Goal: Task Accomplishment & Management: Complete application form

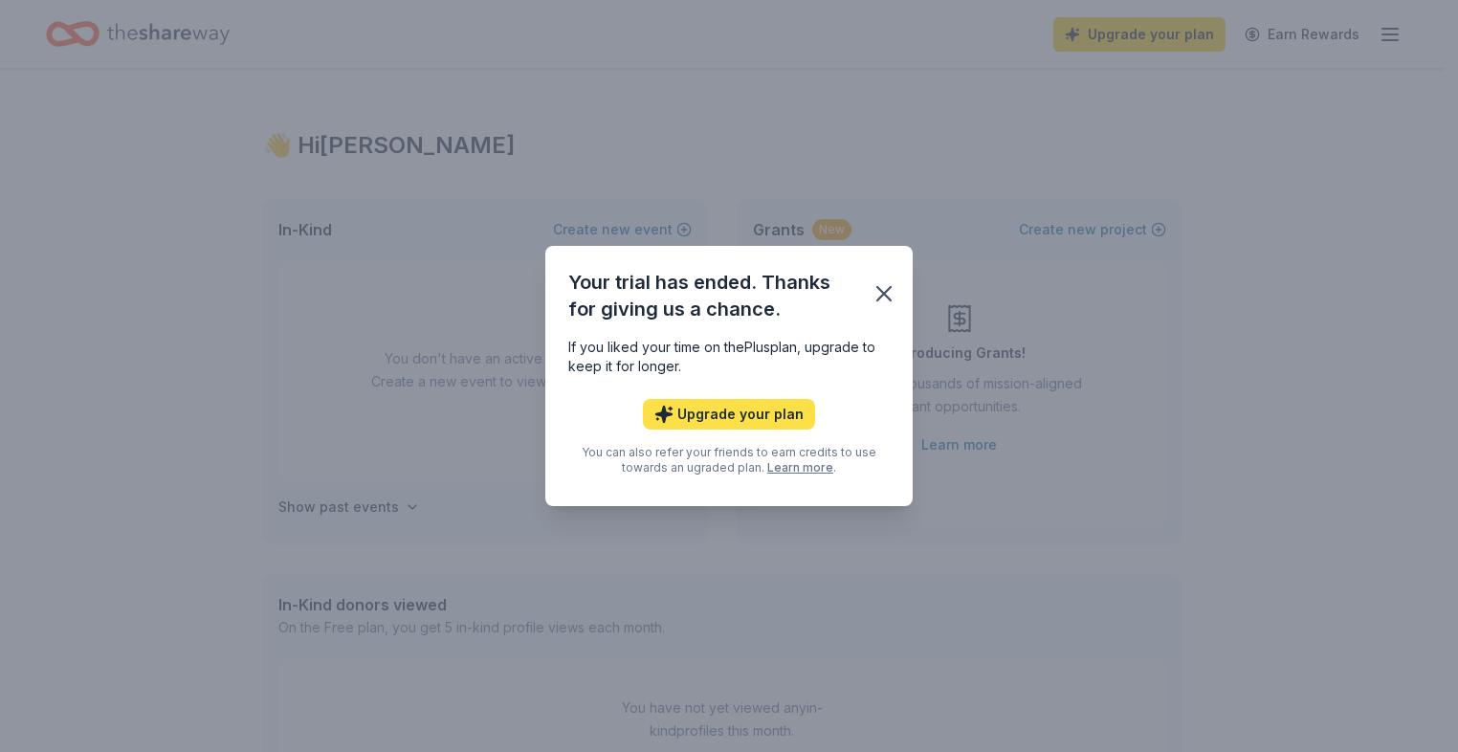
click at [778, 412] on button "Upgrade your plan" at bounding box center [729, 414] width 172 height 31
click at [728, 414] on button "Upgrade your plan" at bounding box center [729, 414] width 172 height 31
click at [886, 297] on icon "button" at bounding box center [883, 293] width 13 height 13
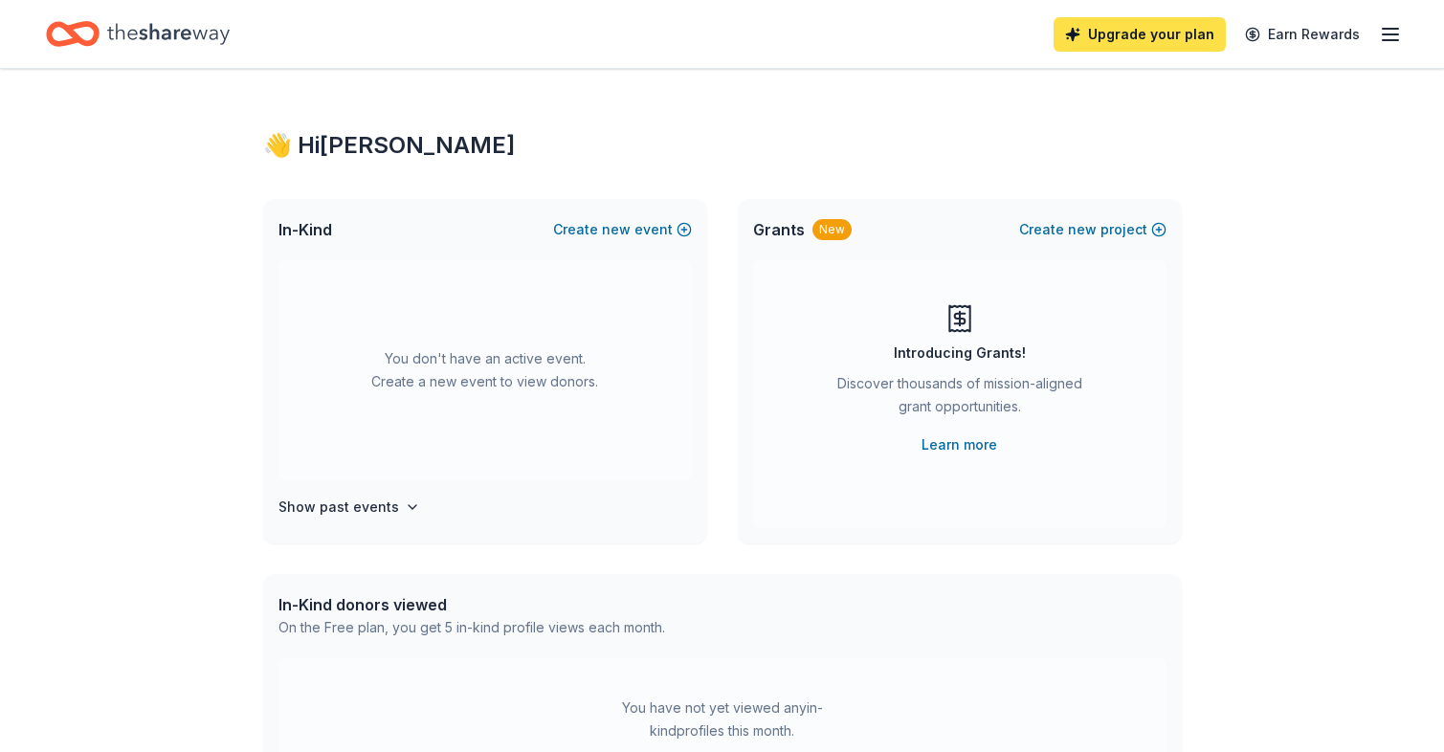
click at [1100, 35] on link "Upgrade your plan" at bounding box center [1139, 34] width 172 height 34
click at [1137, 34] on link "Upgrade your plan" at bounding box center [1139, 34] width 172 height 34
click at [1176, 38] on link "Upgrade your plan" at bounding box center [1139, 34] width 172 height 34
click at [1388, 32] on icon "button" at bounding box center [1390, 34] width 23 height 23
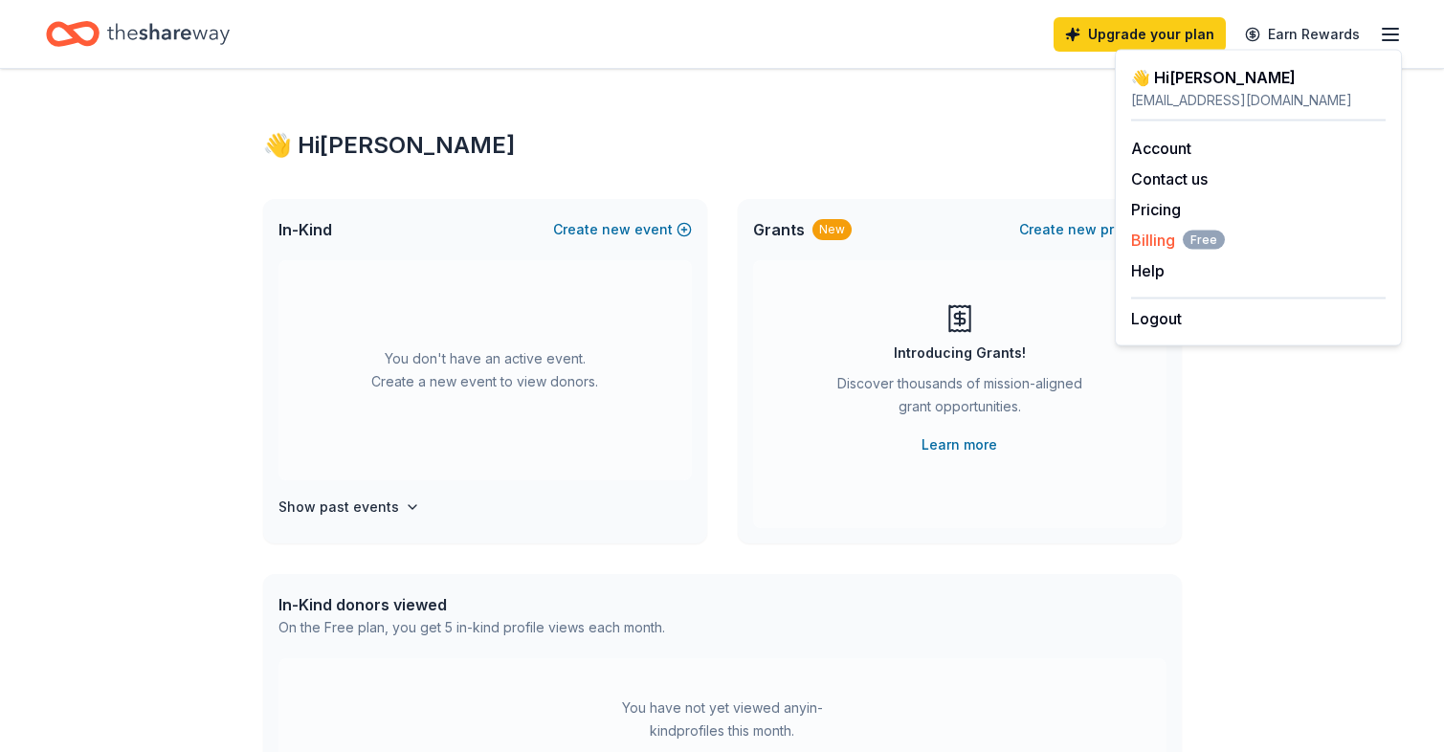
click at [1158, 236] on span "Billing Free" at bounding box center [1178, 240] width 94 height 23
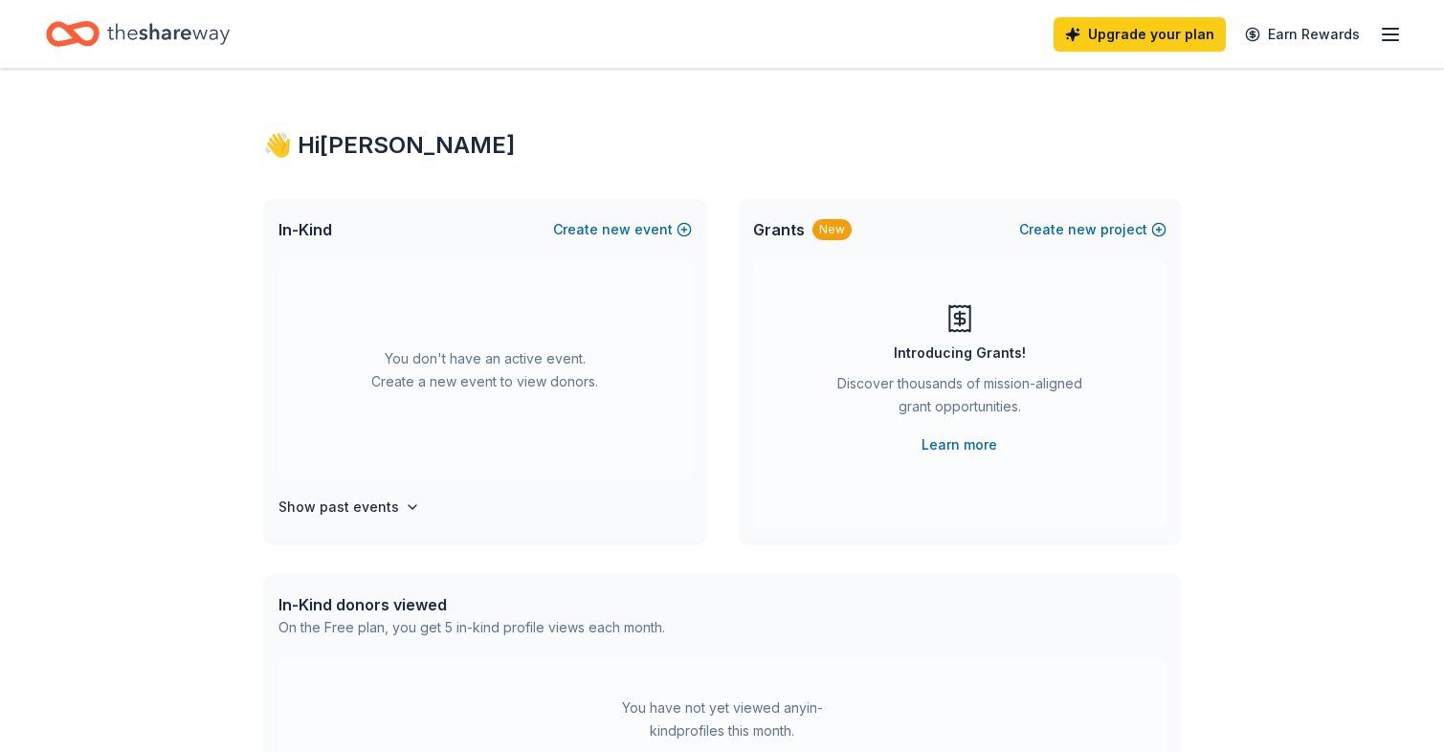
click at [1394, 35] on icon "button" at bounding box center [1390, 34] width 23 height 23
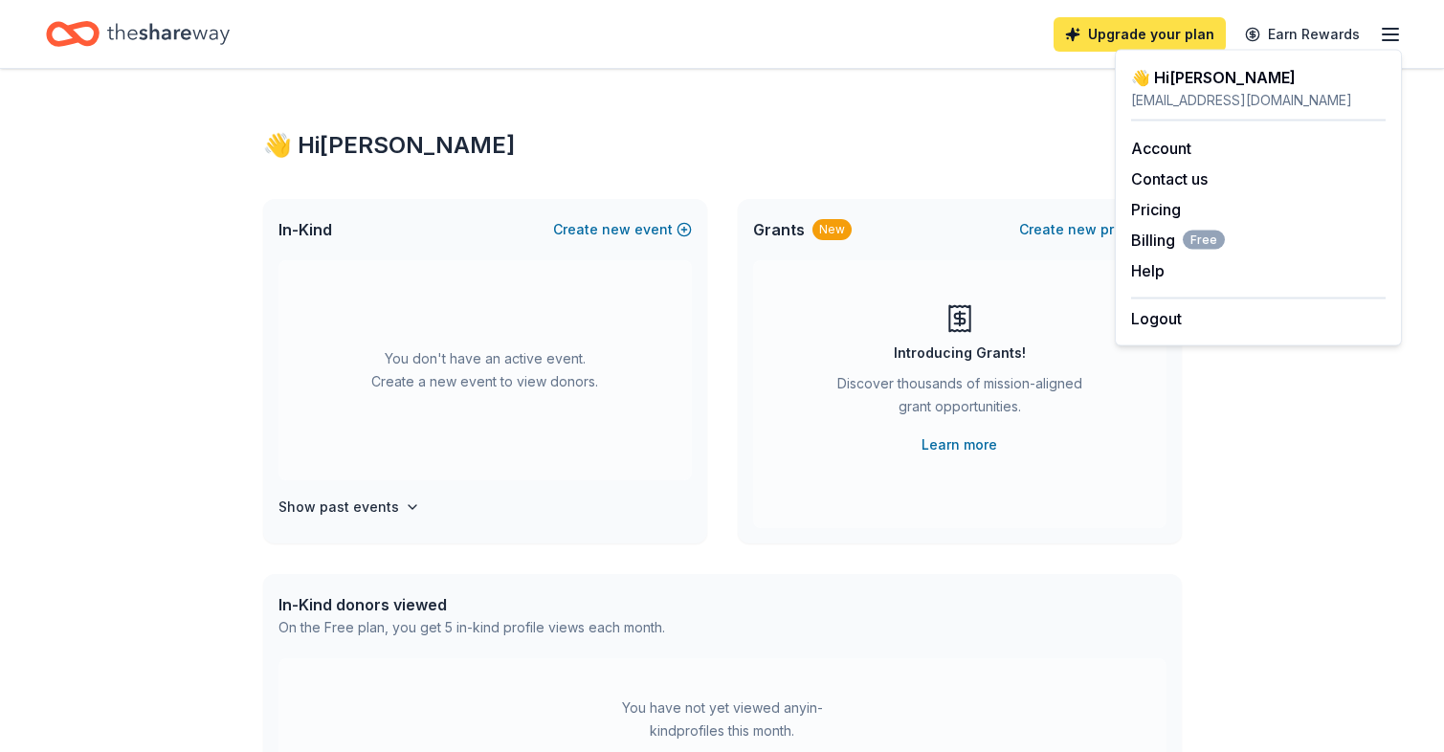
click at [1155, 34] on link "Upgrade your plan" at bounding box center [1139, 34] width 172 height 34
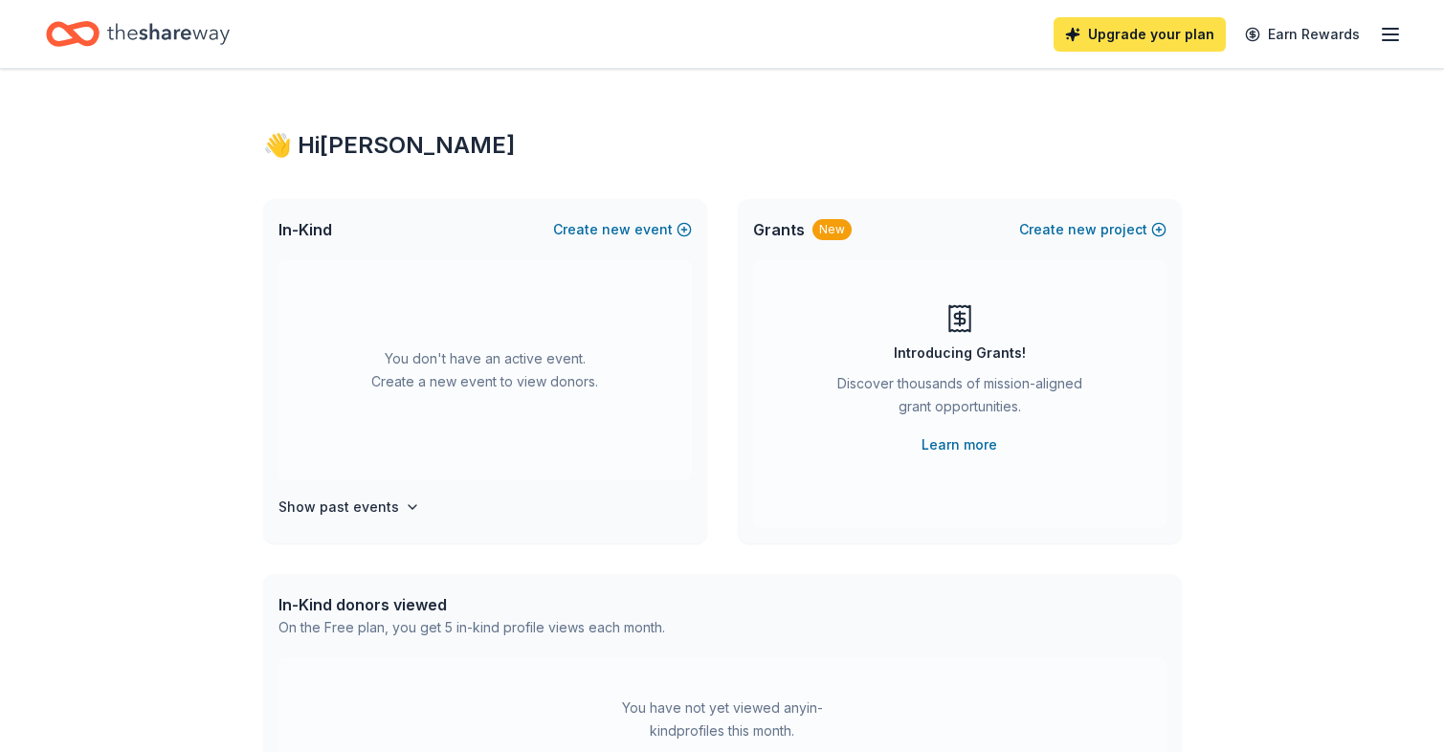
click at [1155, 34] on link "Upgrade your plan" at bounding box center [1139, 34] width 172 height 34
click at [1167, 37] on link "Upgrade your plan" at bounding box center [1139, 34] width 172 height 34
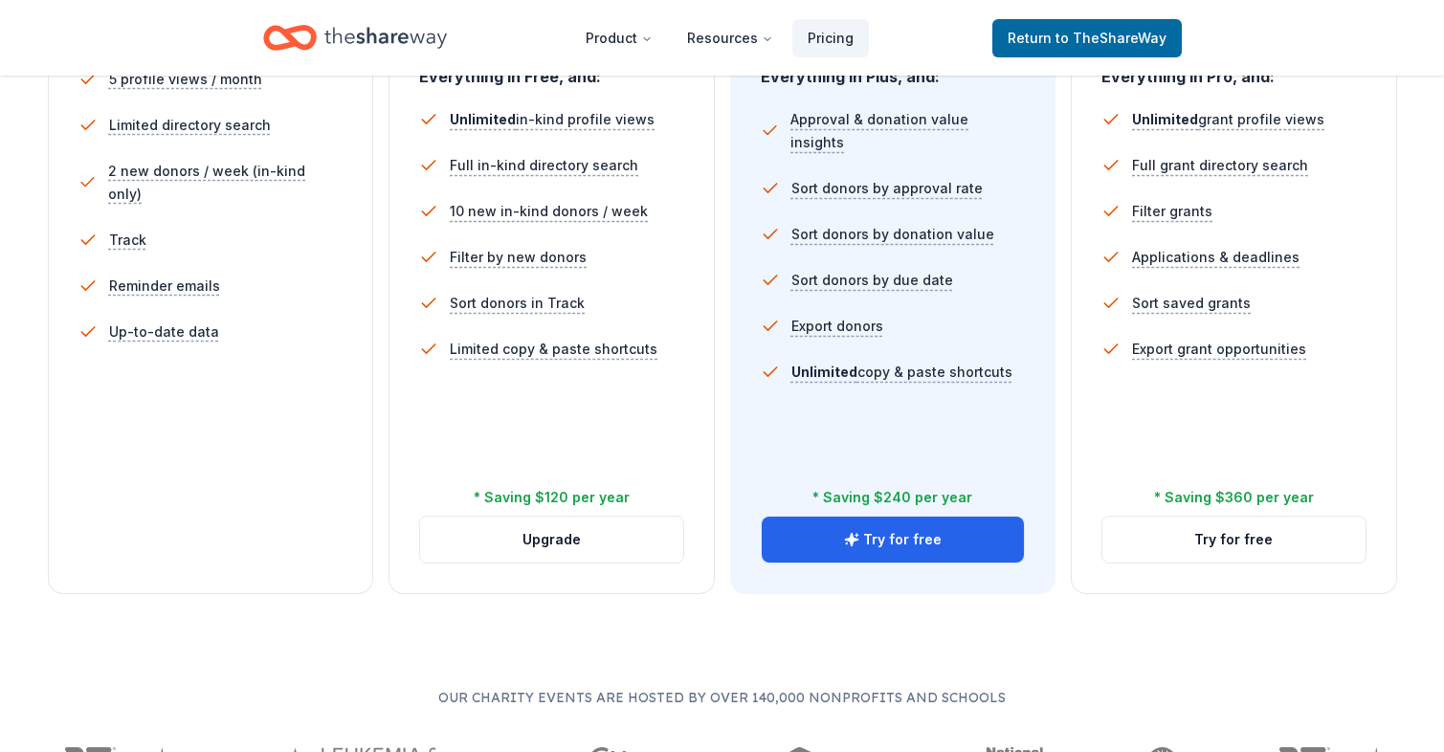
scroll to position [670, 0]
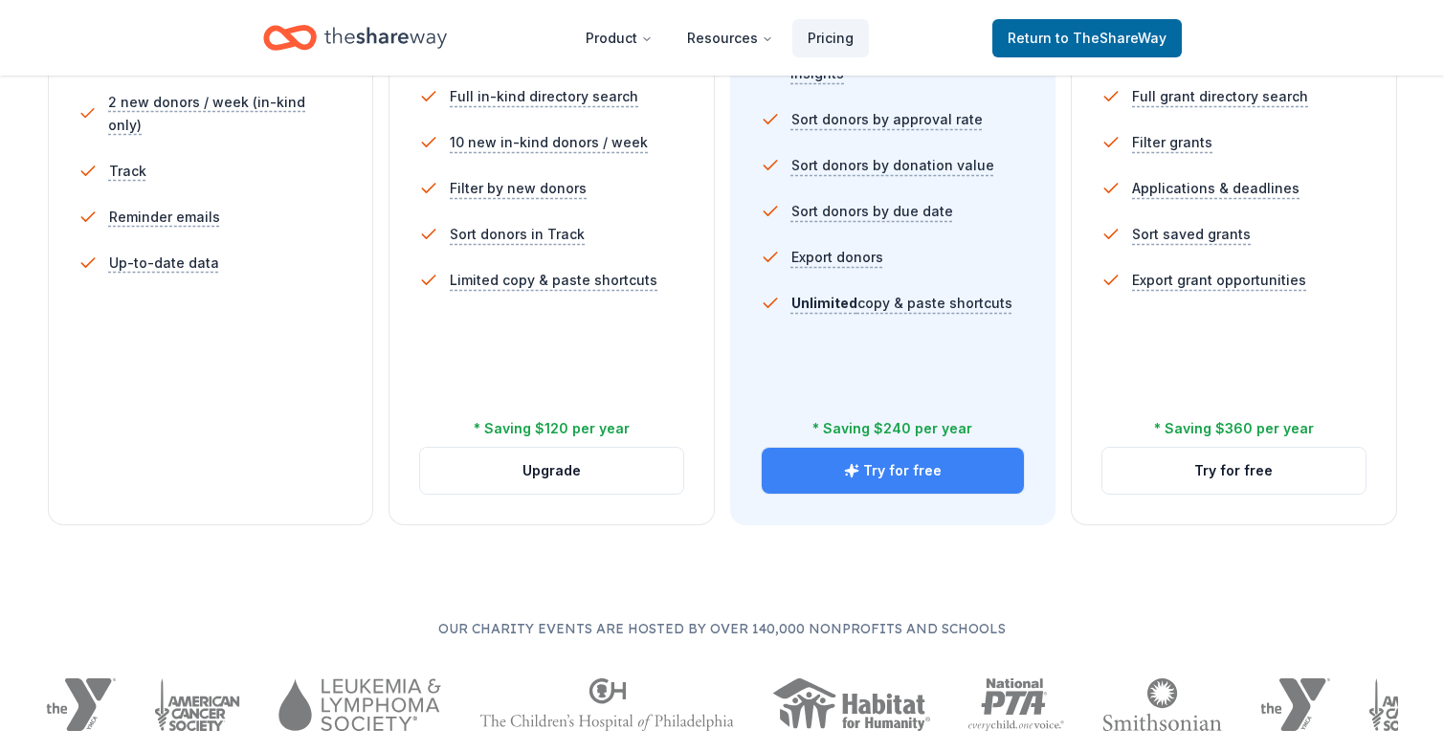
click at [907, 469] on button "Try for free" at bounding box center [892, 471] width 263 height 46
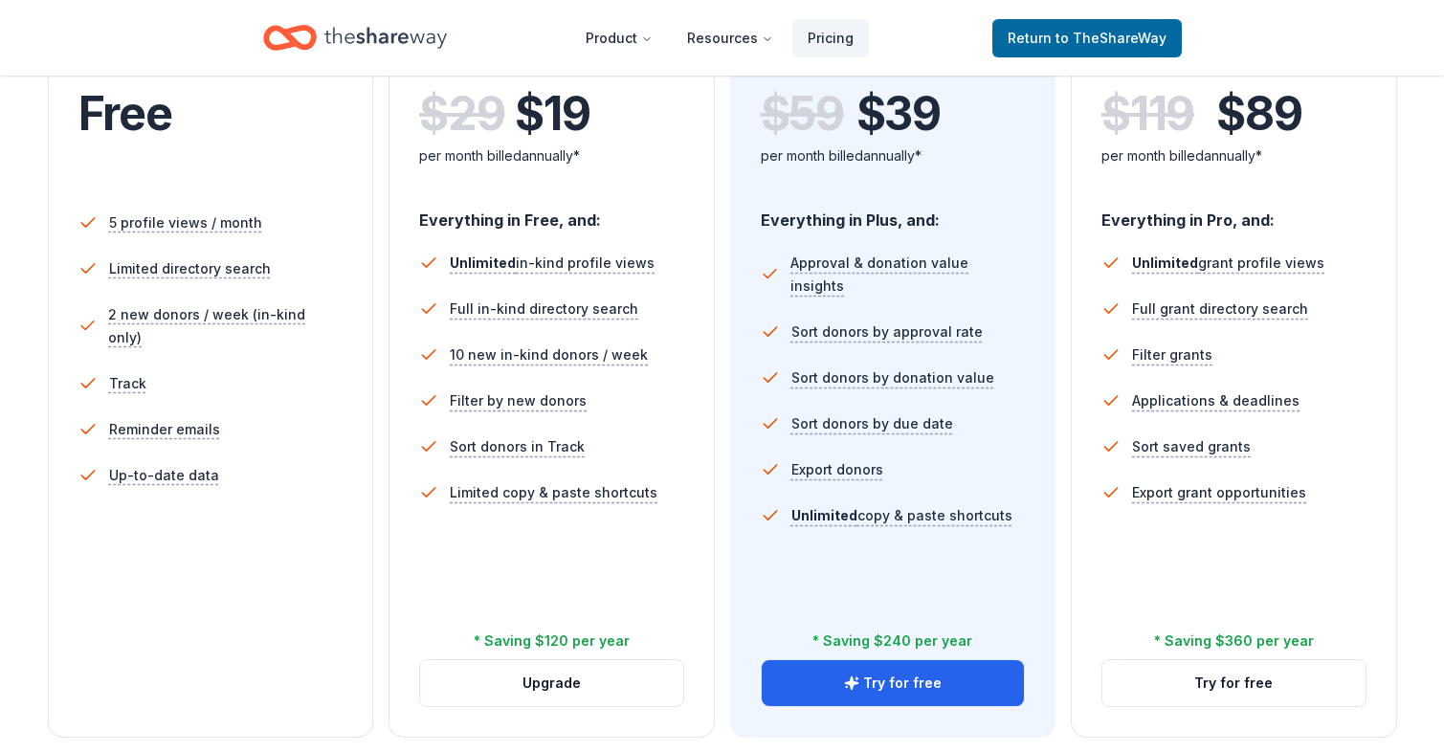
scroll to position [574, 0]
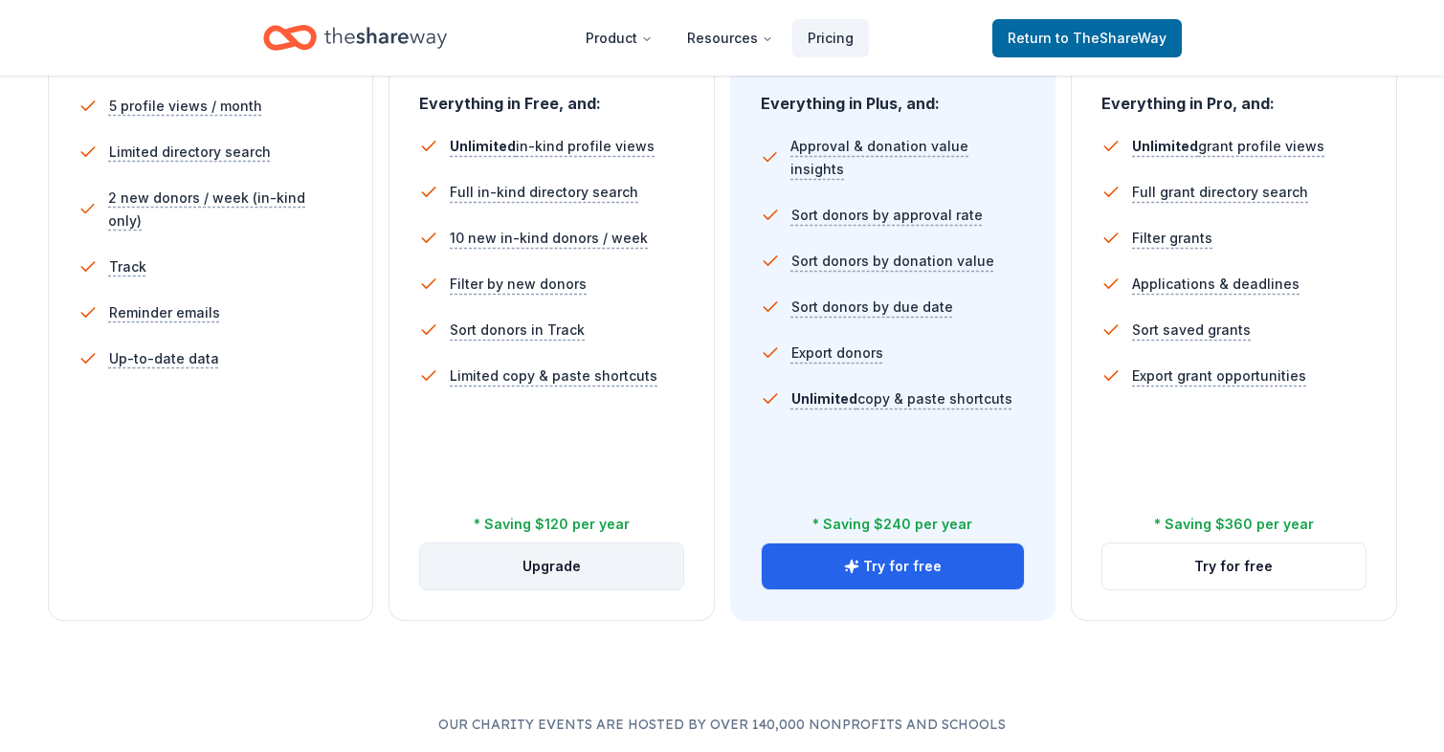
click at [549, 560] on button "Upgrade" at bounding box center [551, 566] width 263 height 46
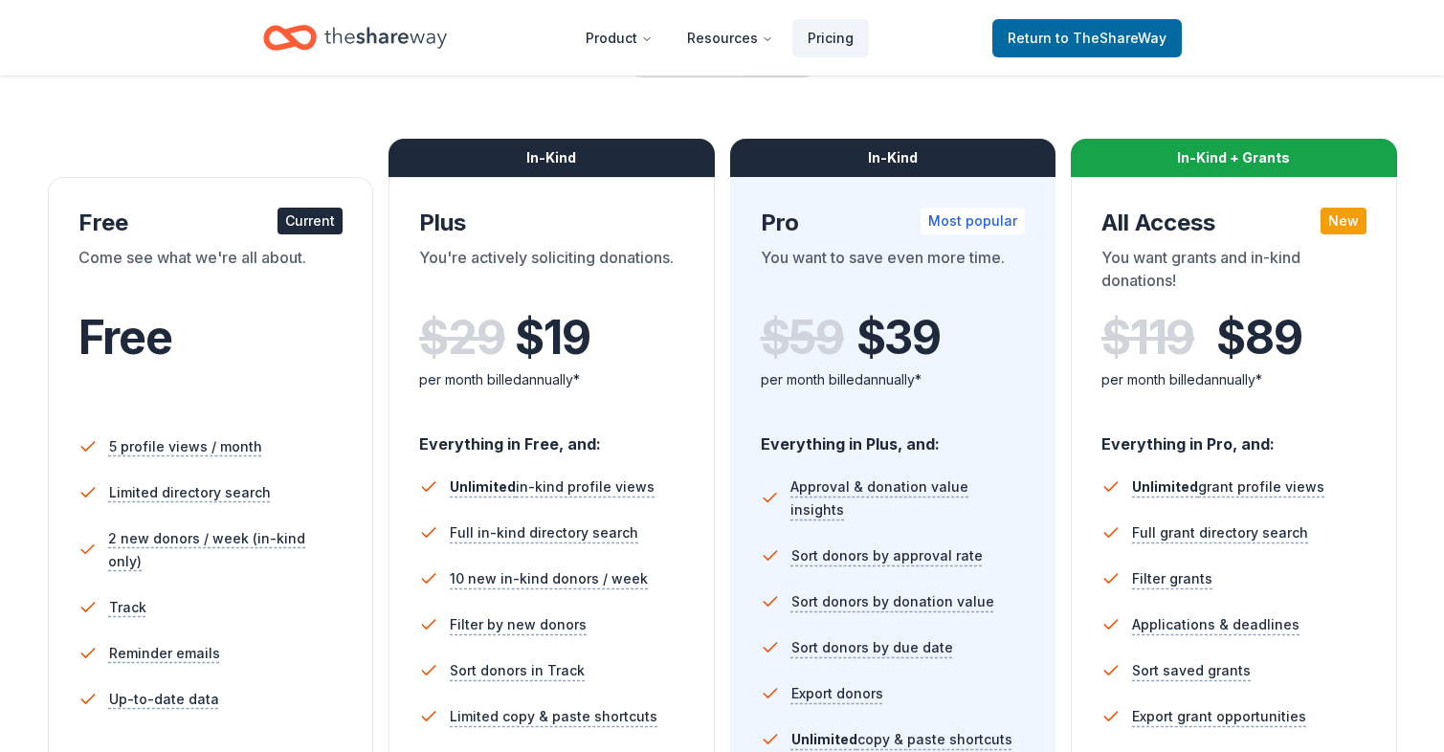
scroll to position [191, 0]
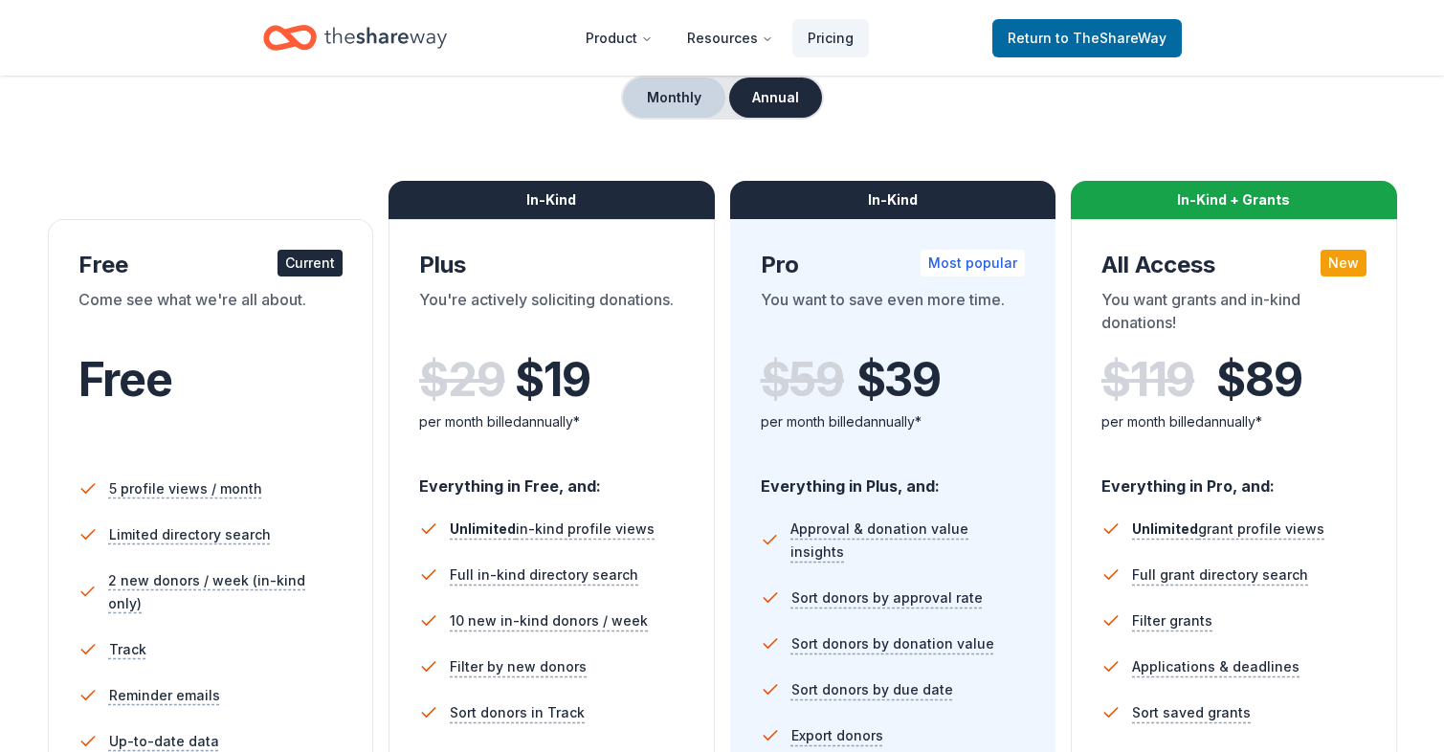
click at [671, 99] on button "Monthly" at bounding box center [674, 97] width 102 height 40
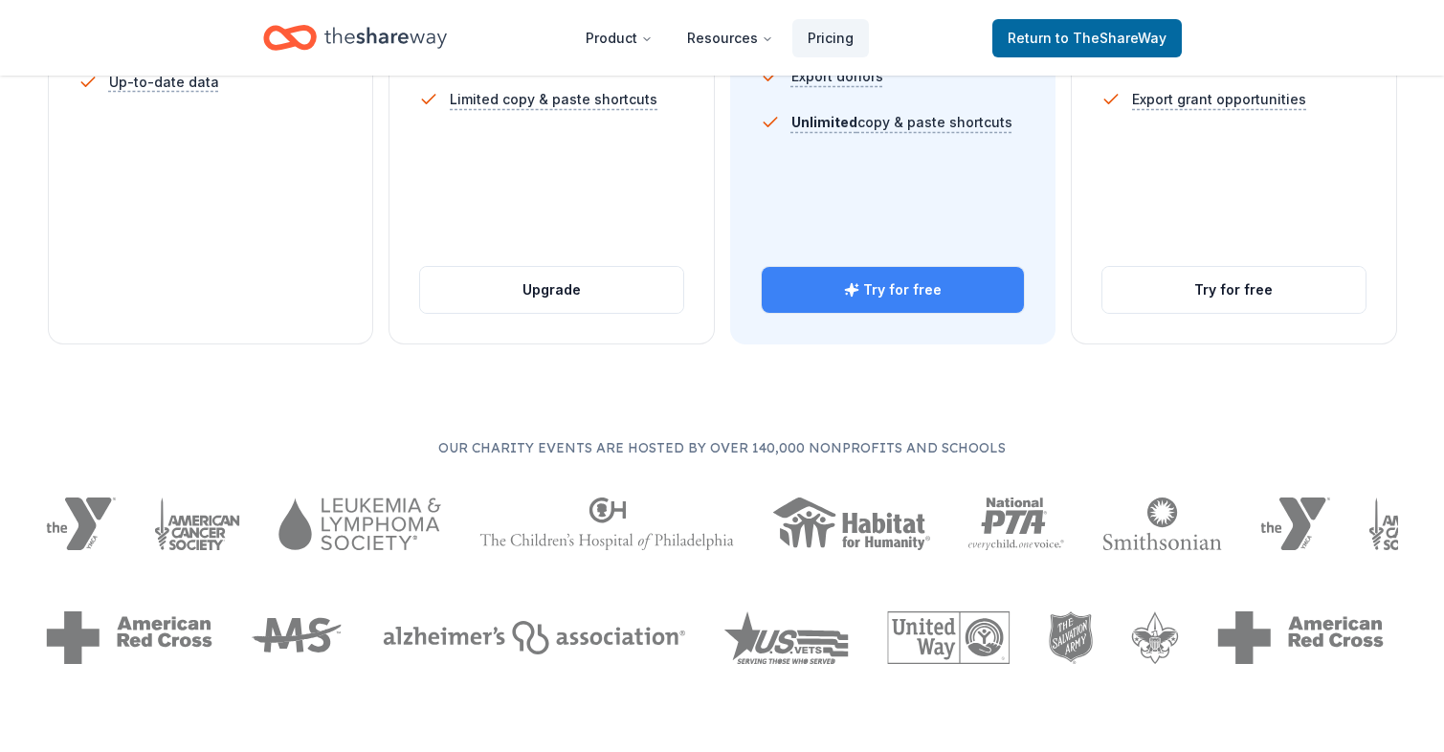
scroll to position [861, 0]
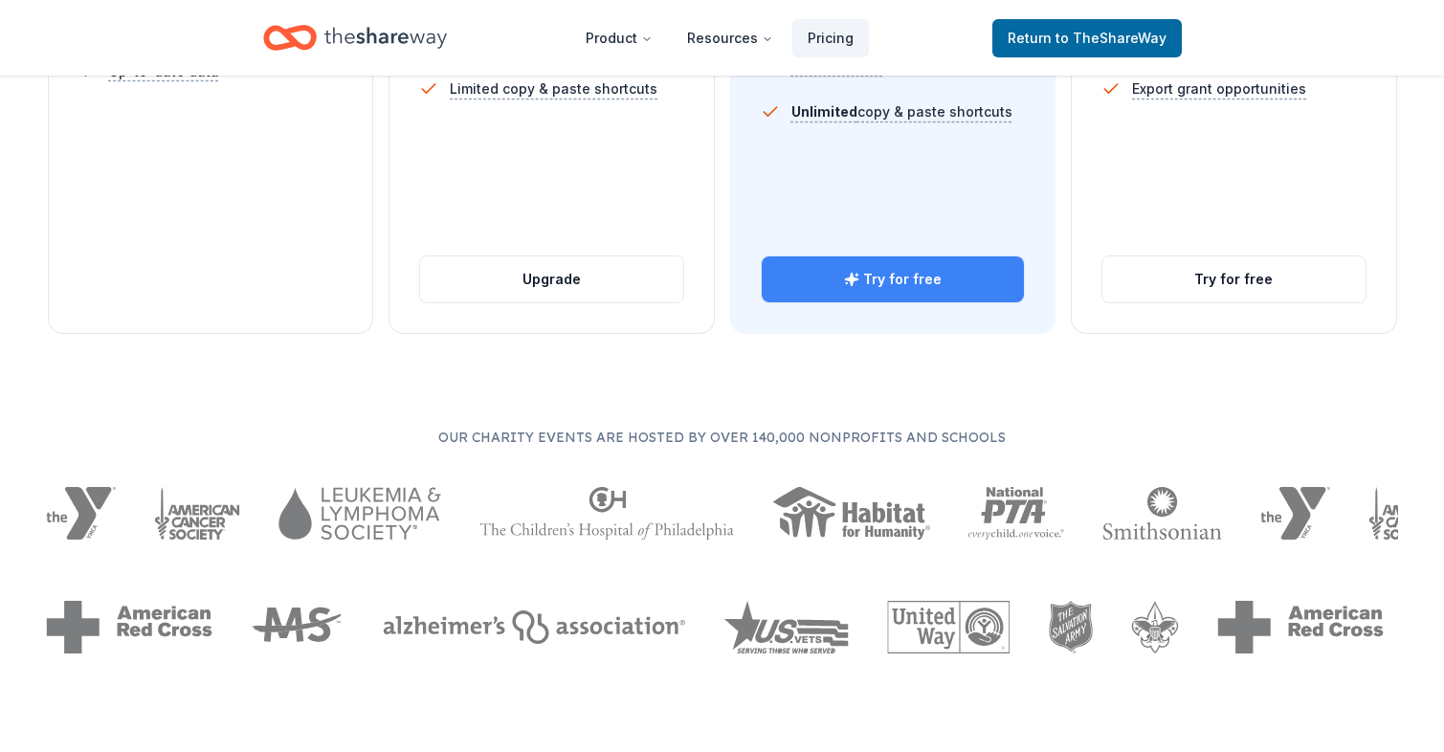
click at [889, 282] on button "Try for free" at bounding box center [892, 279] width 263 height 46
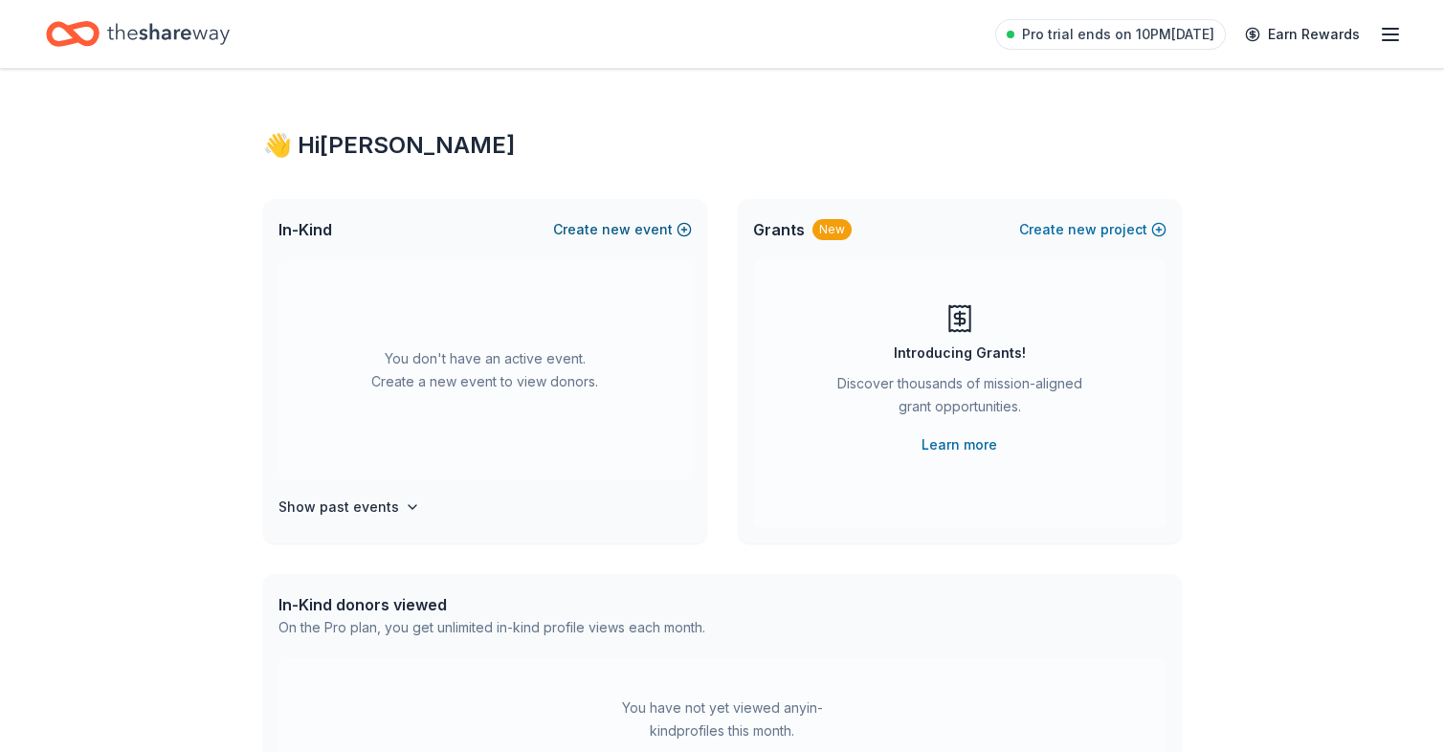
click at [613, 231] on span "new" at bounding box center [616, 229] width 29 height 23
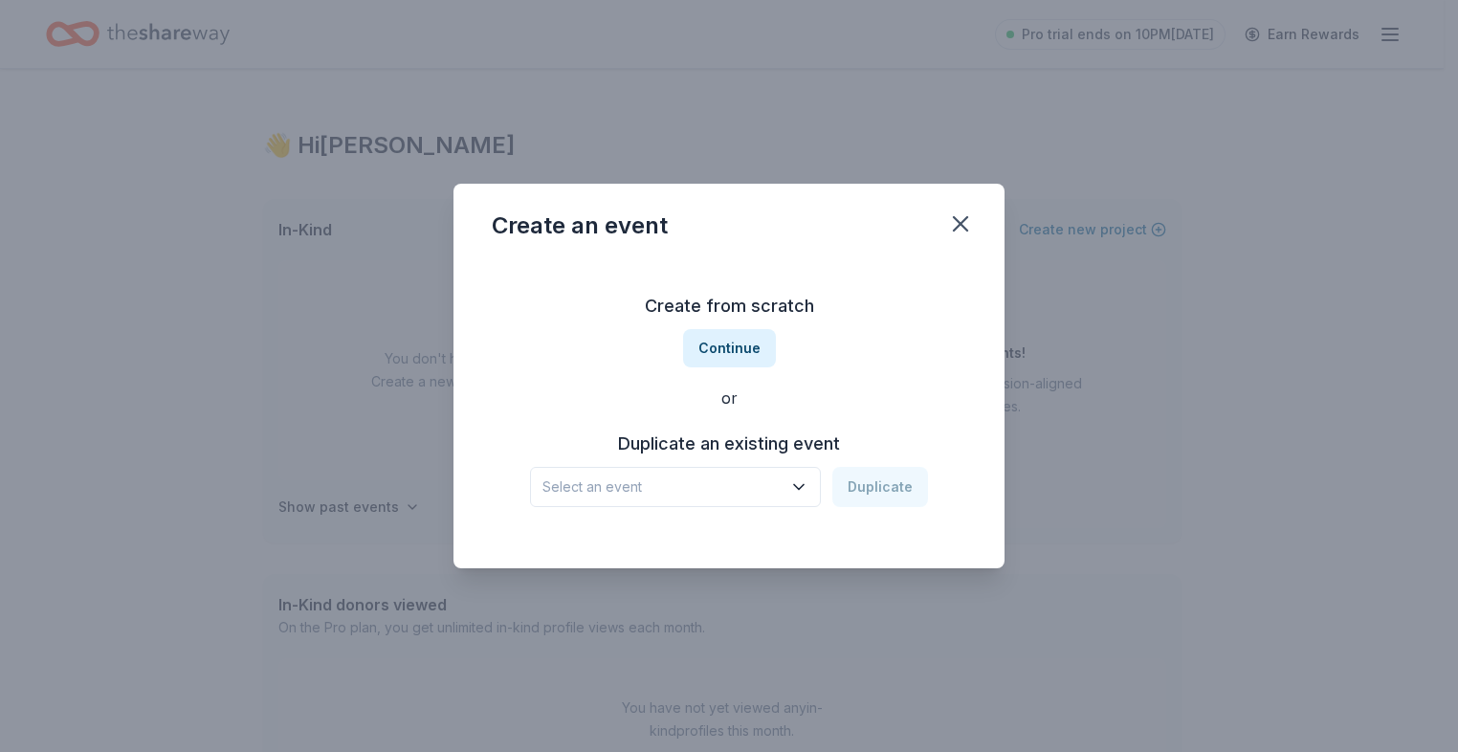
click at [648, 481] on span "Select an event" at bounding box center [661, 486] width 239 height 23
click at [750, 409] on div "Create from scratch Continue or Duplicate an existing event Select an event Dup…" at bounding box center [729, 398] width 474 height 277
click at [757, 351] on button "Continue" at bounding box center [729, 348] width 93 height 38
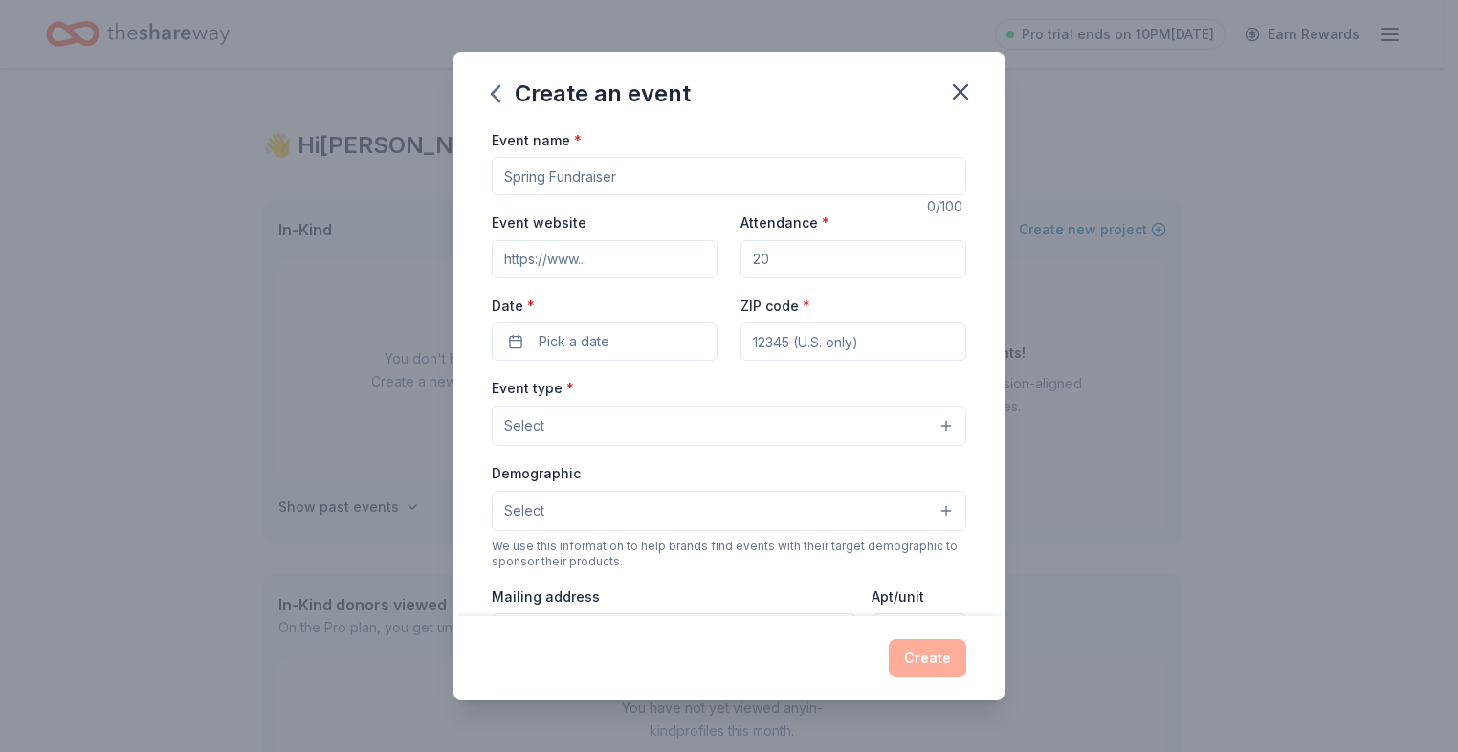
drag, startPoint x: 621, startPoint y: 174, endPoint x: 497, endPoint y: 174, distance: 124.4
click at [497, 174] on input "Event name *" at bounding box center [729, 176] width 474 height 38
type input "Missing Link Gala"
click at [614, 256] on input "Event website" at bounding box center [605, 259] width 226 height 38
type input "www.findmissinglink.org"
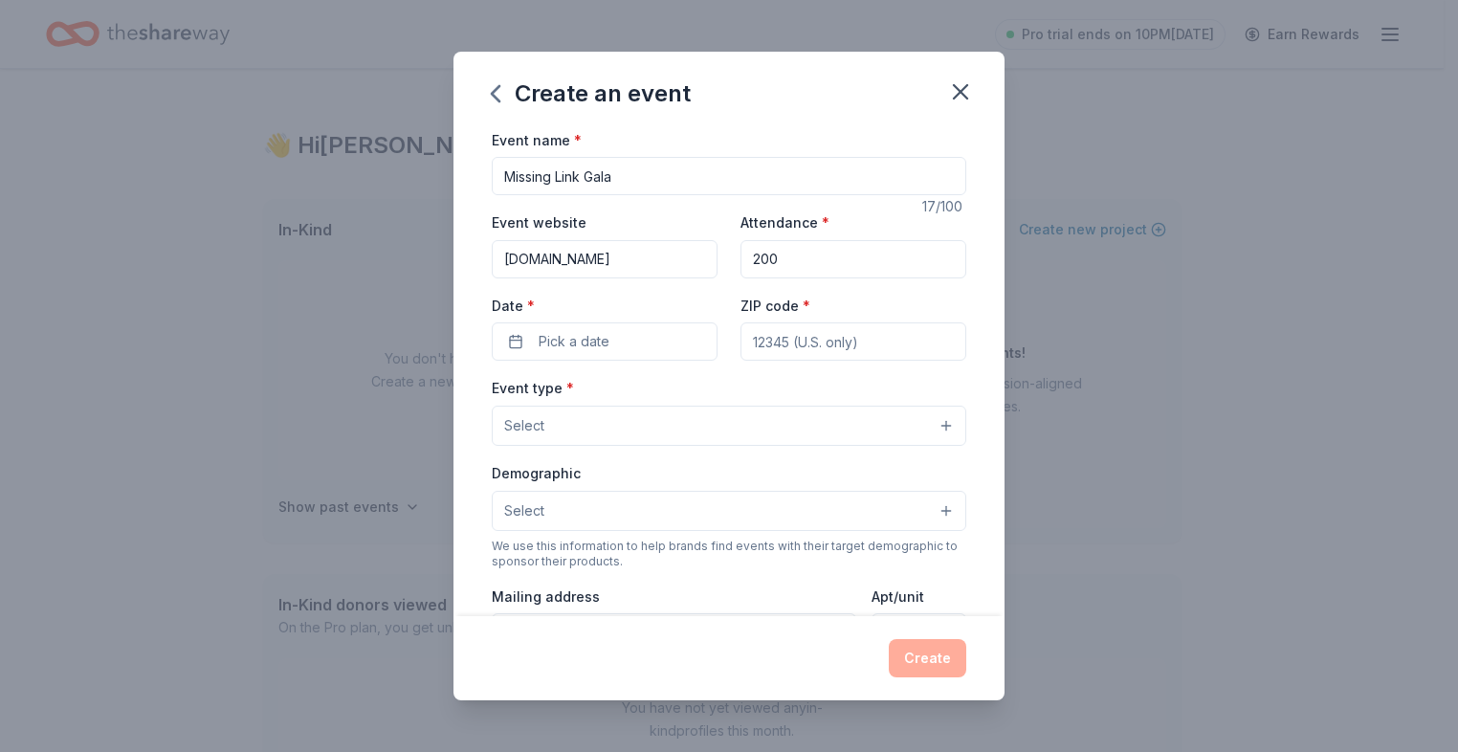
type input "200"
click at [613, 340] on button "Pick a date" at bounding box center [605, 341] width 226 height 38
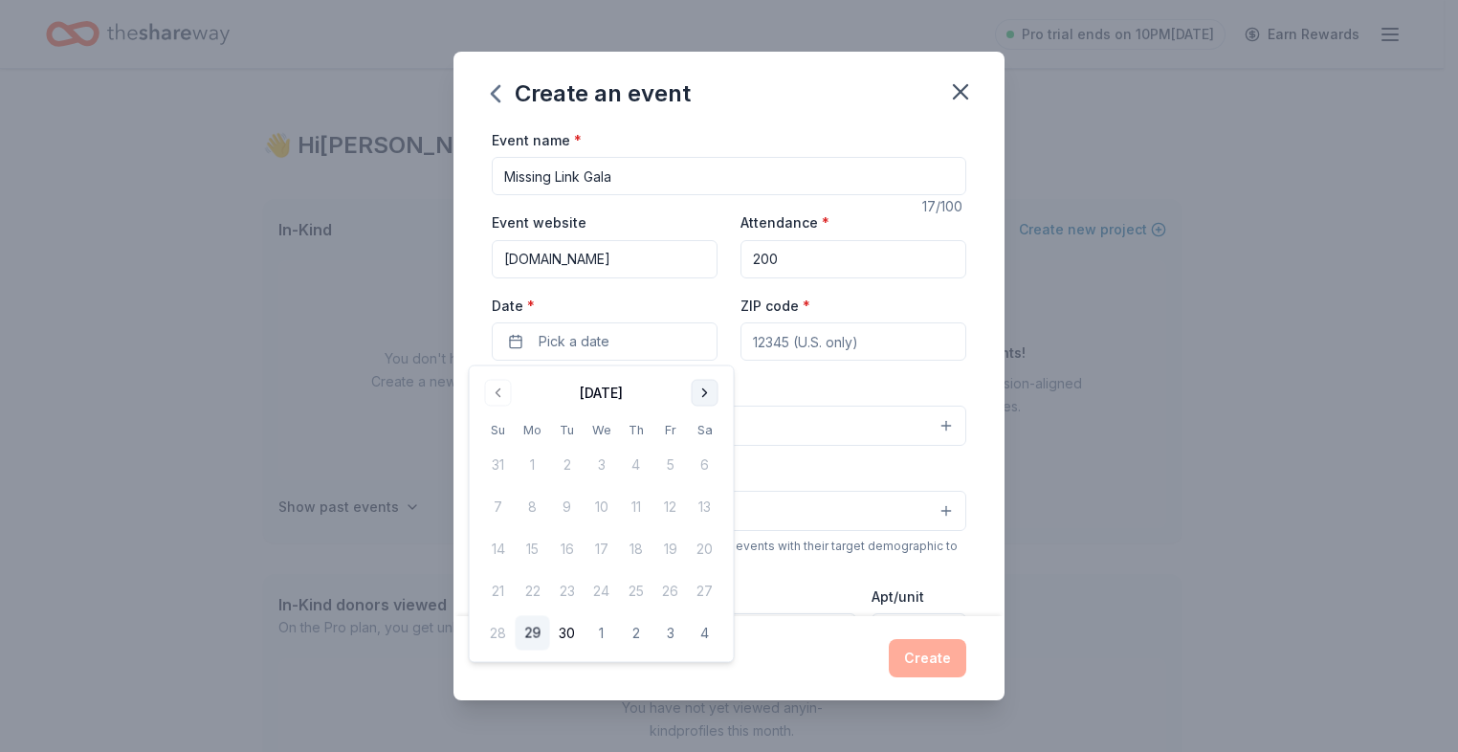
click at [705, 386] on button "Go to next month" at bounding box center [705, 393] width 27 height 27
click at [667, 508] on button "12" at bounding box center [670, 507] width 34 height 34
click at [816, 350] on input "ZIP code *" at bounding box center [853, 341] width 226 height 38
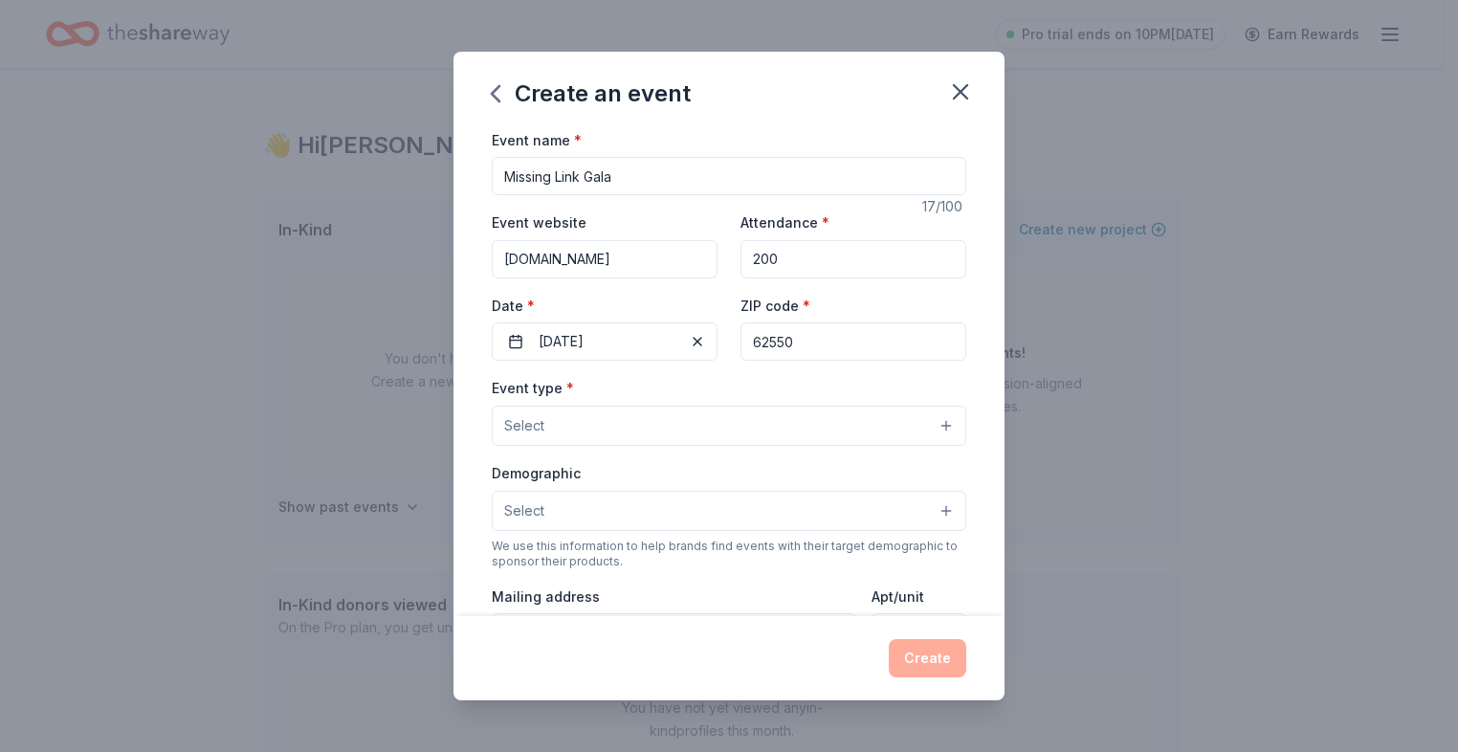
type input "62550"
click at [576, 423] on button "Select" at bounding box center [729, 426] width 474 height 40
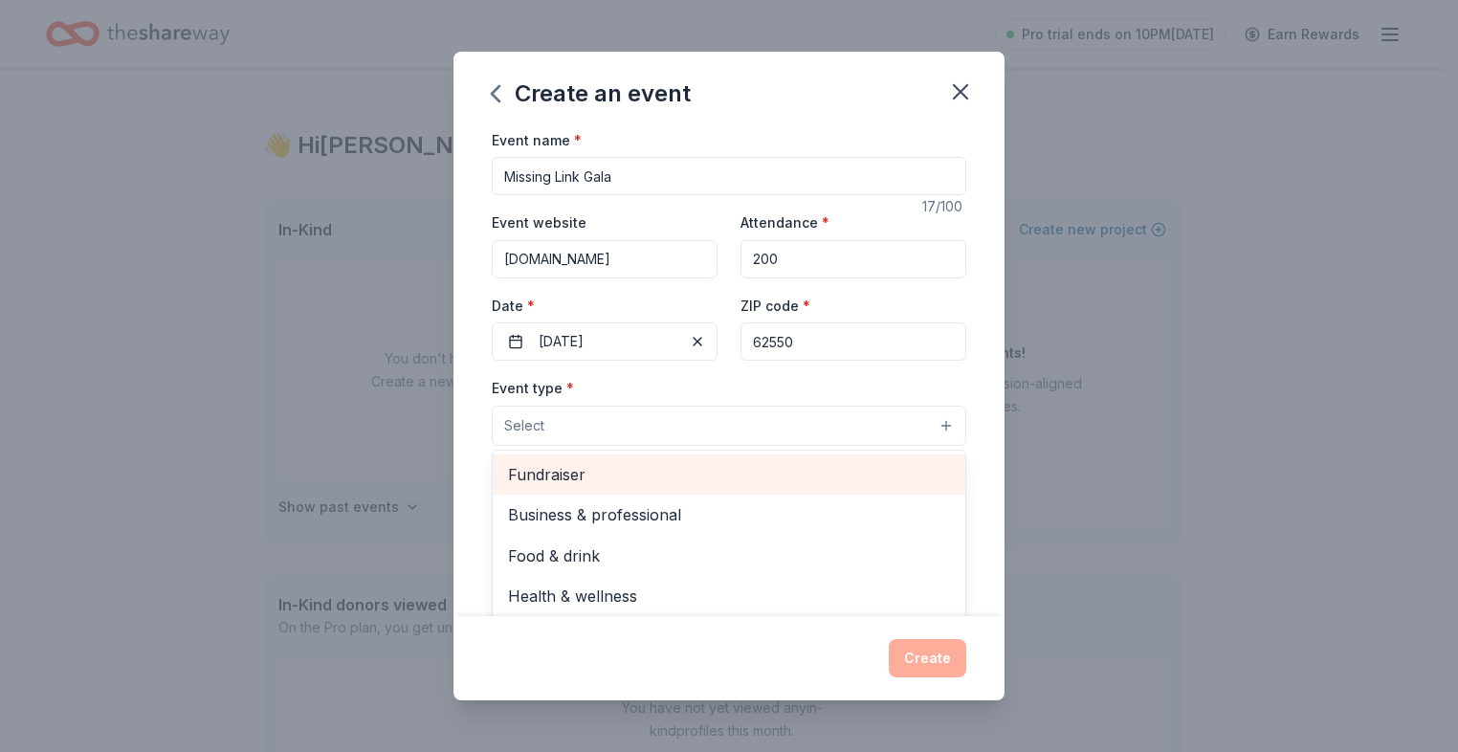
click at [587, 476] on span "Fundraiser" at bounding box center [729, 474] width 442 height 25
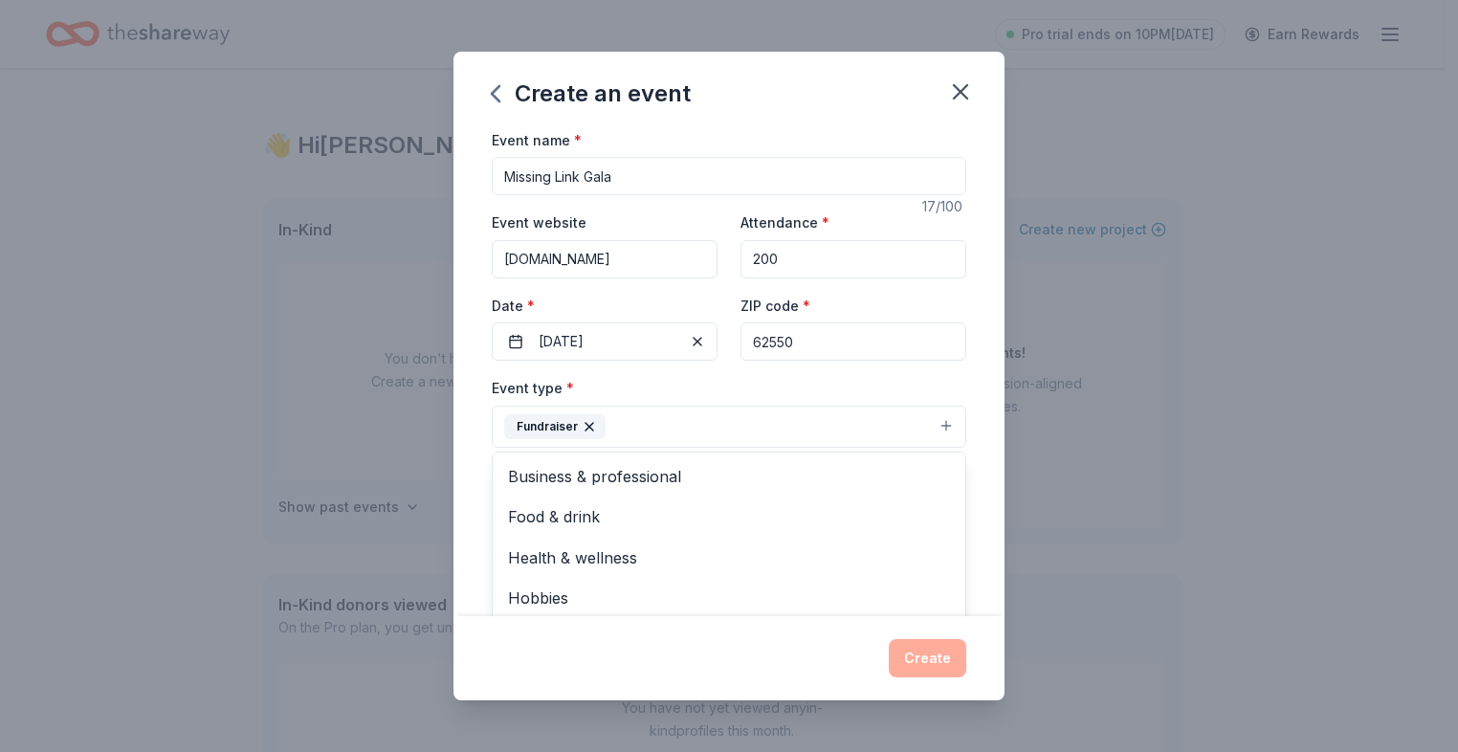
click at [955, 389] on div "Event name * Missing Link Gala 17 /100 Event website www.findmissinglink.org At…" at bounding box center [728, 372] width 551 height 489
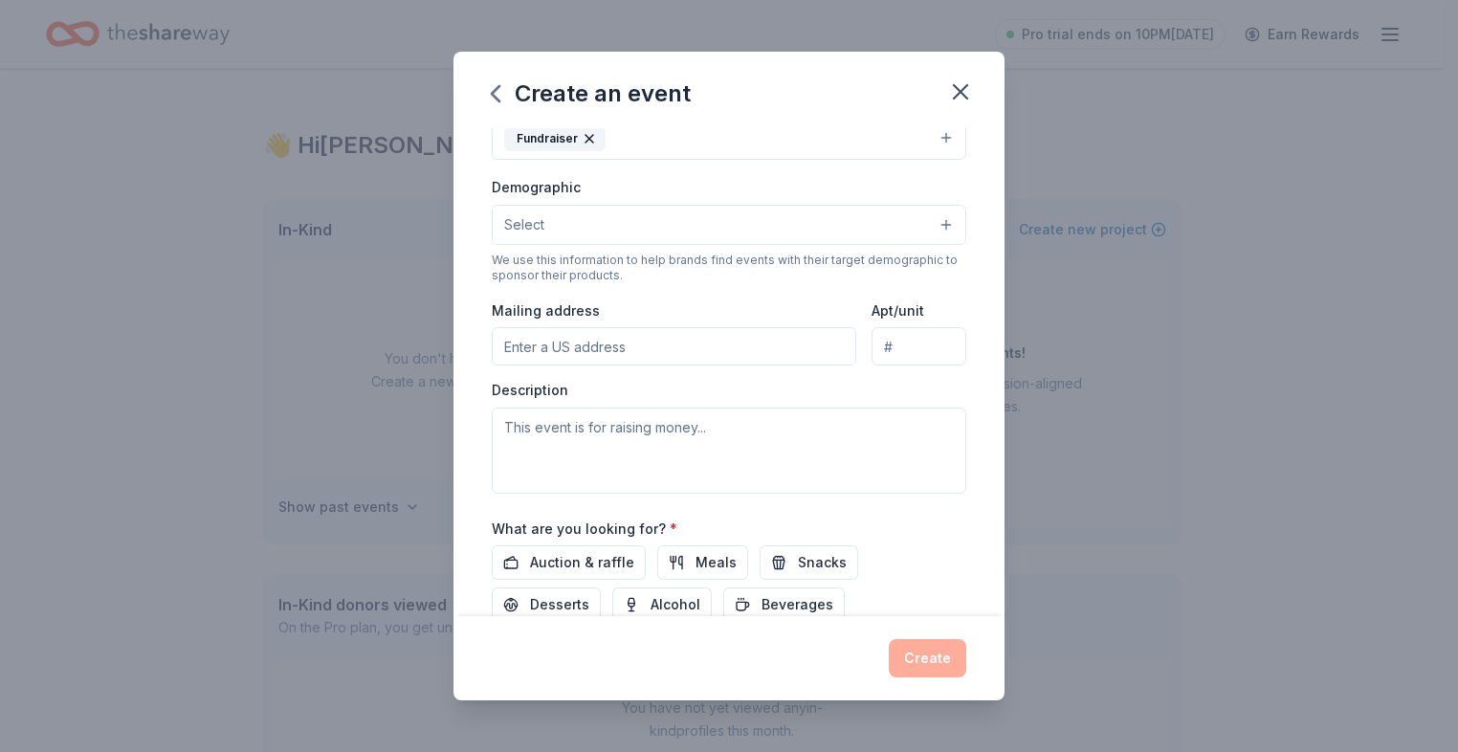
scroll to position [303, 0]
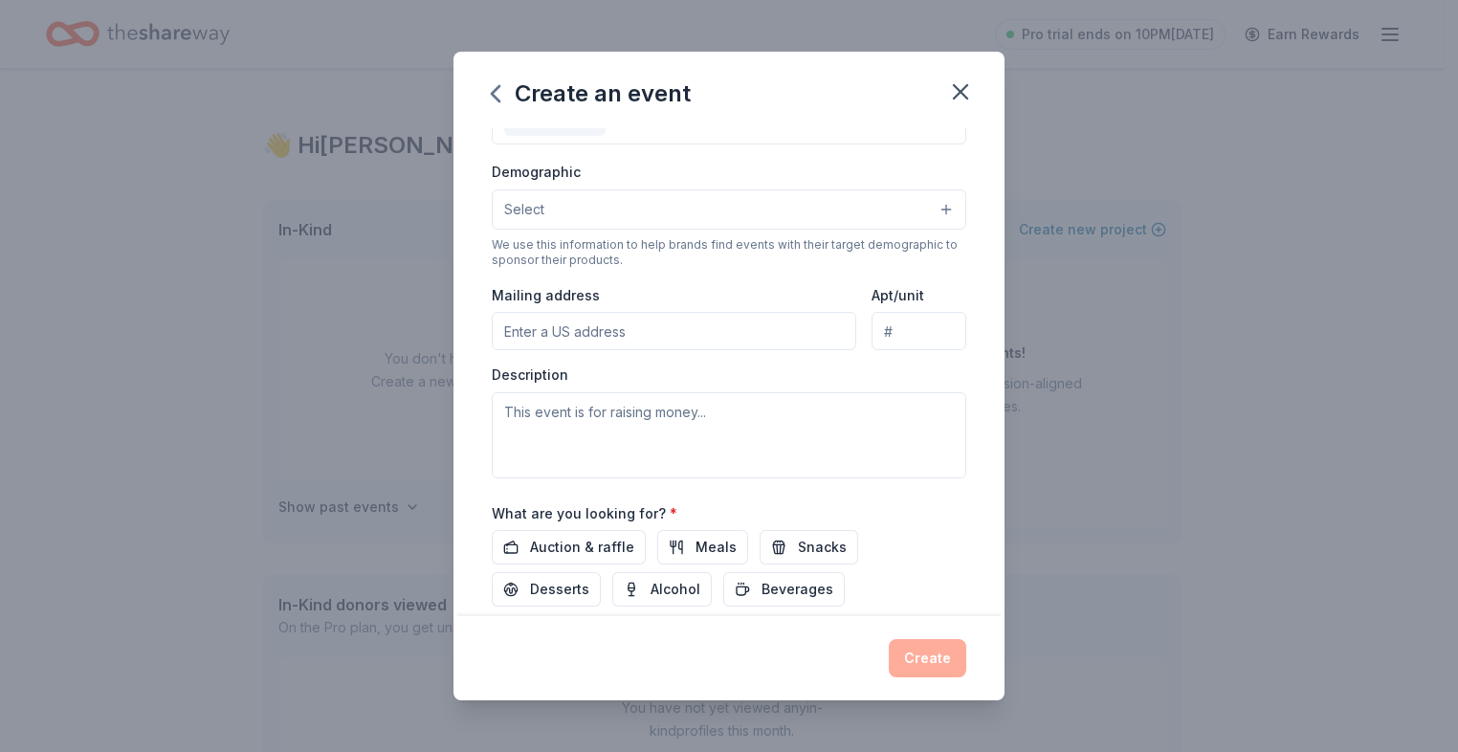
click at [597, 335] on input "Mailing address" at bounding box center [674, 331] width 364 height 38
type input "324 South Plum Street, Moweaqua, IL, 62550"
click at [579, 423] on textarea at bounding box center [729, 435] width 474 height 86
click at [549, 200] on button "Select" at bounding box center [729, 209] width 474 height 40
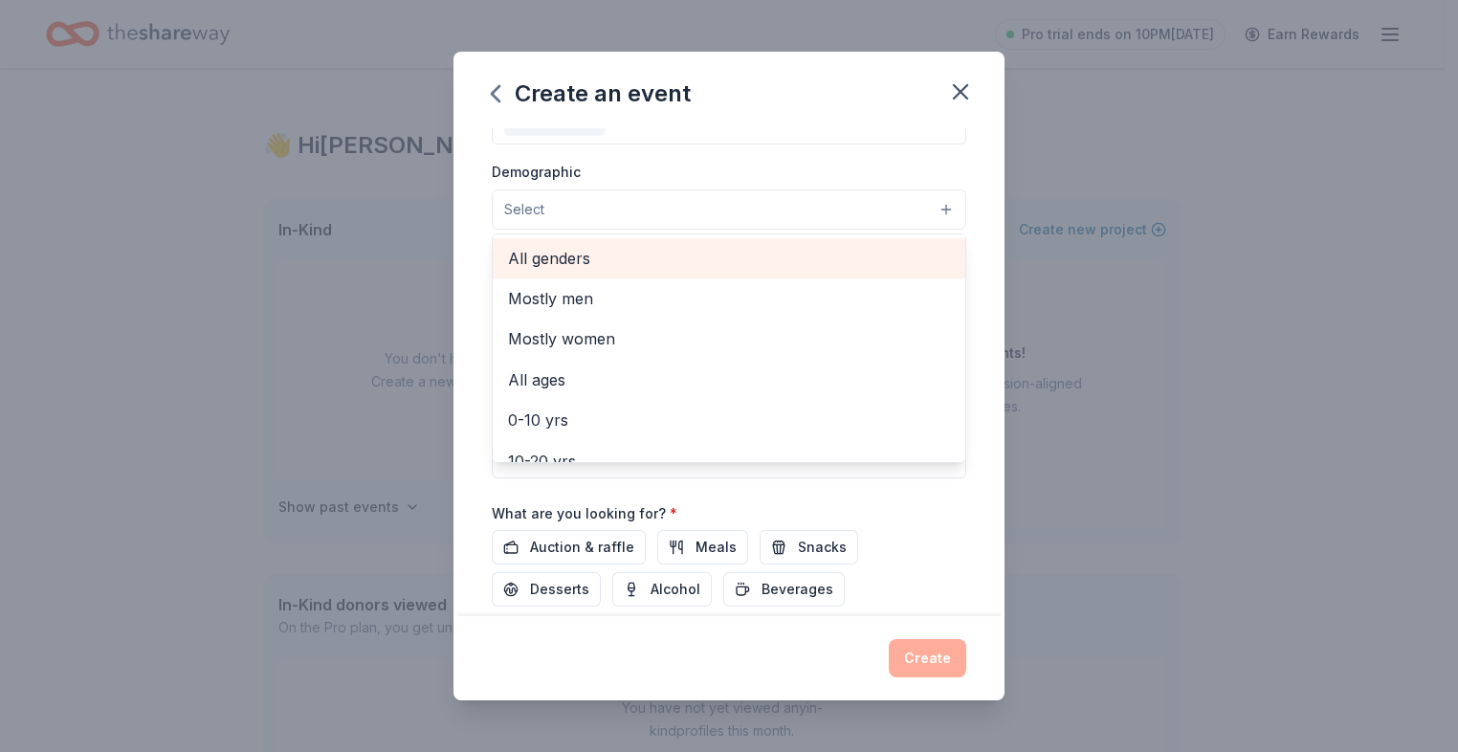
click at [560, 253] on span "All genders" at bounding box center [729, 258] width 442 height 25
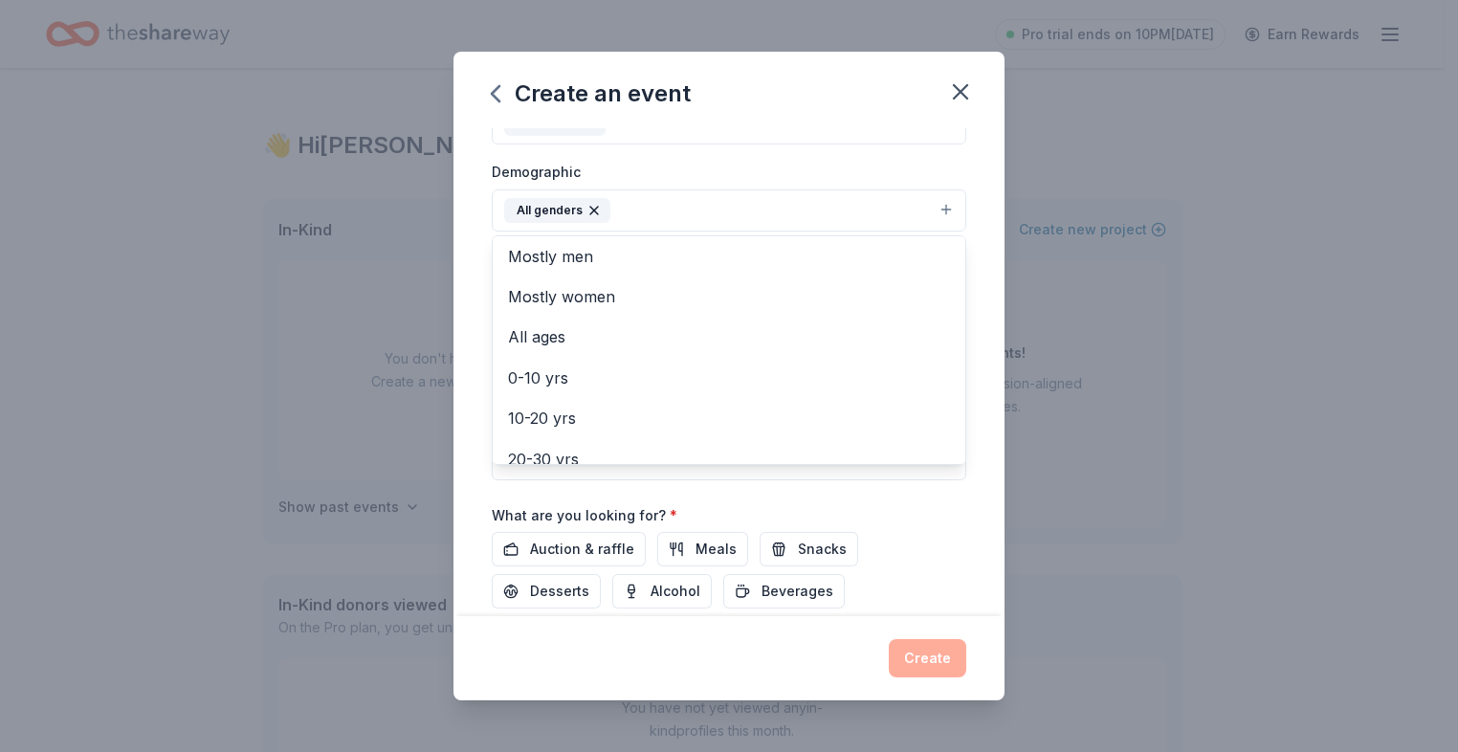
scroll to position [0, 0]
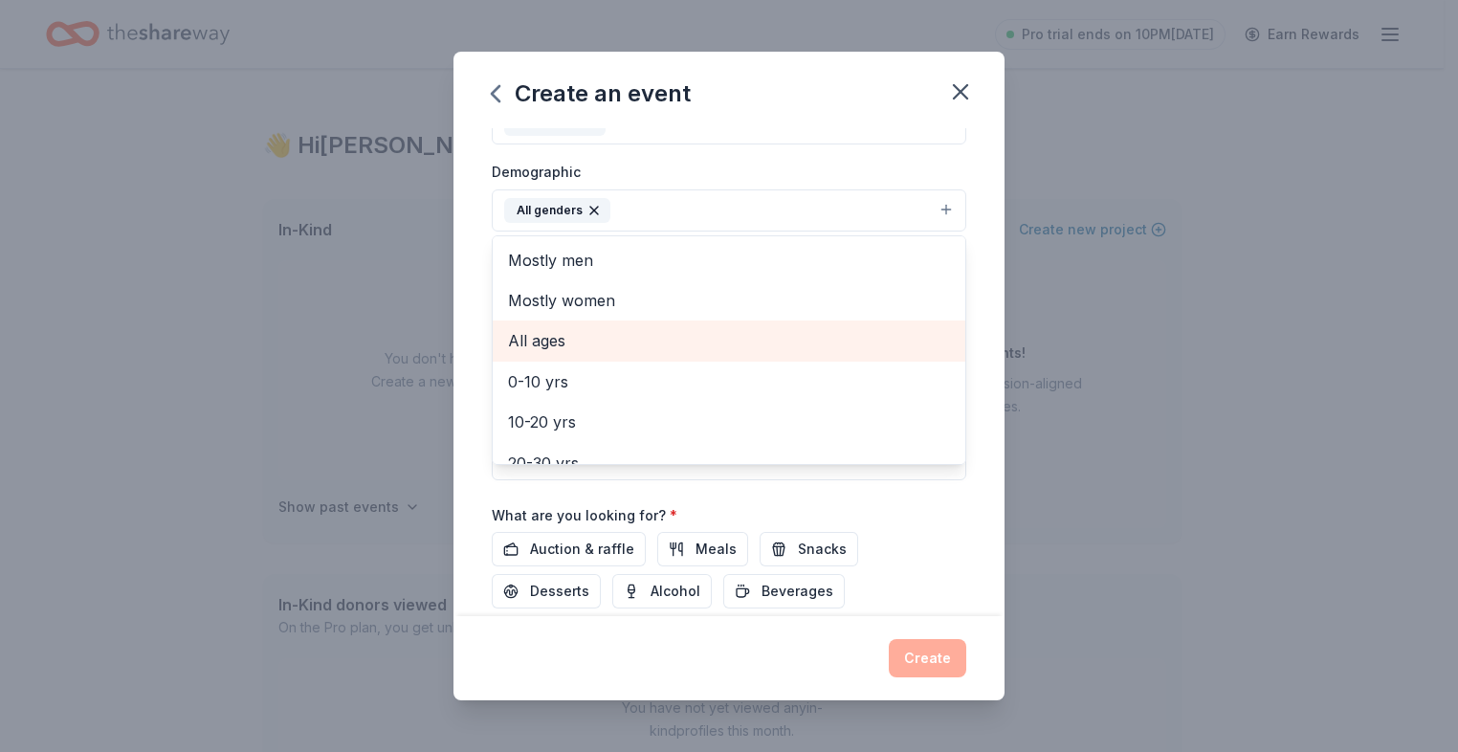
click at [562, 349] on span "All ages" at bounding box center [729, 340] width 442 height 25
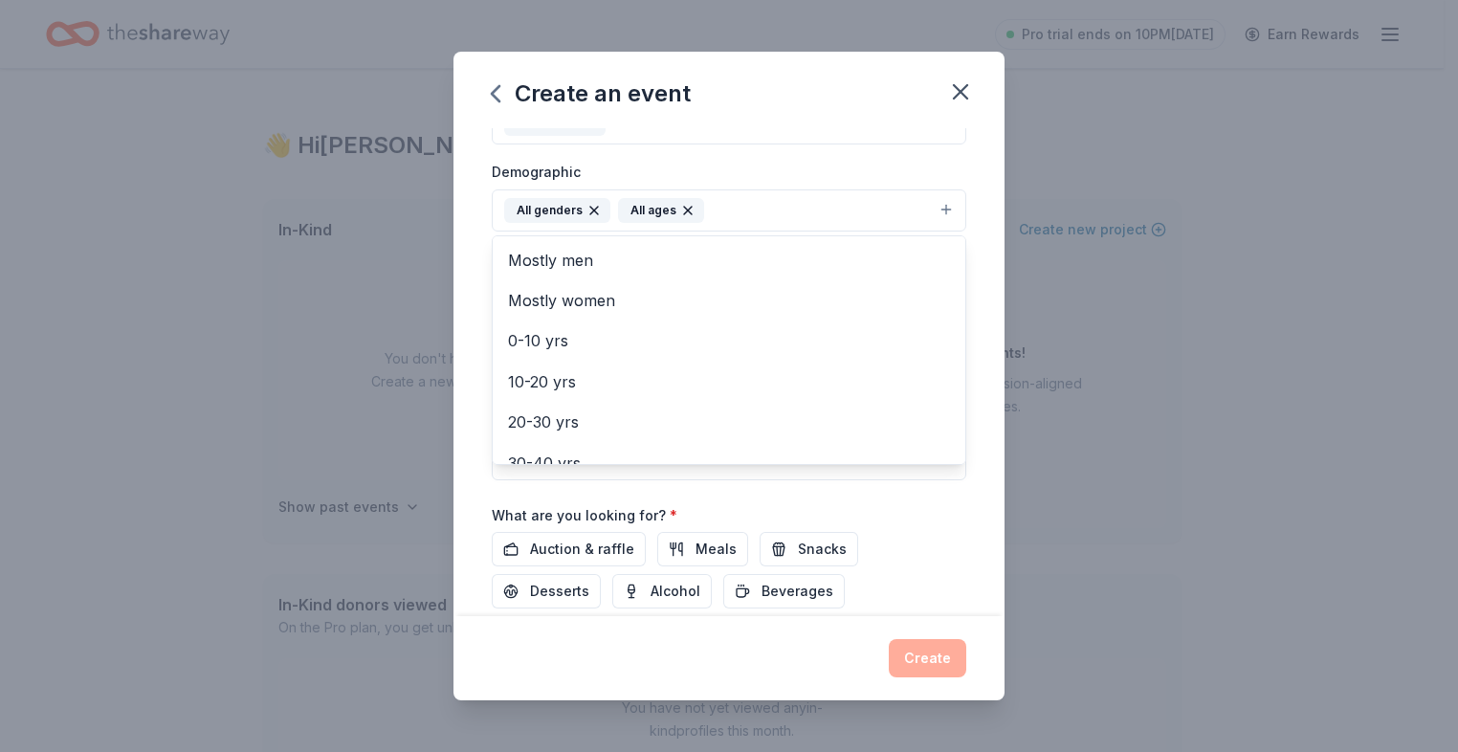
click at [492, 490] on div "Event name * Missing Link Gala 17 /100 Event website www.findmissinglink.org At…" at bounding box center [729, 269] width 474 height 888
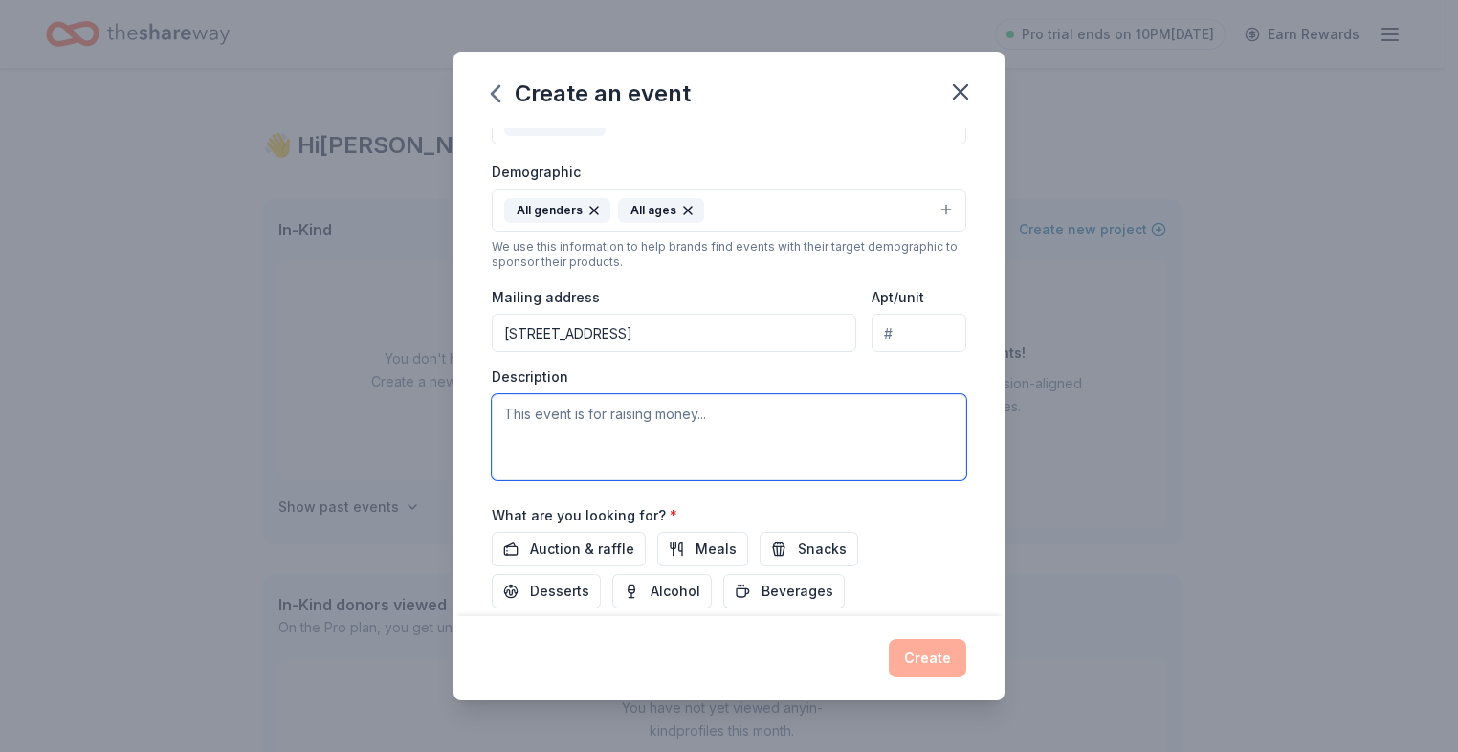
click at [564, 430] on textarea at bounding box center [729, 437] width 474 height 86
paste textarea "The Missing Link Gala brings our community together to raise critical funds for…"
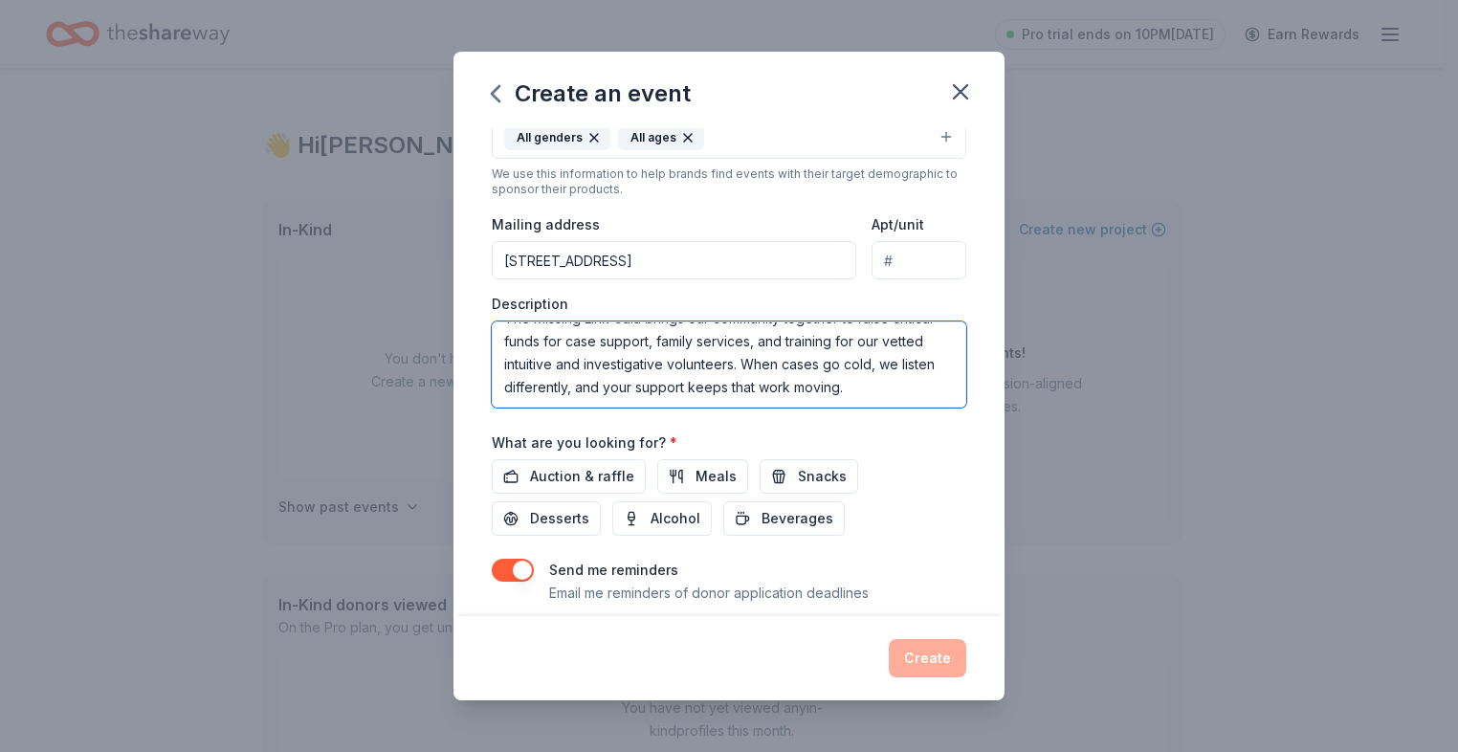
scroll to position [399, 0]
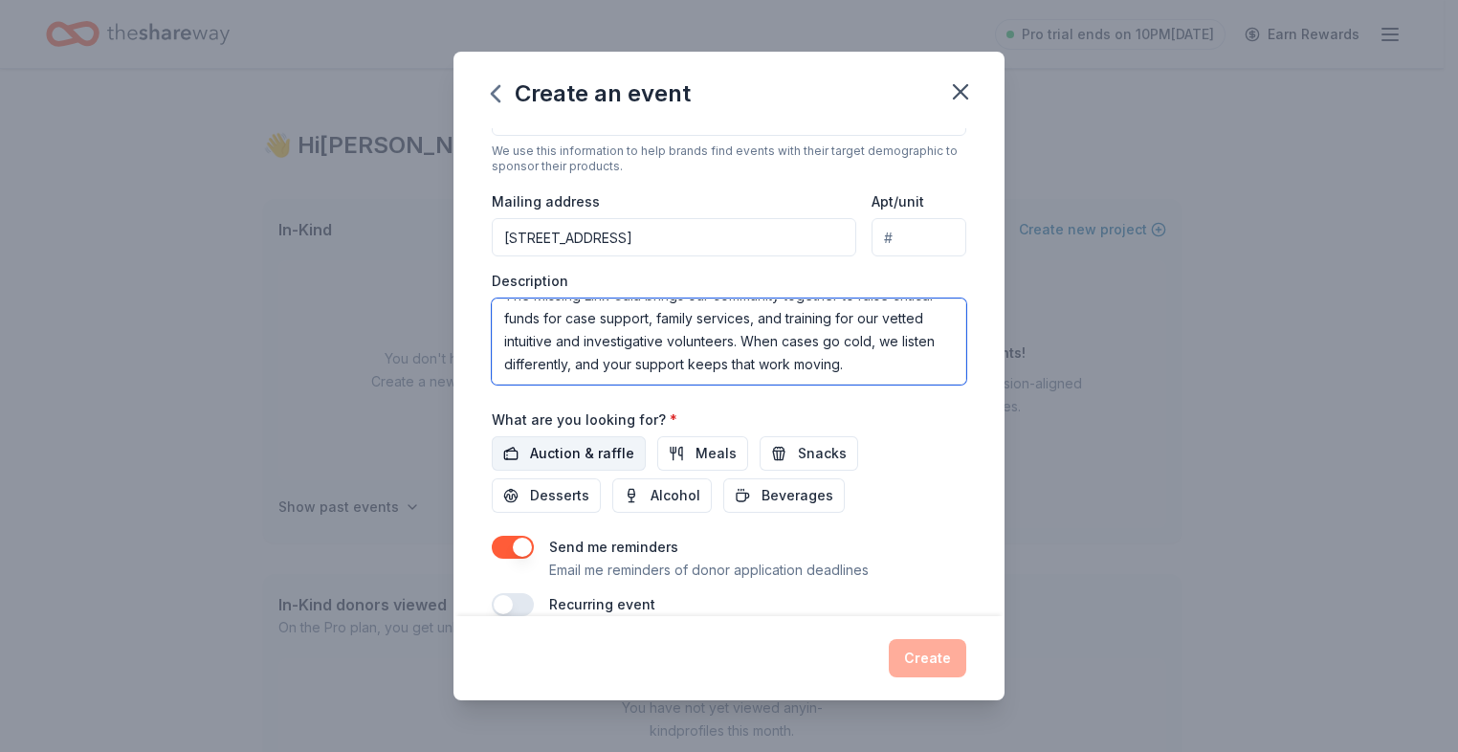
type textarea "The Missing Link Gala brings our community together to raise critical funds for…"
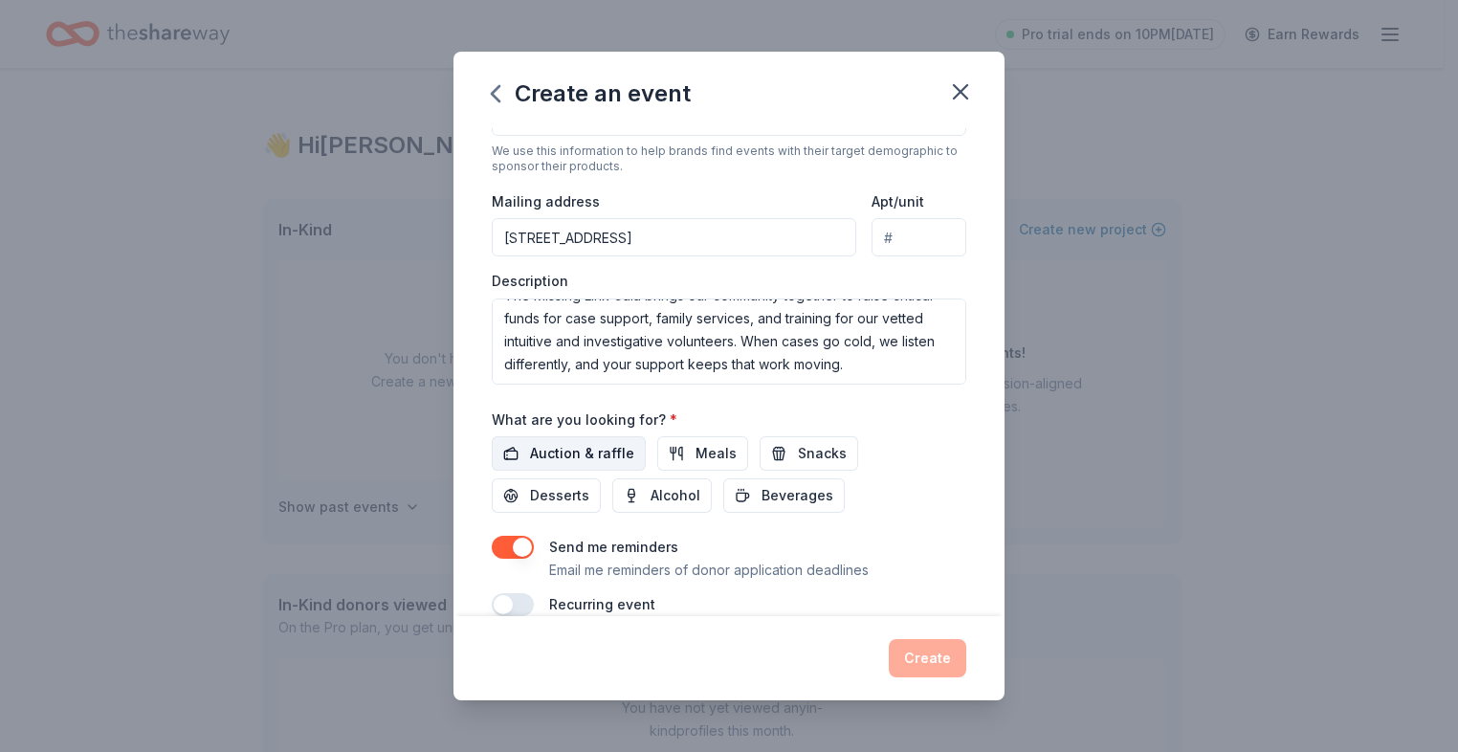
click at [605, 461] on span "Auction & raffle" at bounding box center [582, 453] width 104 height 23
click at [697, 459] on span "Meals" at bounding box center [715, 453] width 41 height 23
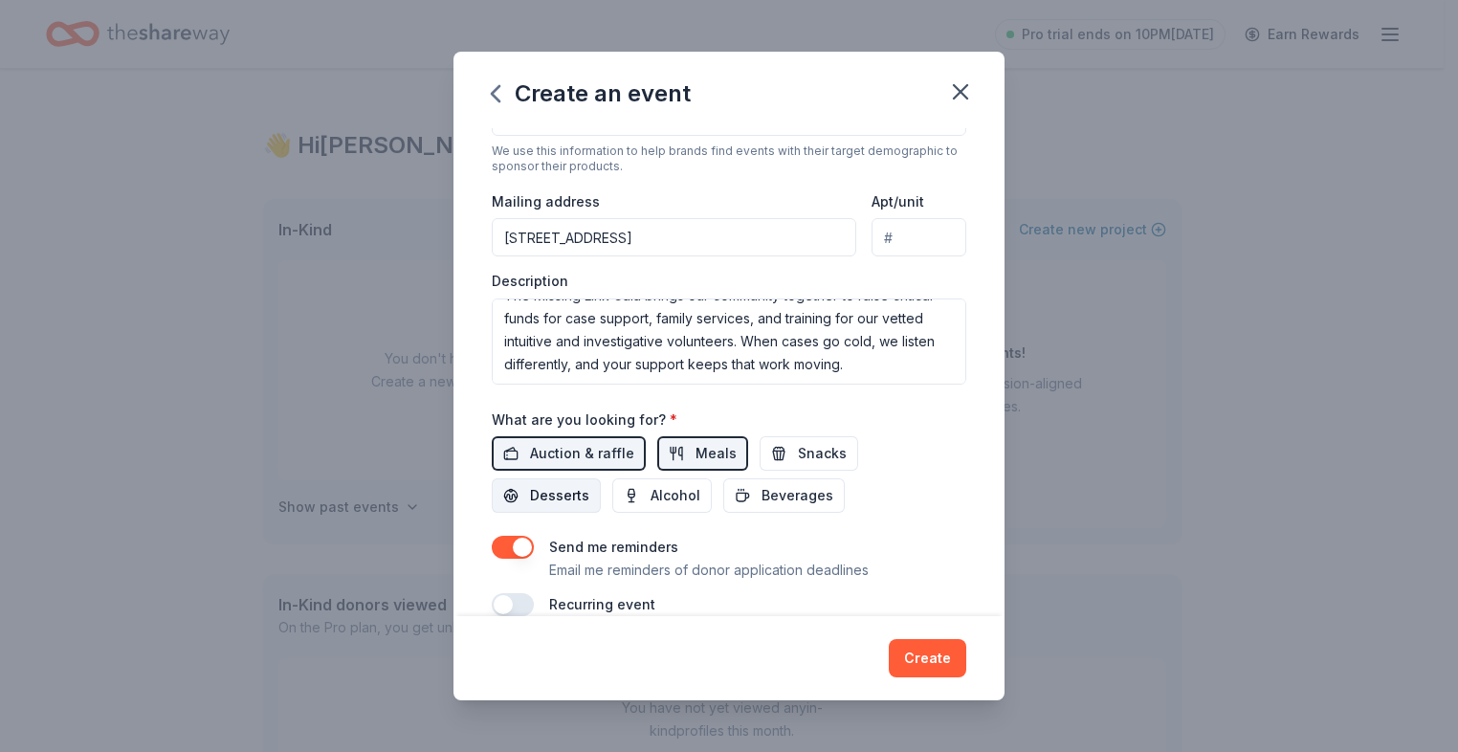
click at [577, 500] on span "Desserts" at bounding box center [559, 495] width 59 height 23
click at [787, 461] on button "Snacks" at bounding box center [809, 453] width 99 height 34
click at [688, 491] on span "Alcohol" at bounding box center [676, 495] width 50 height 23
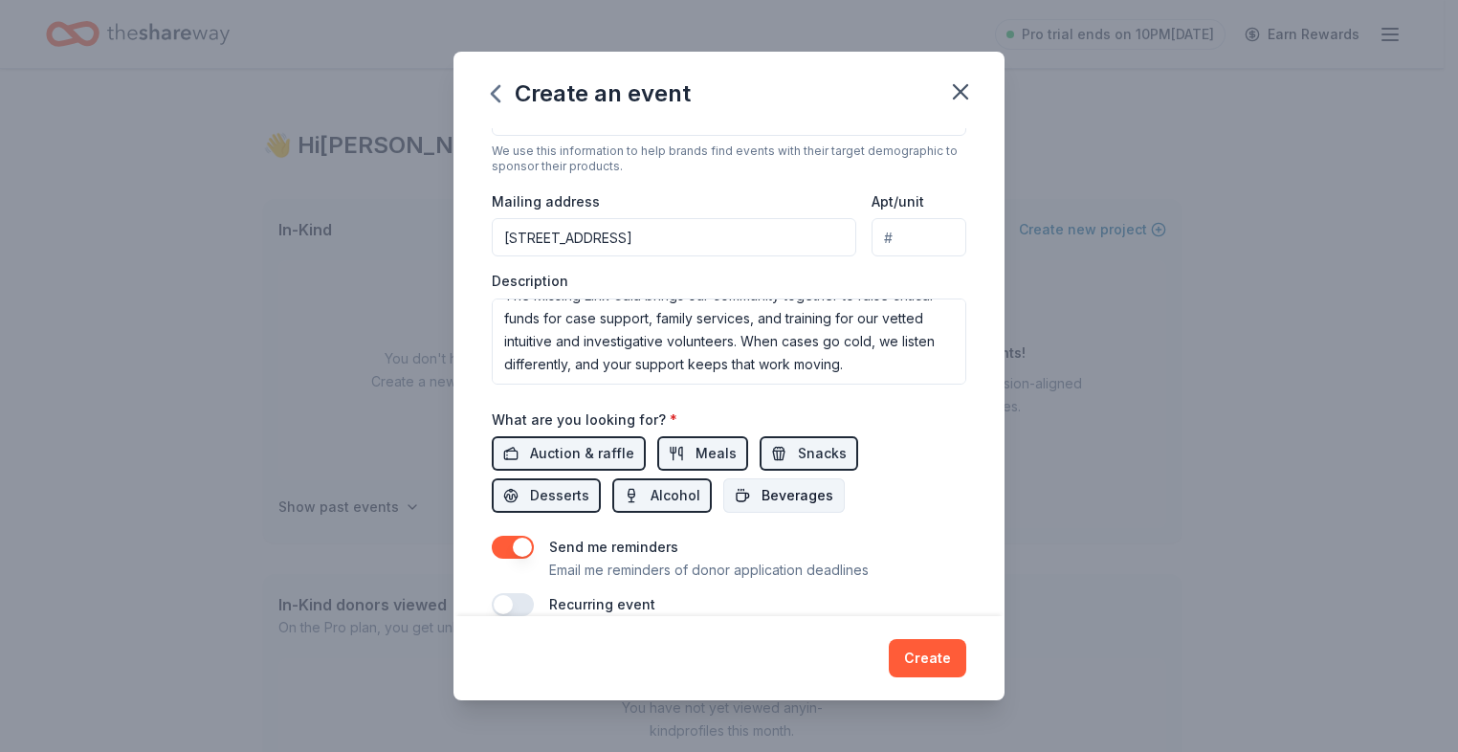
click at [773, 500] on span "Beverages" at bounding box center [797, 495] width 72 height 23
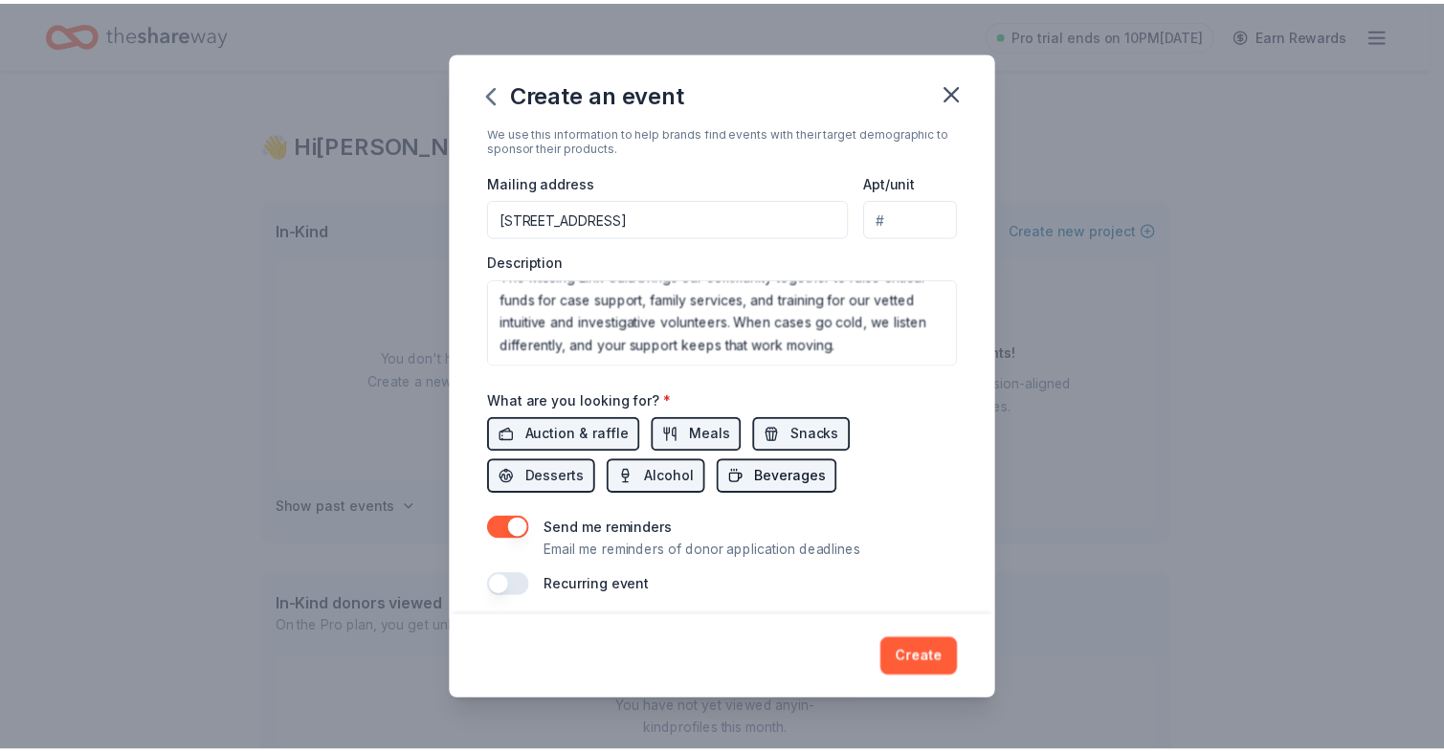
scroll to position [430, 0]
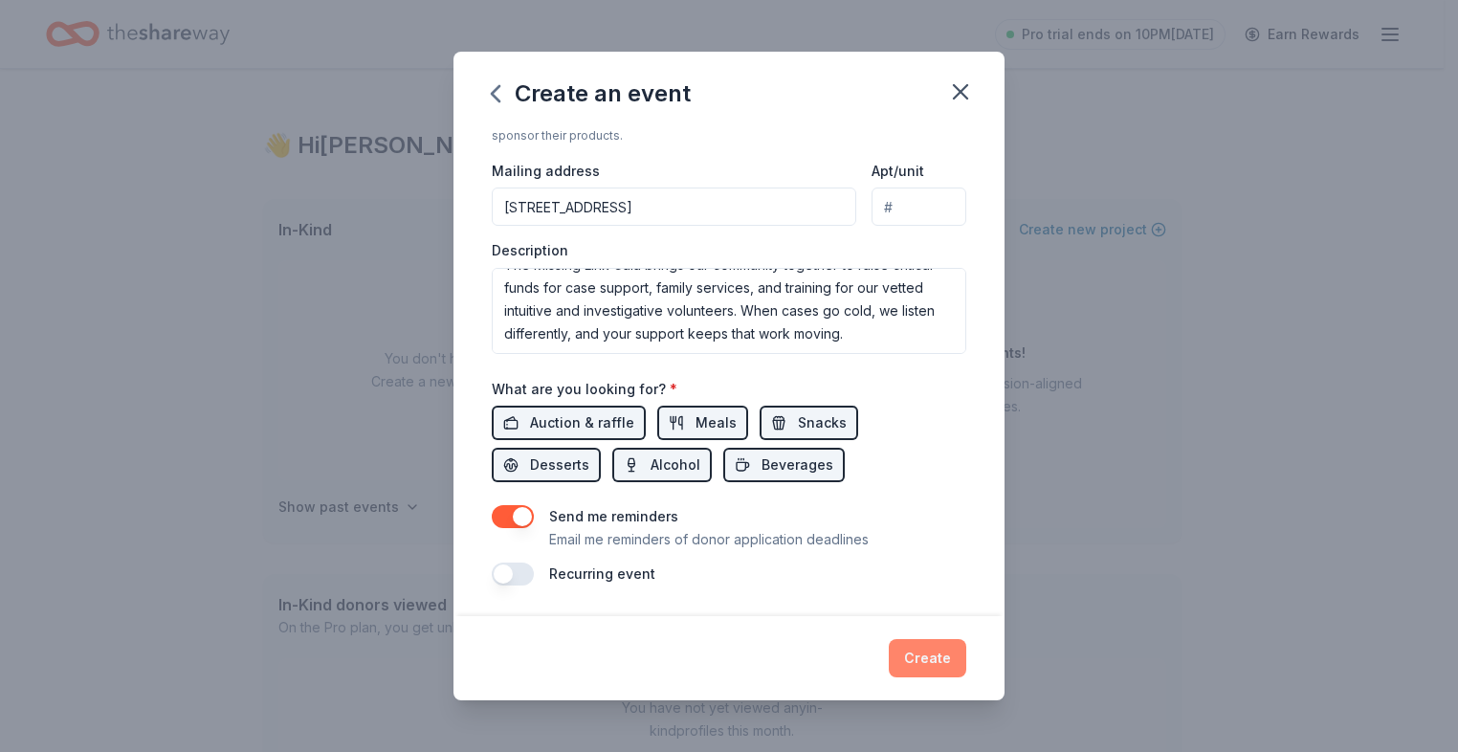
click at [943, 658] on button "Create" at bounding box center [927, 658] width 77 height 38
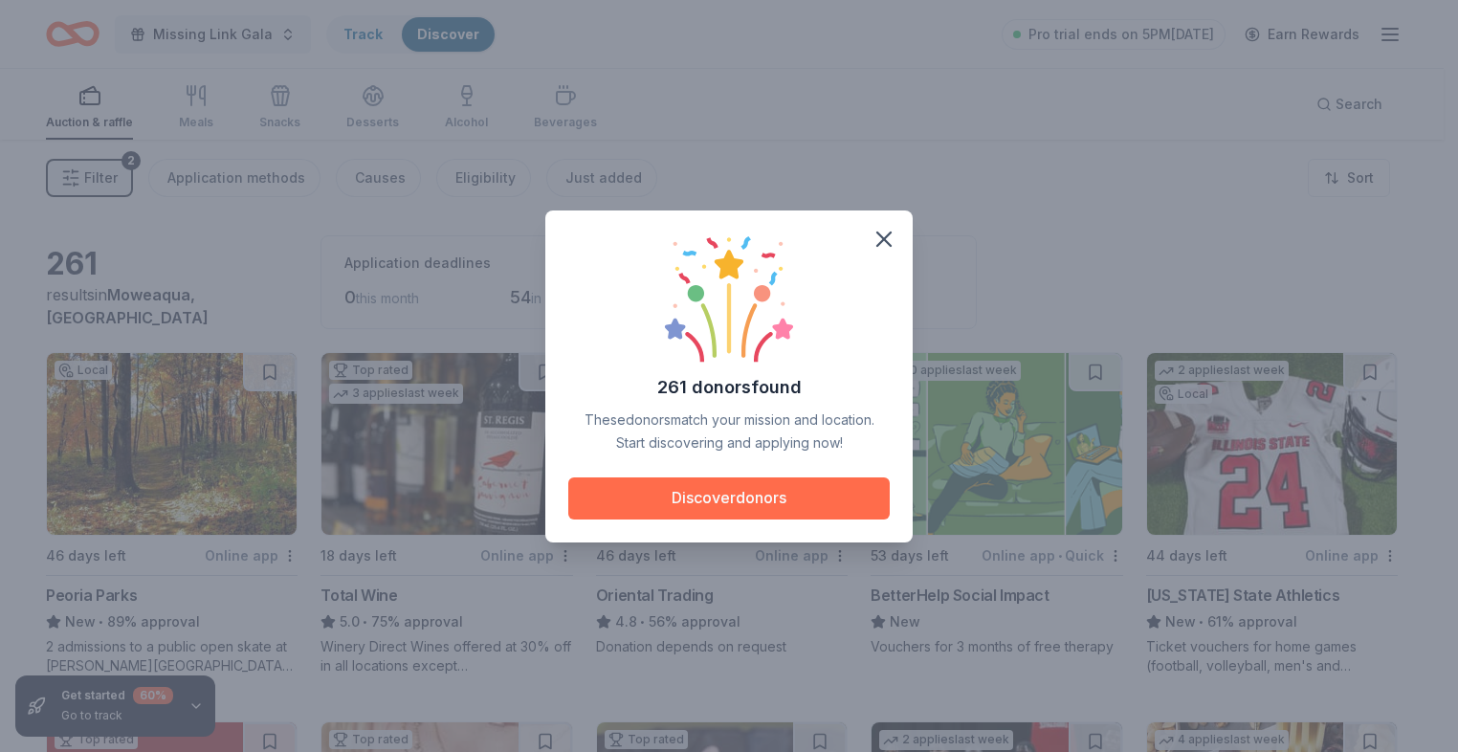
click at [768, 498] on button "Discover donors" at bounding box center [728, 498] width 321 height 42
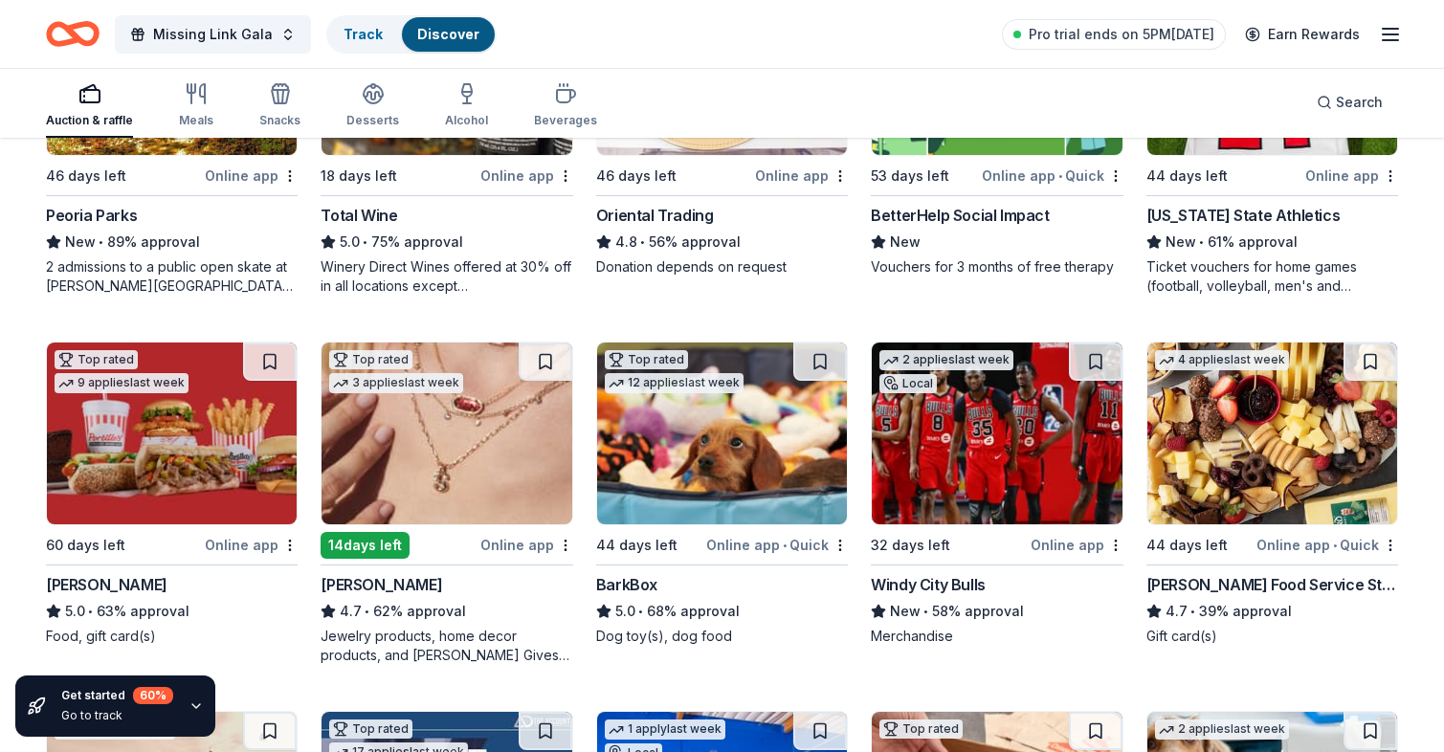
scroll to position [383, 0]
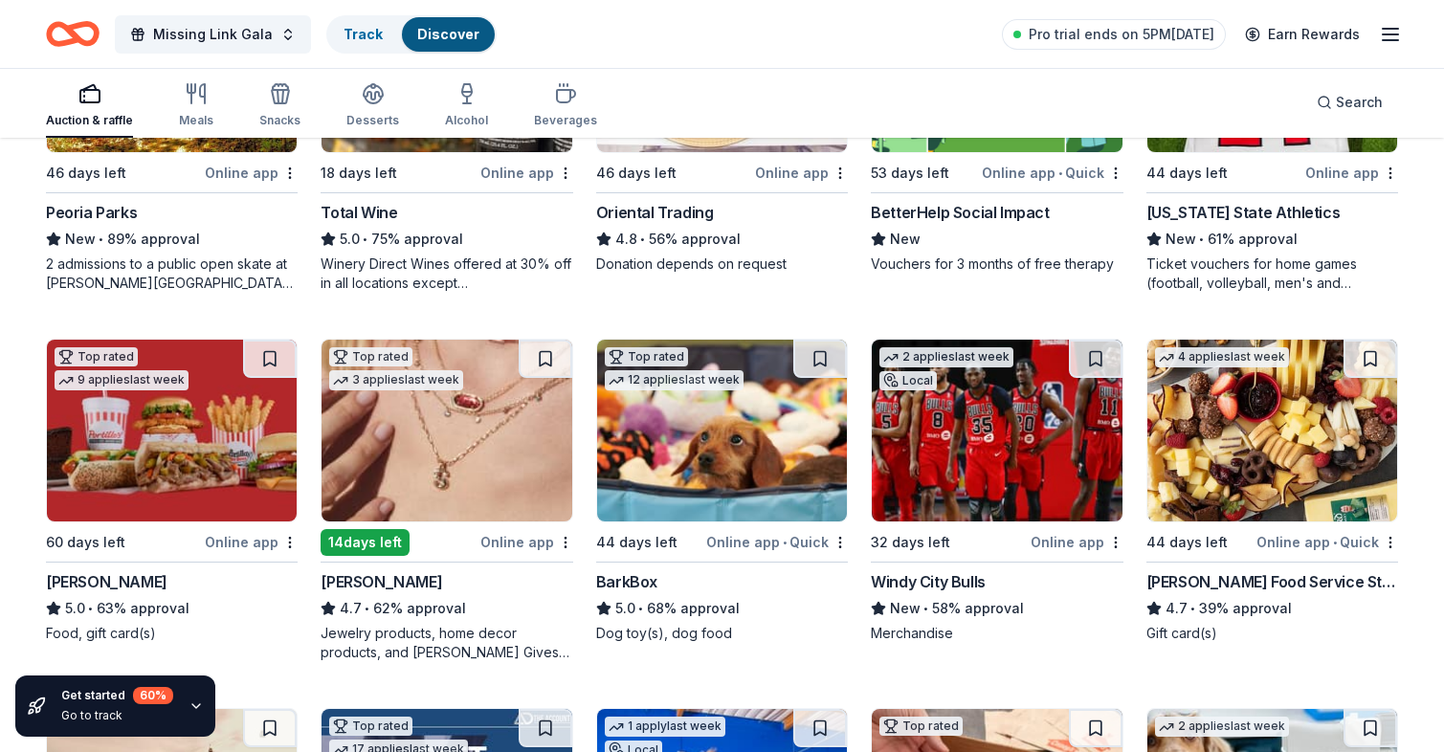
click at [487, 452] on img at bounding box center [446, 431] width 250 height 182
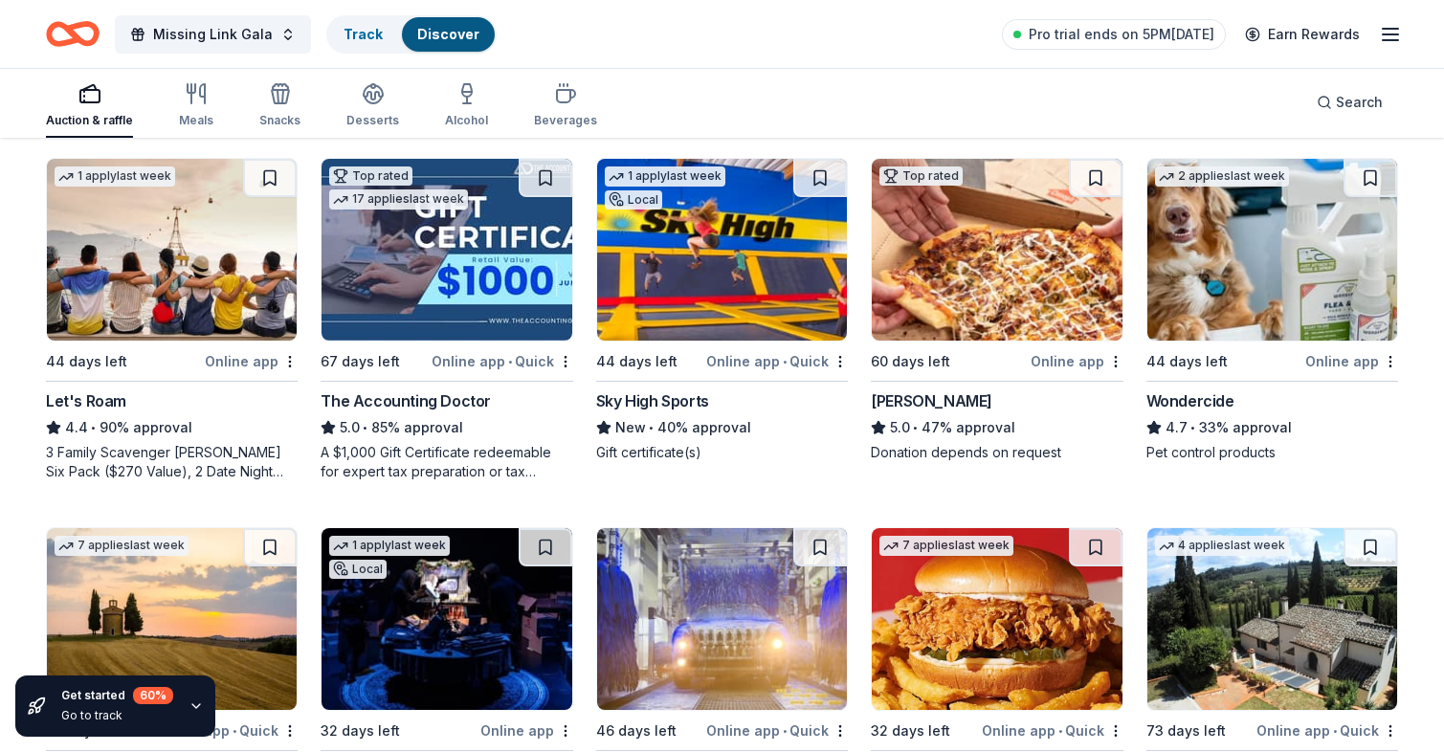
scroll to position [957, 0]
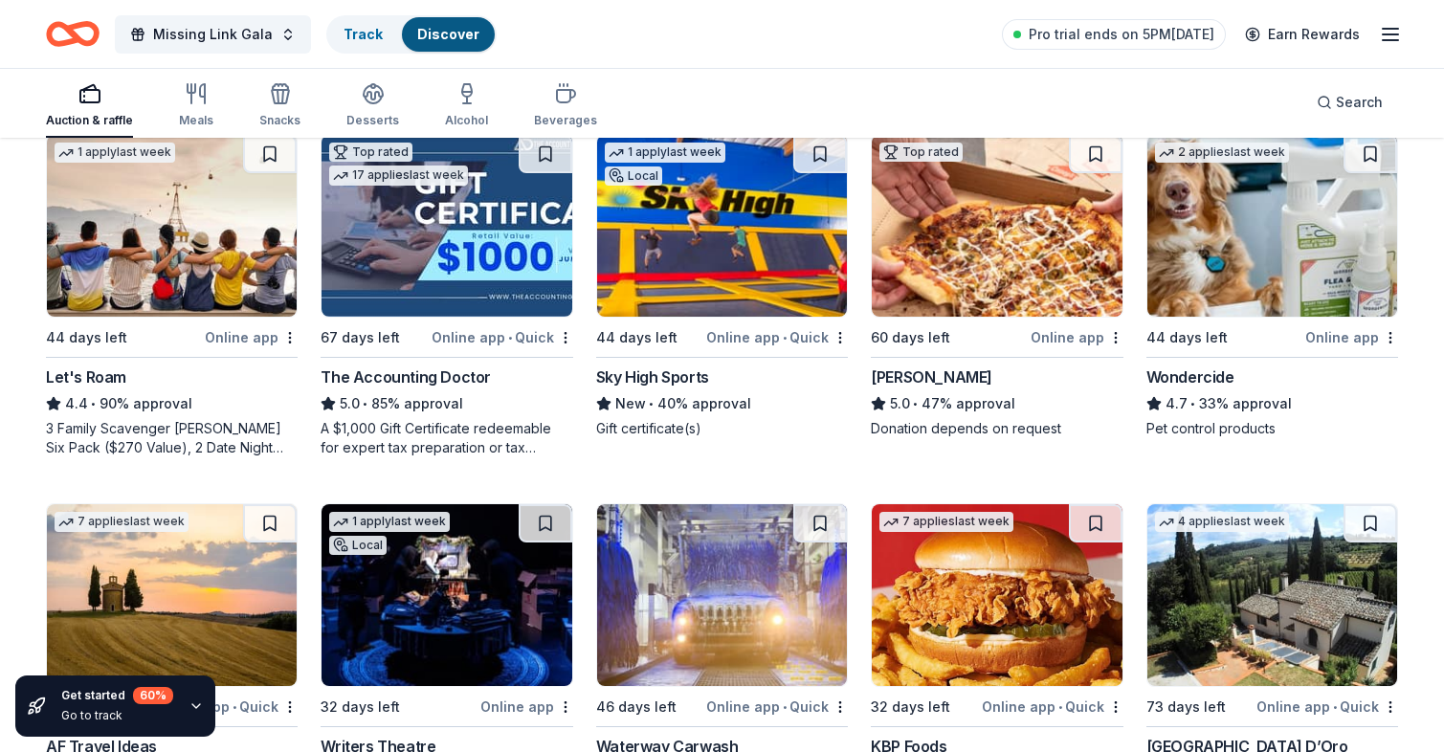
click at [204, 258] on img at bounding box center [172, 226] width 250 height 182
click at [1001, 264] on img at bounding box center [997, 226] width 250 height 182
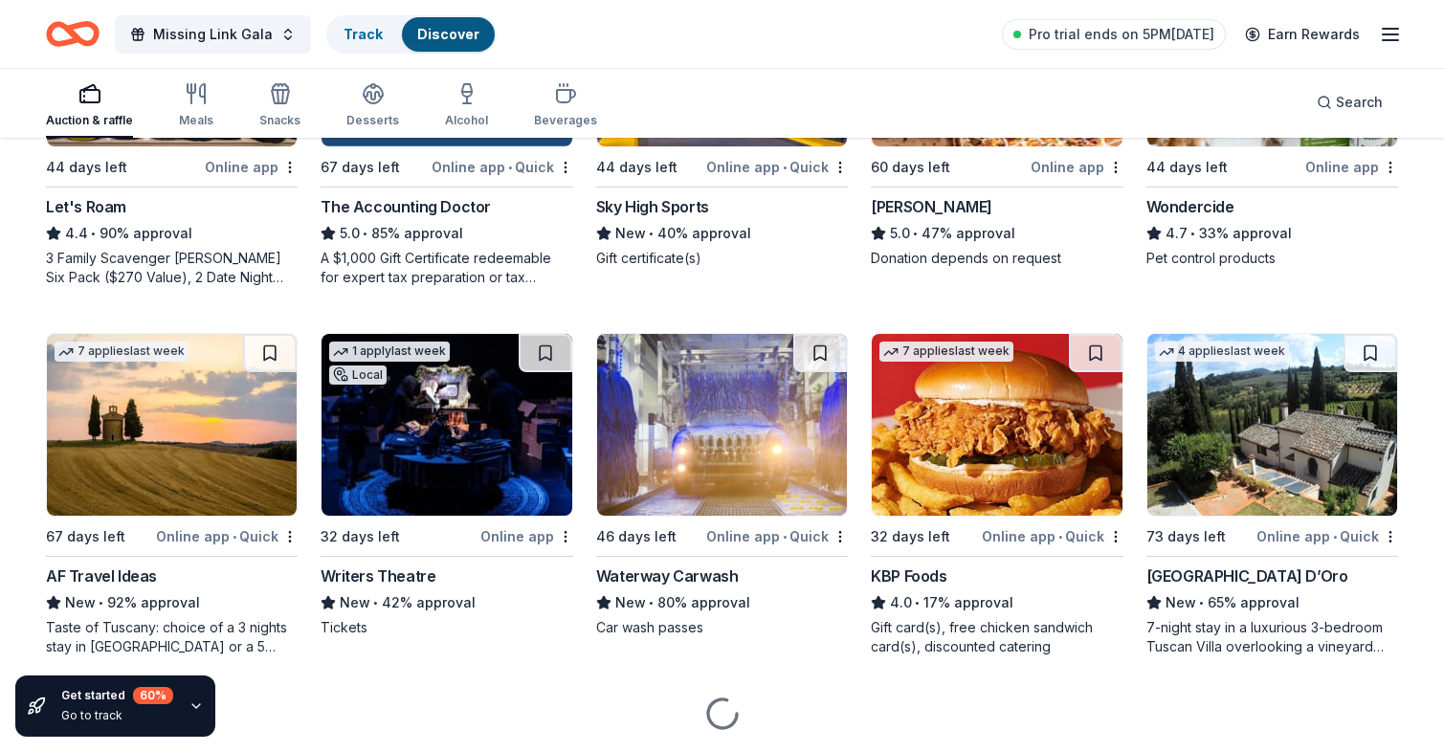
scroll to position [1148, 0]
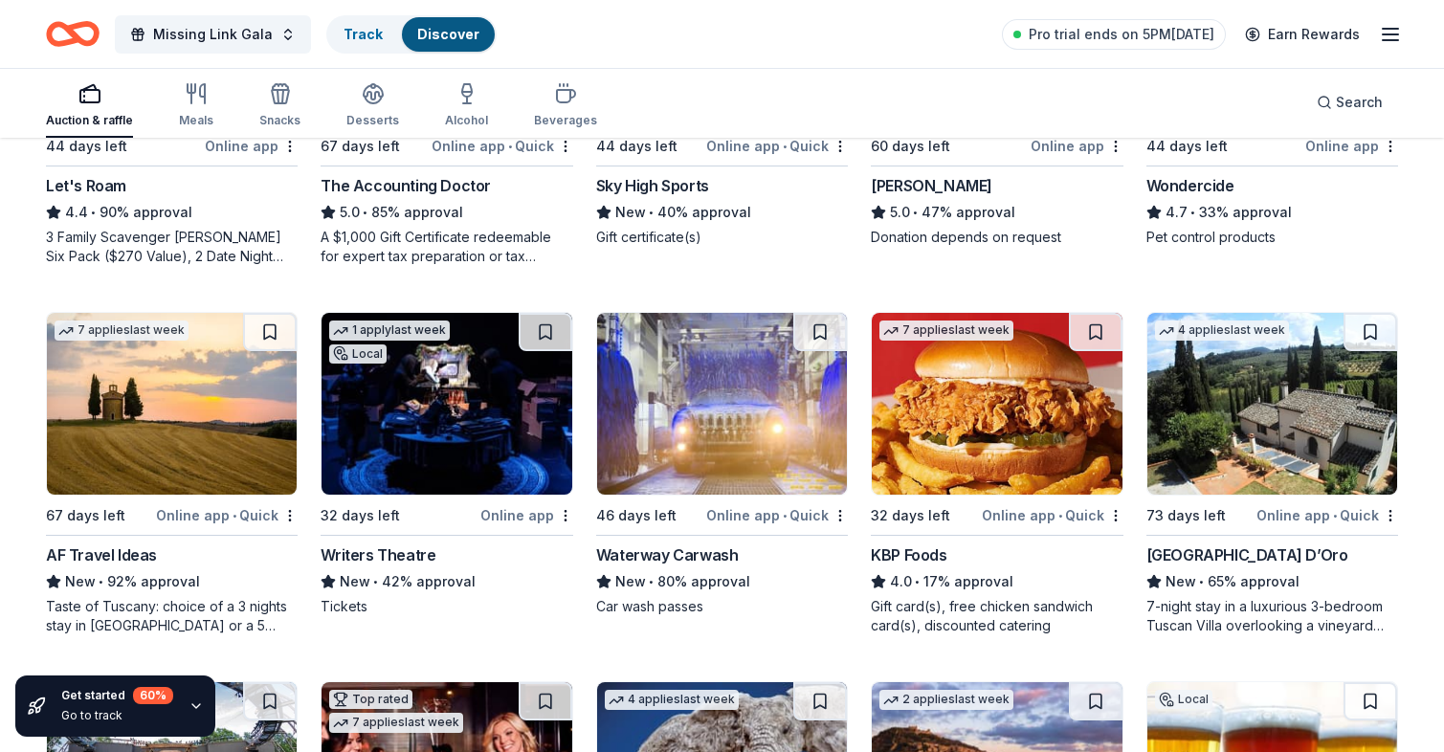
click at [183, 473] on img at bounding box center [172, 404] width 250 height 182
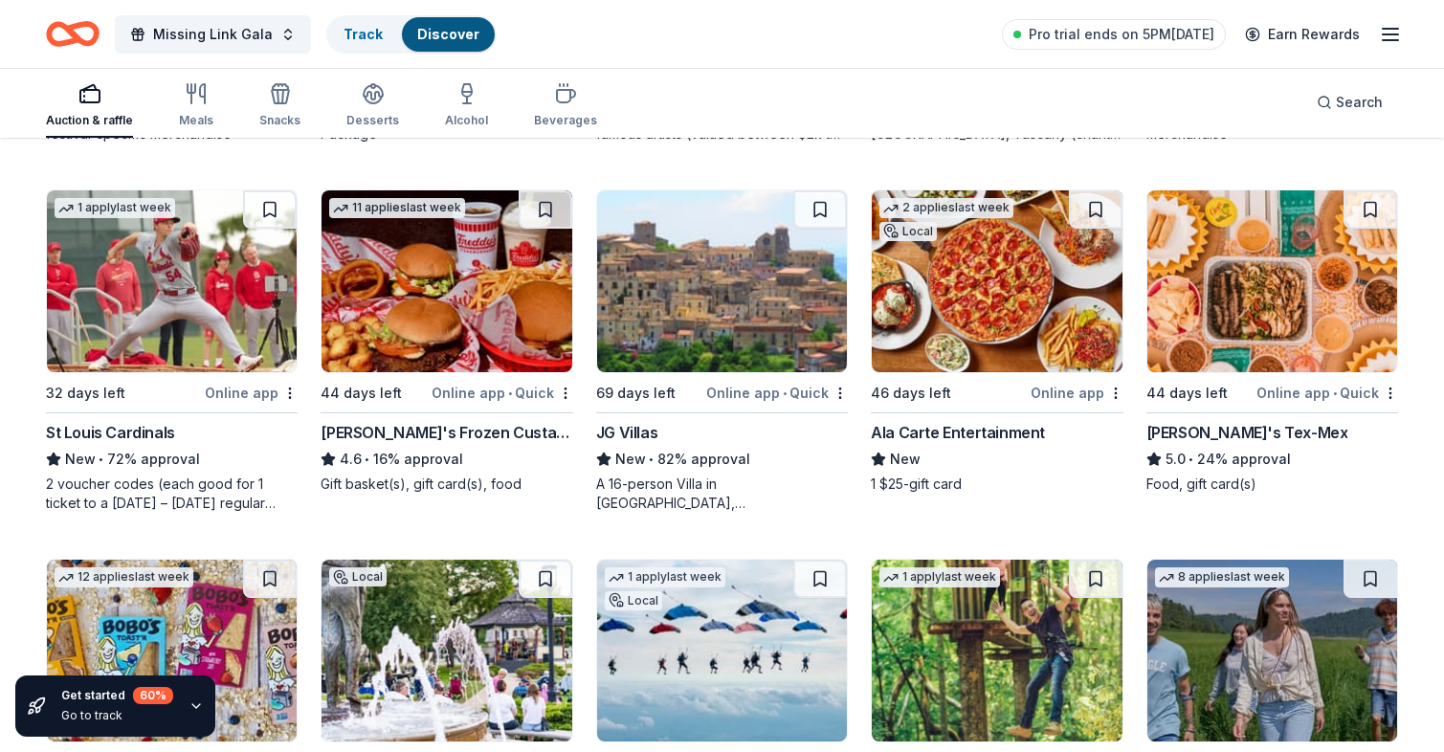
scroll to position [2105, 0]
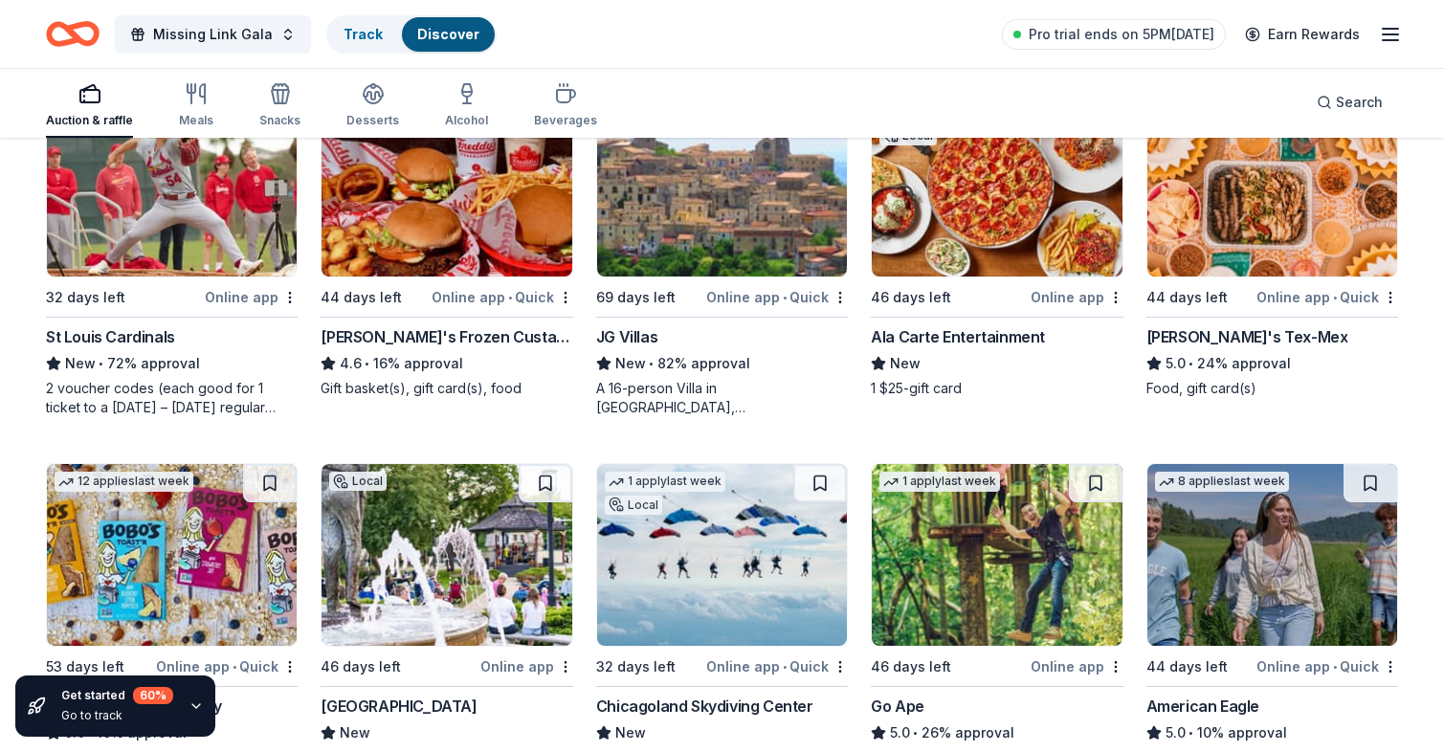
click at [235, 231] on img at bounding box center [172, 186] width 250 height 182
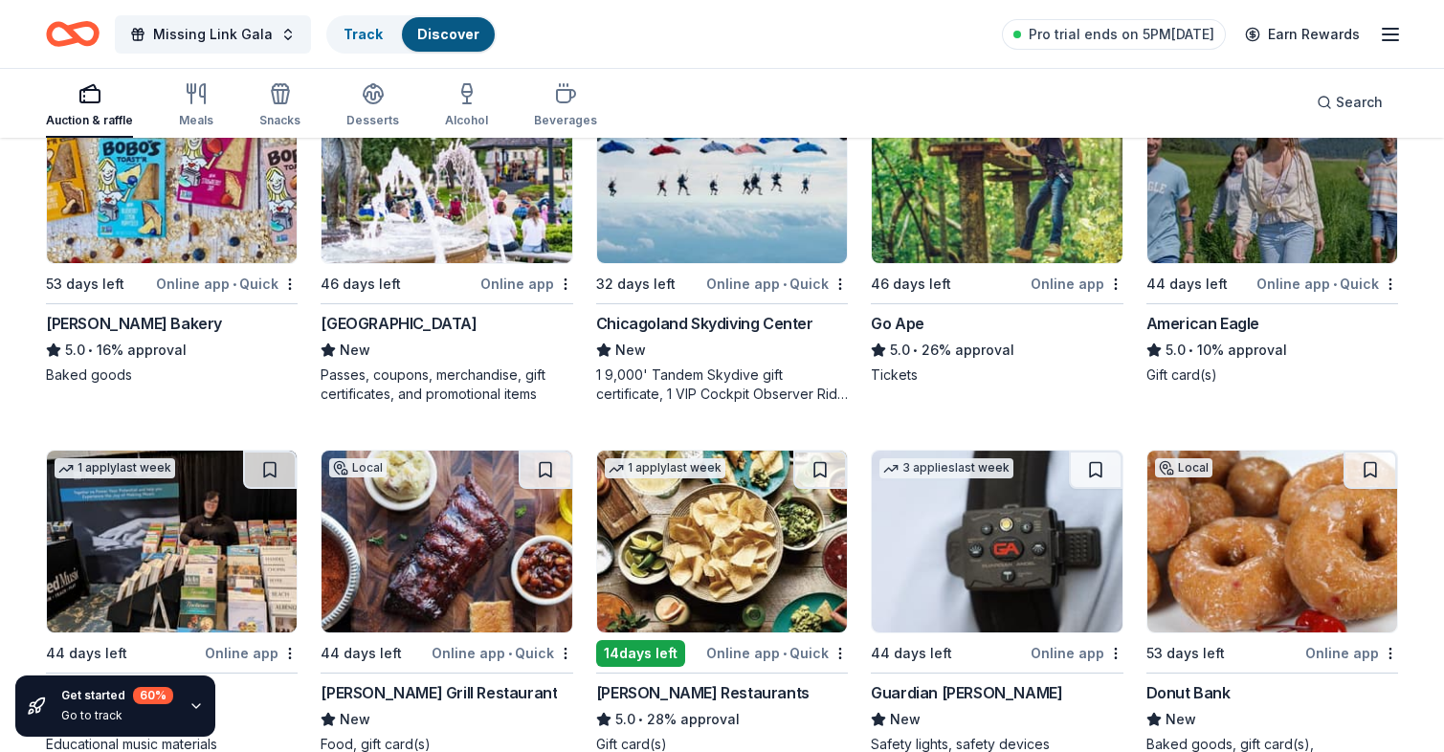
scroll to position [2392, 0]
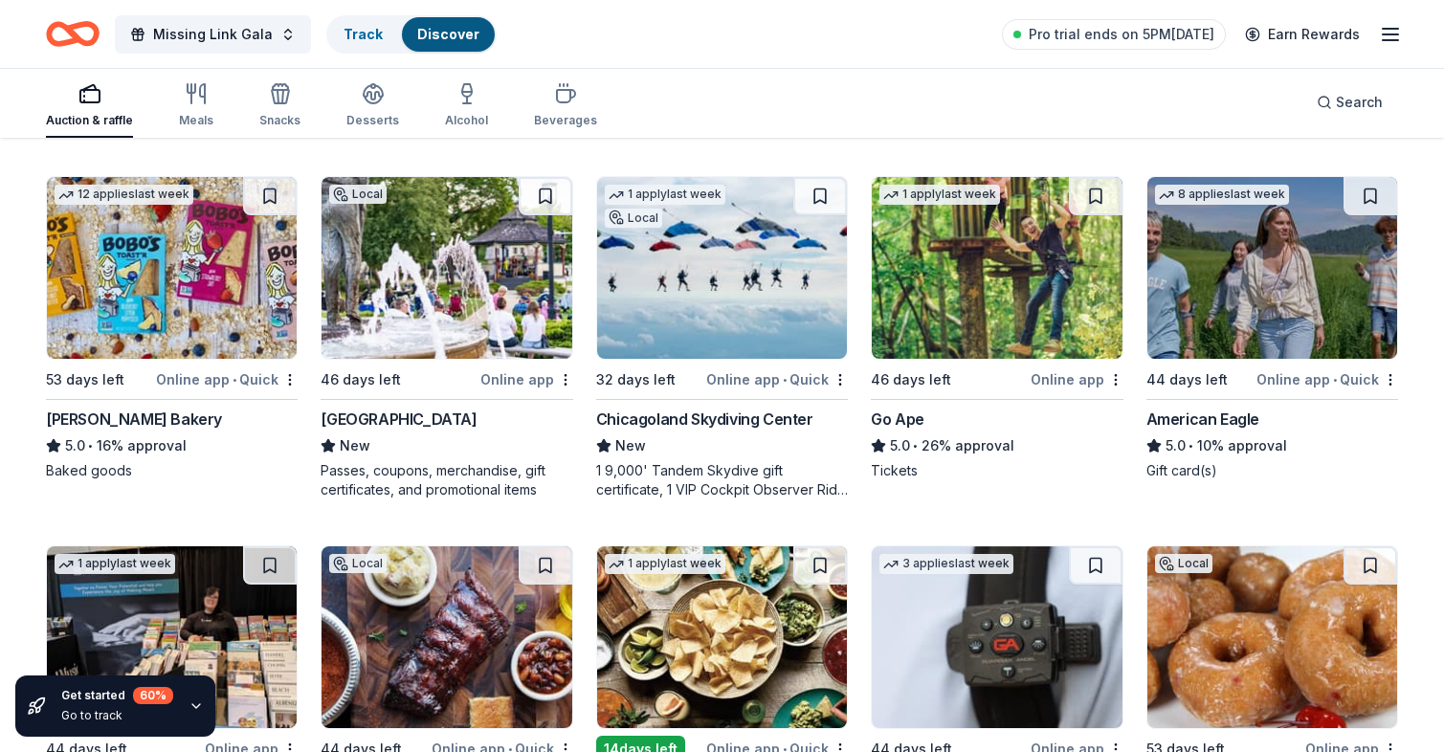
click at [723, 287] on img at bounding box center [722, 268] width 250 height 182
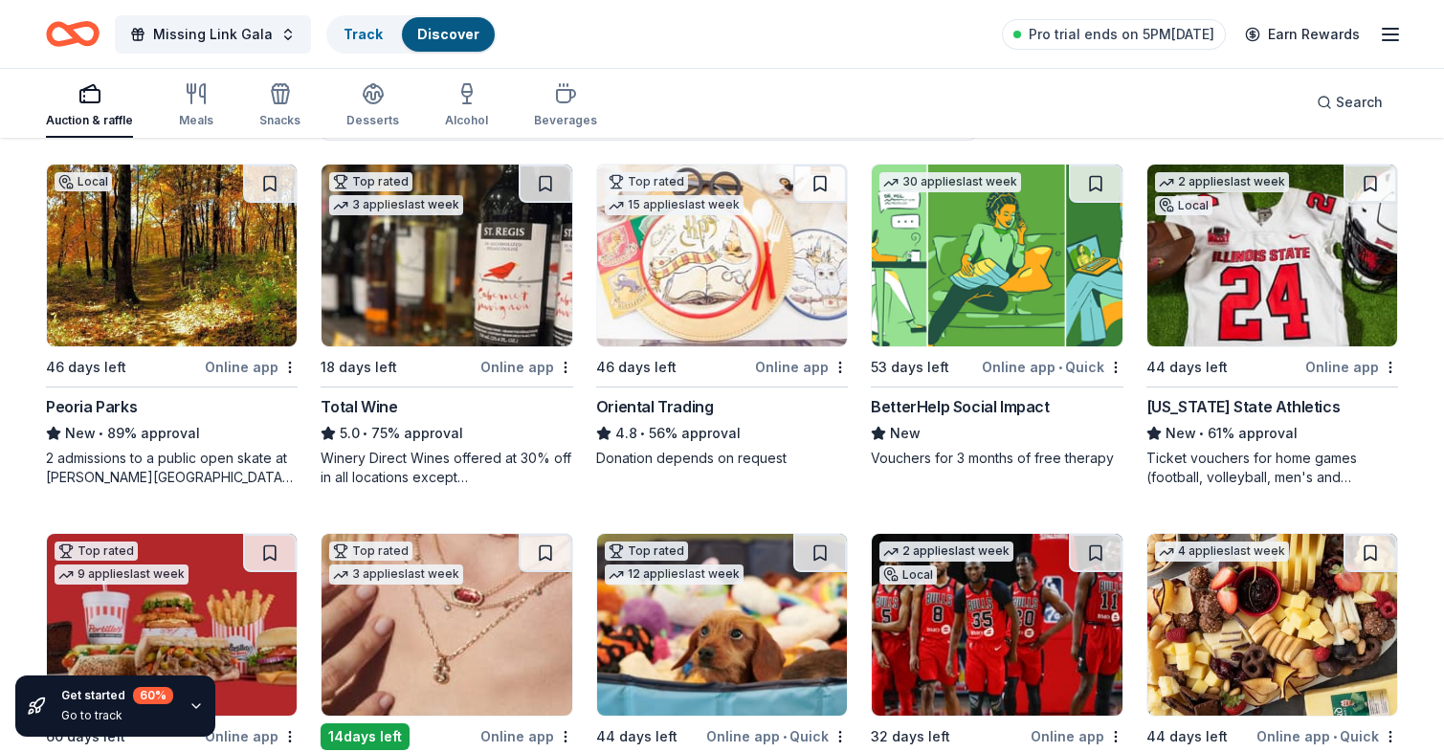
scroll to position [155, 0]
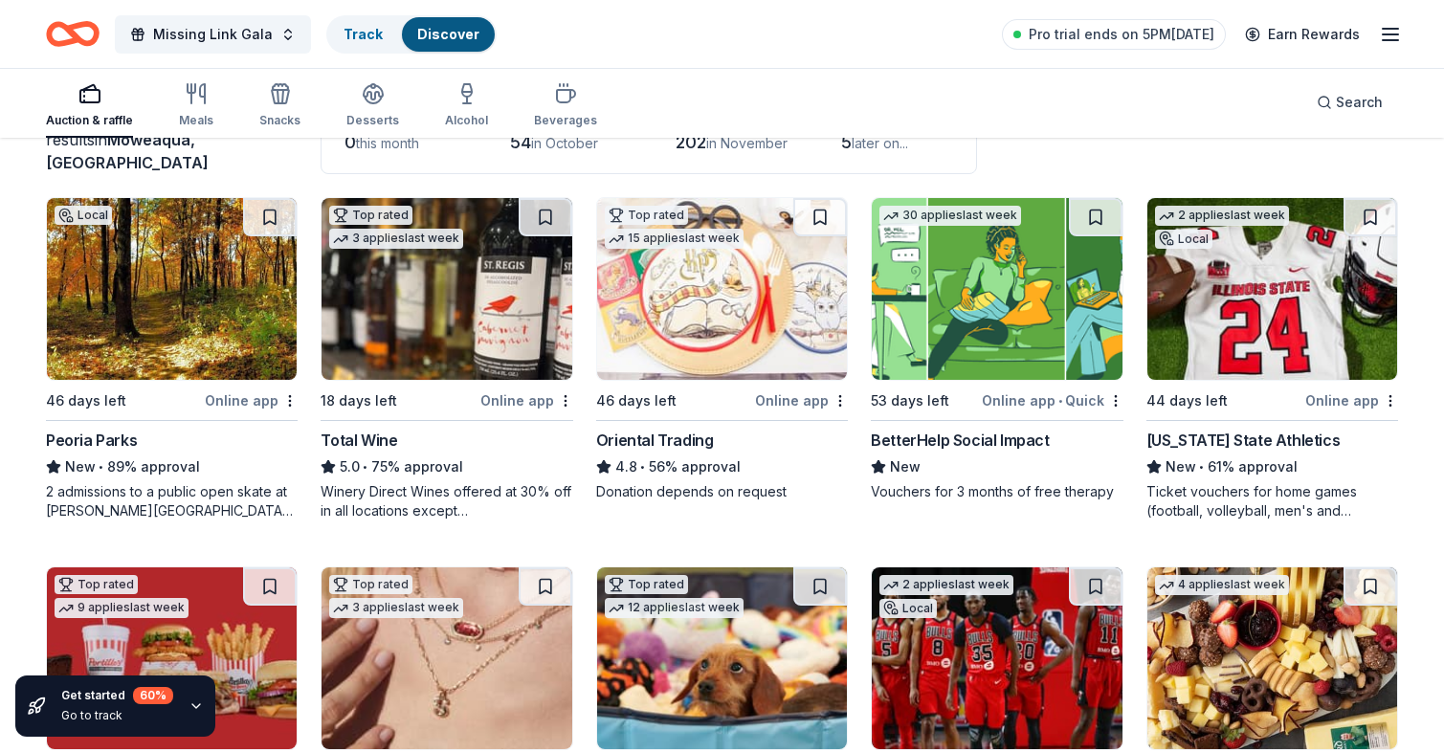
click at [708, 335] on img at bounding box center [722, 289] width 250 height 182
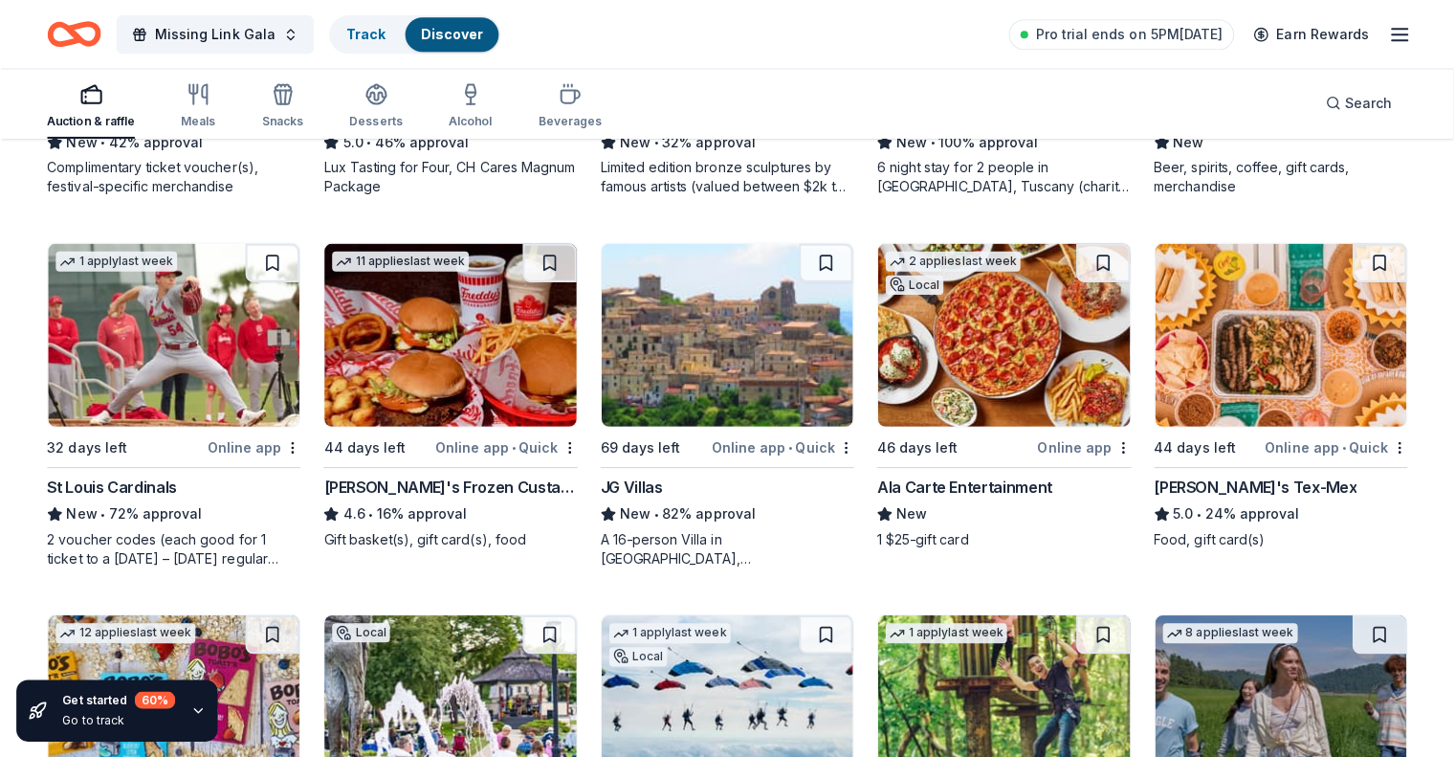
scroll to position [1973, 0]
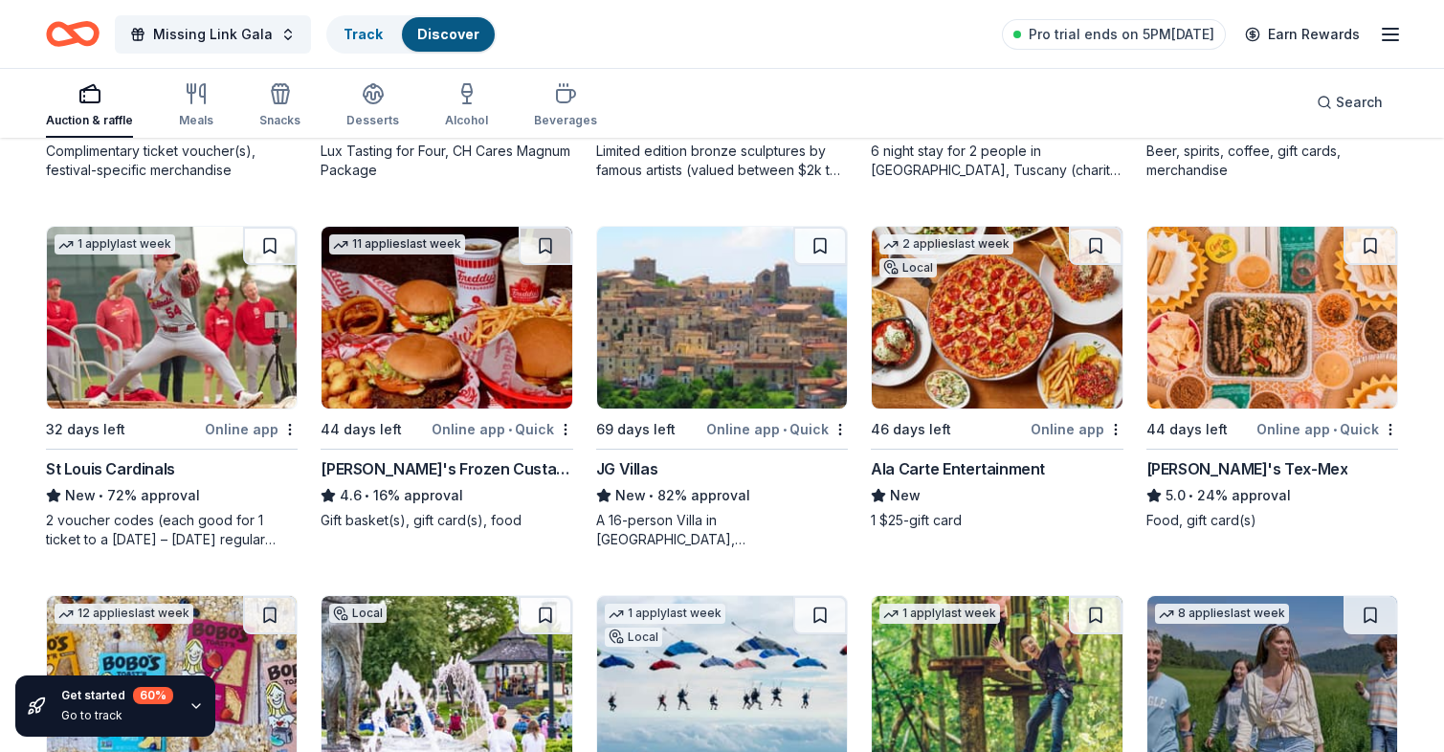
click at [471, 378] on img at bounding box center [446, 318] width 250 height 182
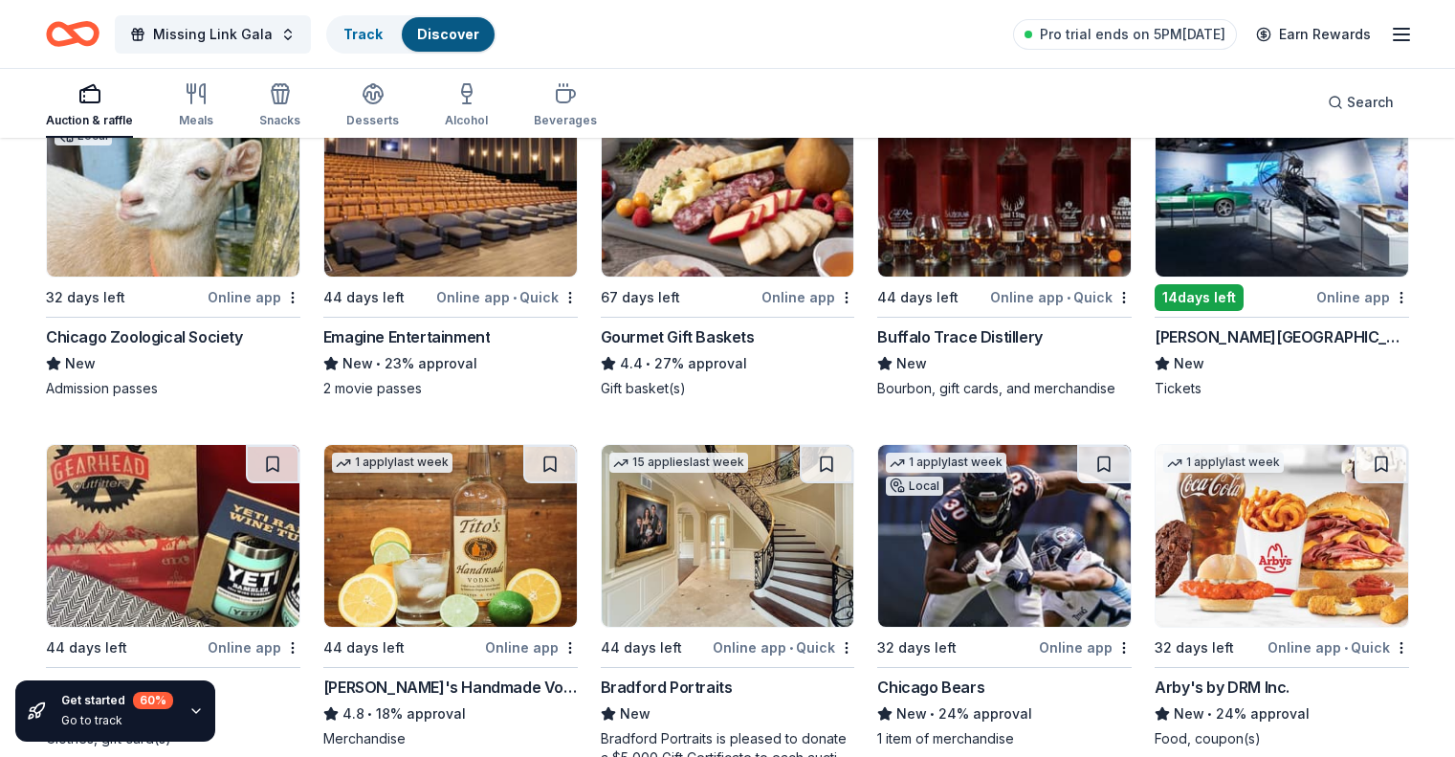
scroll to position [3312, 0]
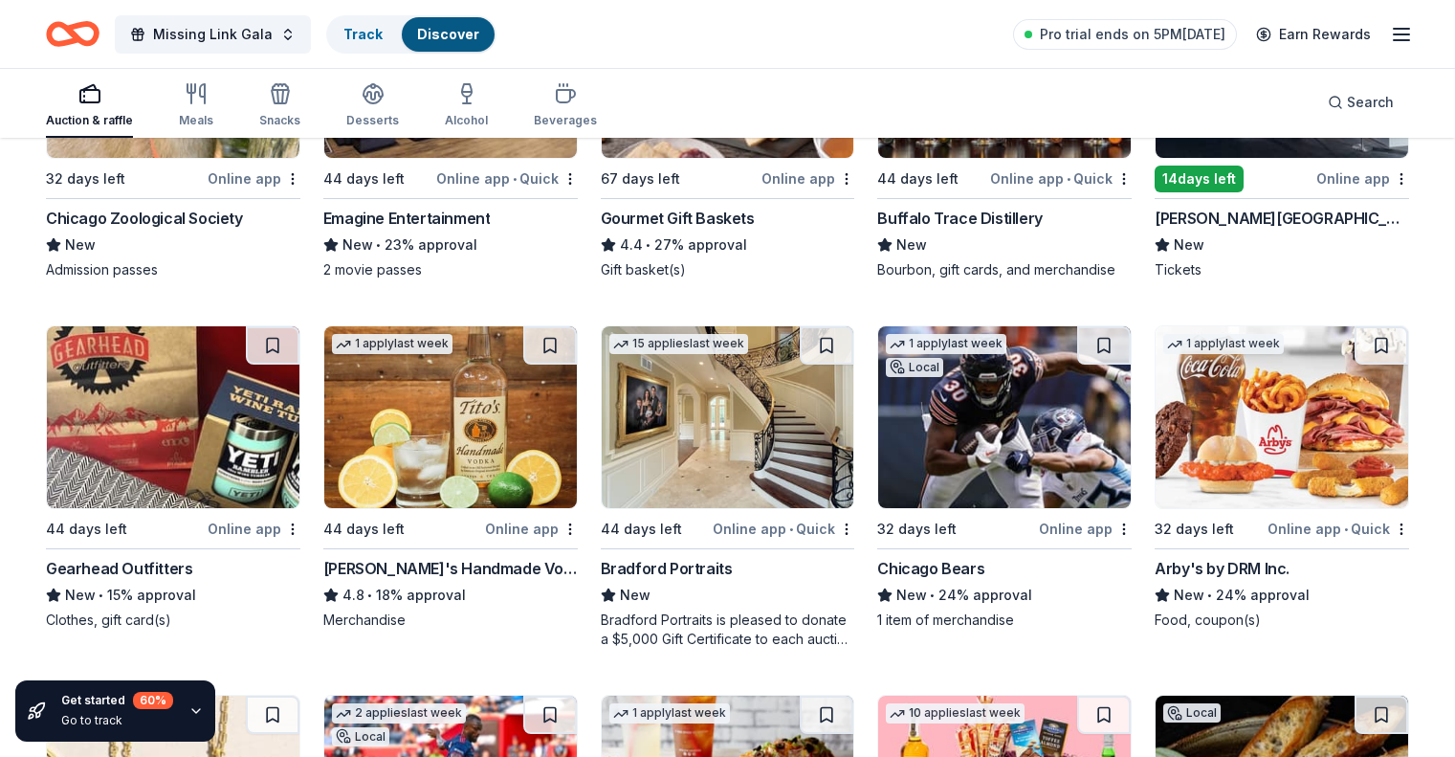
click at [488, 467] on img at bounding box center [450, 417] width 253 height 182
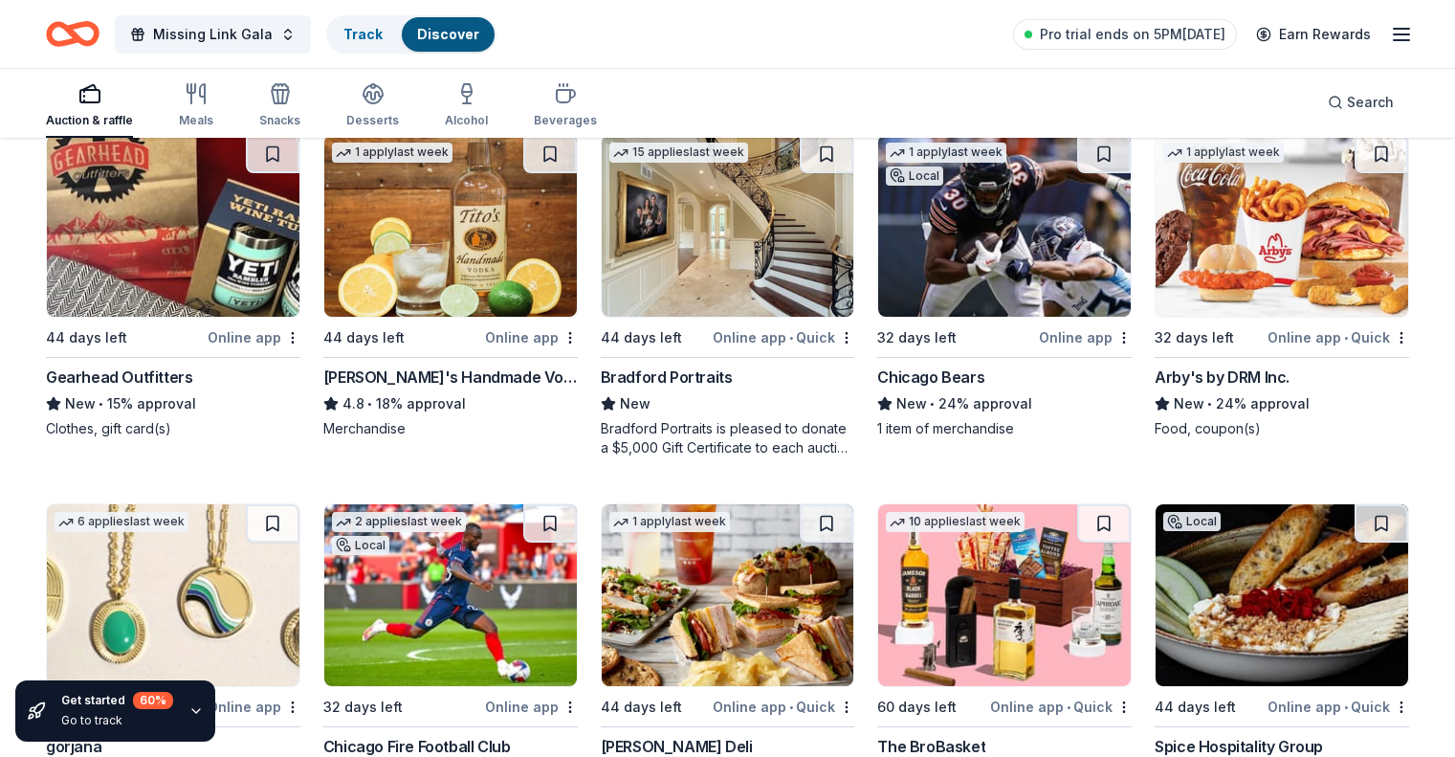
scroll to position [3599, 0]
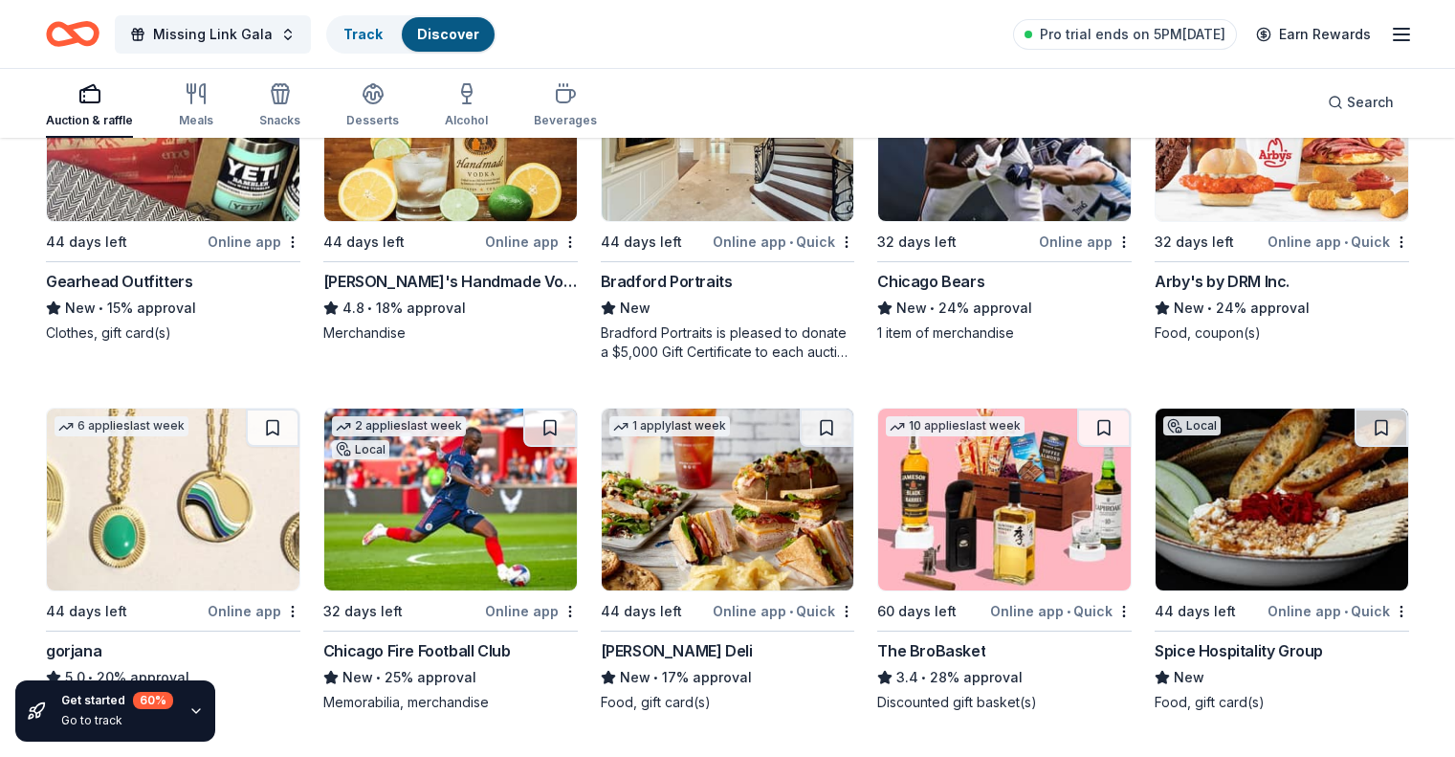
click at [740, 360] on div "Bradford Portraits is pleased to donate a $5,000 Gift Certificate to each aucti…" at bounding box center [728, 342] width 254 height 38
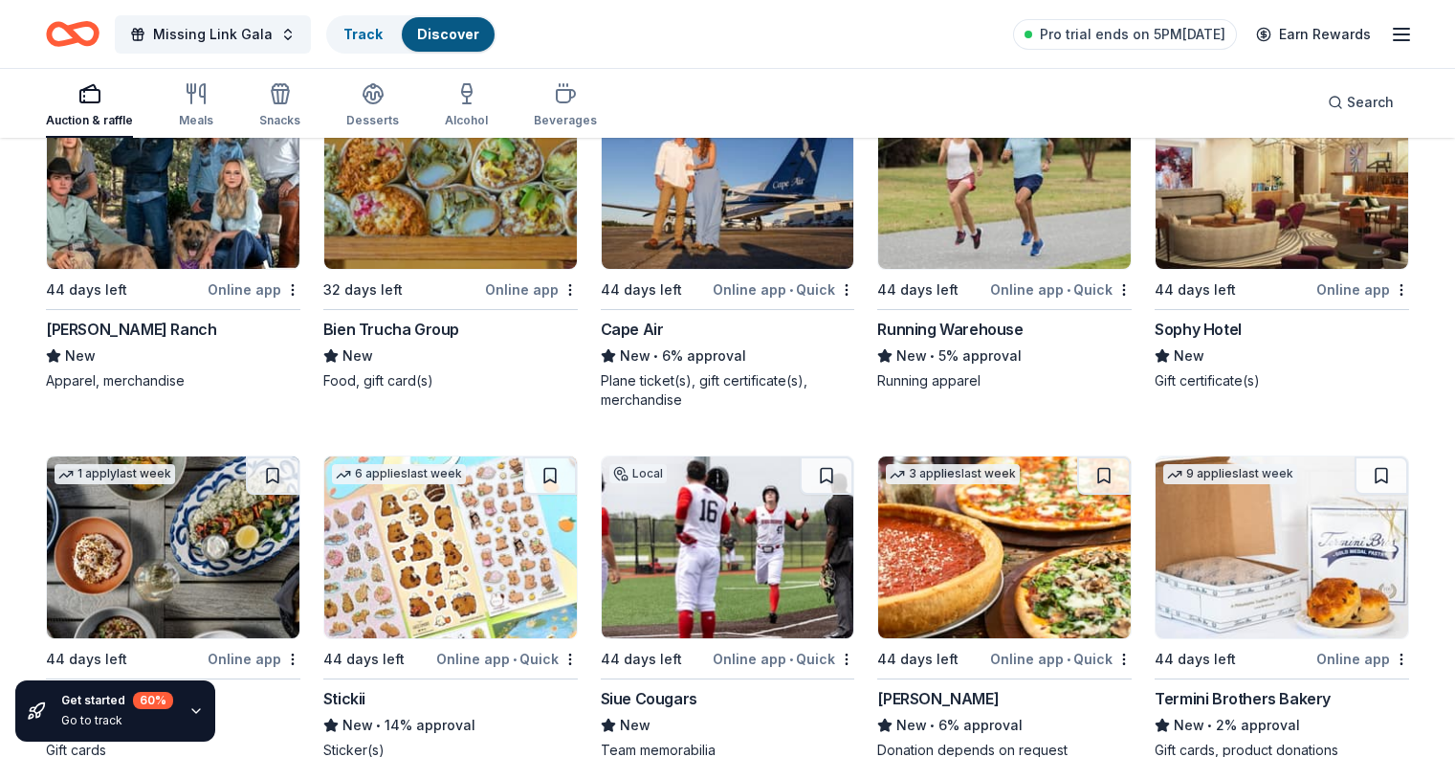
scroll to position [6104, 0]
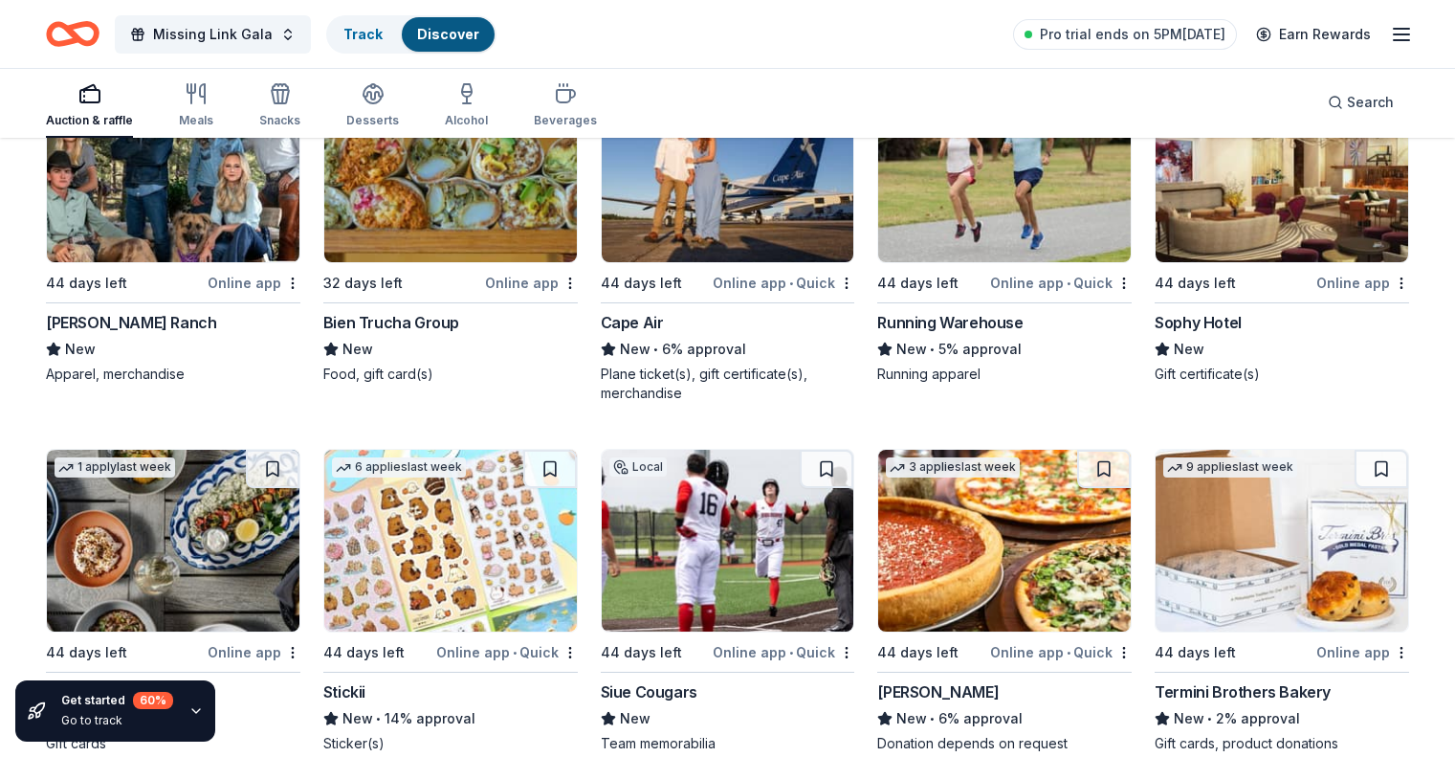
click at [210, 259] on img at bounding box center [173, 171] width 253 height 182
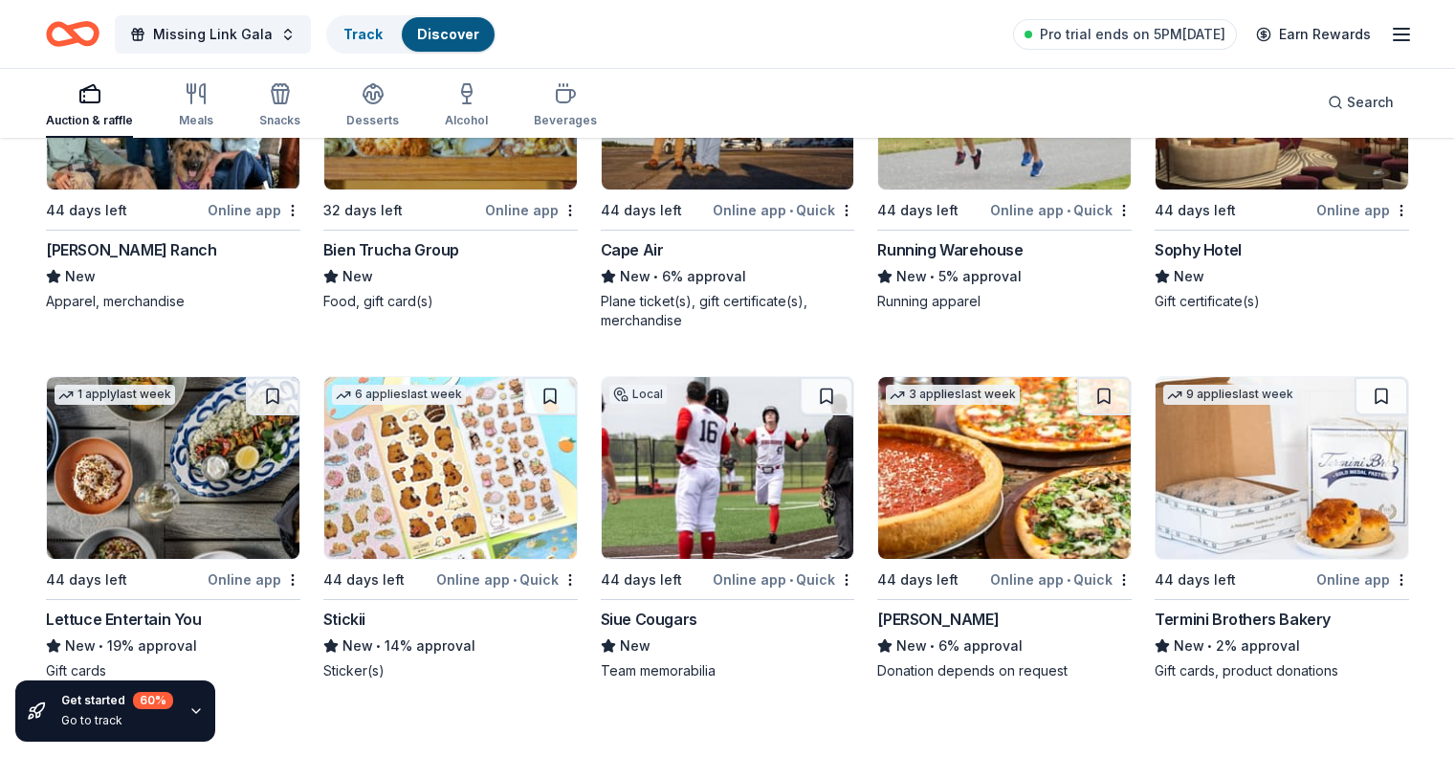
scroll to position [5986, 0]
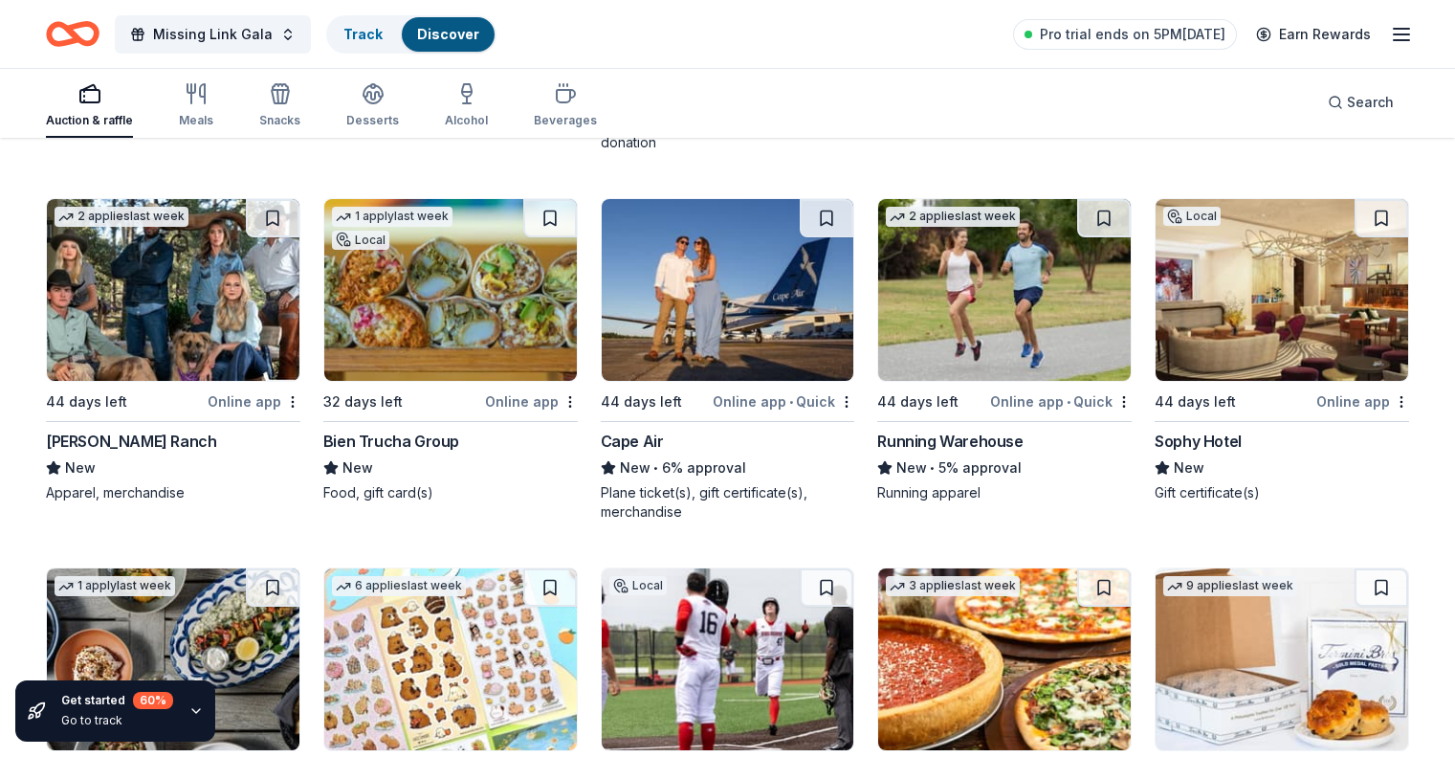
click at [697, 366] on img at bounding box center [728, 290] width 253 height 182
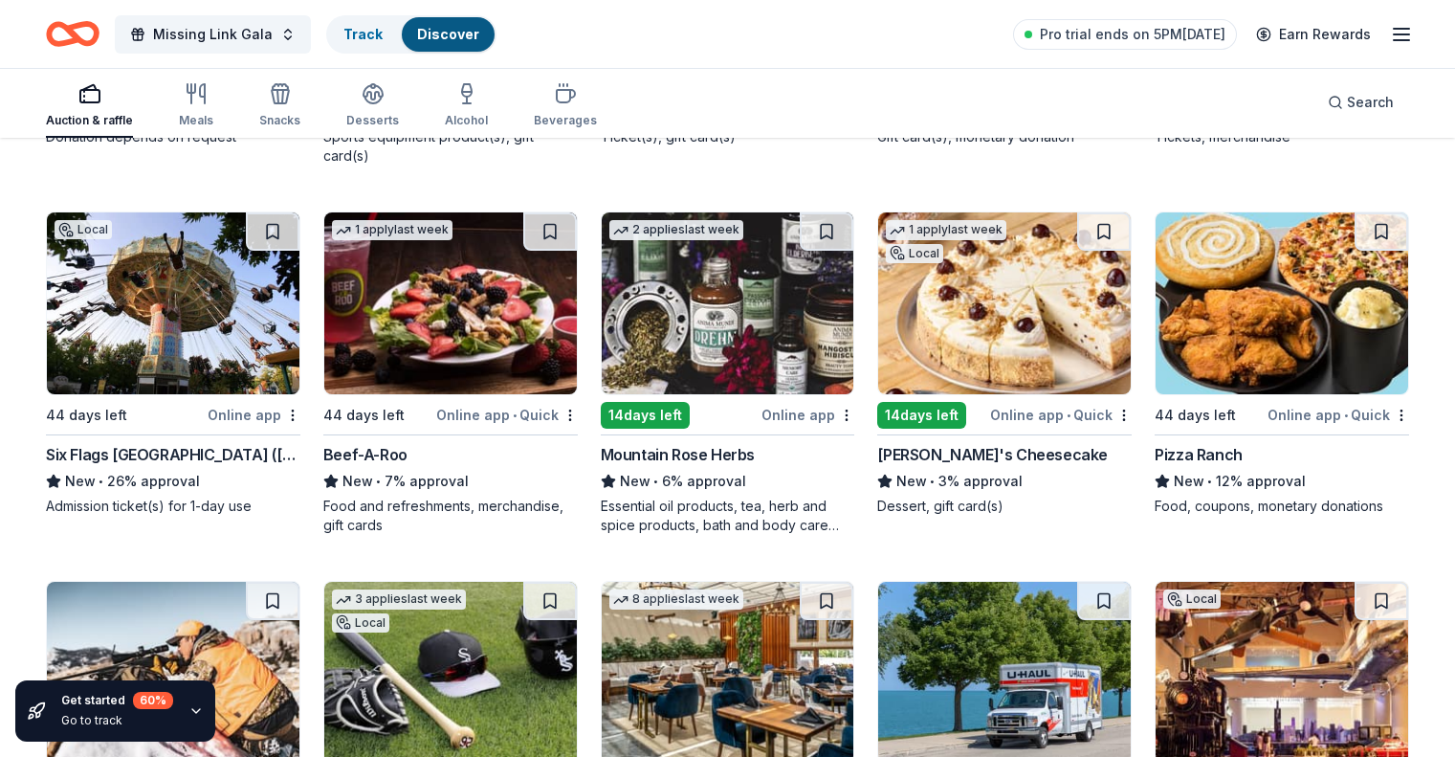
scroll to position [7803, 0]
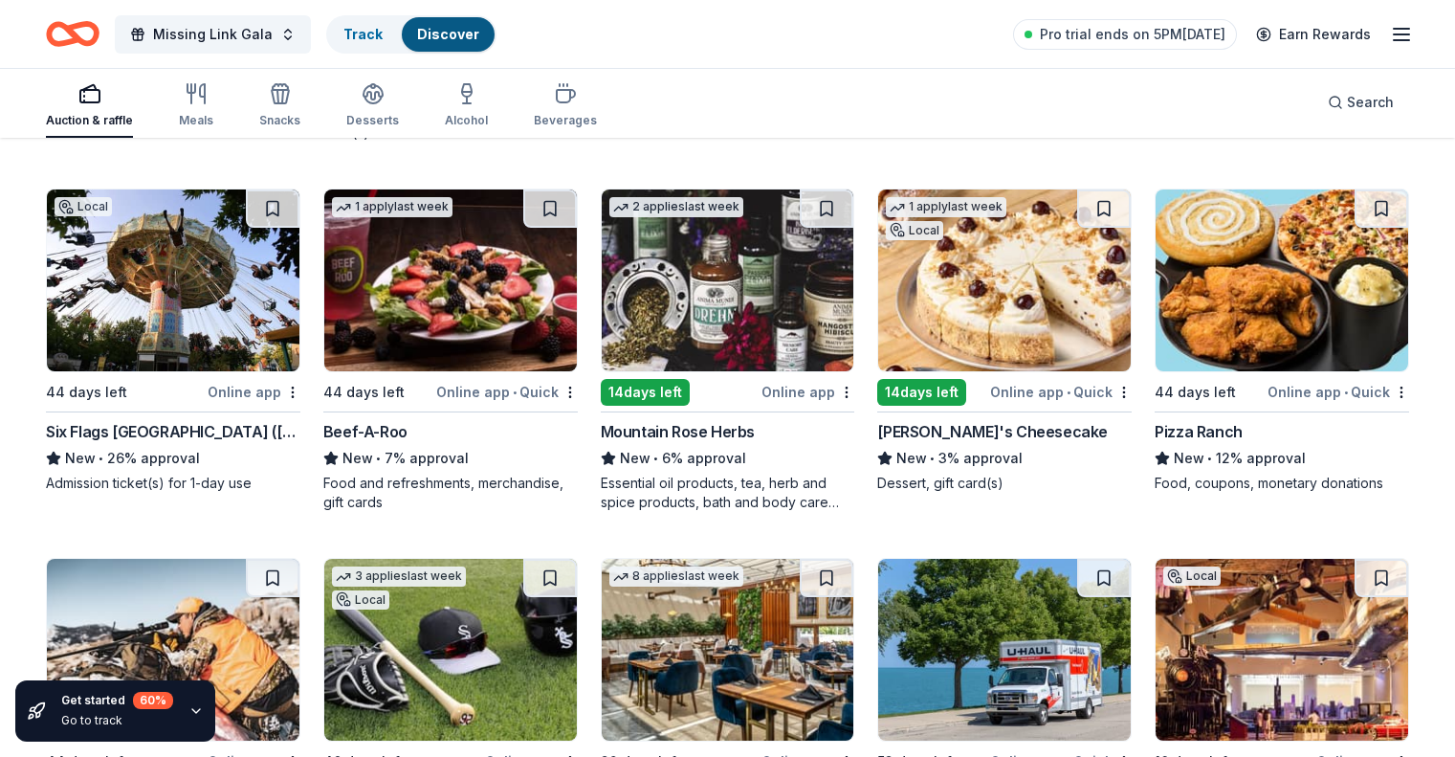
click at [1255, 364] on img at bounding box center [1282, 280] width 253 height 182
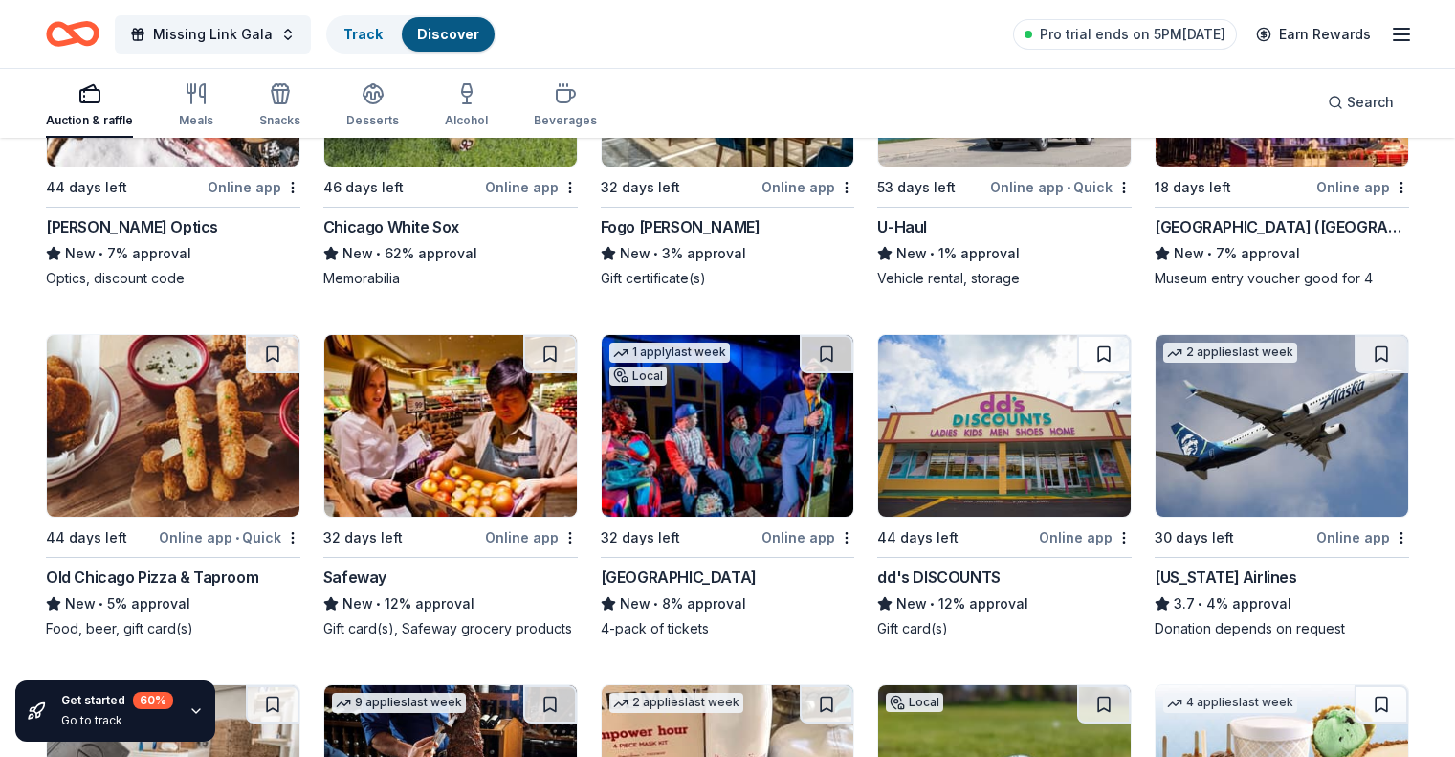
scroll to position [8473, 0]
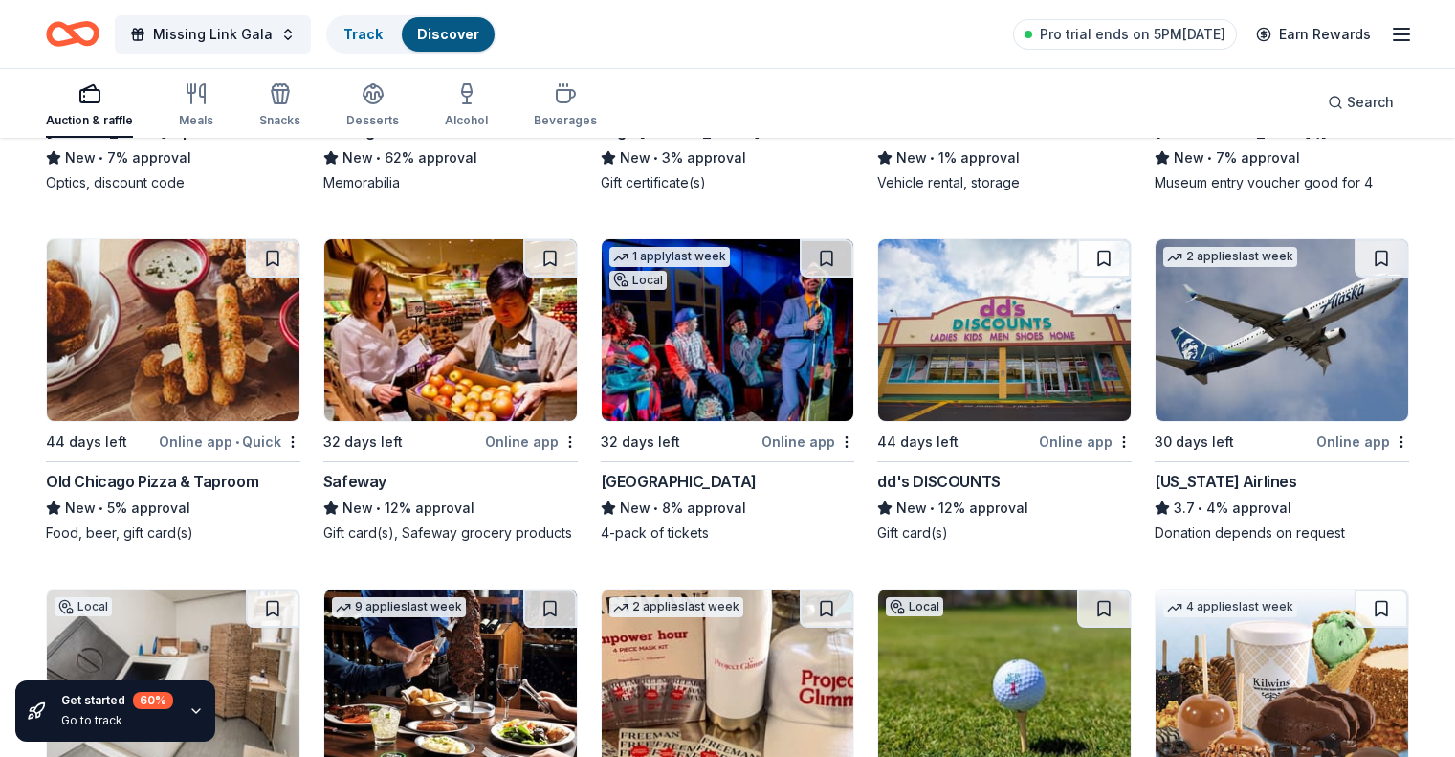
click at [1225, 489] on div "Alaska Airlines" at bounding box center [1226, 481] width 142 height 23
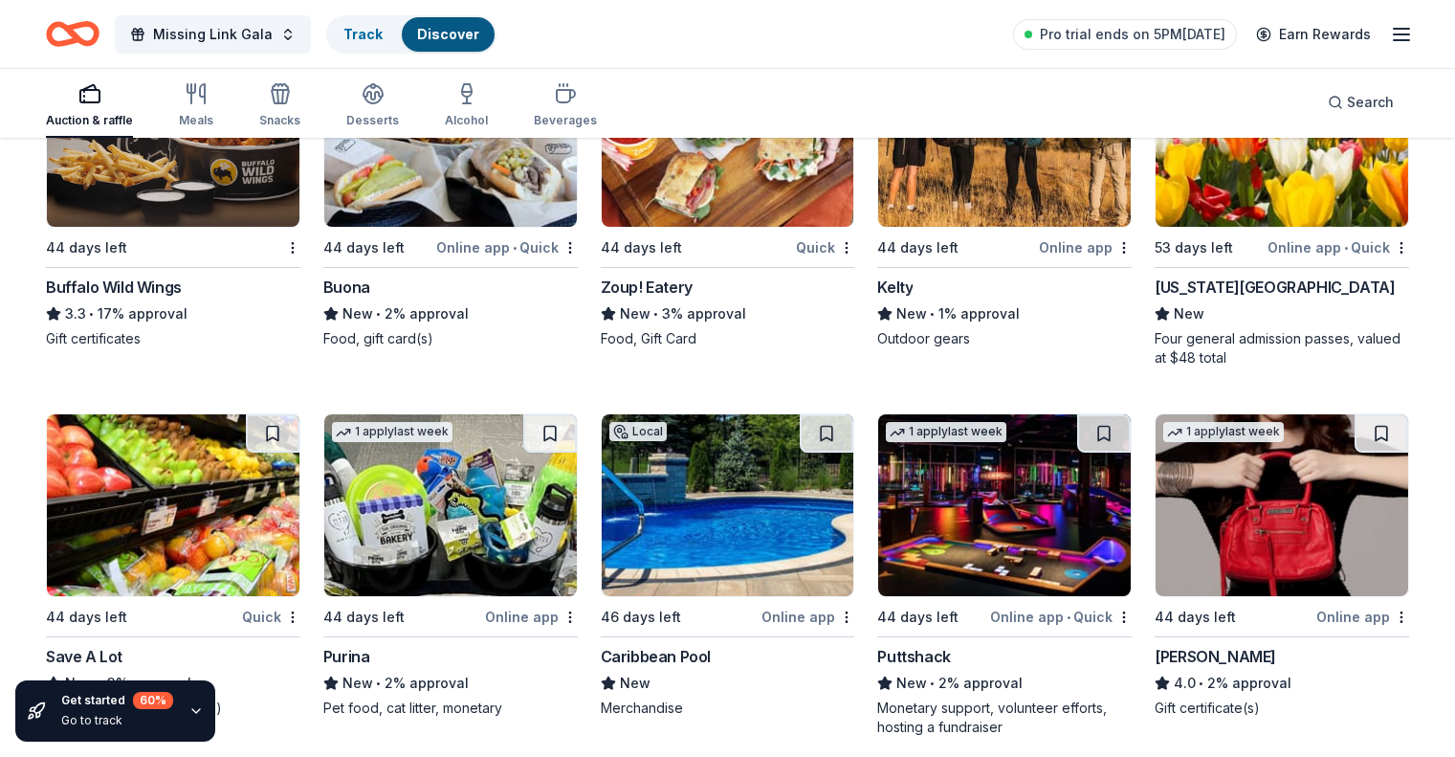
scroll to position [12617, 0]
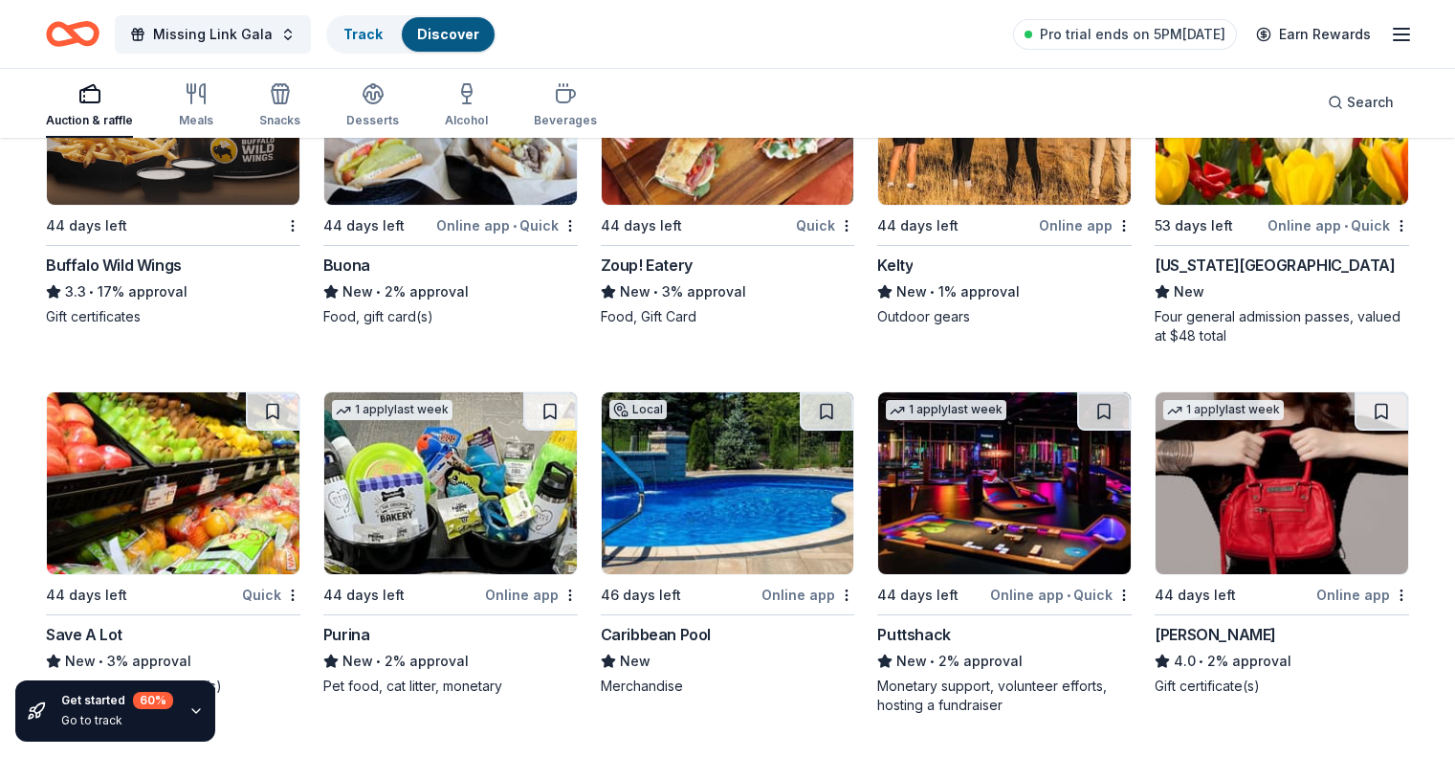
click at [683, 646] on div "Caribbean Pool" at bounding box center [656, 634] width 110 height 23
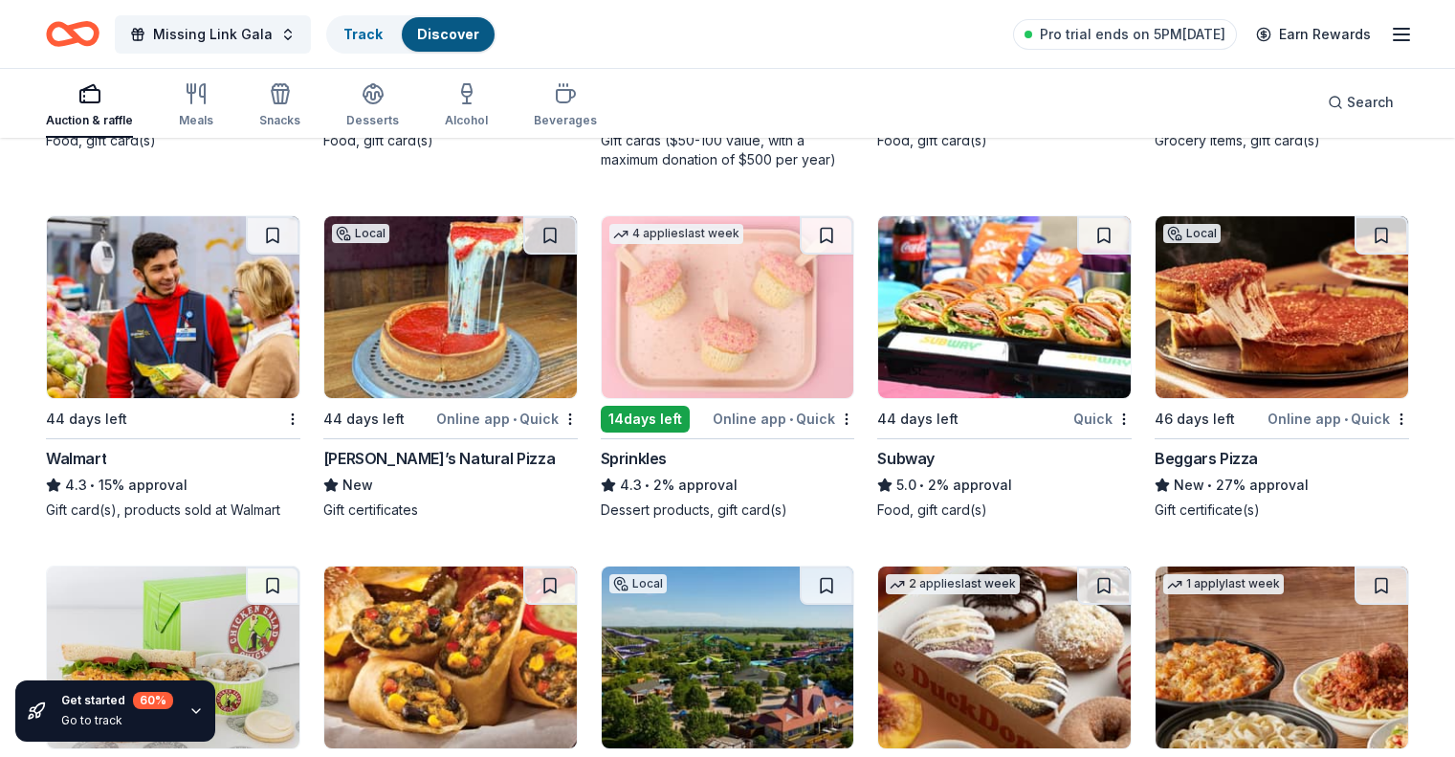
scroll to position [11374, 0]
click at [1021, 384] on img at bounding box center [1004, 307] width 253 height 182
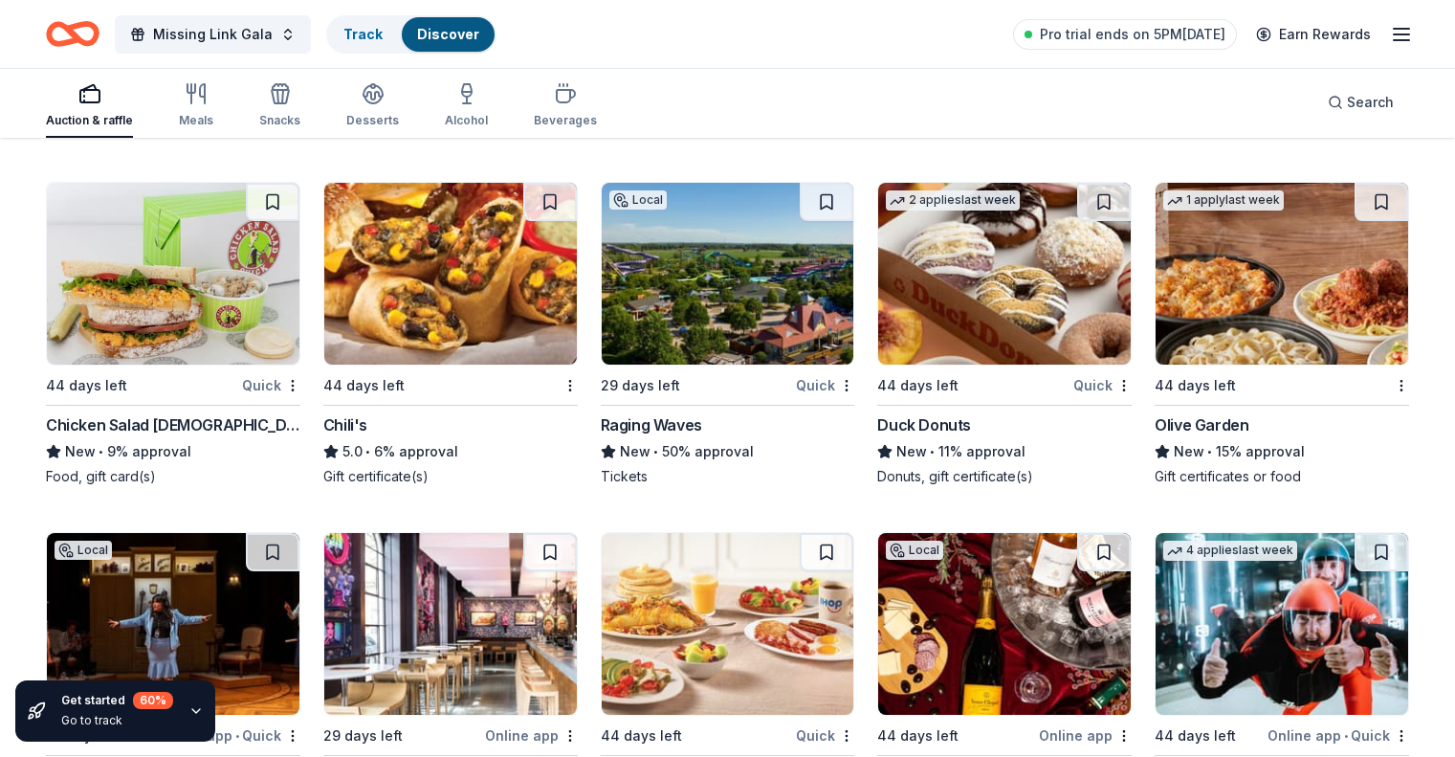
scroll to position [11756, 0]
click at [1194, 365] on img at bounding box center [1282, 275] width 253 height 182
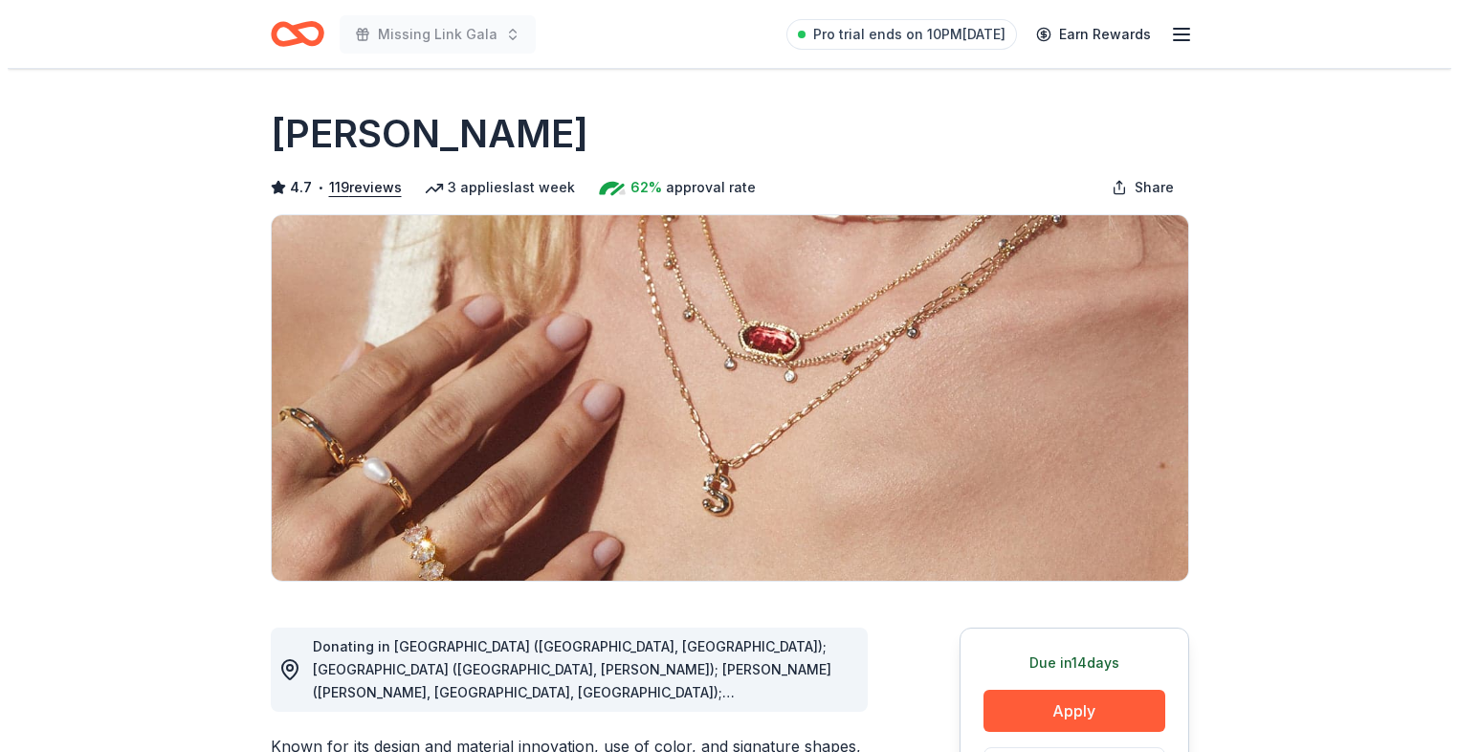
scroll to position [287, 0]
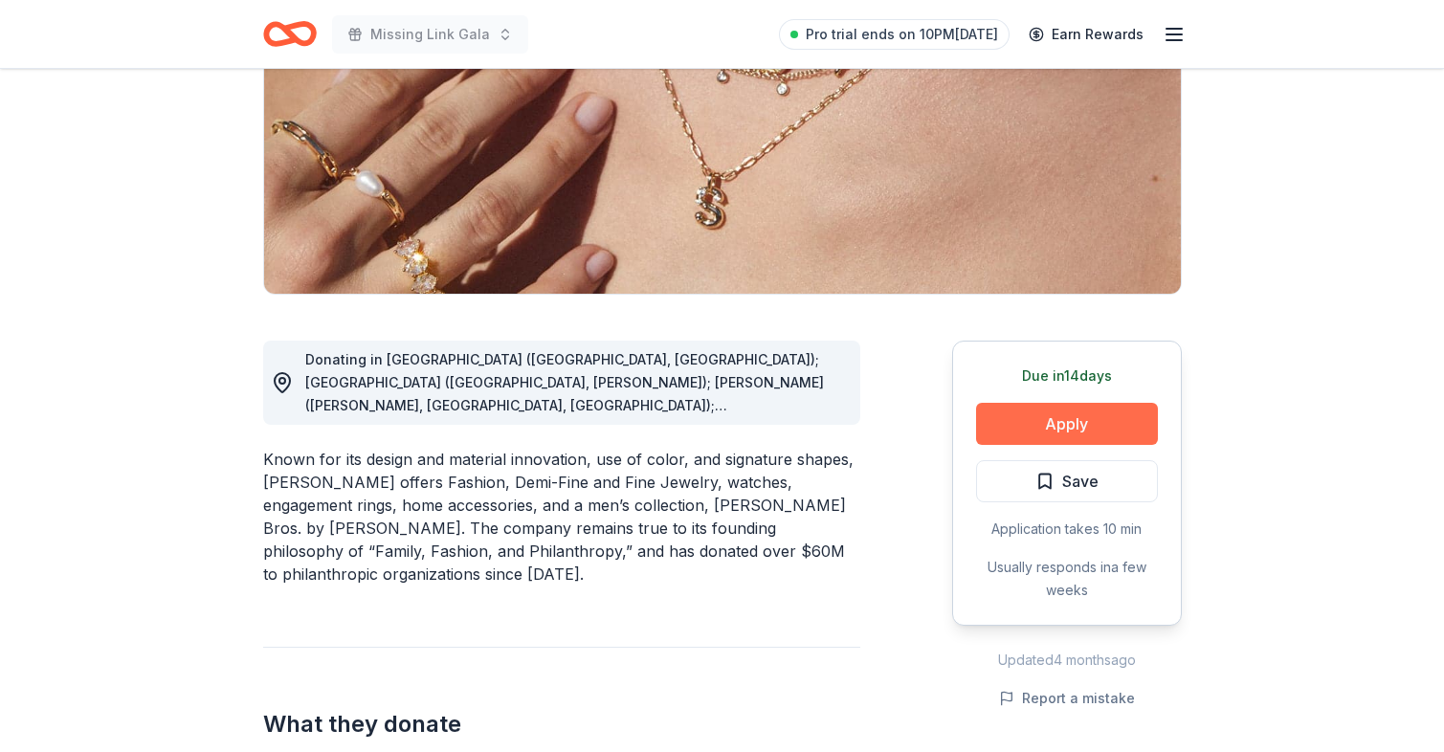
click at [1030, 416] on button "Apply" at bounding box center [1067, 424] width 182 height 42
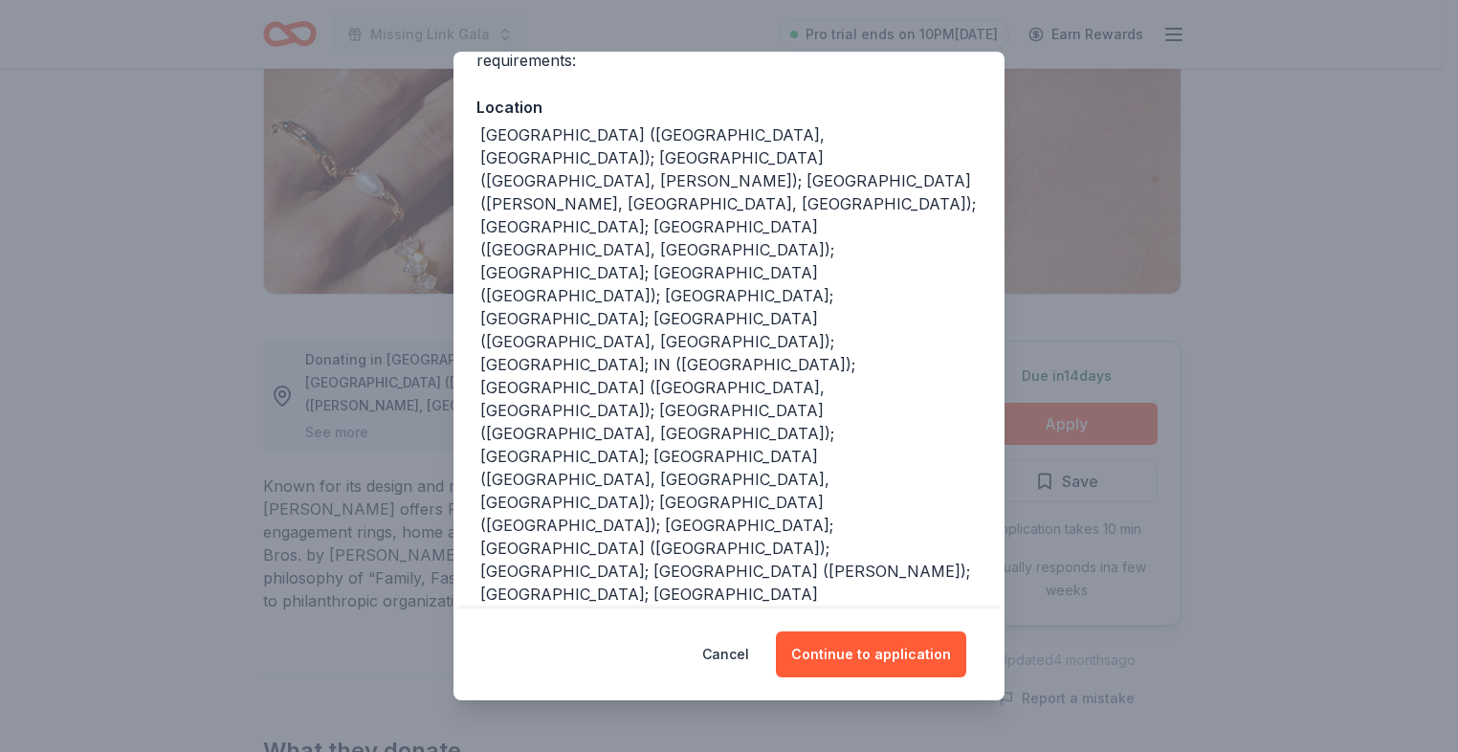
scroll to position [0, 0]
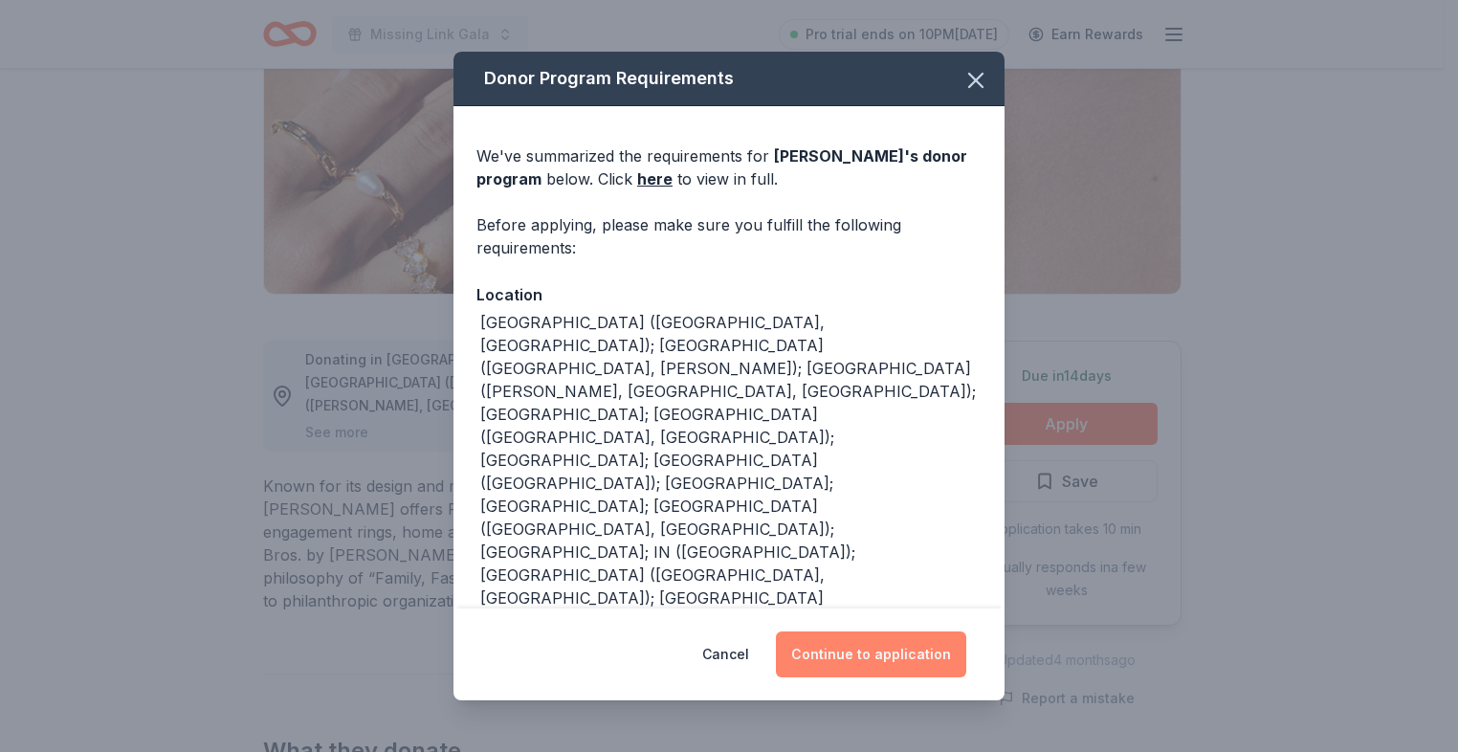
click at [857, 654] on button "Continue to application" at bounding box center [871, 654] width 190 height 46
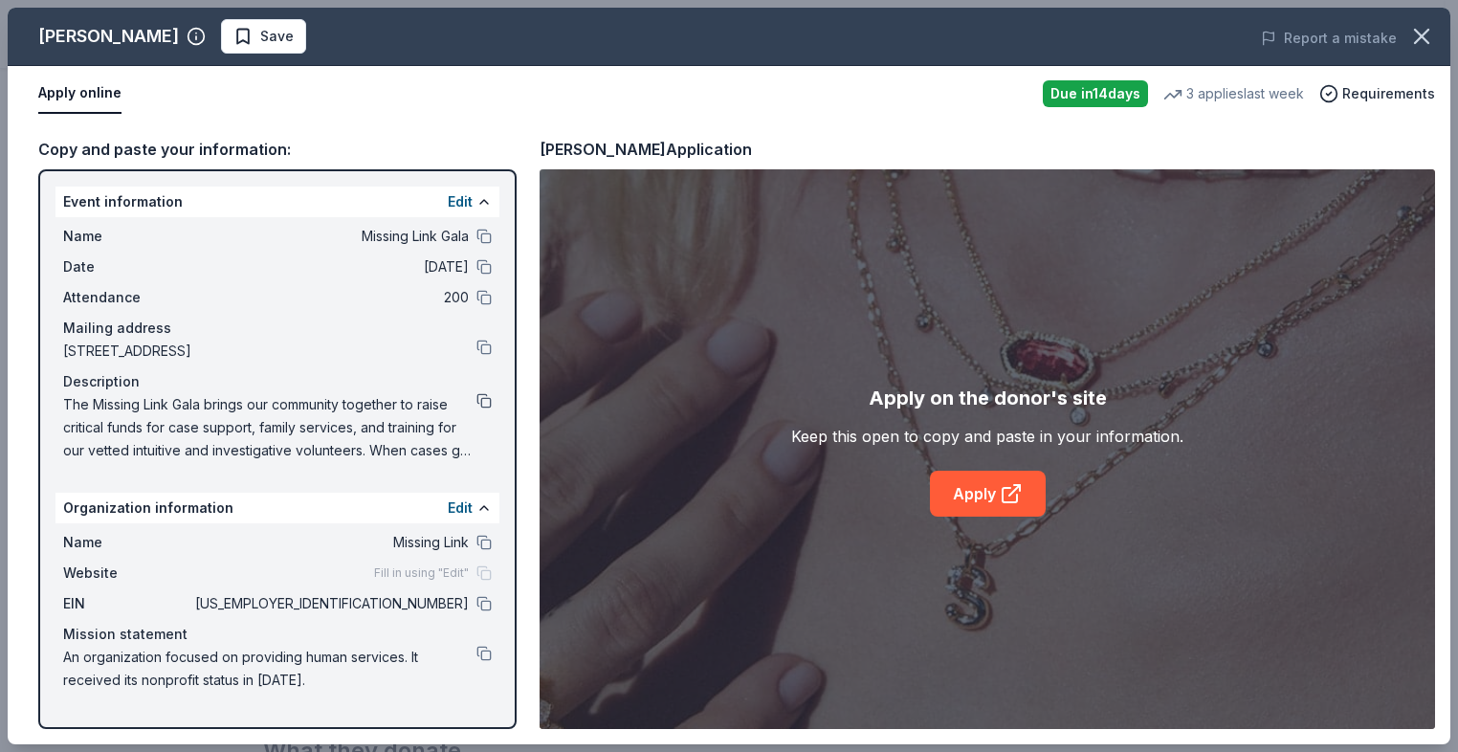
click at [483, 407] on button at bounding box center [483, 400] width 15 height 15
click at [979, 501] on link "Apply" at bounding box center [988, 494] width 116 height 46
click at [951, 499] on link "Apply" at bounding box center [988, 494] width 116 height 46
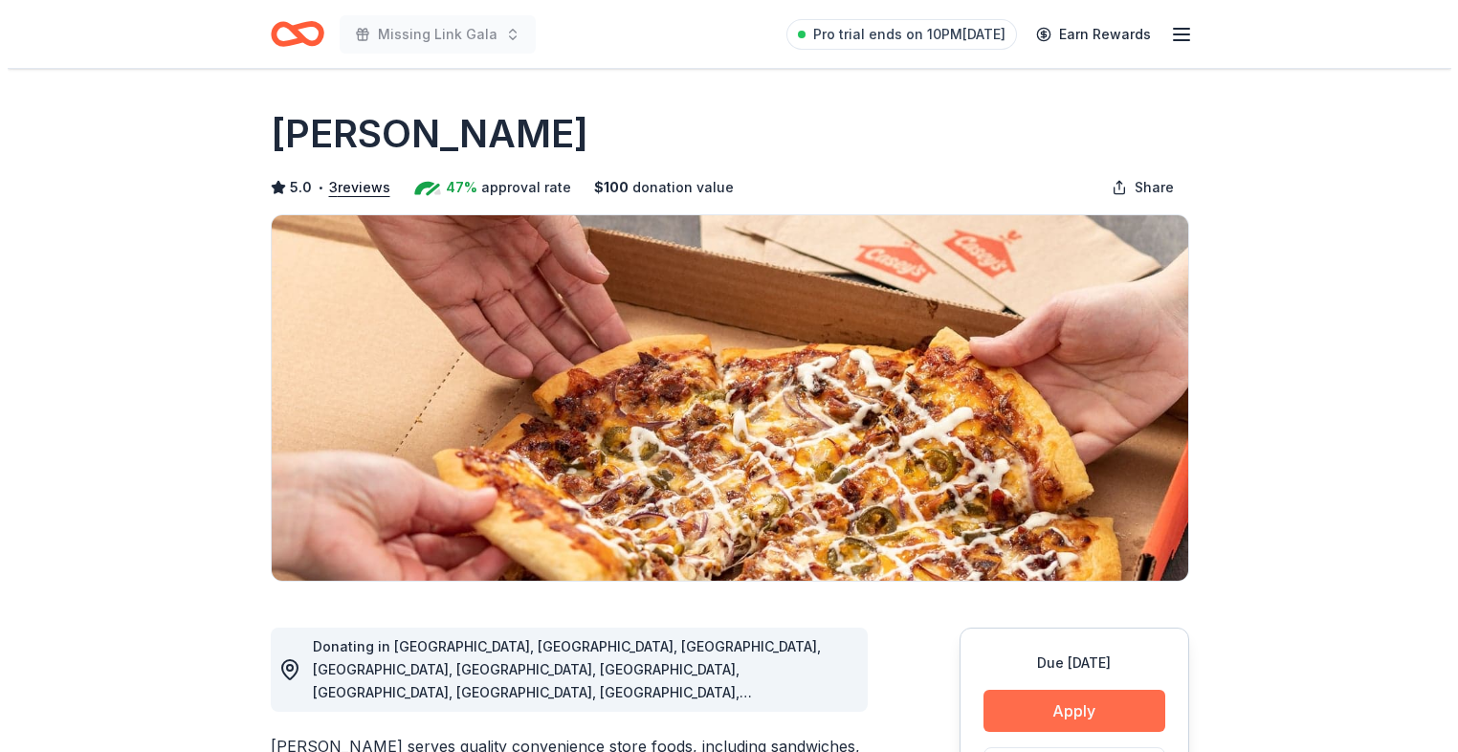
scroll to position [383, 0]
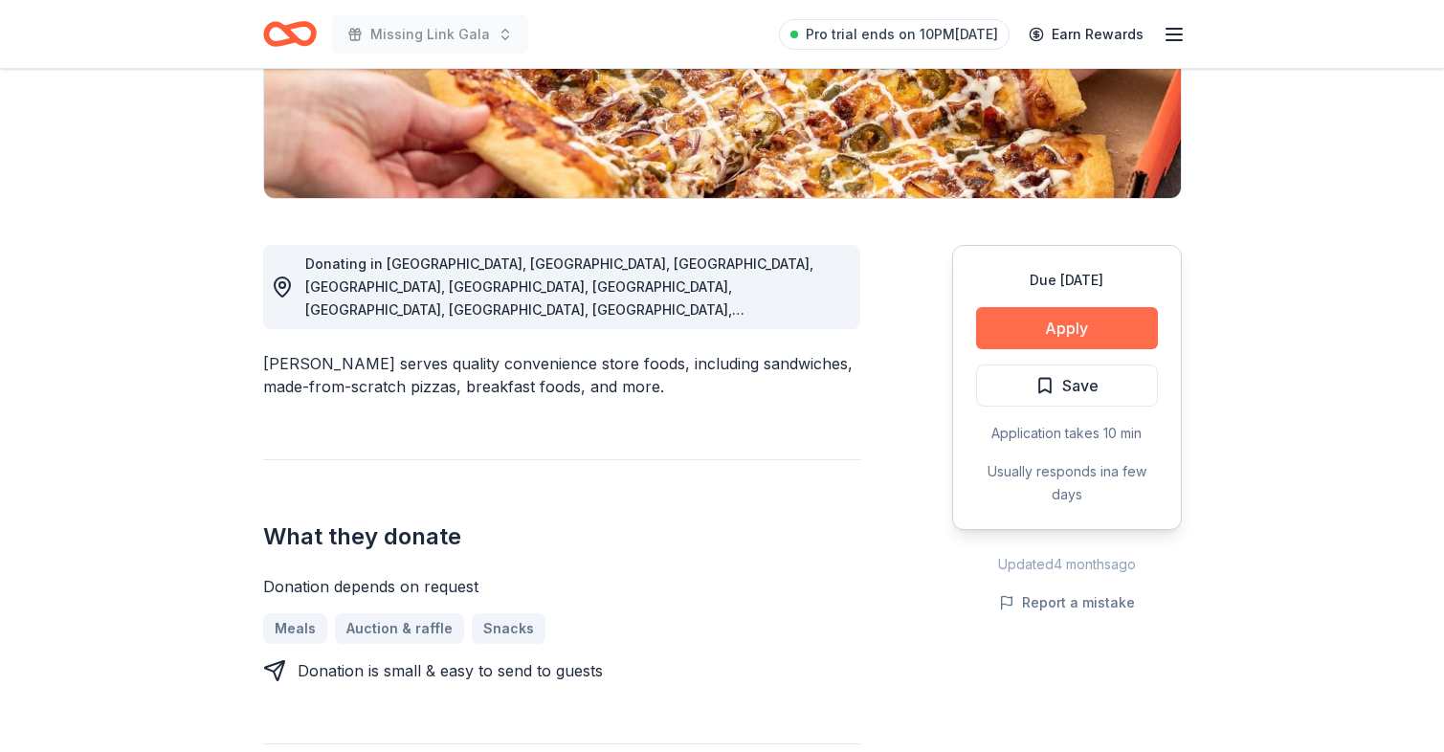
click at [1061, 337] on button "Apply" at bounding box center [1067, 328] width 182 height 42
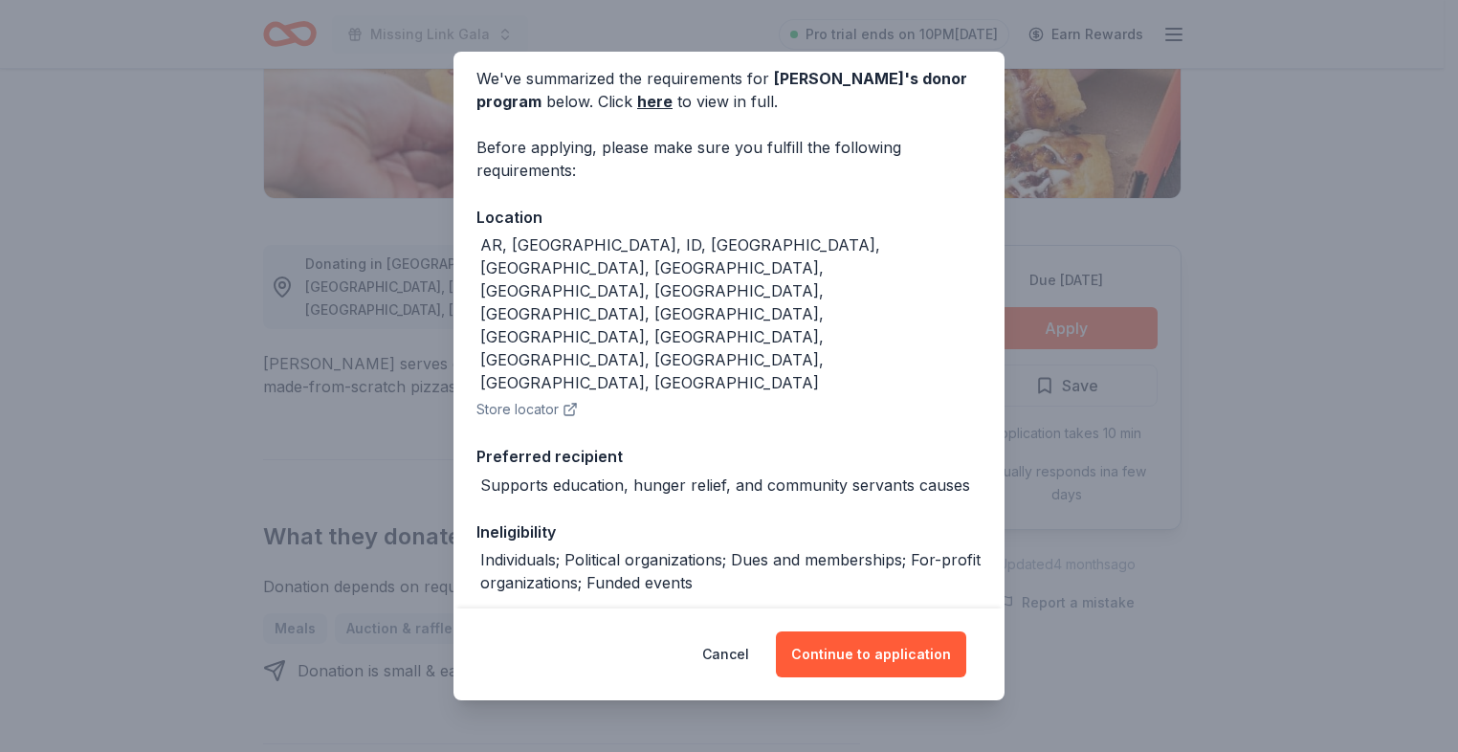
scroll to position [96, 0]
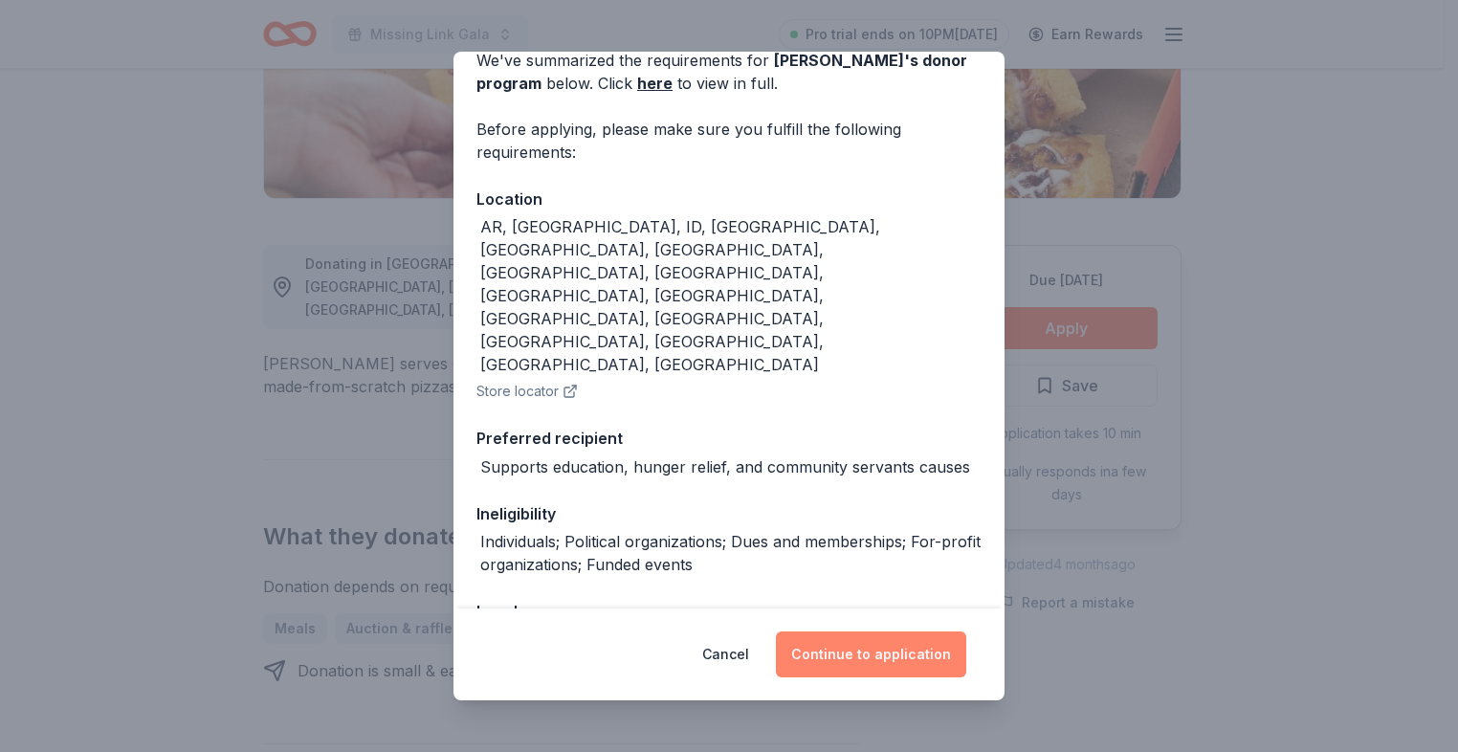
click at [893, 658] on button "Continue to application" at bounding box center [871, 654] width 190 height 46
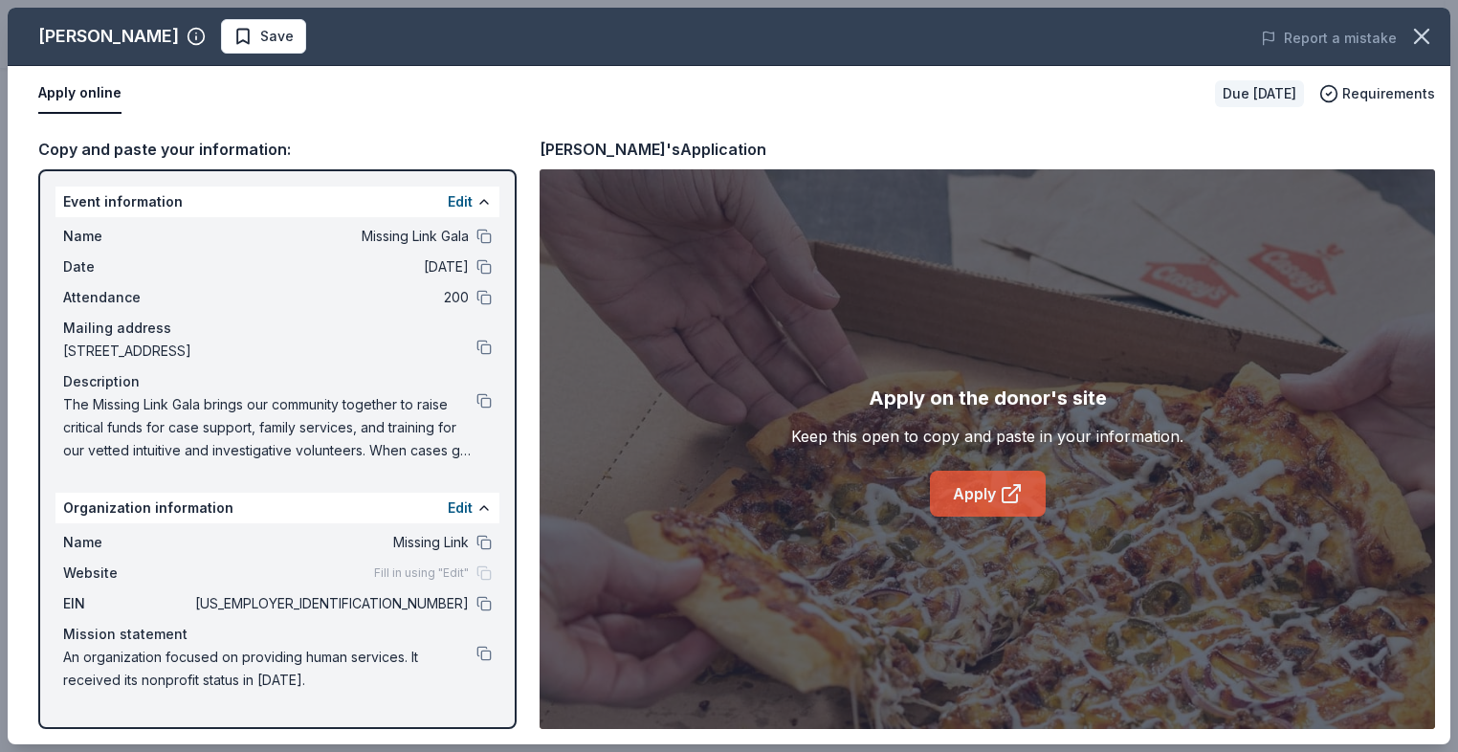
click at [1014, 489] on icon at bounding box center [1014, 490] width 11 height 11
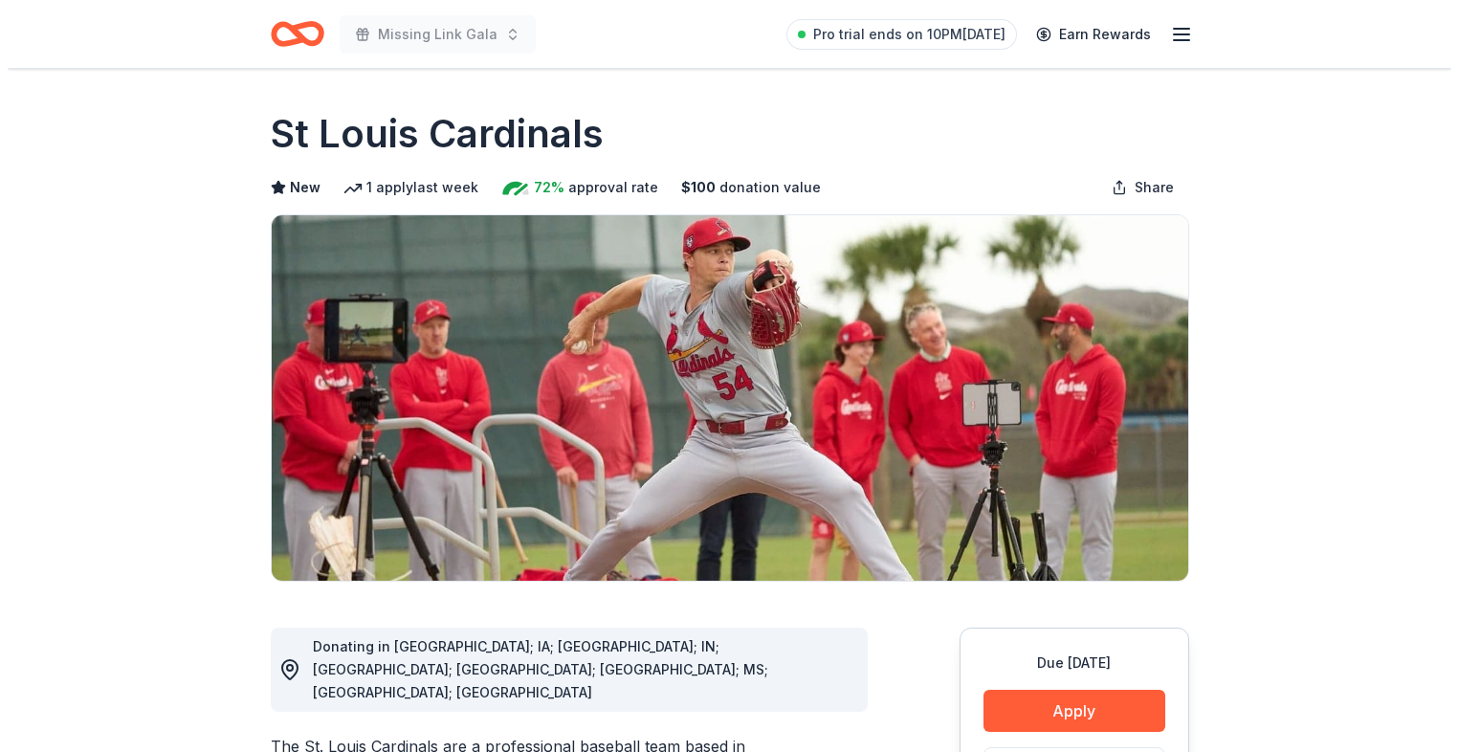
scroll to position [383, 0]
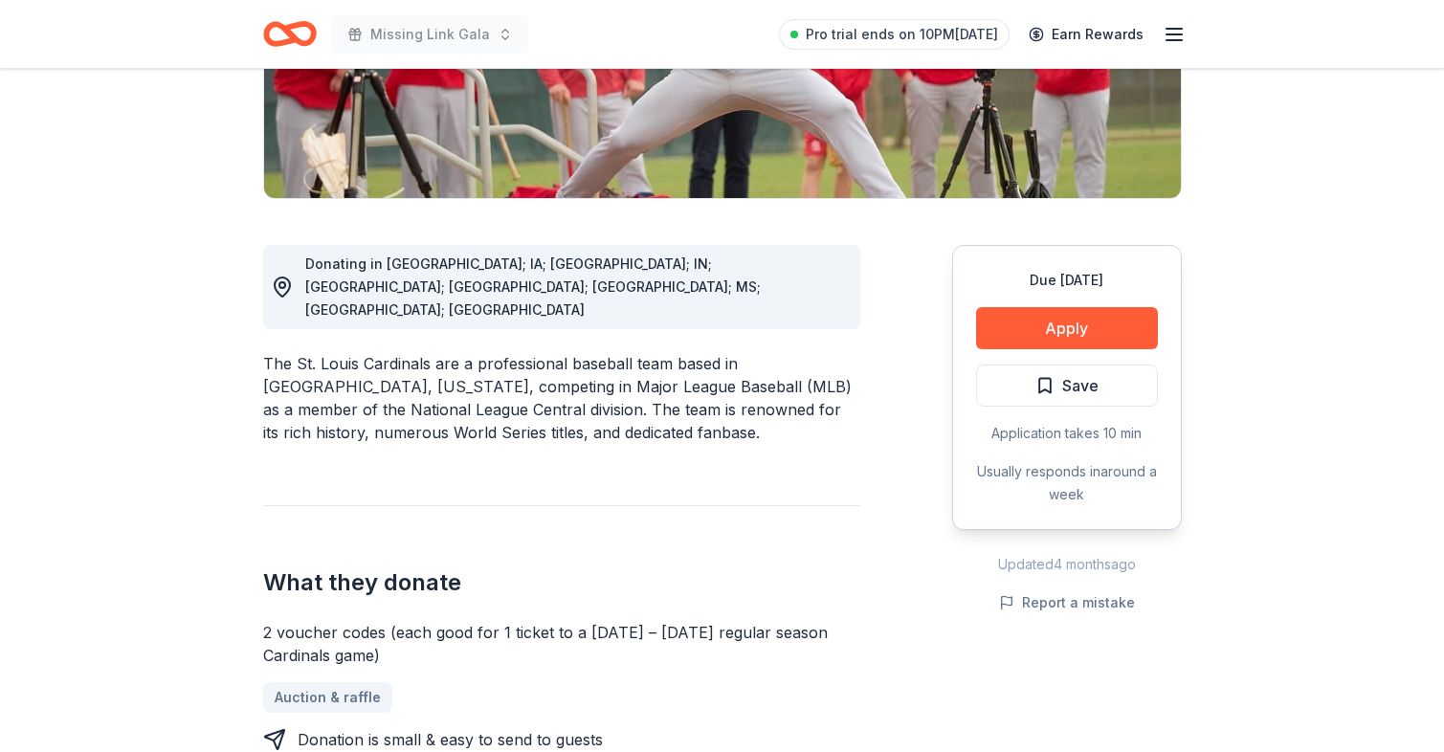
click at [1074, 320] on button "Apply" at bounding box center [1067, 328] width 182 height 42
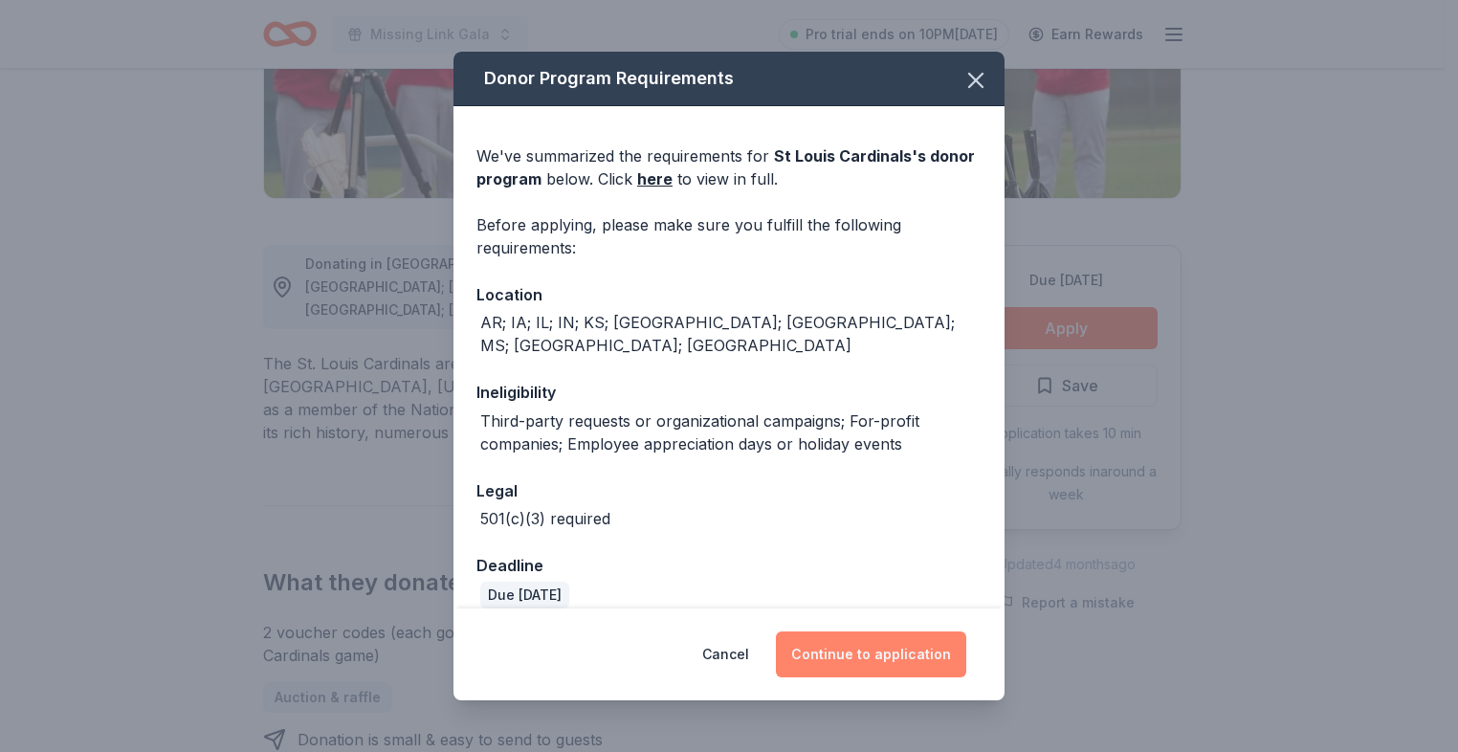
click at [877, 662] on button "Continue to application" at bounding box center [871, 654] width 190 height 46
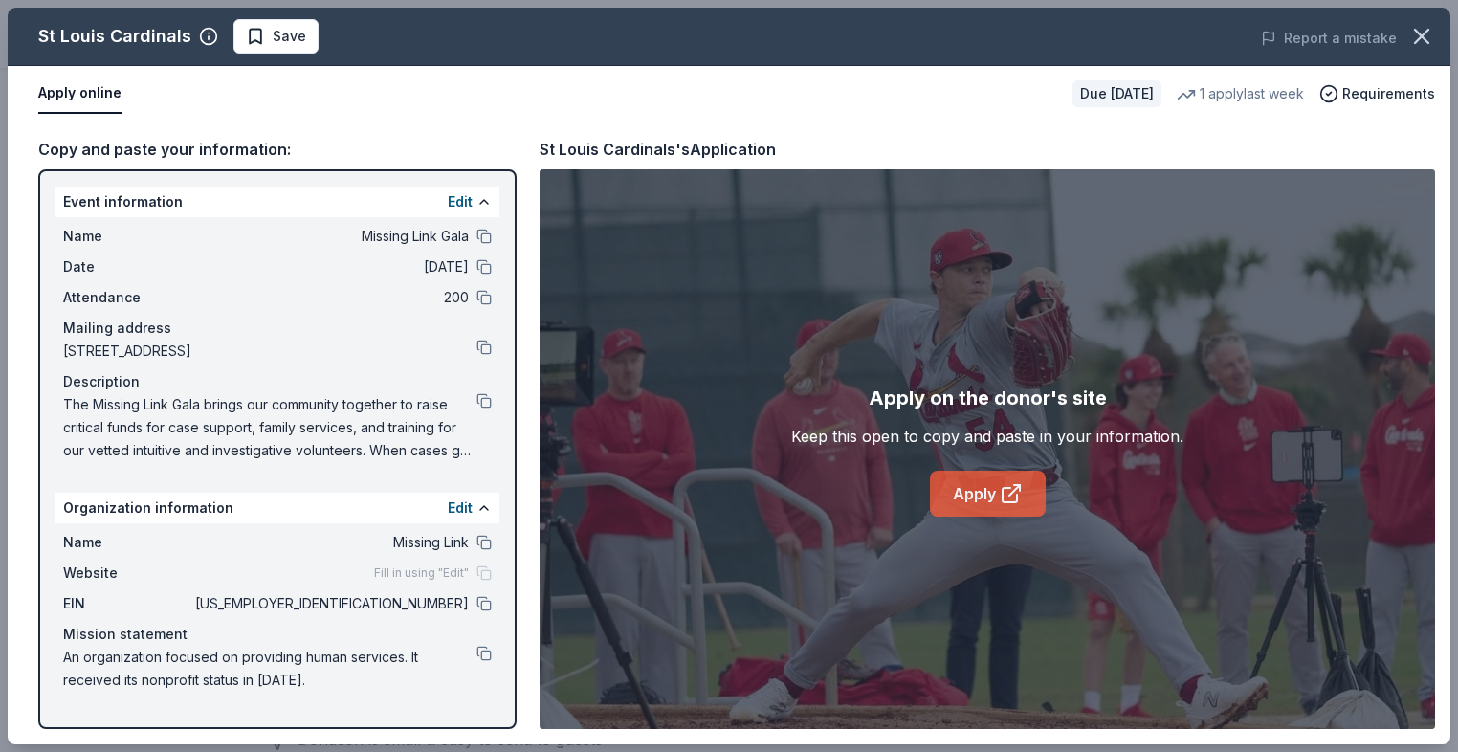
click at [1007, 500] on icon at bounding box center [1011, 493] width 23 height 23
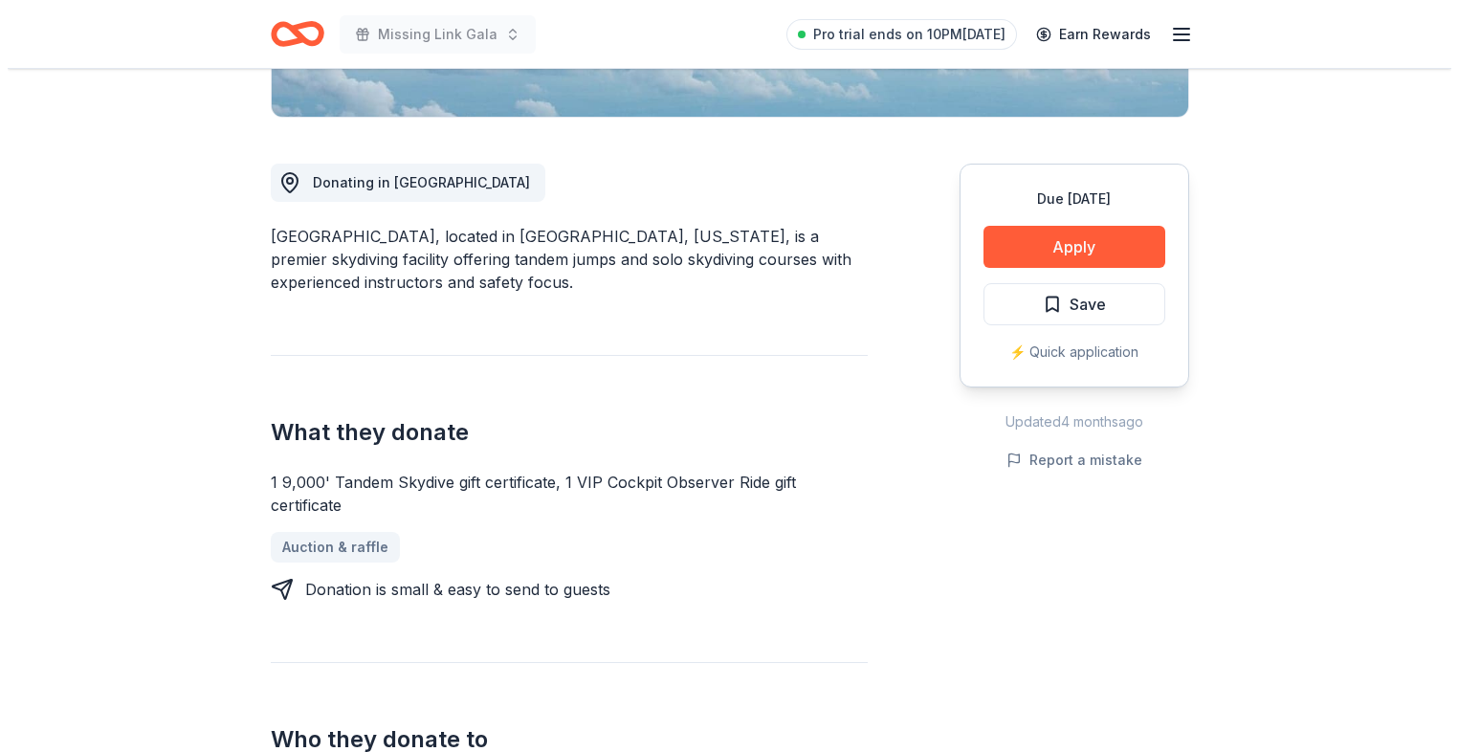
scroll to position [478, 0]
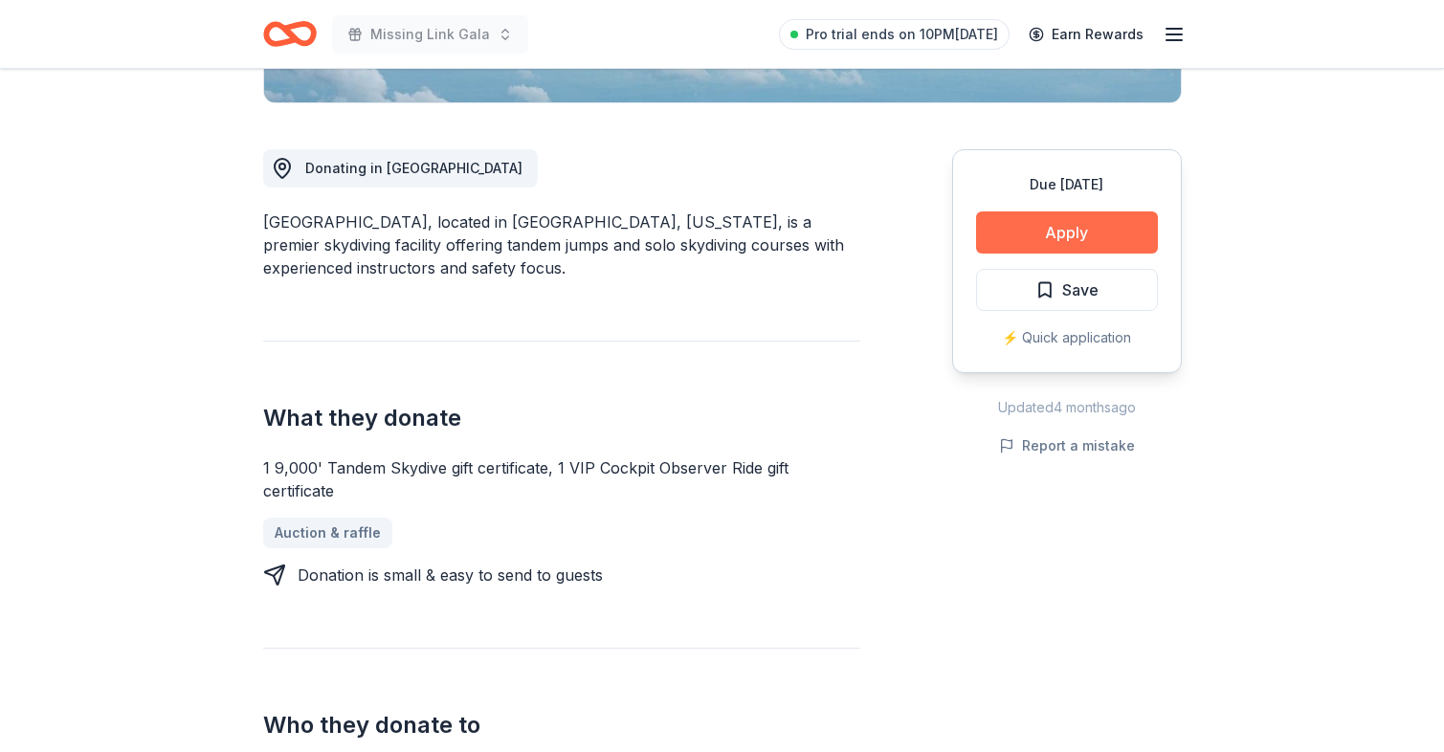
click at [1061, 241] on button "Apply" at bounding box center [1067, 232] width 182 height 42
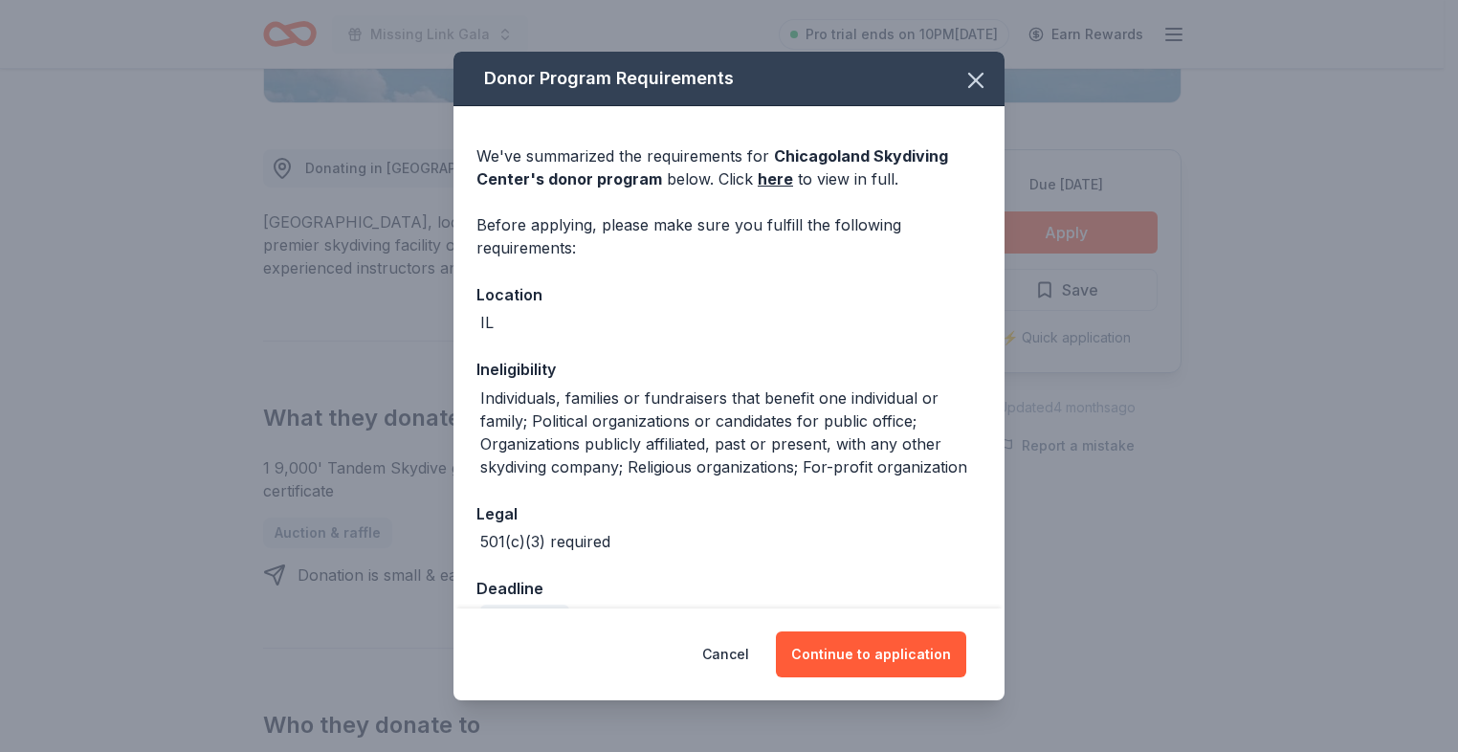
scroll to position [46, 0]
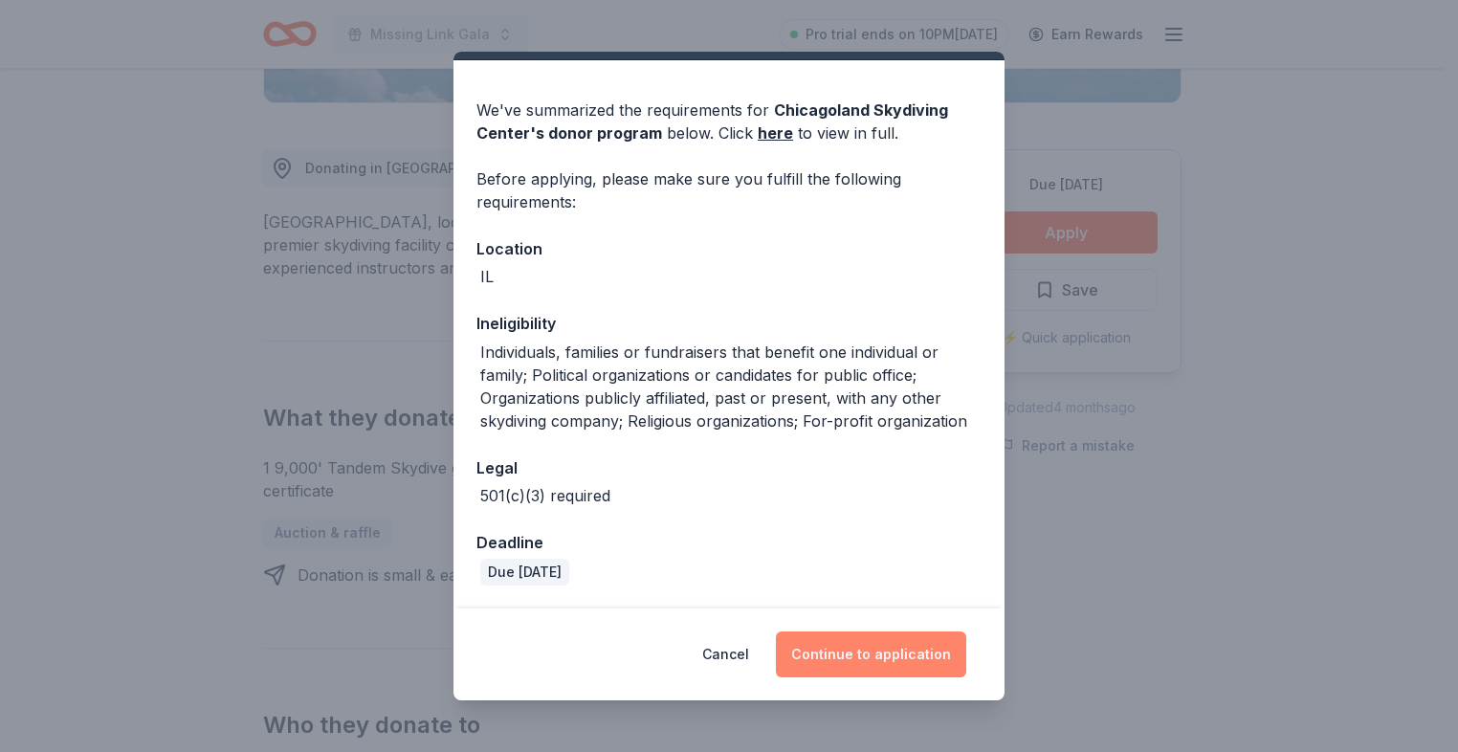
click at [873, 643] on button "Continue to application" at bounding box center [871, 654] width 190 height 46
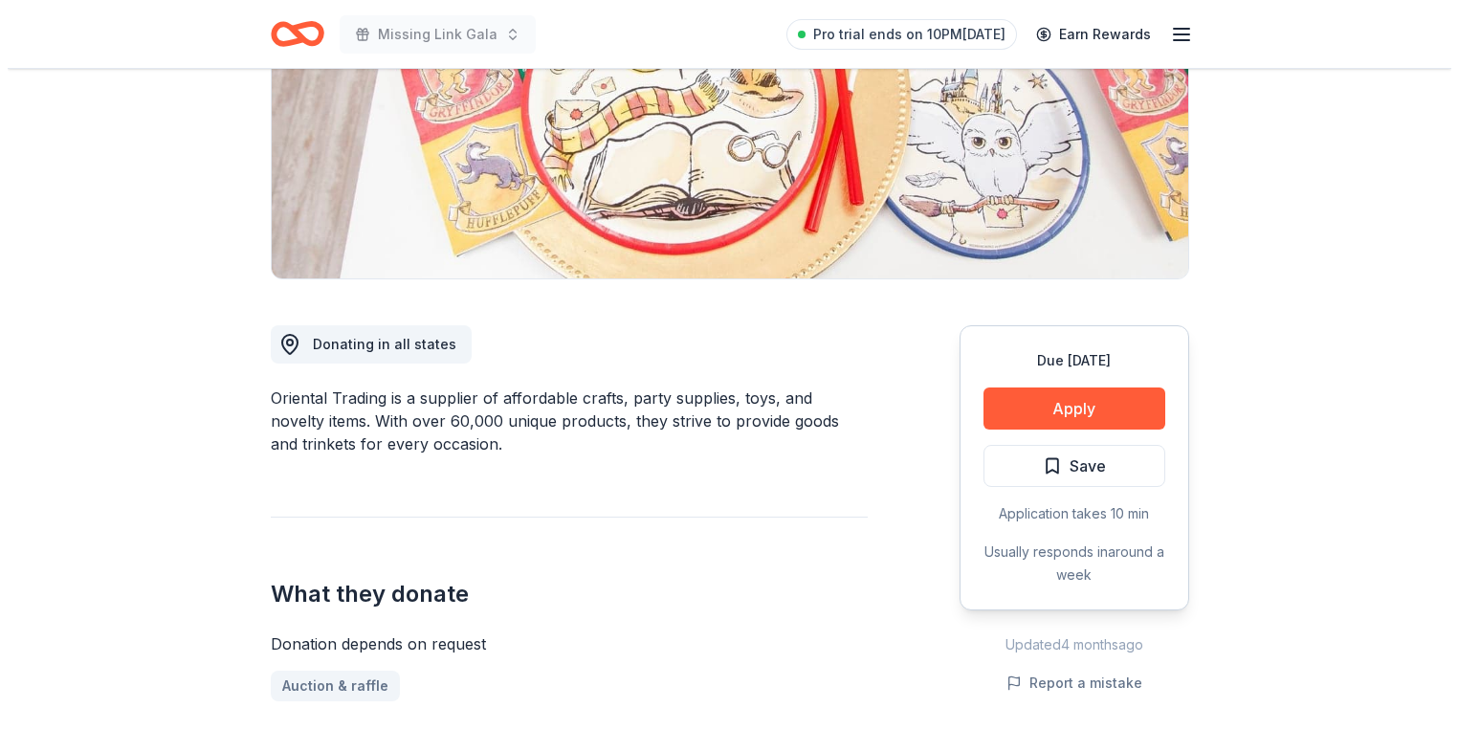
scroll to position [383, 0]
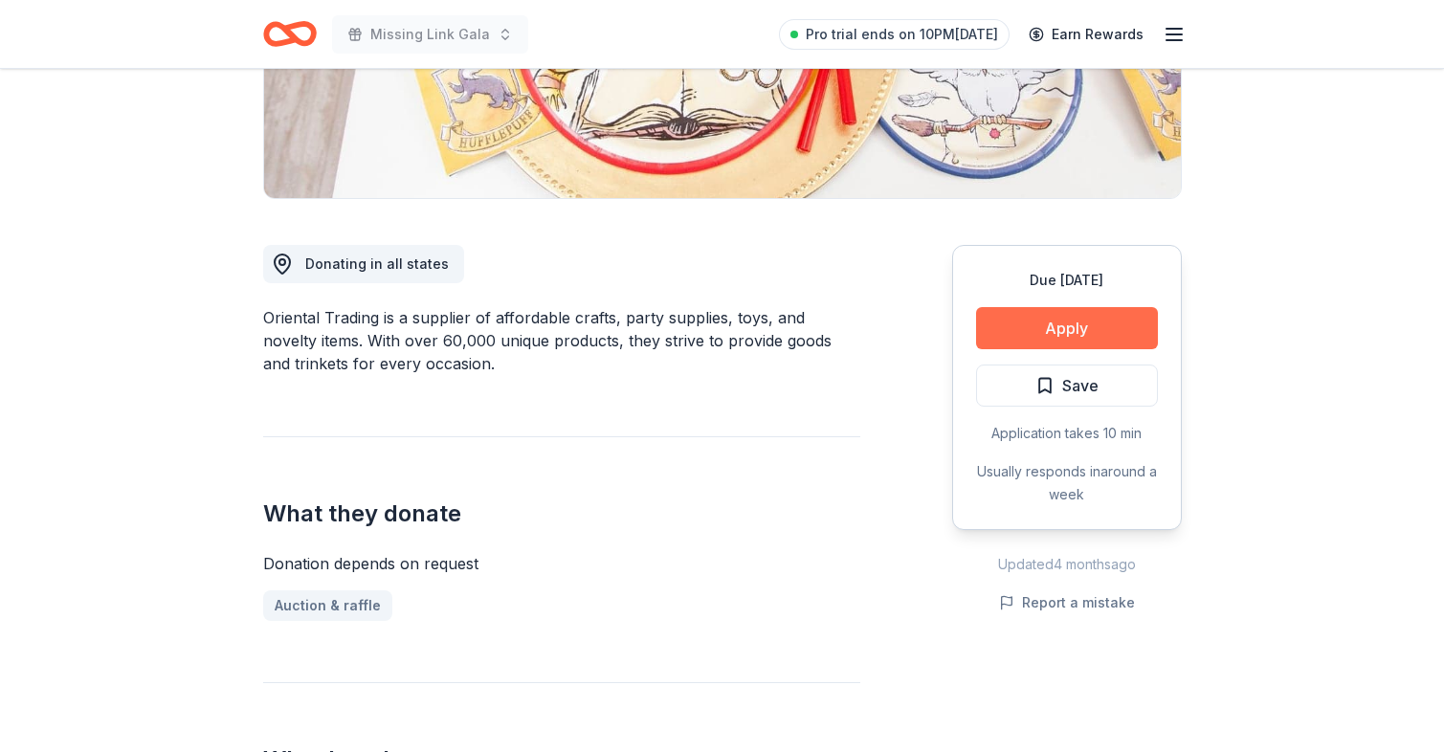
click at [1025, 322] on button "Apply" at bounding box center [1067, 328] width 182 height 42
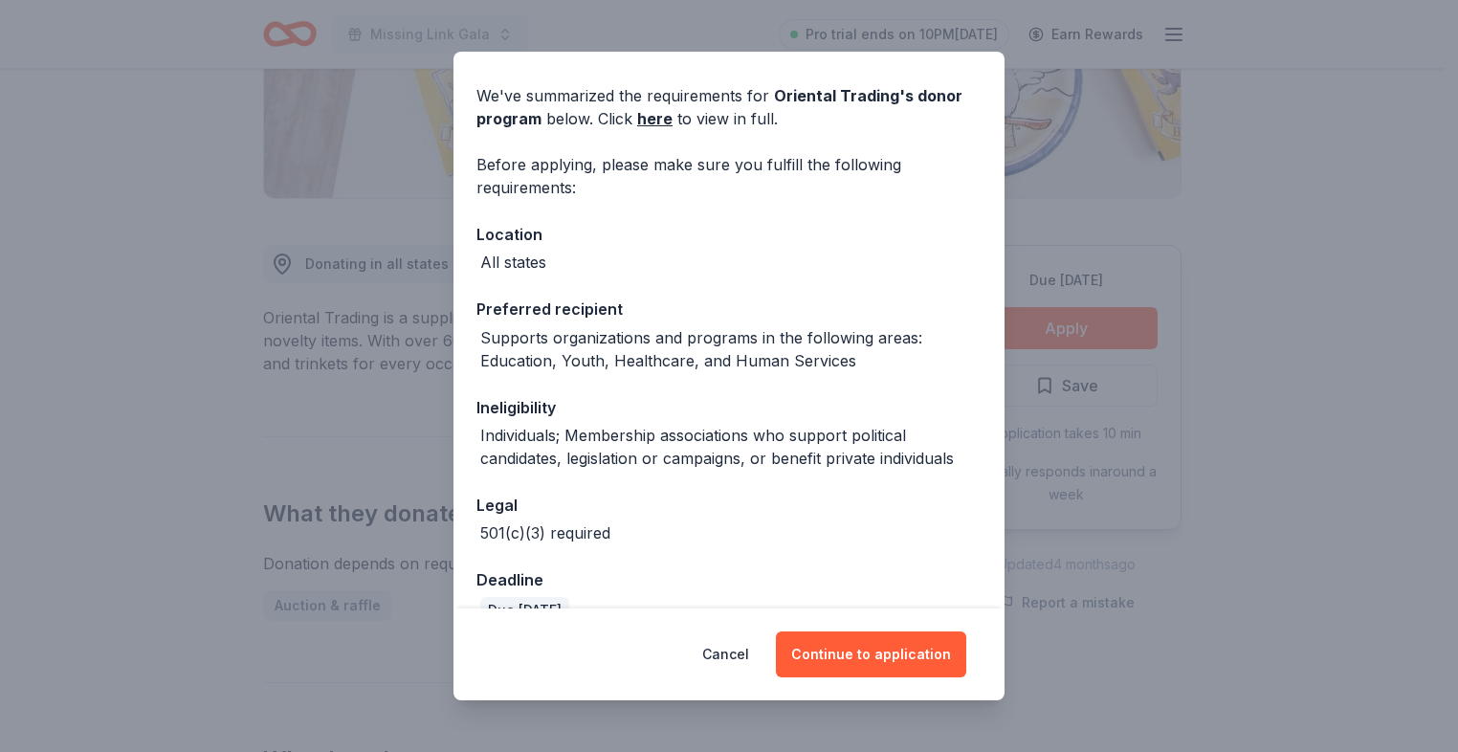
scroll to position [98, 0]
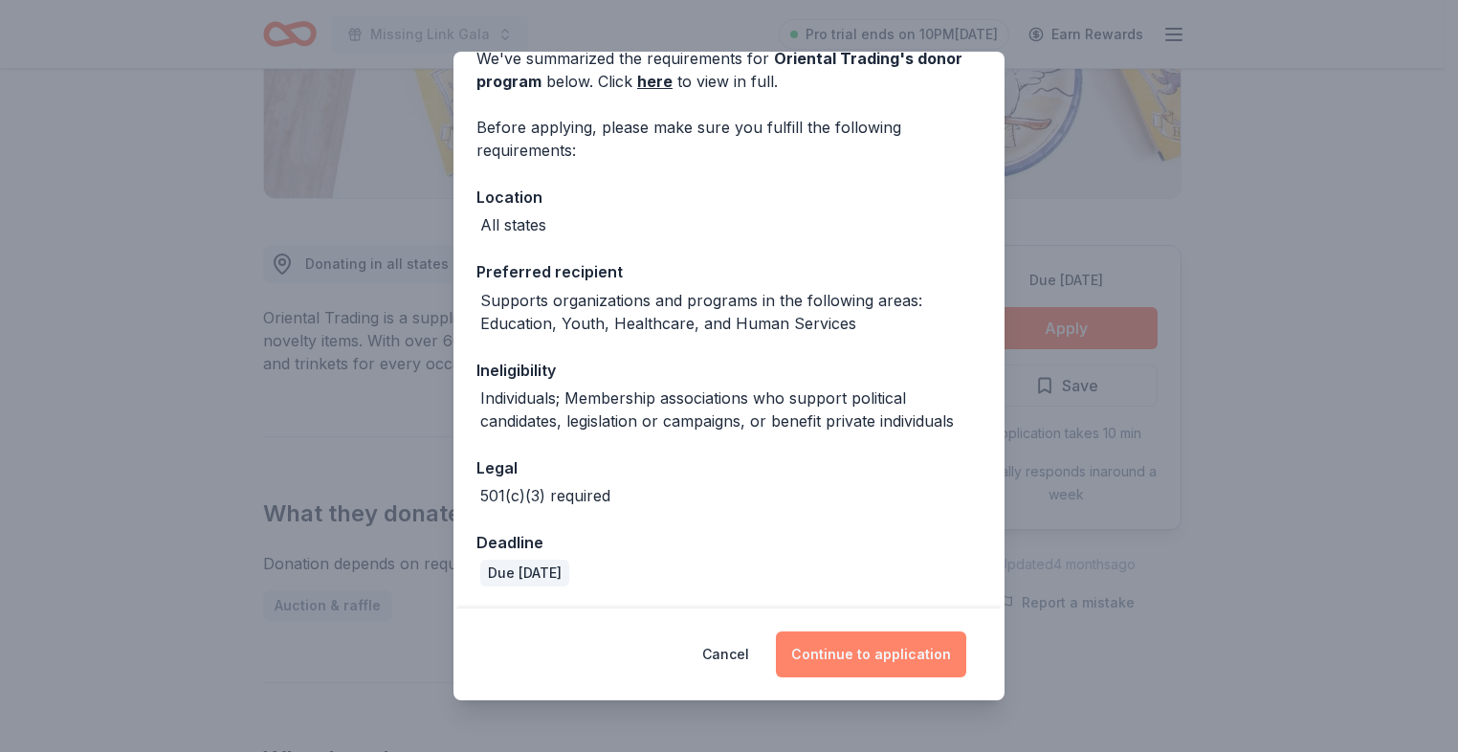
click at [864, 654] on button "Continue to application" at bounding box center [871, 654] width 190 height 46
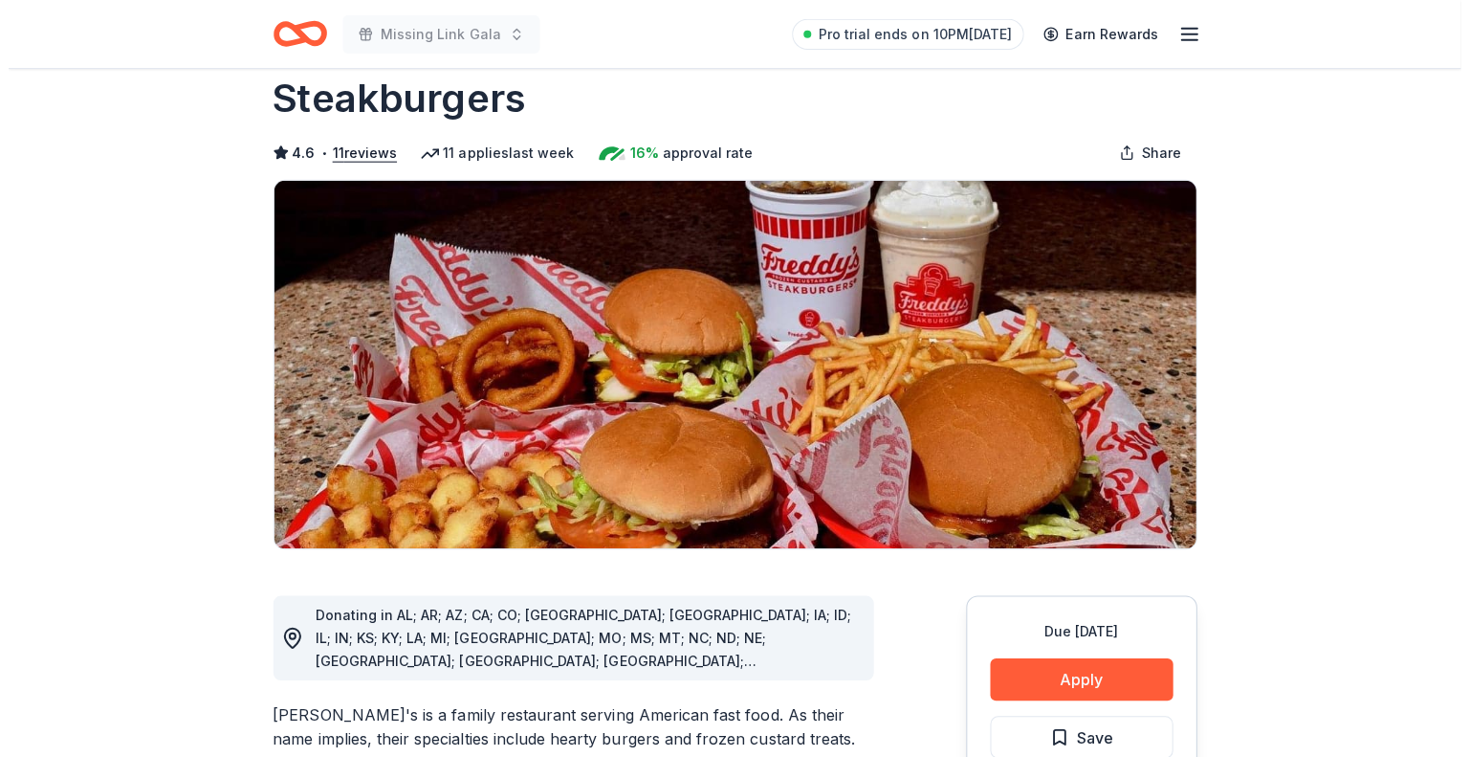
scroll to position [287, 0]
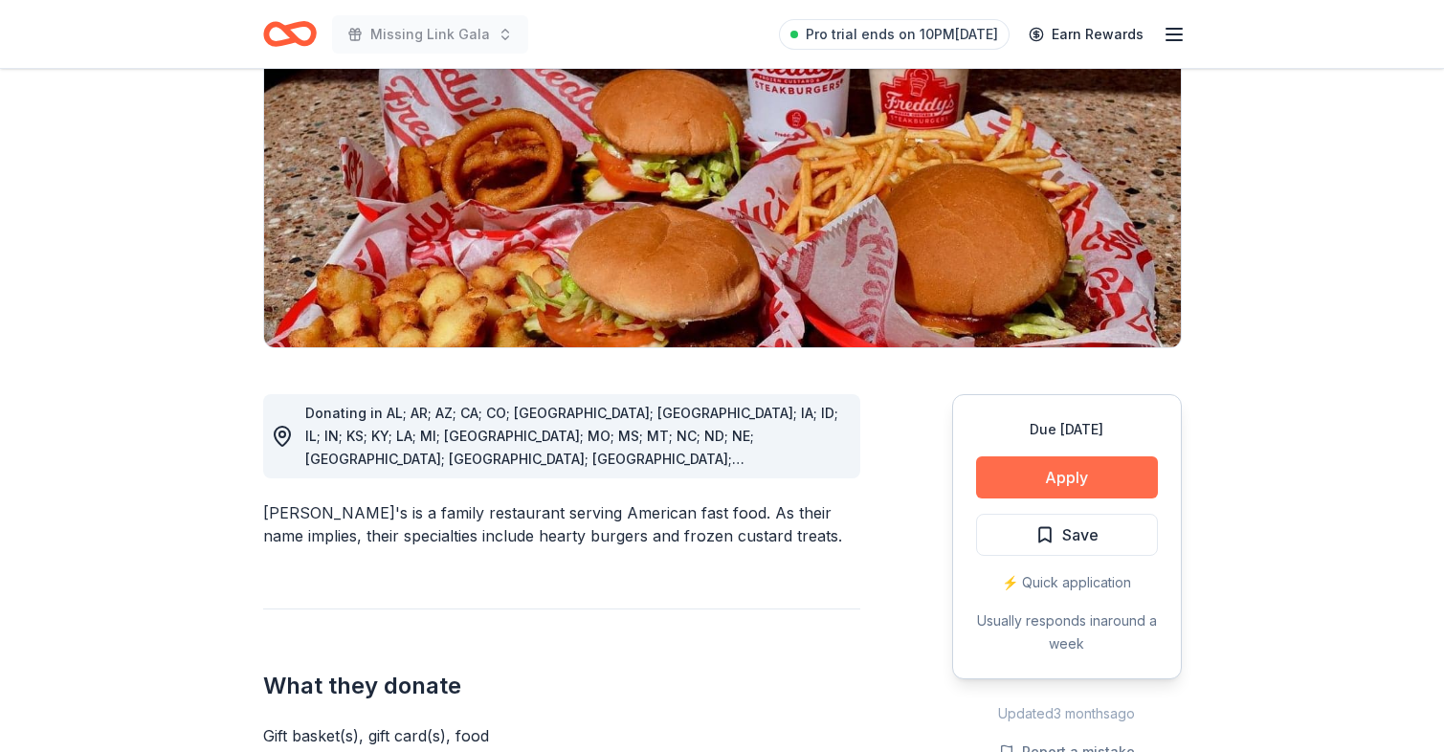
click at [1146, 456] on button "Apply" at bounding box center [1067, 477] width 182 height 42
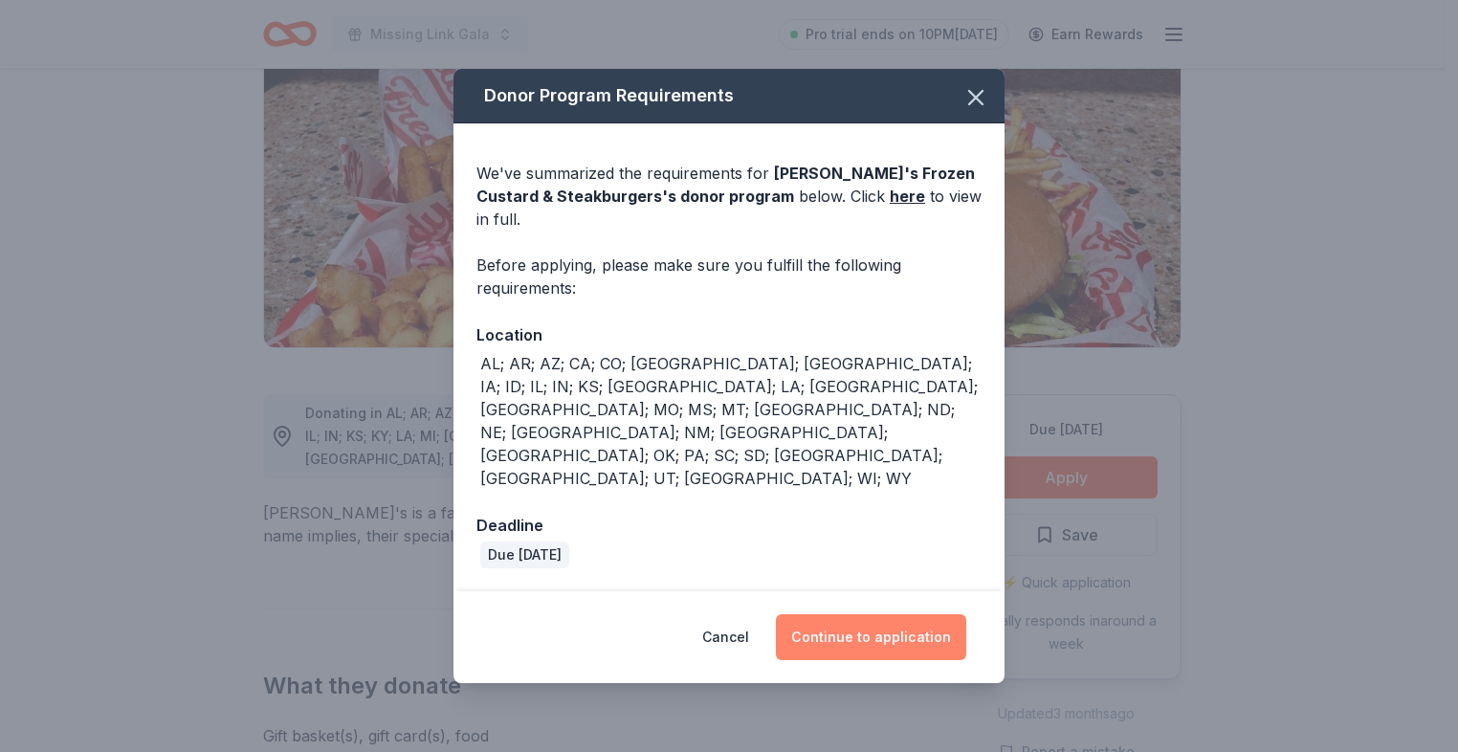
click at [852, 614] on button "Continue to application" at bounding box center [871, 637] width 190 height 46
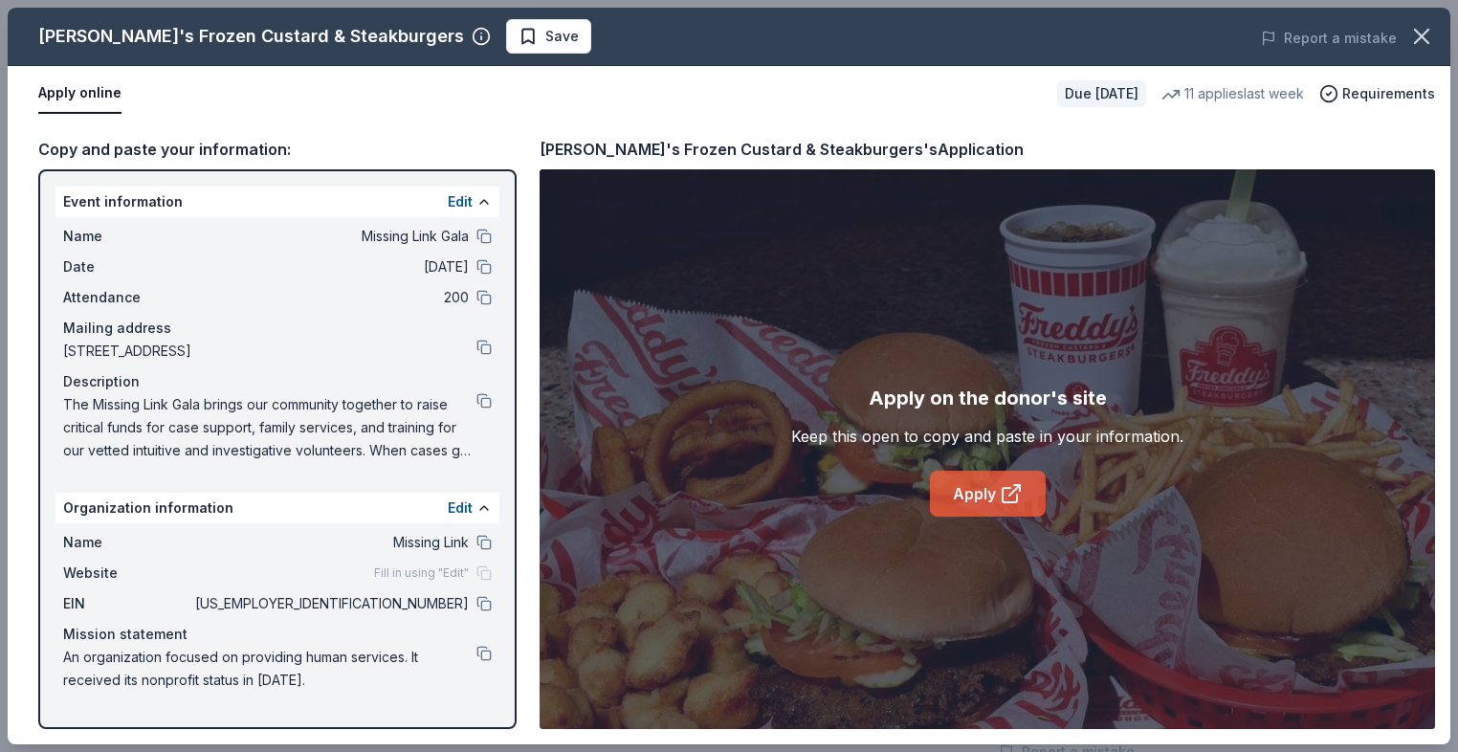
click at [988, 491] on link "Apply" at bounding box center [988, 494] width 116 height 46
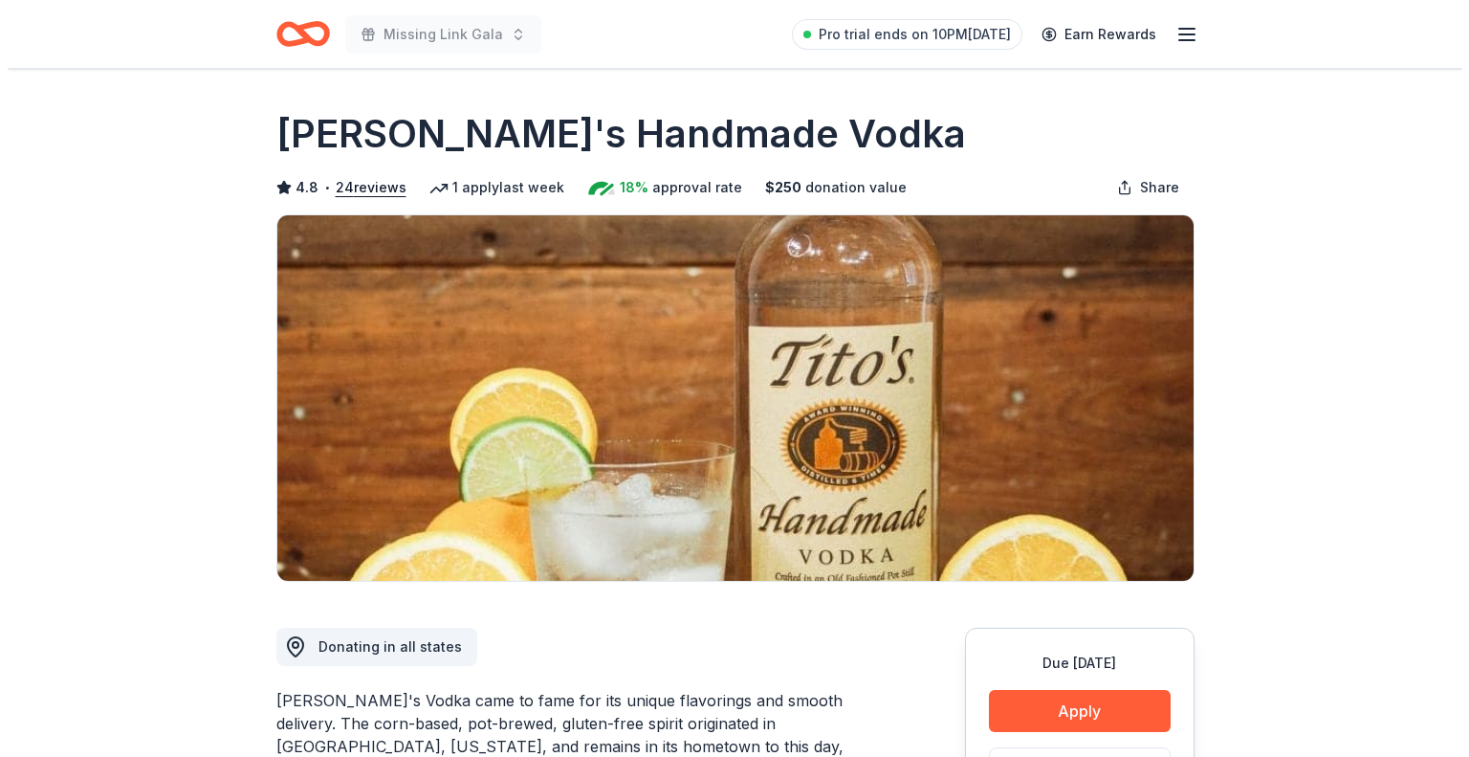
scroll to position [383, 0]
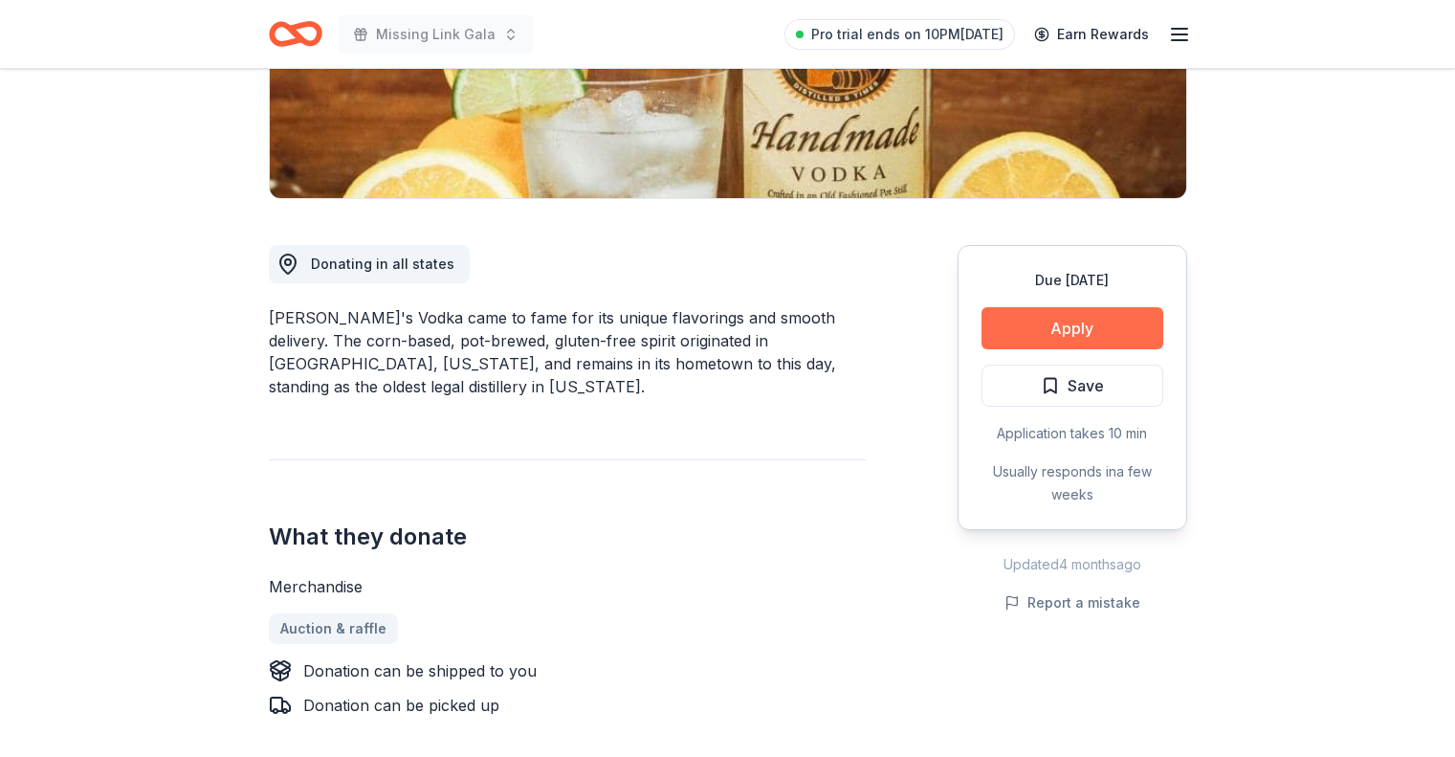
click at [1017, 323] on button "Apply" at bounding box center [1073, 328] width 182 height 42
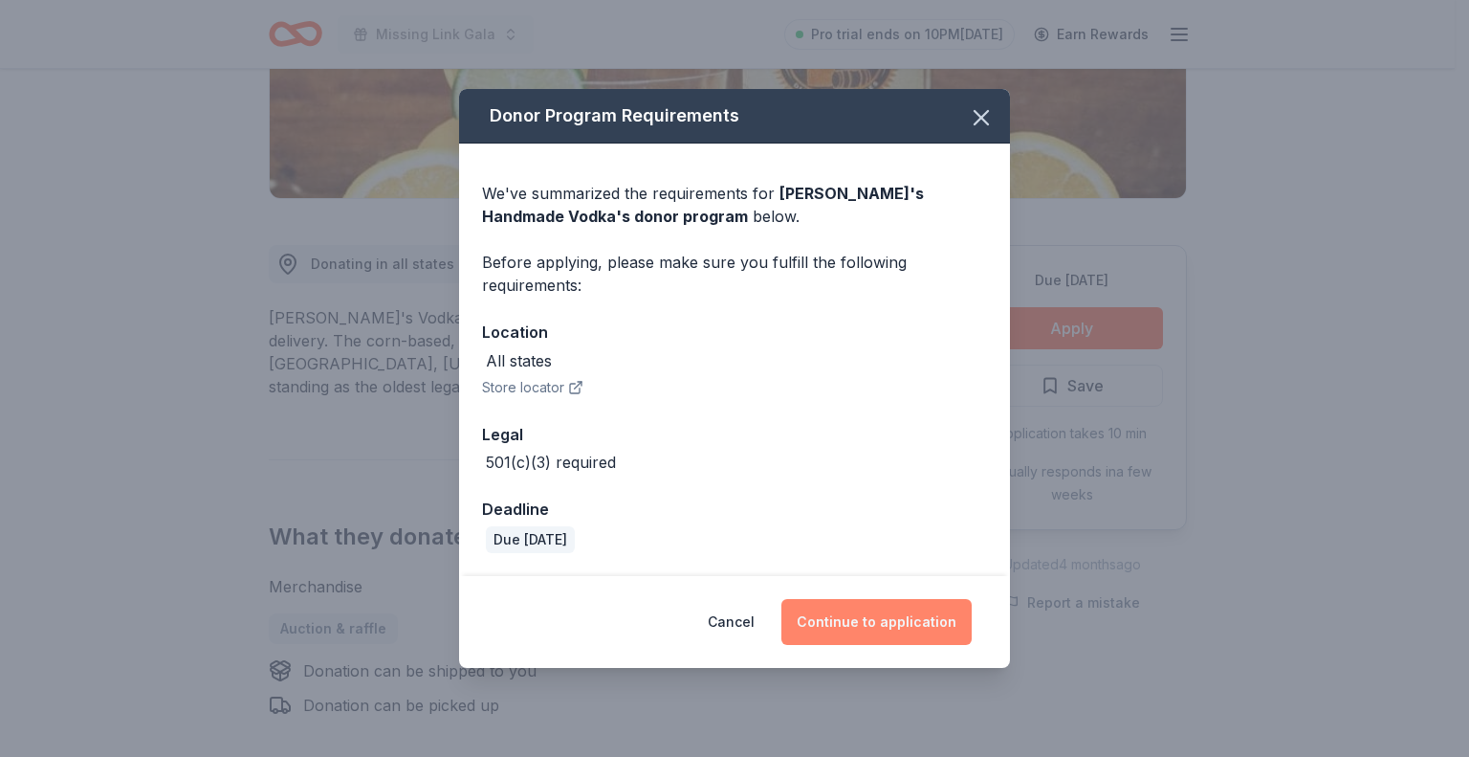
click at [870, 622] on button "Continue to application" at bounding box center [877, 622] width 190 height 46
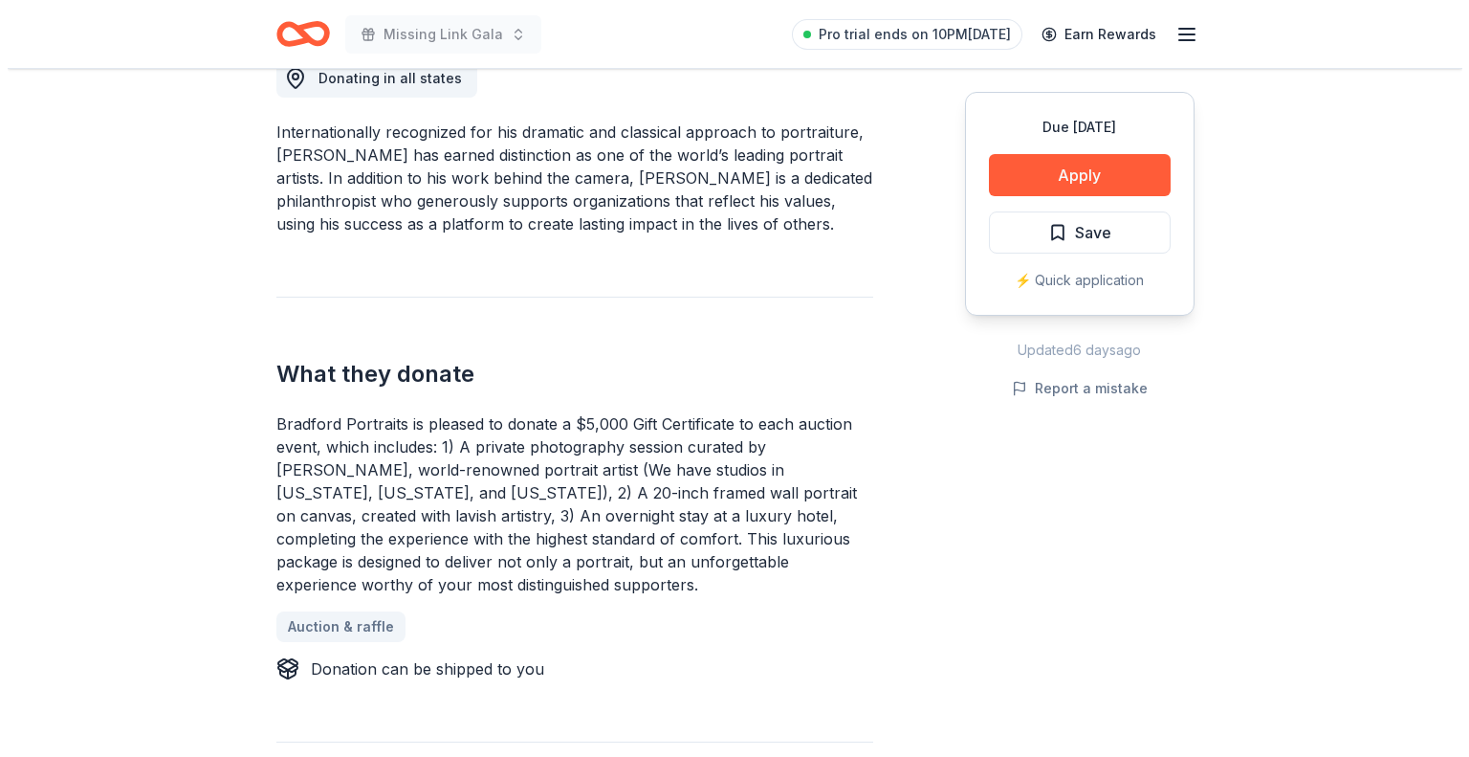
scroll to position [574, 0]
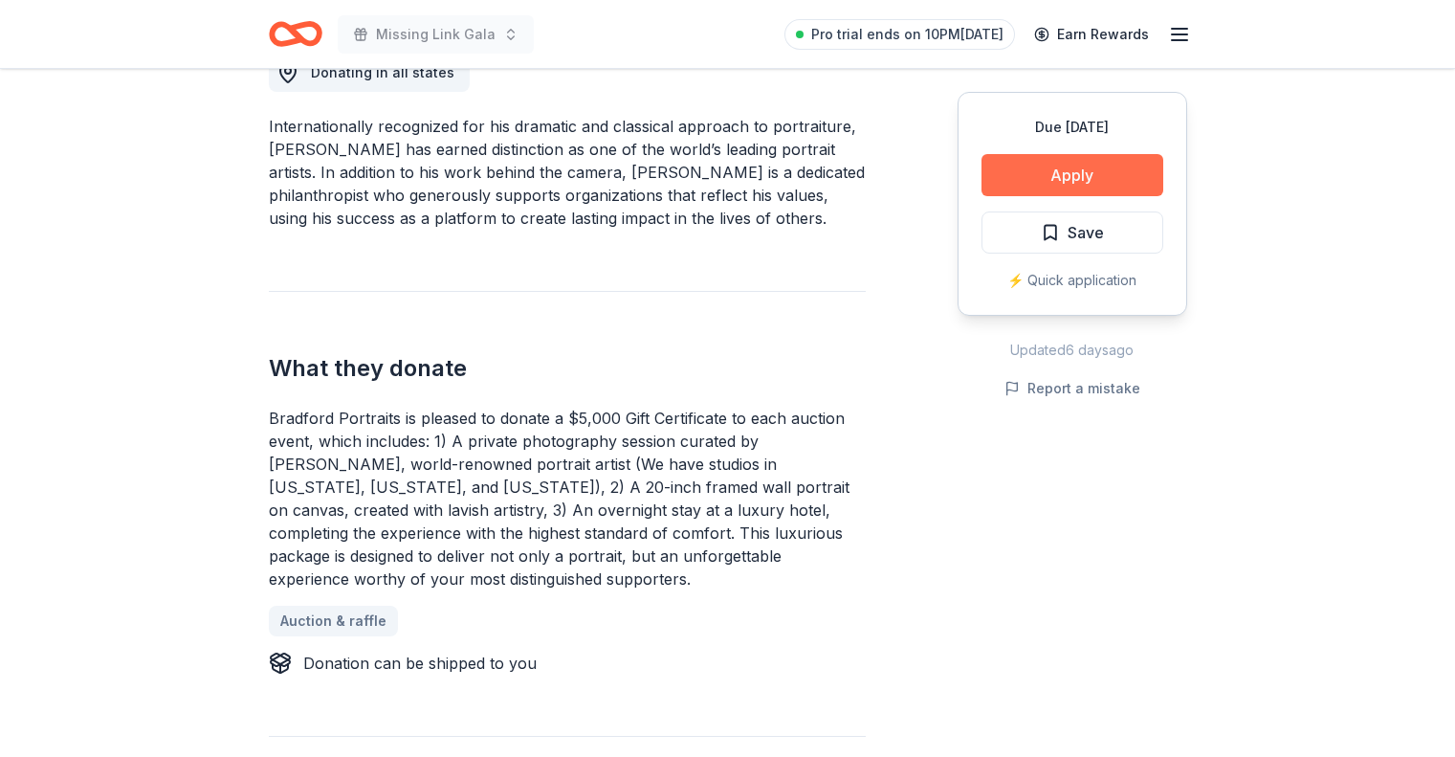
click at [1133, 184] on button "Apply" at bounding box center [1073, 175] width 182 height 42
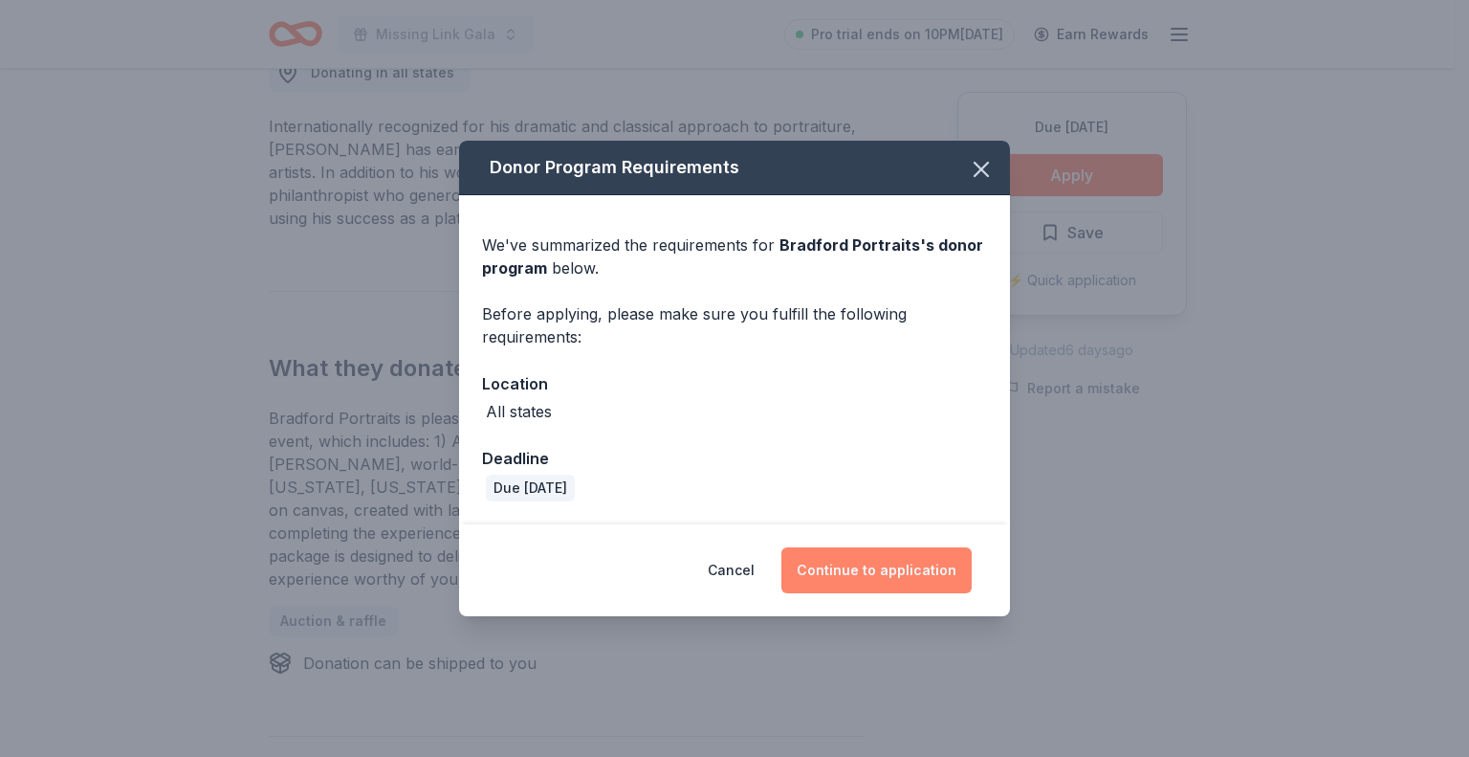
click at [891, 561] on button "Continue to application" at bounding box center [877, 570] width 190 height 46
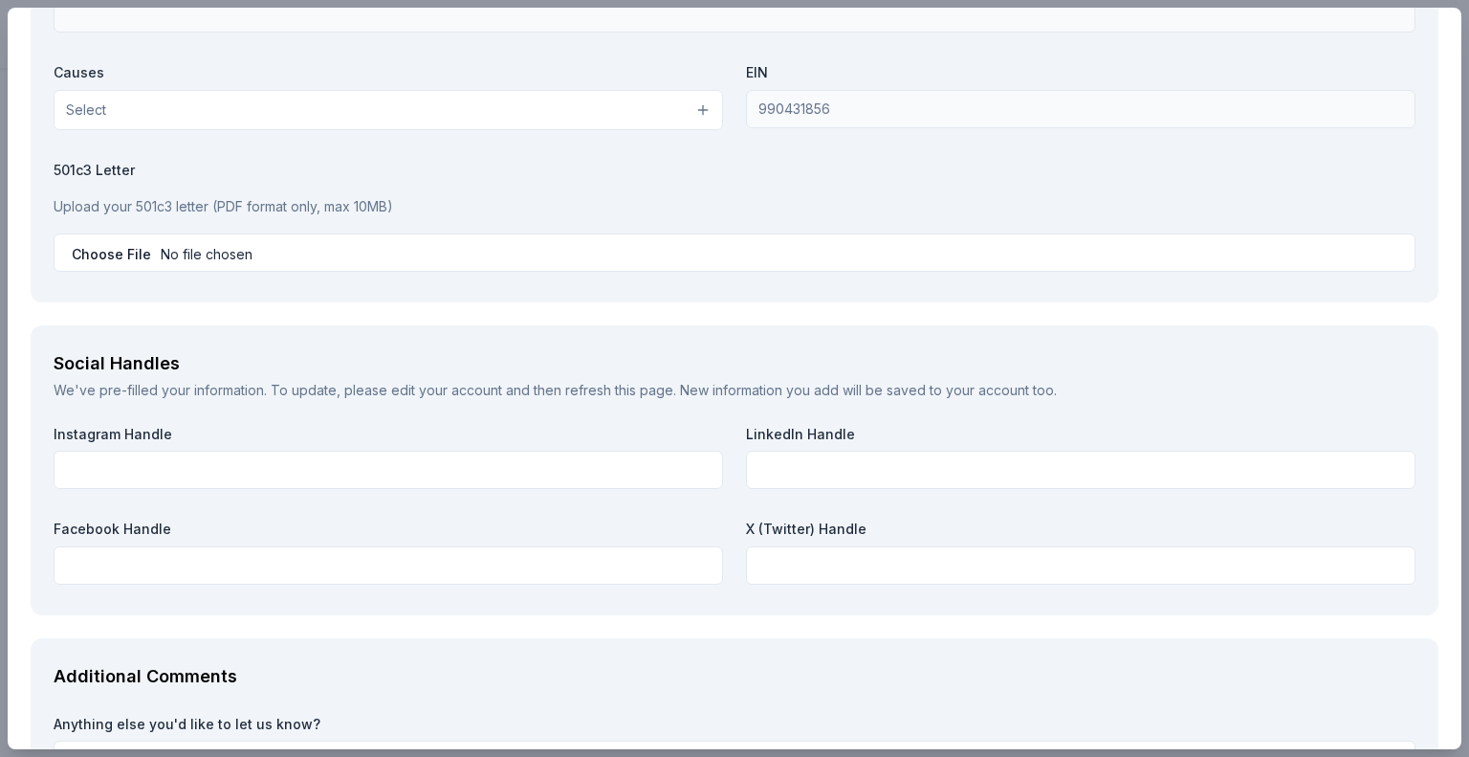
scroll to position [2303, 0]
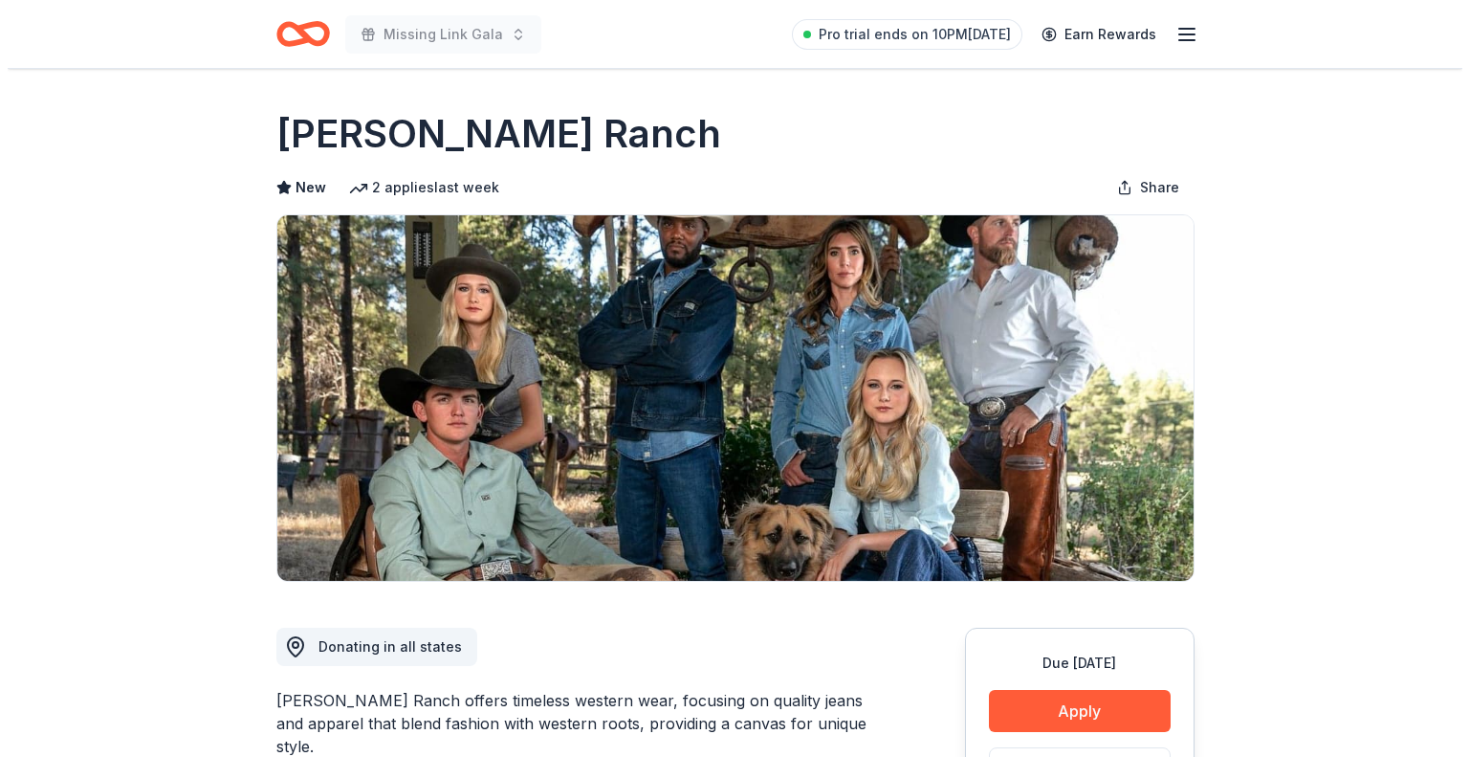
scroll to position [191, 0]
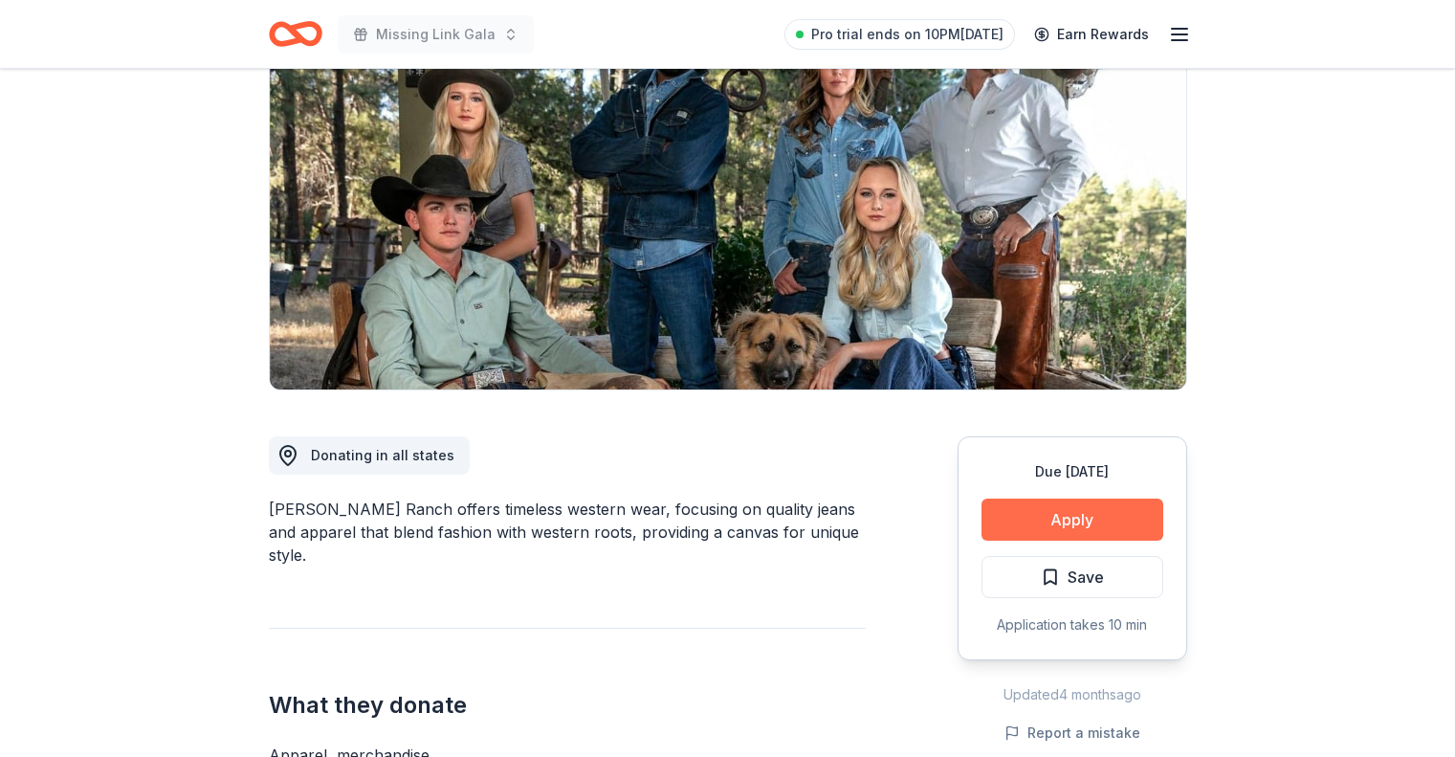
click at [1016, 524] on button "Apply" at bounding box center [1073, 519] width 182 height 42
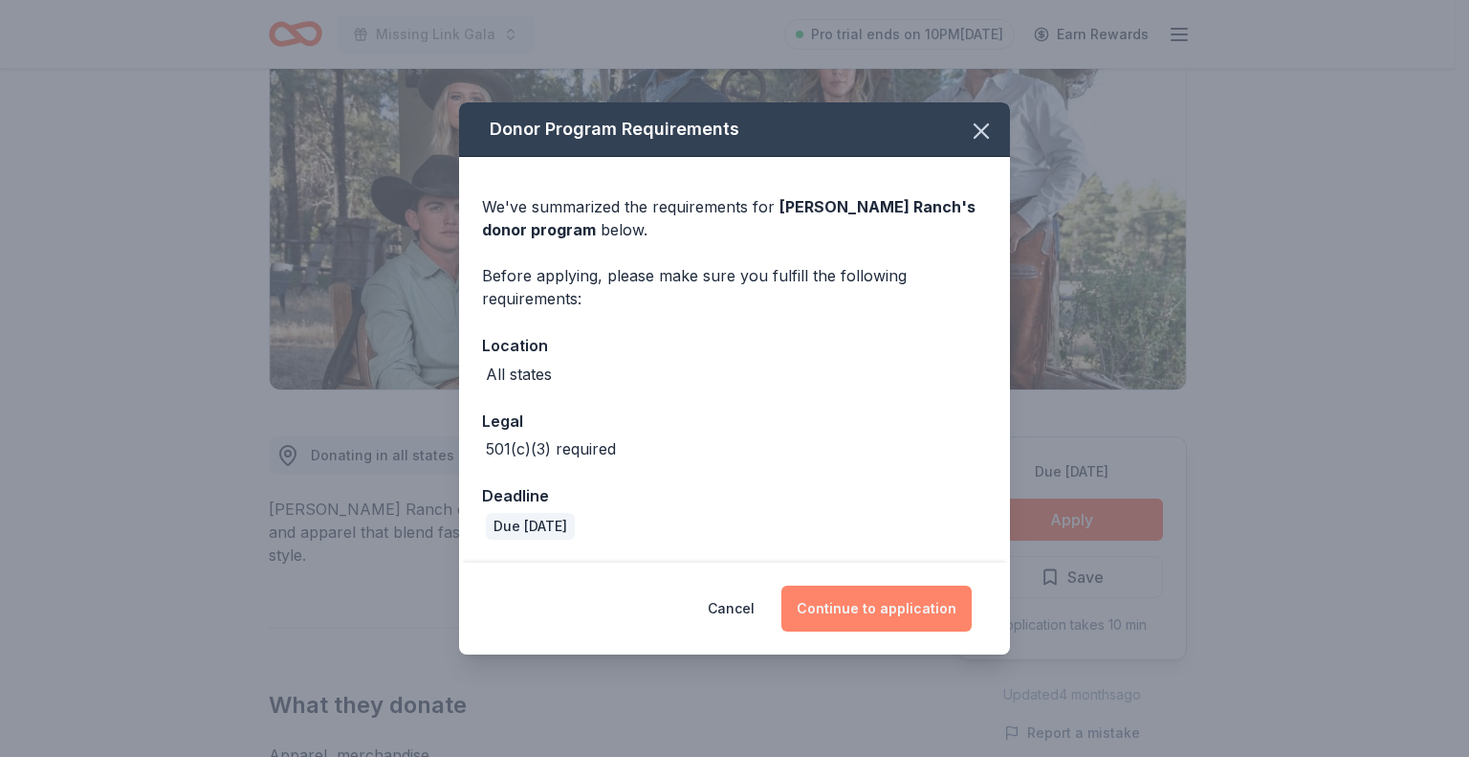
click at [895, 606] on button "Continue to application" at bounding box center [877, 608] width 190 height 46
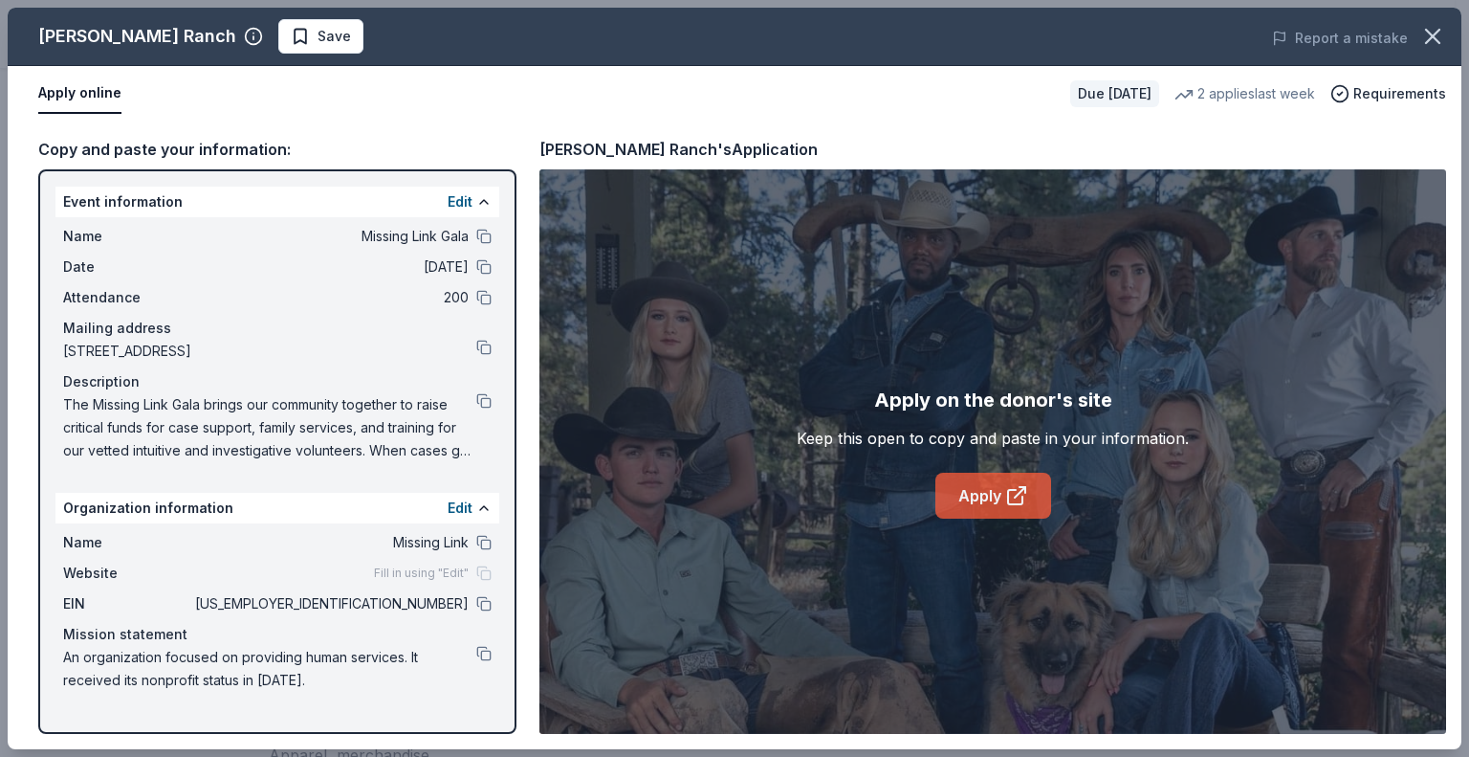
click at [970, 496] on link "Apply" at bounding box center [994, 496] width 116 height 46
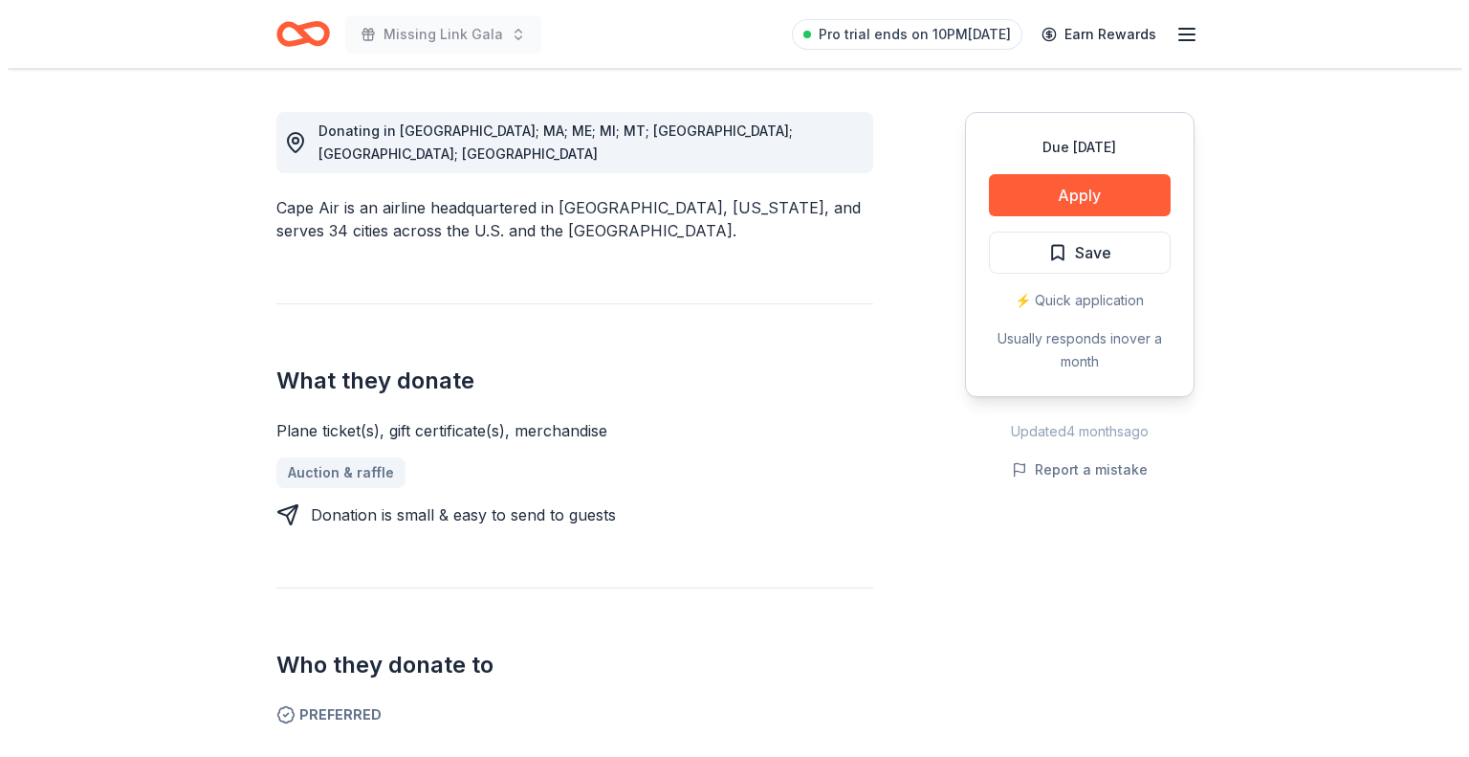
scroll to position [478, 0]
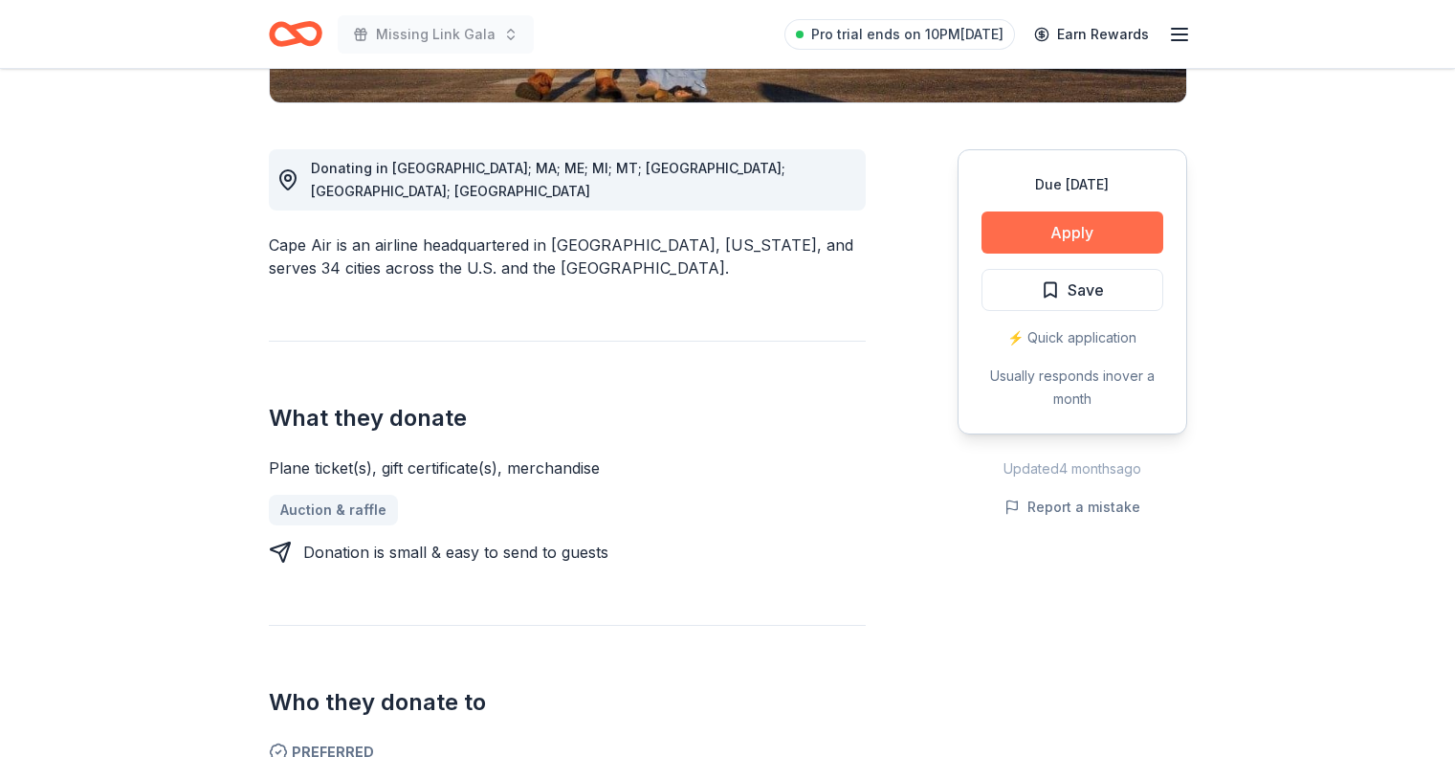
click at [1069, 241] on button "Apply" at bounding box center [1073, 232] width 182 height 42
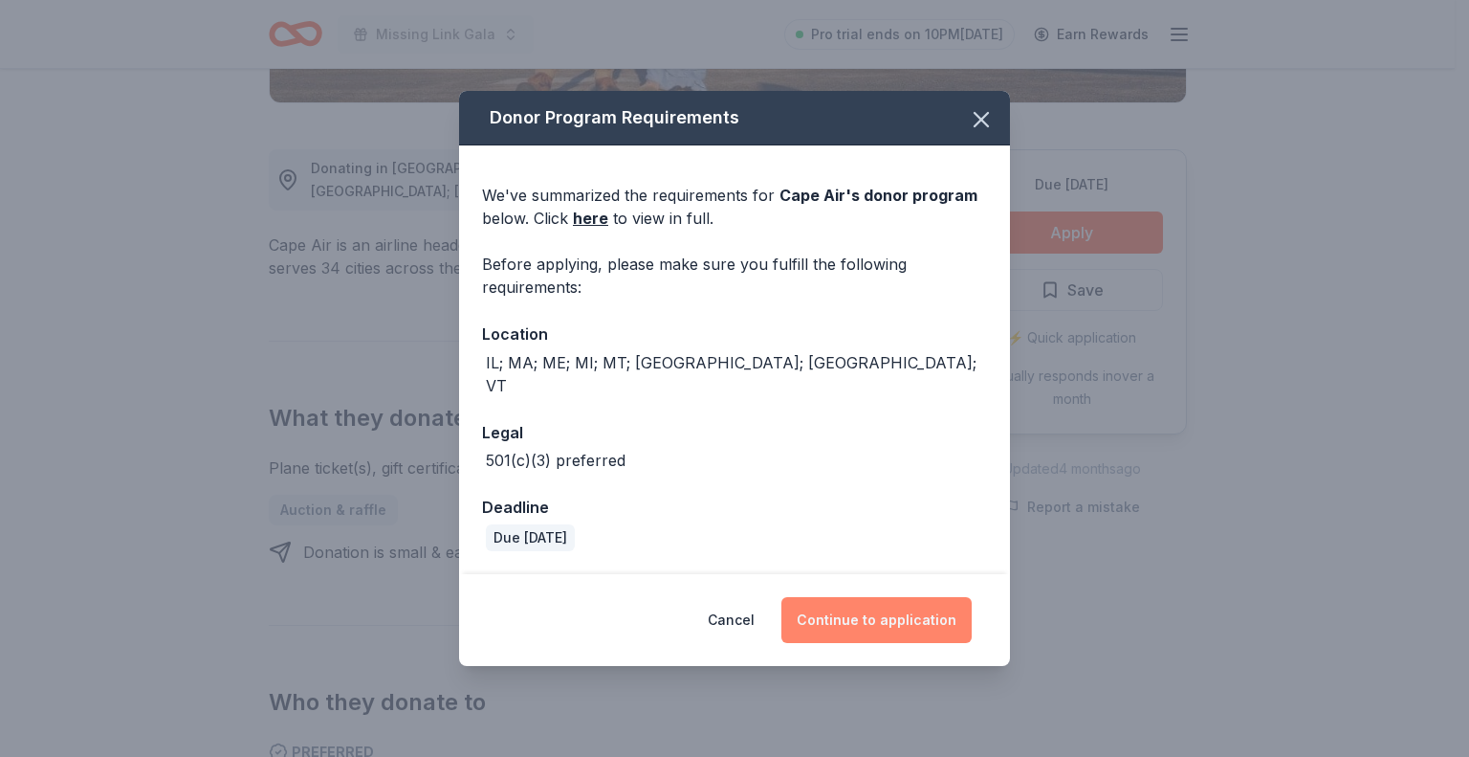
click at [888, 607] on button "Continue to application" at bounding box center [877, 620] width 190 height 46
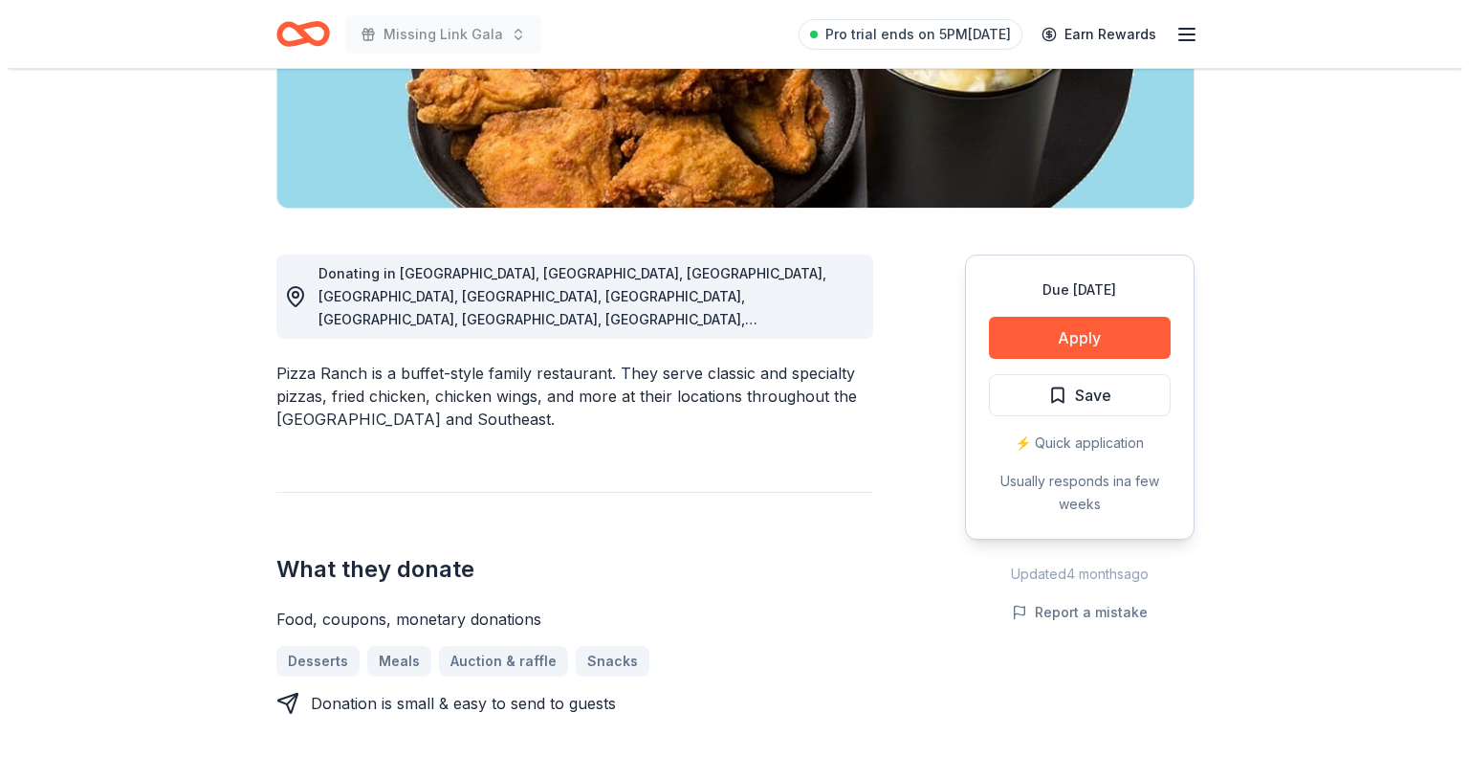
scroll to position [383, 0]
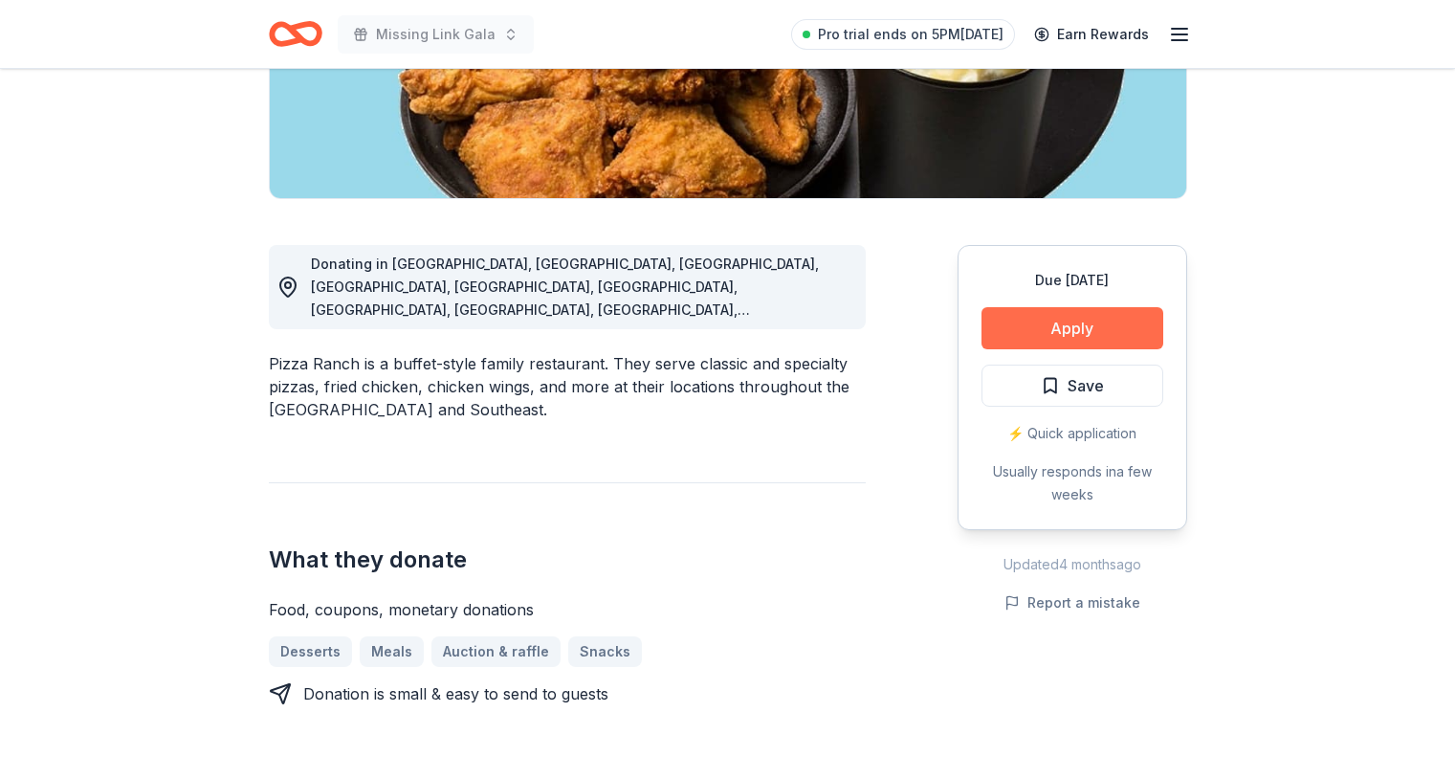
click at [1075, 327] on button "Apply" at bounding box center [1073, 328] width 182 height 42
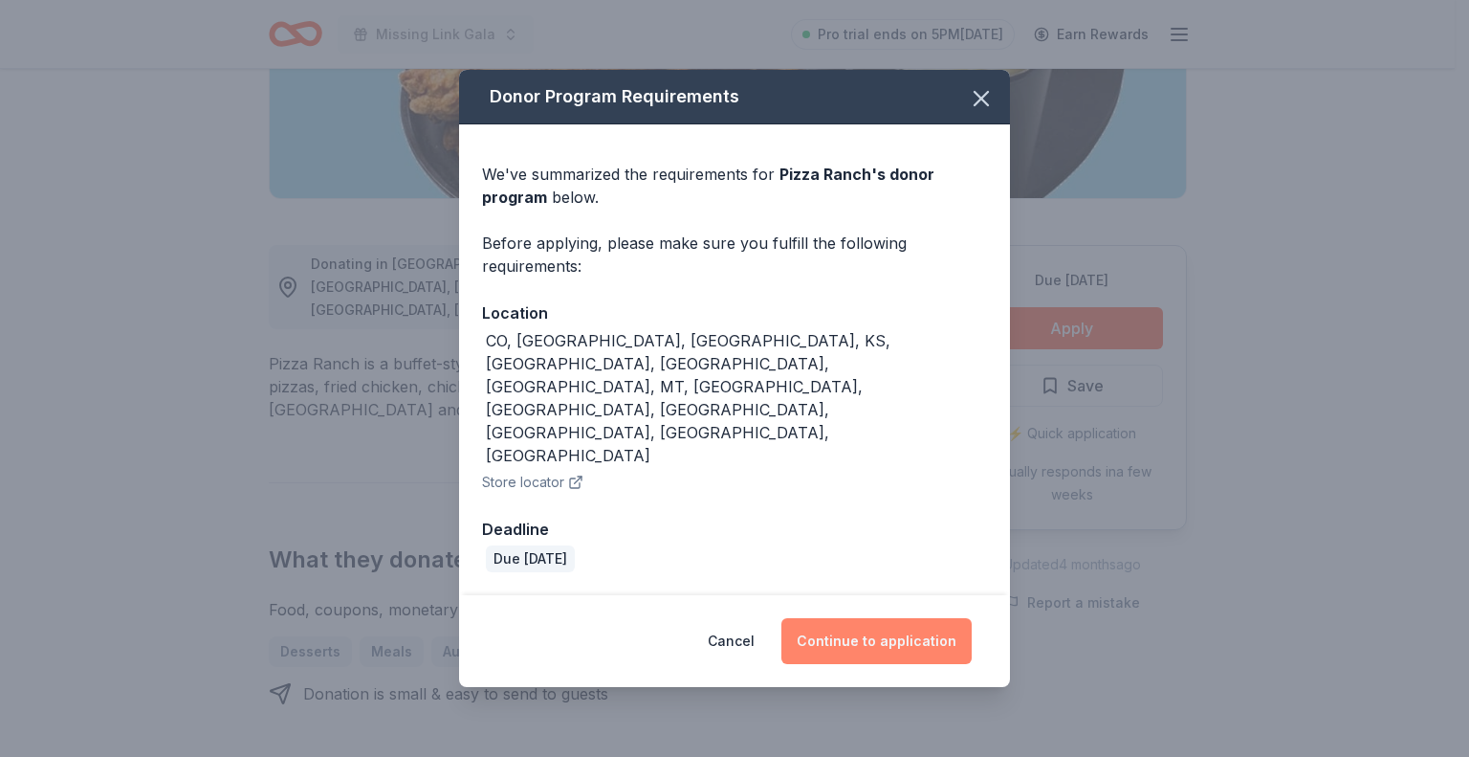
click at [906, 618] on button "Continue to application" at bounding box center [877, 641] width 190 height 46
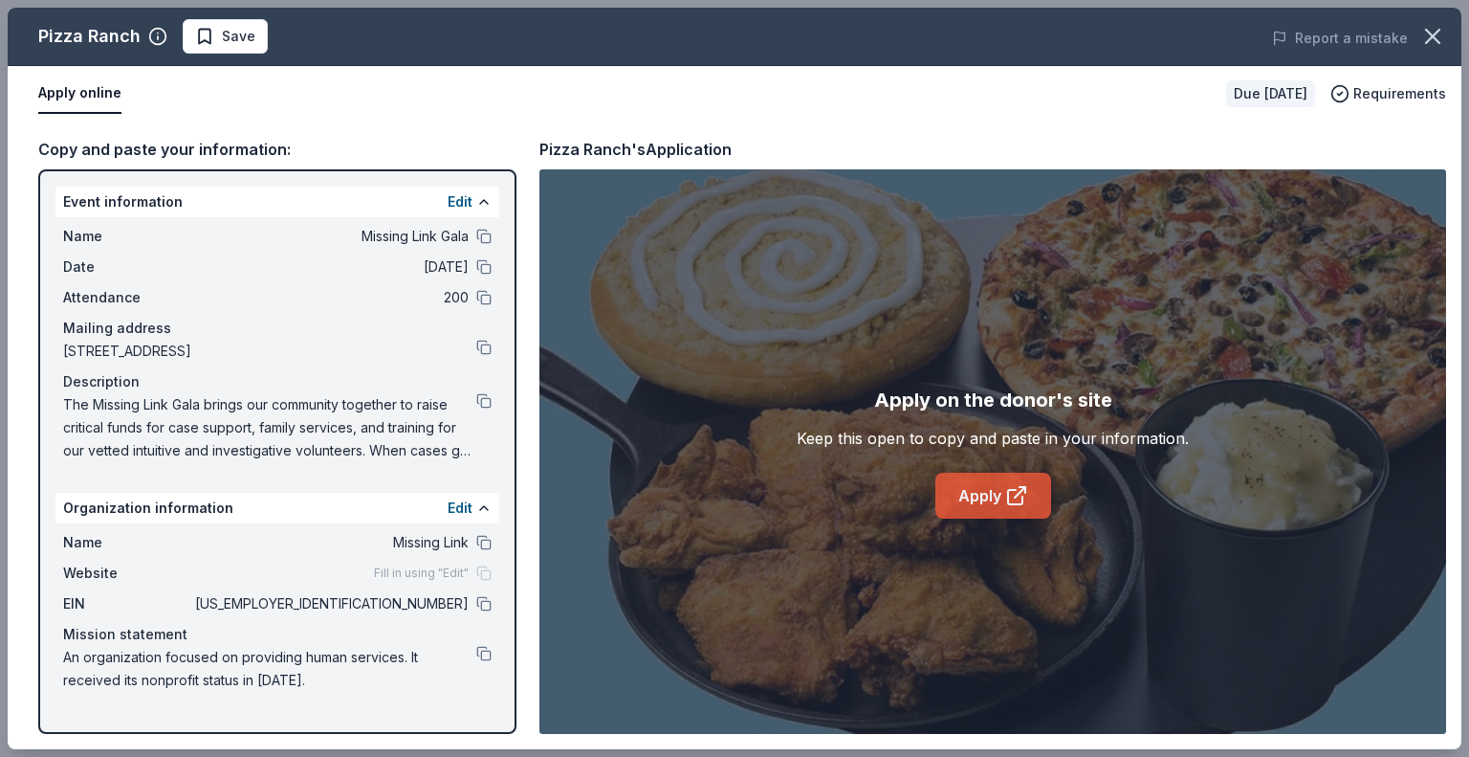
click at [975, 501] on link "Apply" at bounding box center [994, 496] width 116 height 46
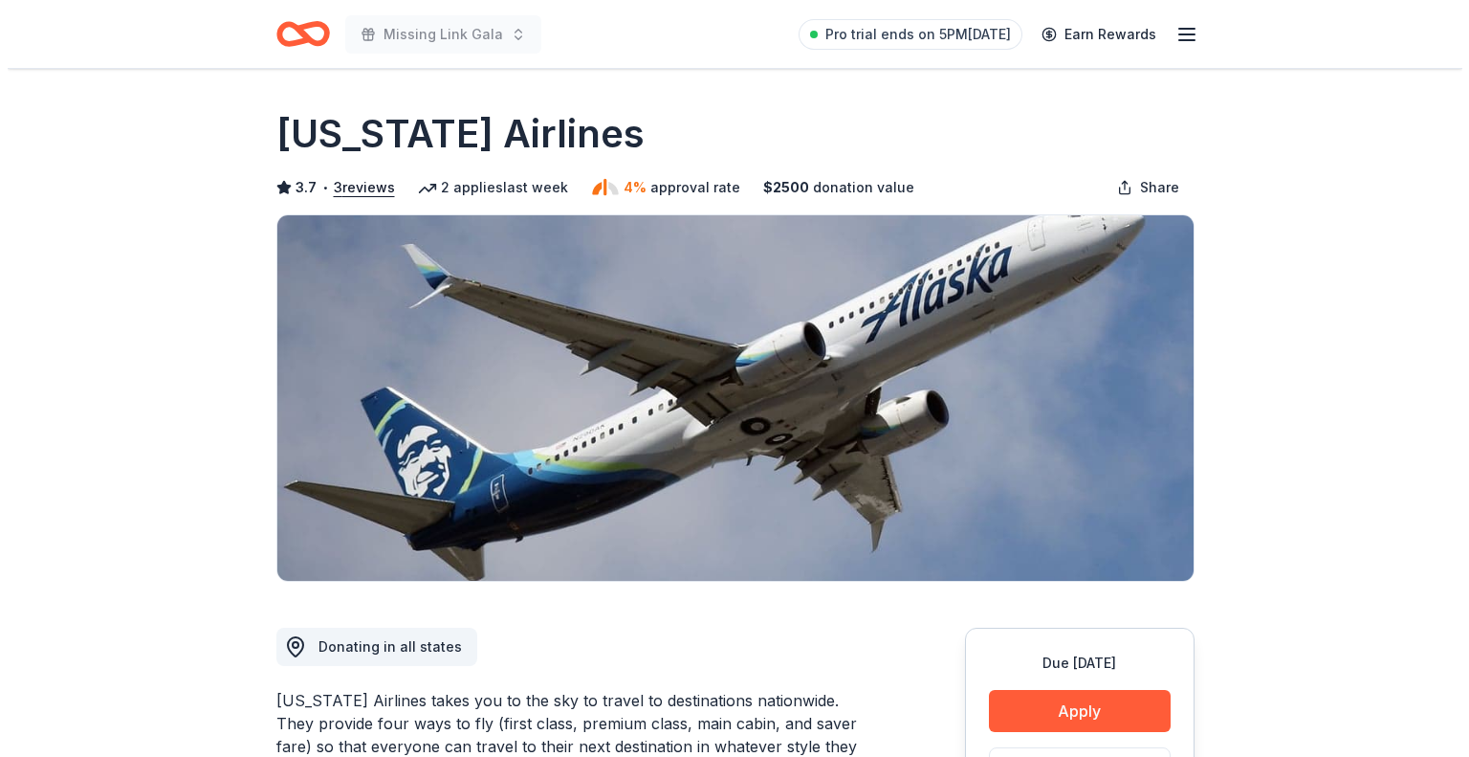
scroll to position [287, 0]
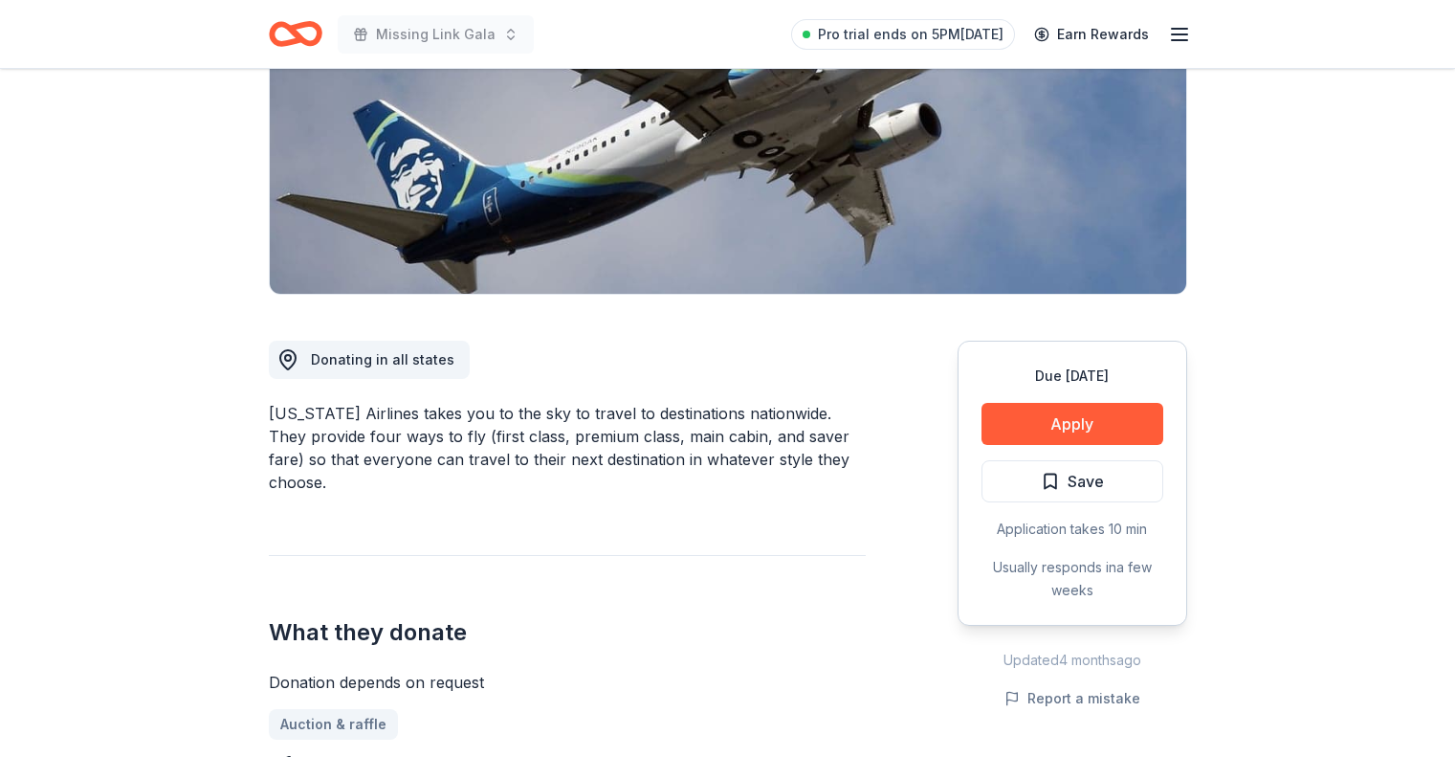
click at [1060, 427] on button "Apply" at bounding box center [1073, 424] width 182 height 42
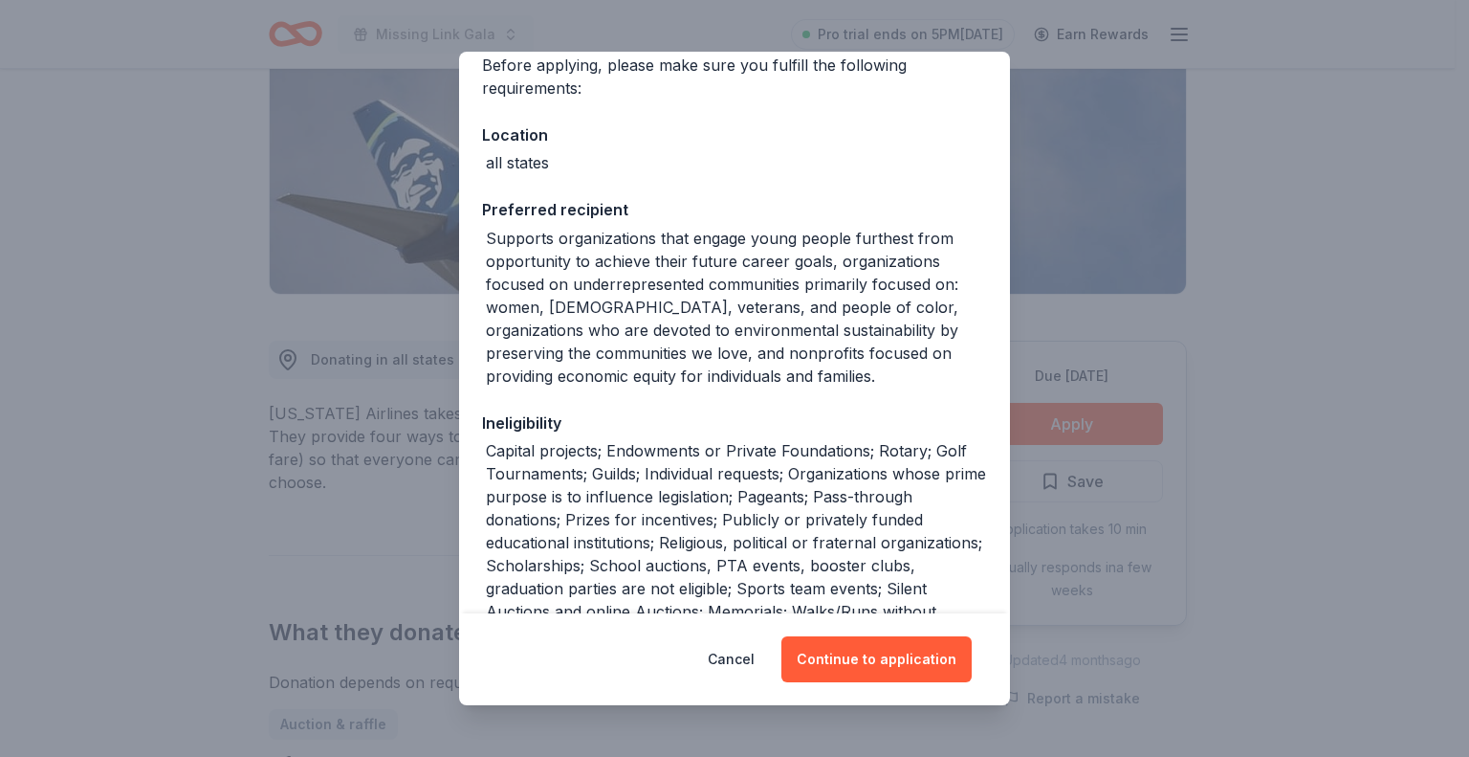
scroll to position [191, 0]
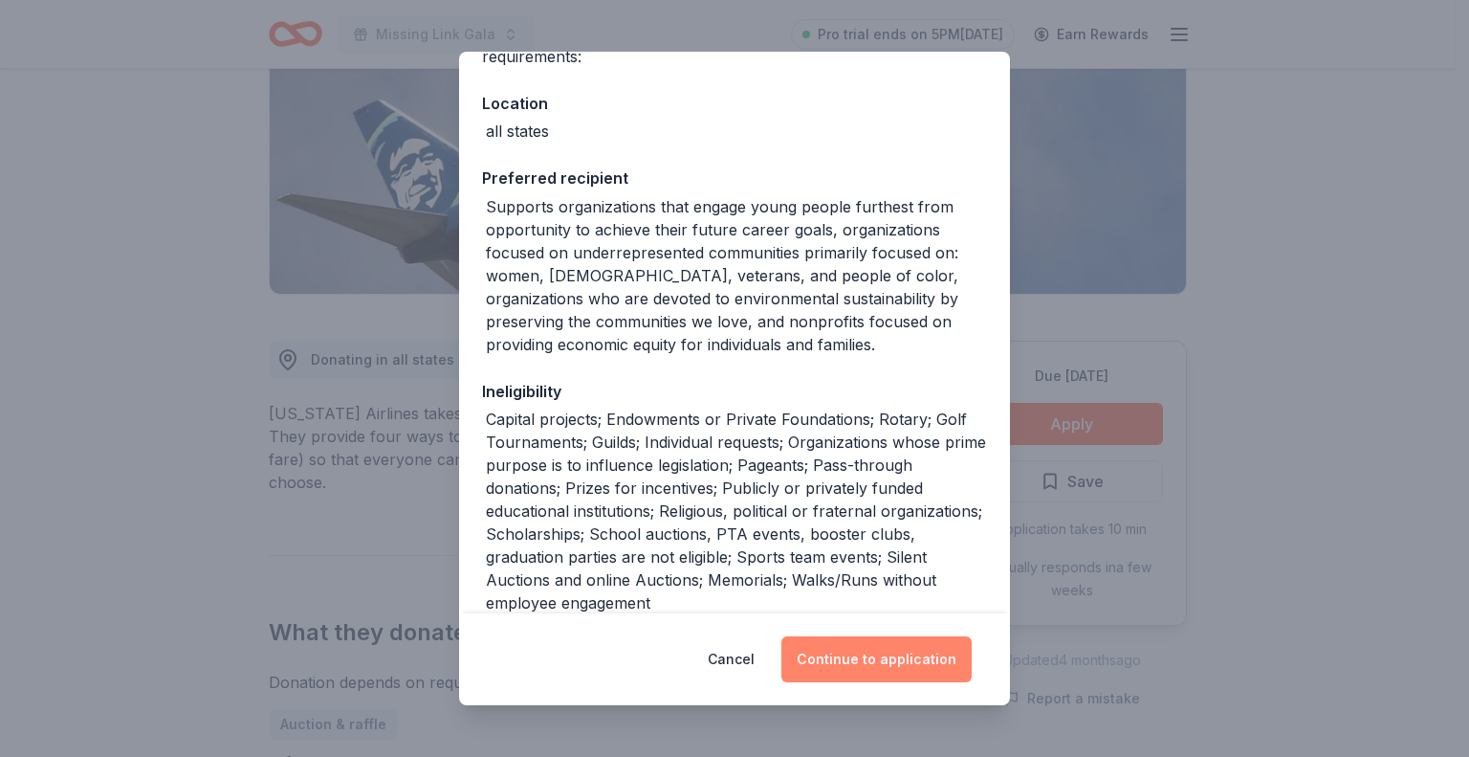
click at [876, 657] on button "Continue to application" at bounding box center [877, 659] width 190 height 46
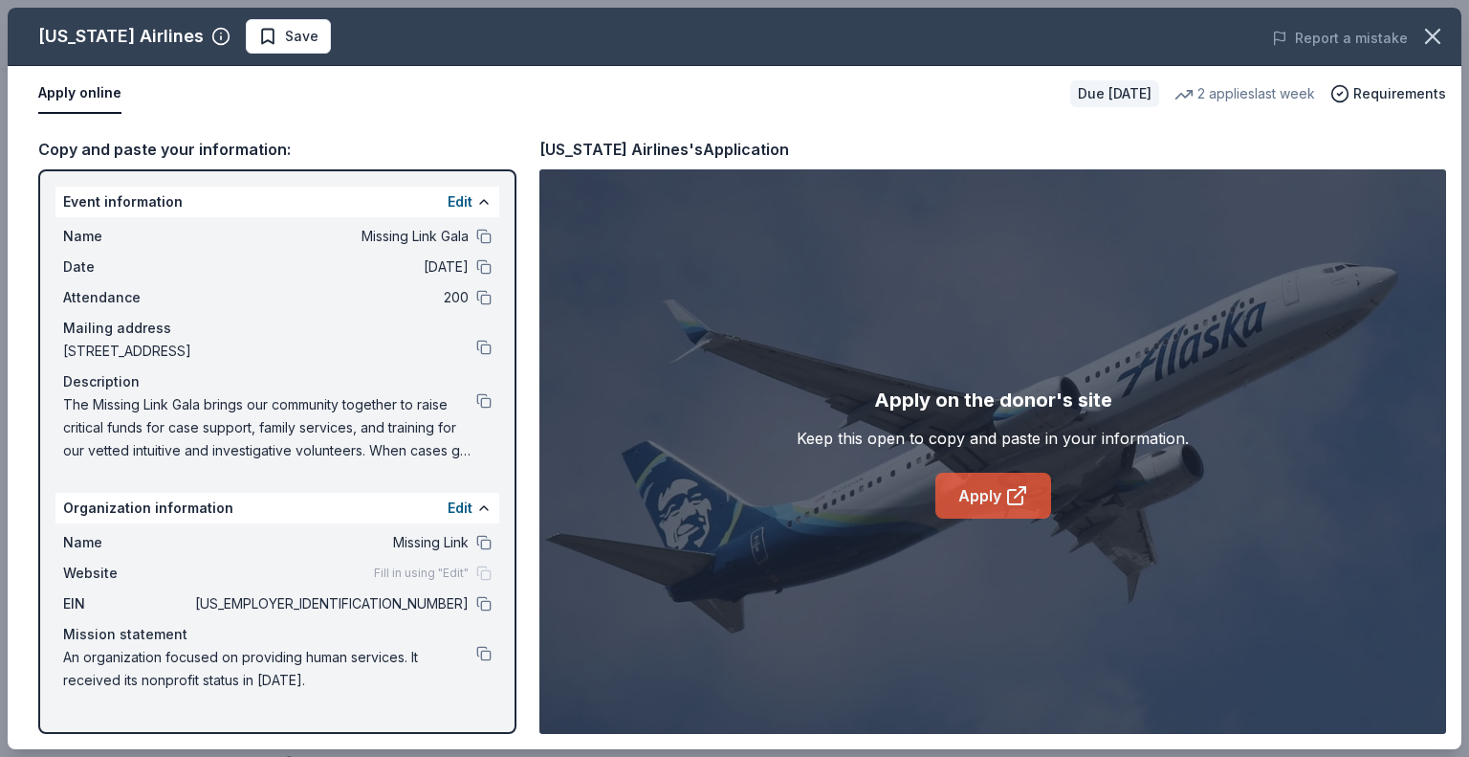
click at [979, 500] on link "Apply" at bounding box center [994, 496] width 116 height 46
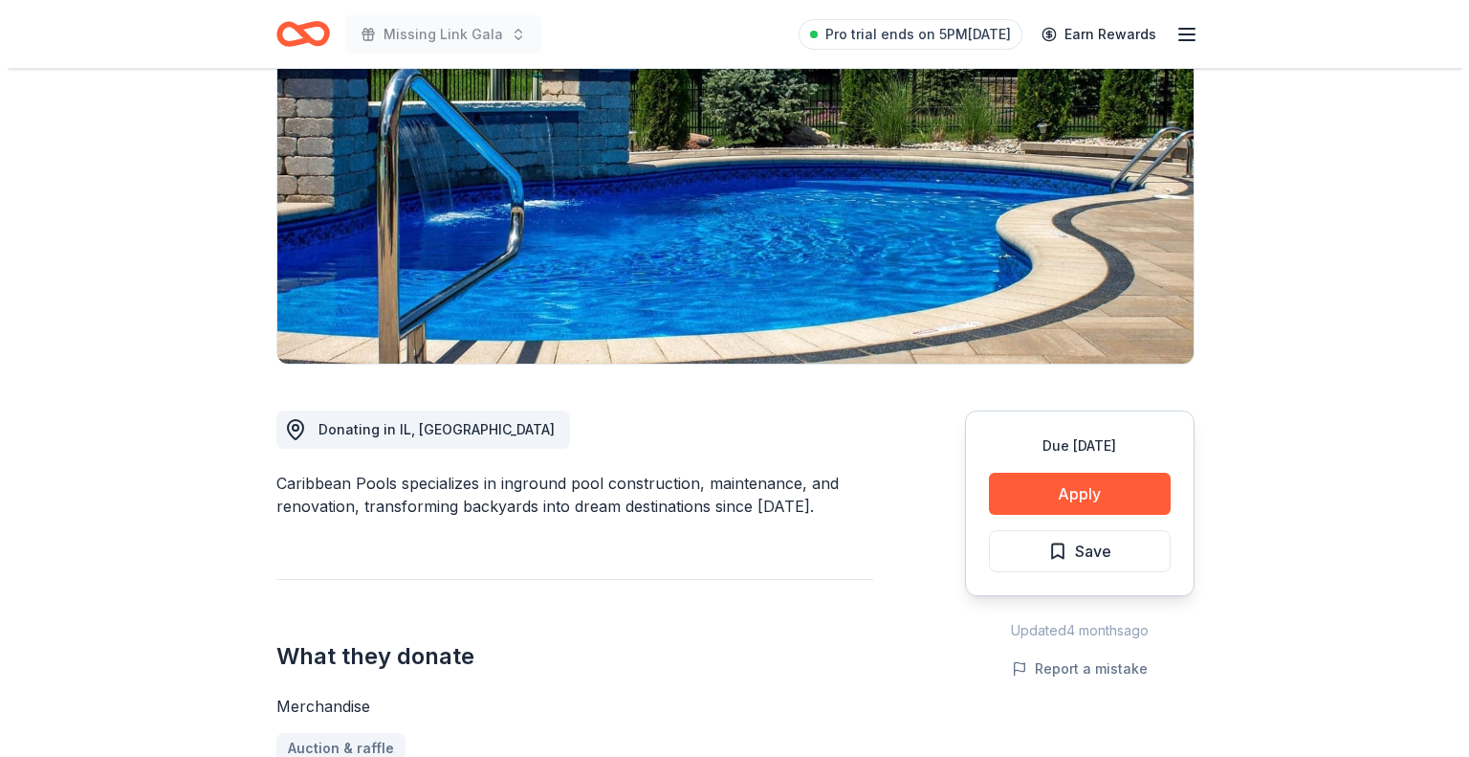
scroll to position [176, 0]
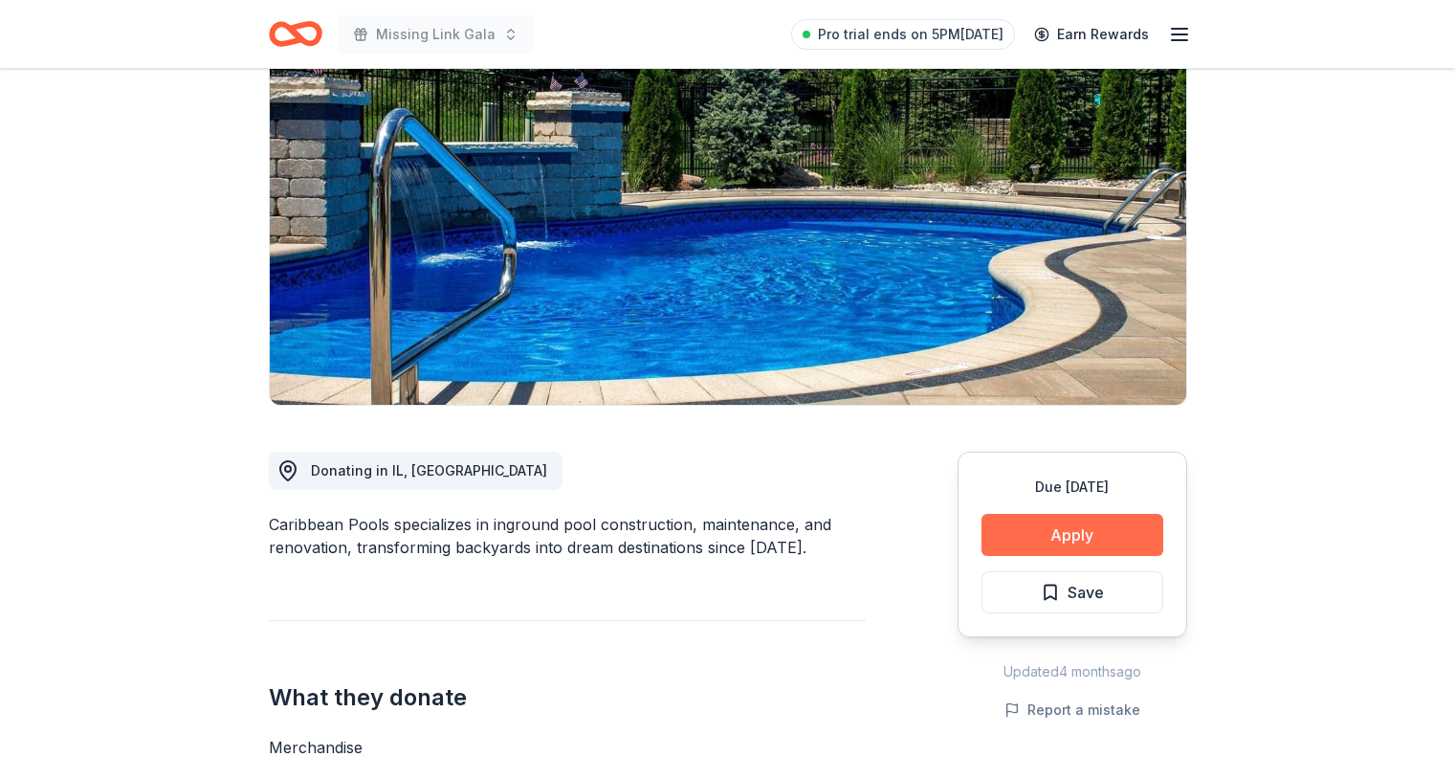
click at [1082, 536] on button "Apply" at bounding box center [1073, 535] width 182 height 42
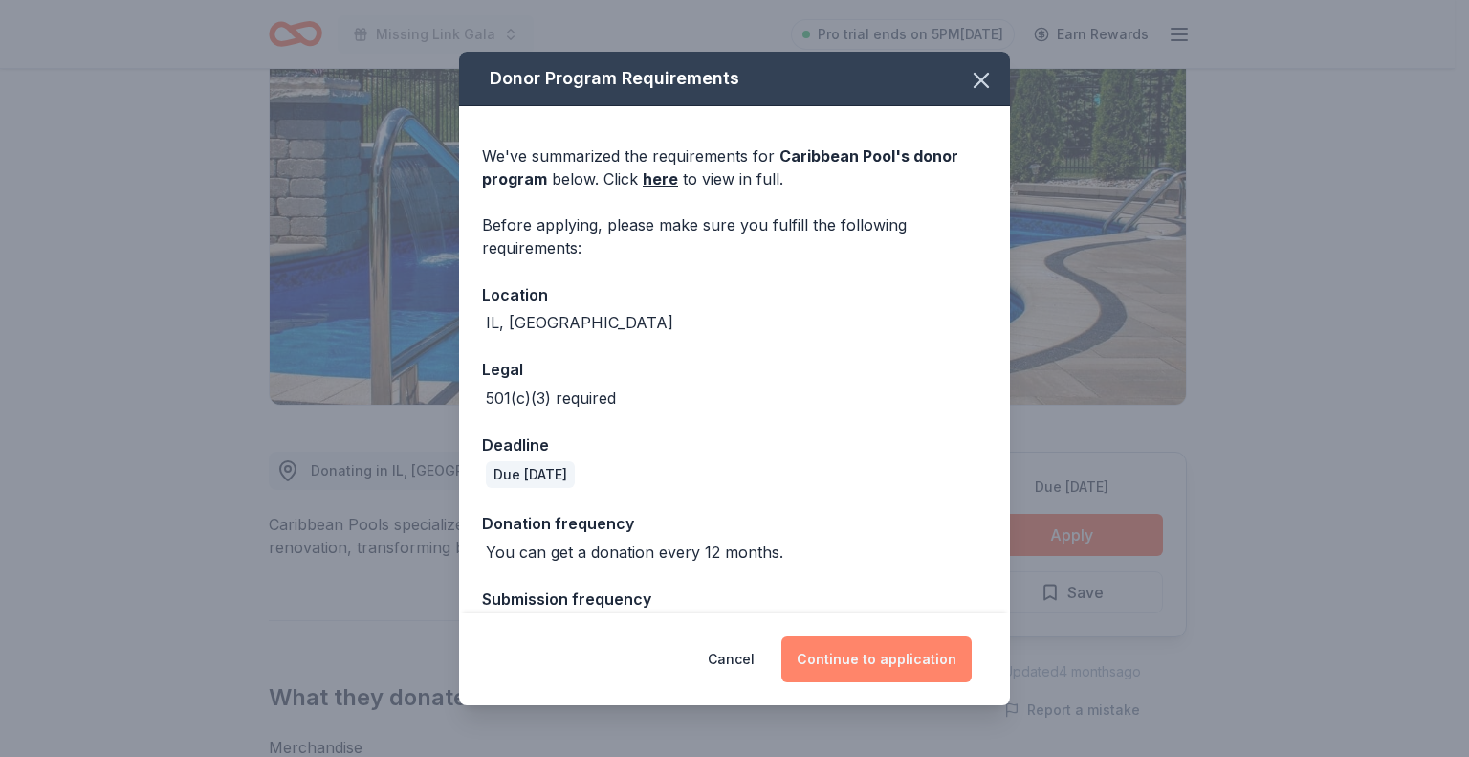
click at [876, 651] on button "Continue to application" at bounding box center [877, 659] width 190 height 46
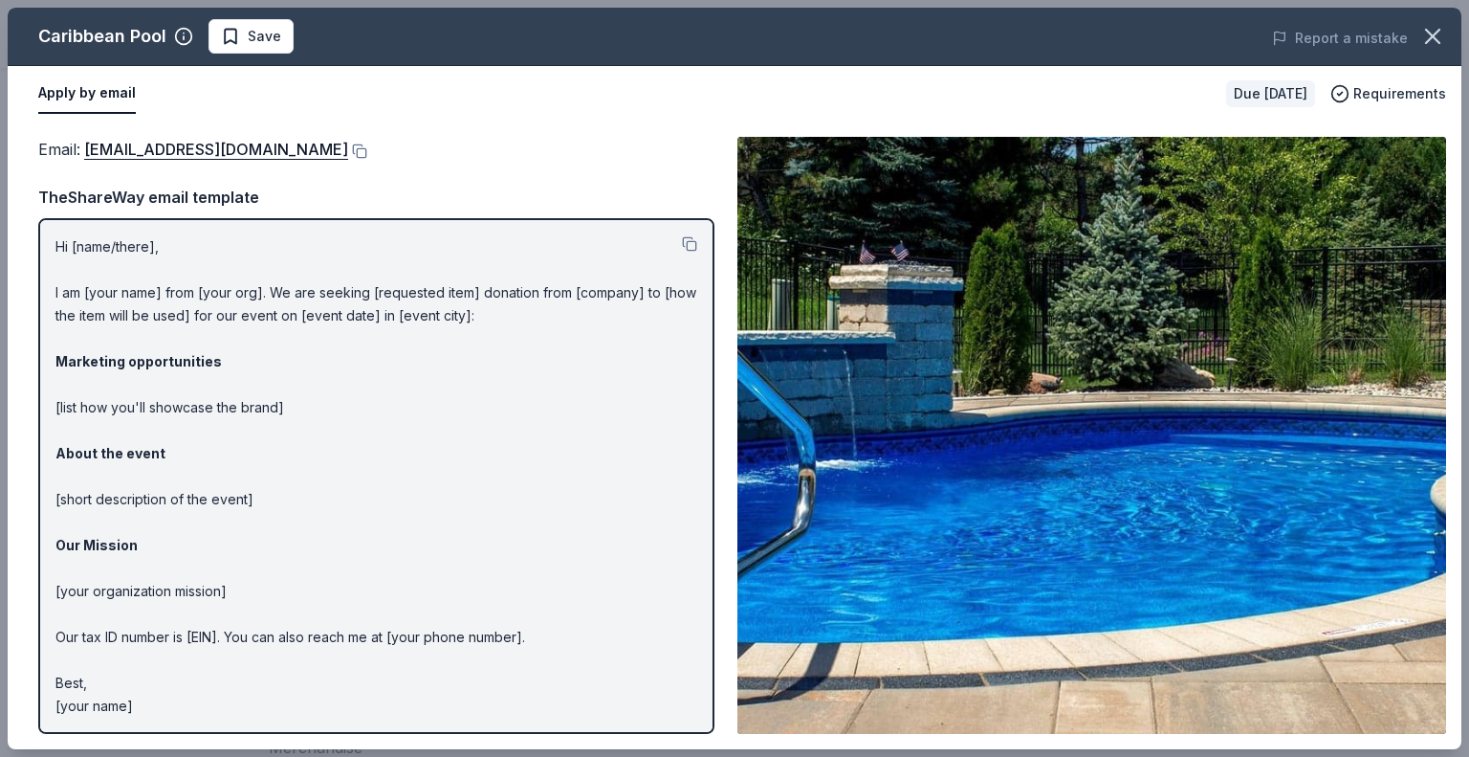
scroll to position [1, 0]
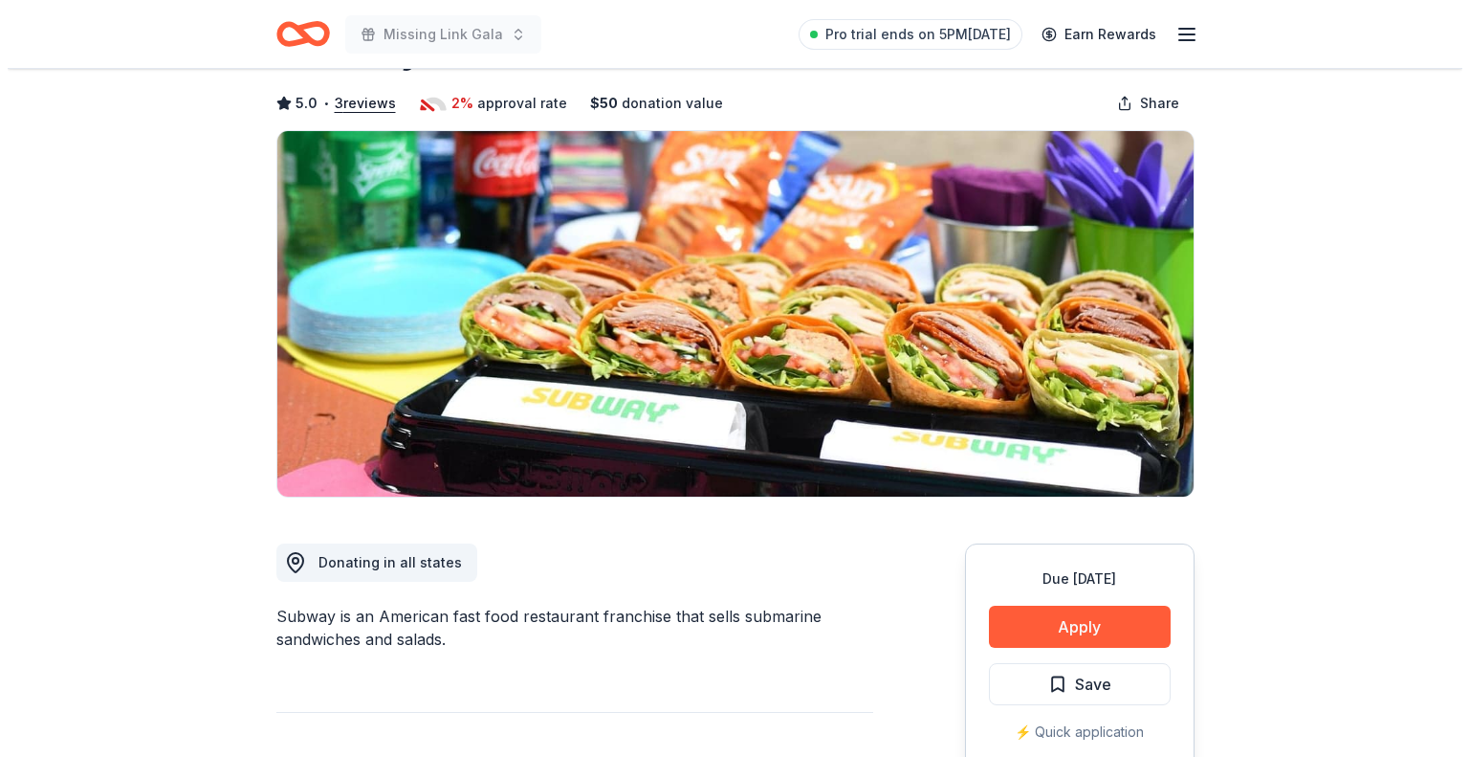
scroll to position [191, 0]
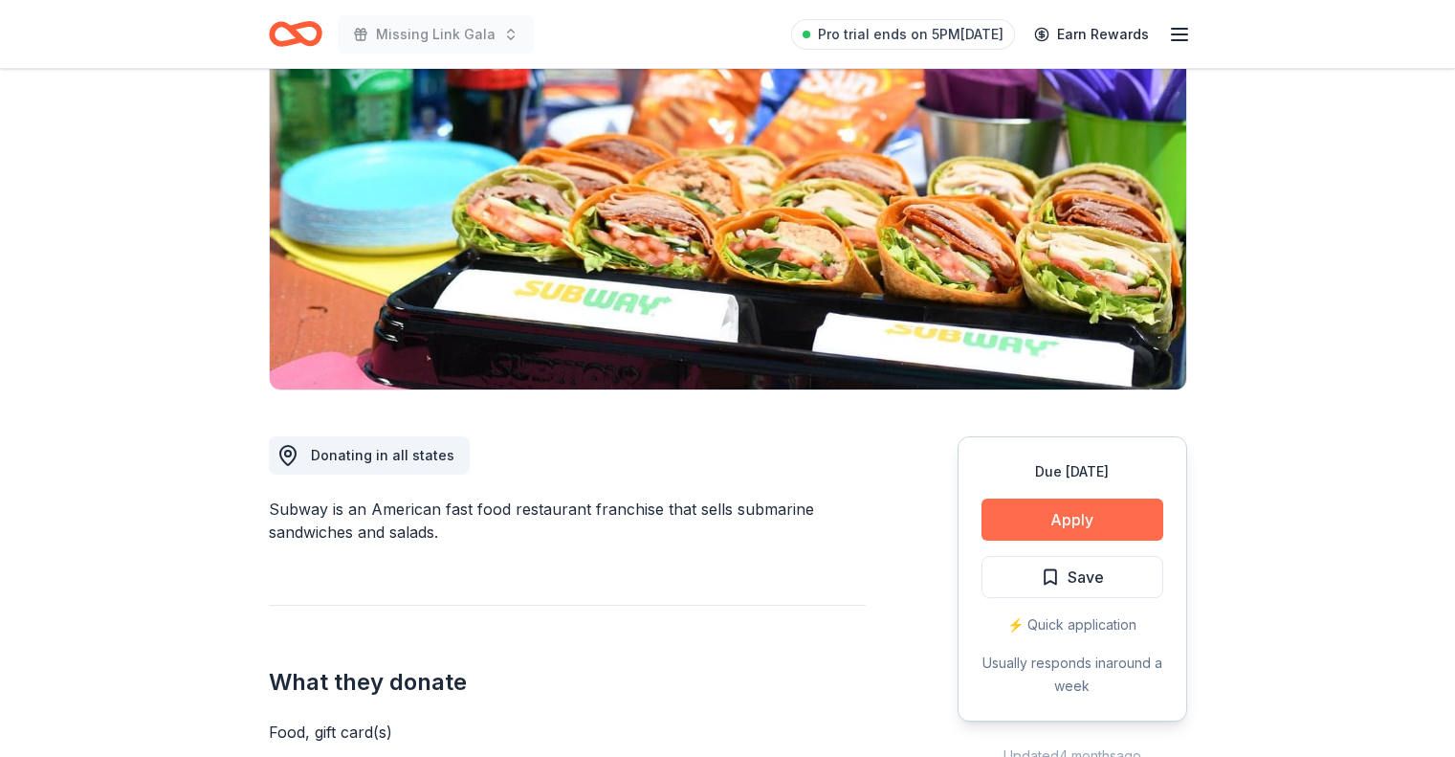
click at [1070, 521] on button "Apply" at bounding box center [1073, 519] width 182 height 42
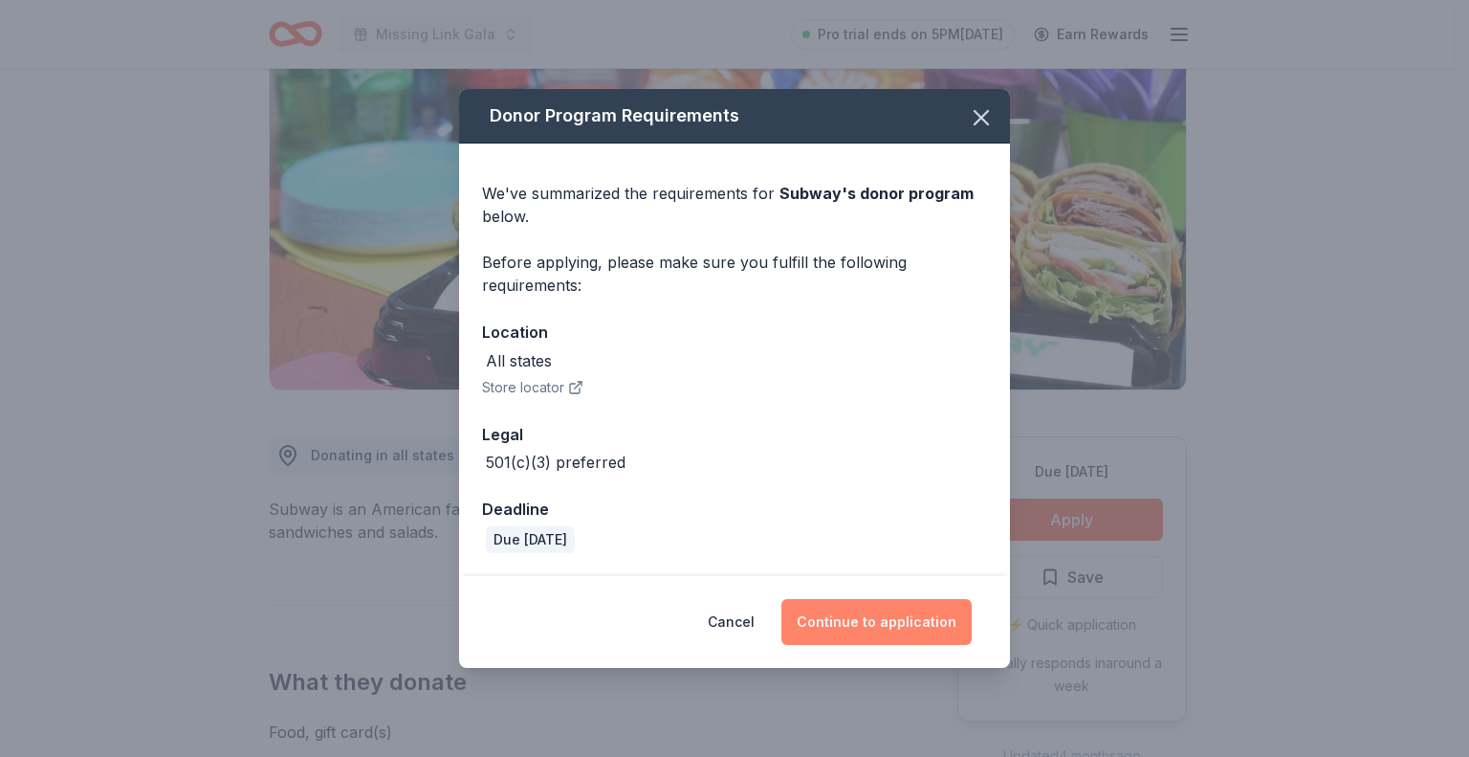
click at [879, 623] on button "Continue to application" at bounding box center [877, 622] width 190 height 46
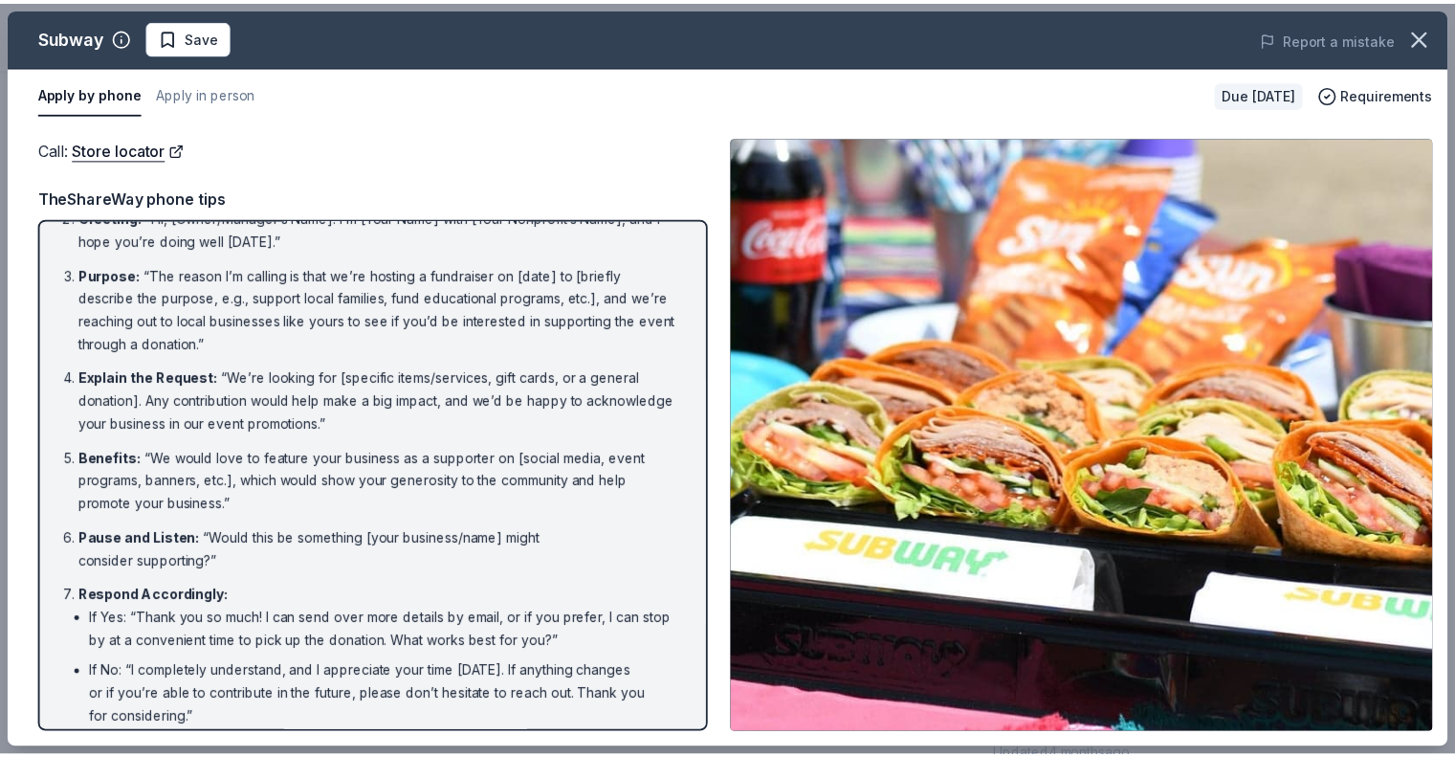
scroll to position [0, 0]
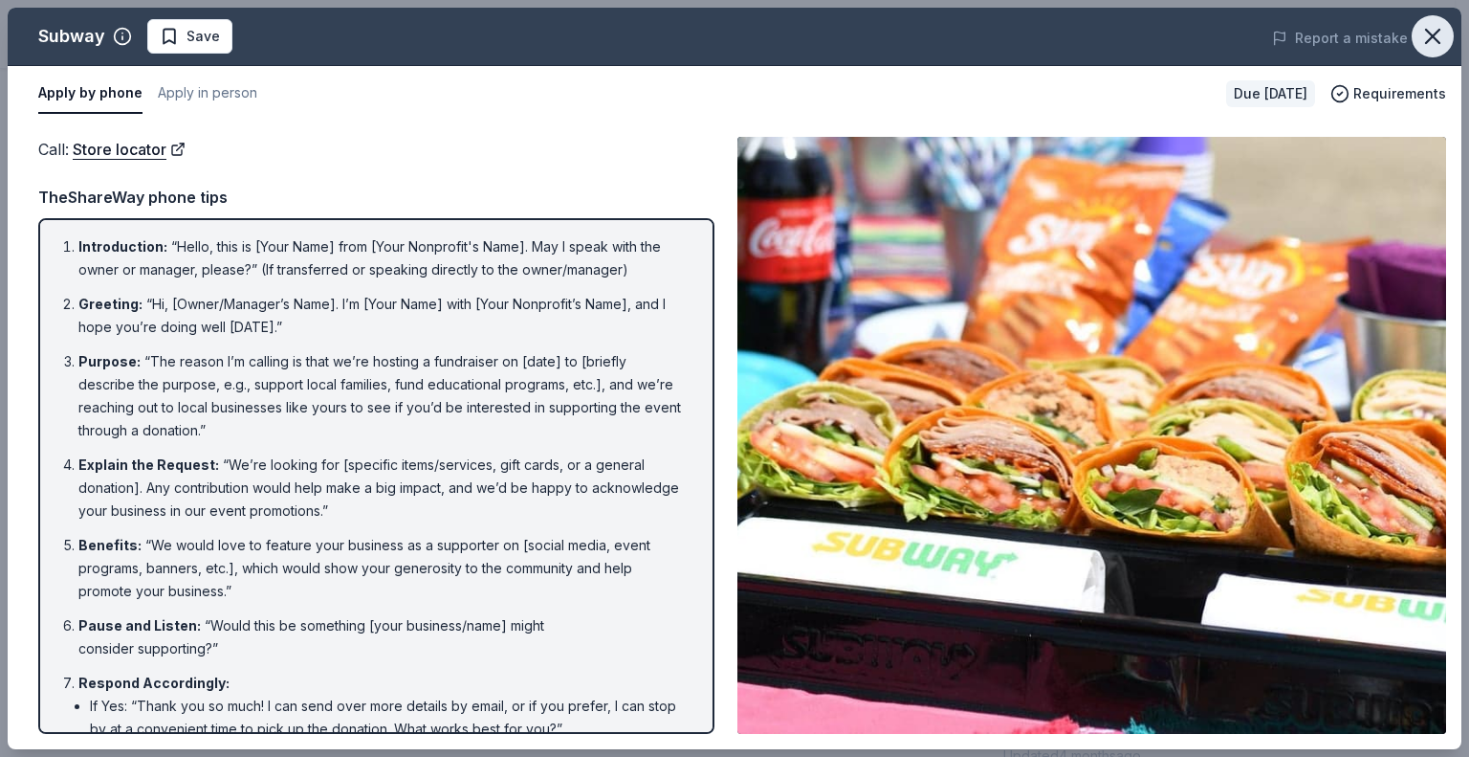
click at [1429, 39] on icon "button" at bounding box center [1432, 36] width 13 height 13
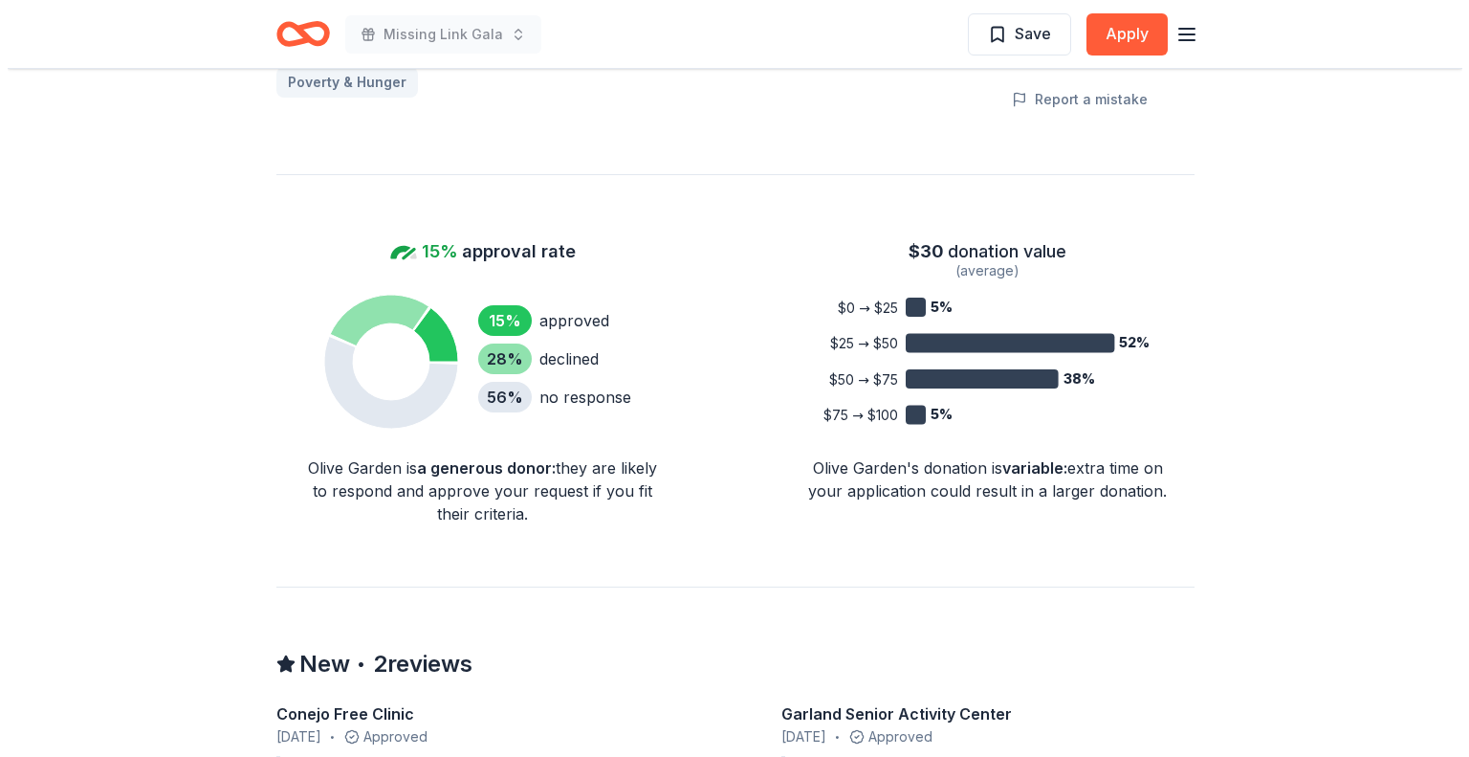
scroll to position [1626, 0]
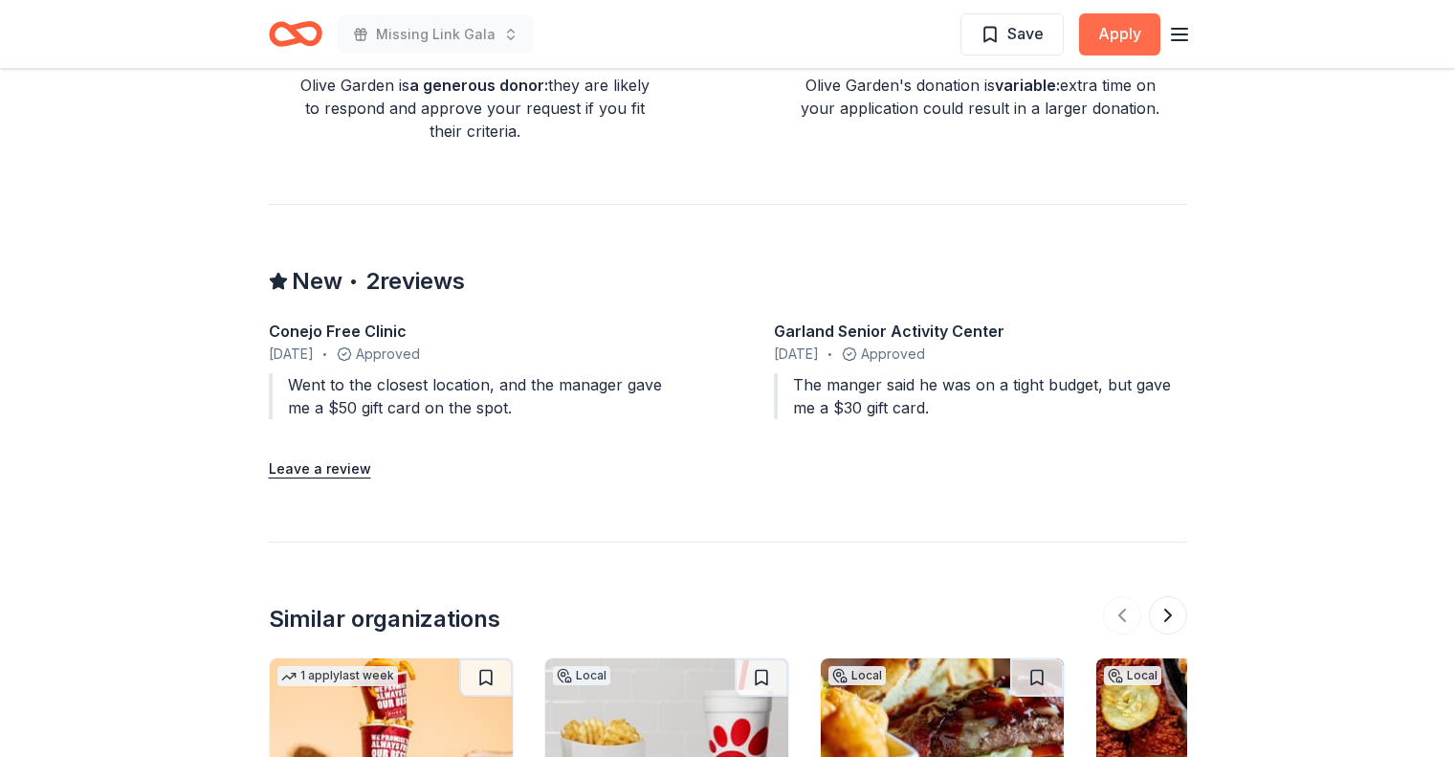
click at [1110, 32] on button "Apply" at bounding box center [1119, 34] width 81 height 42
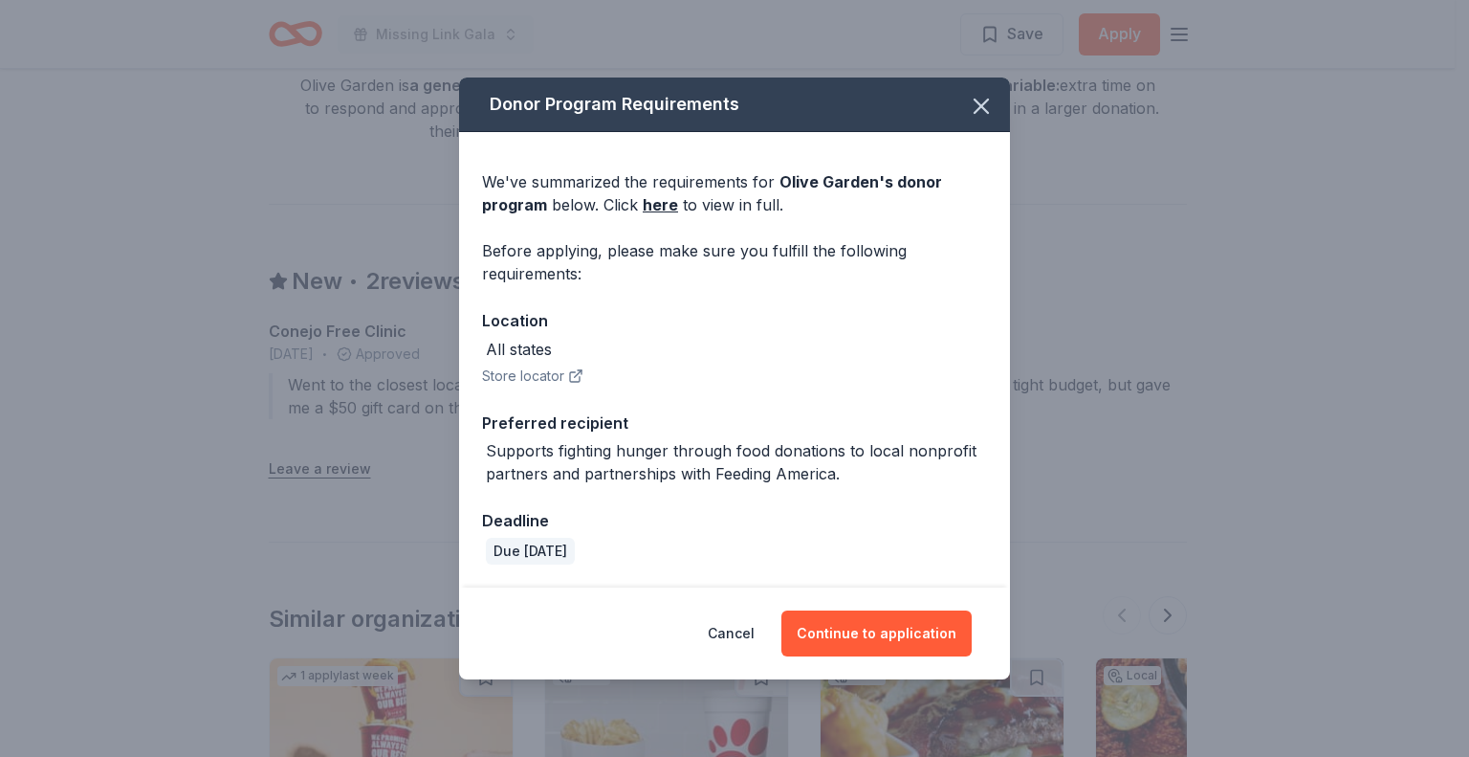
drag, startPoint x: 904, startPoint y: 629, endPoint x: 623, endPoint y: 470, distance: 323.0
click at [623, 474] on div "Donor Program Requirements We've summarized the requirements for Olive Garden '…" at bounding box center [734, 377] width 551 height 601
click at [667, 199] on link "here" at bounding box center [660, 204] width 35 height 23
click at [893, 629] on button "Continue to application" at bounding box center [877, 633] width 190 height 46
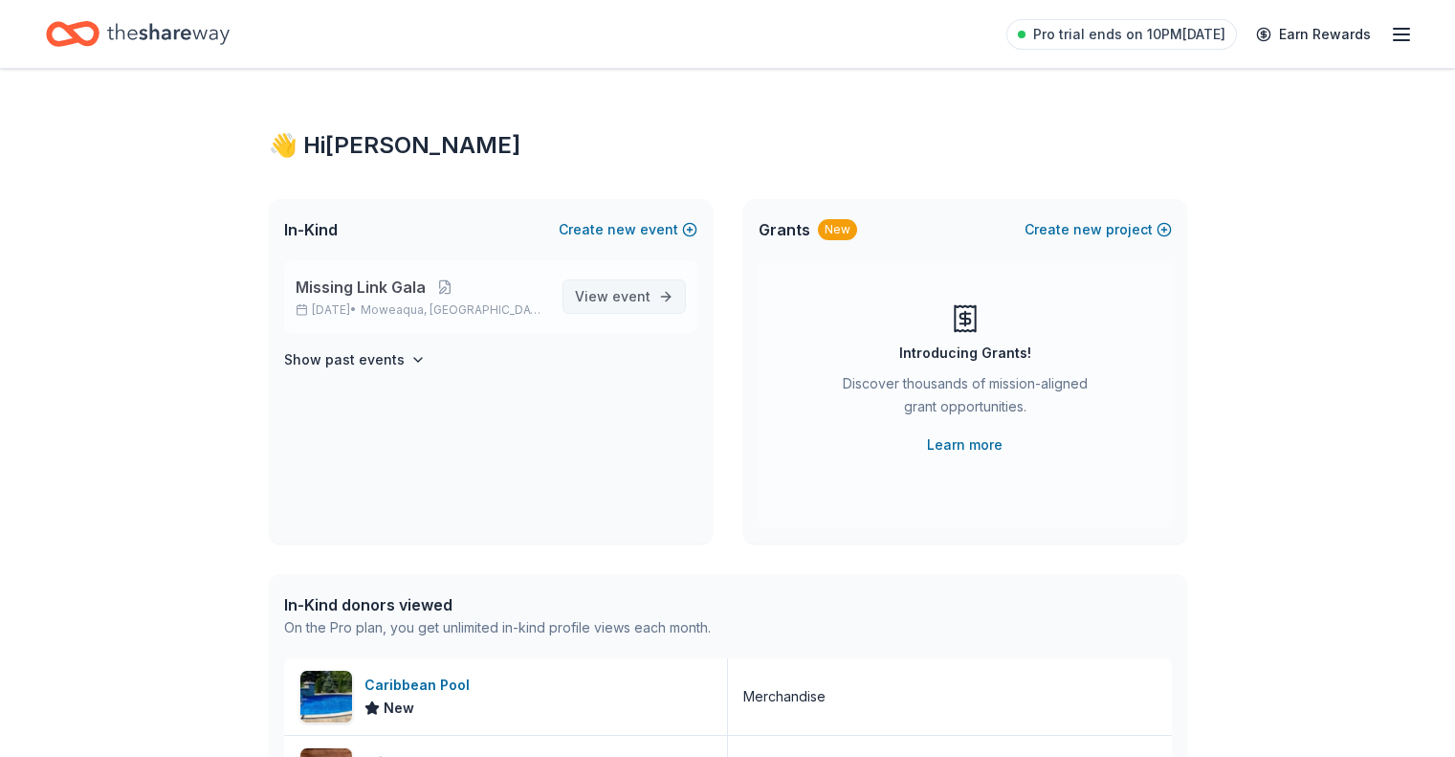
click at [650, 305] on link "View event" at bounding box center [624, 296] width 123 height 34
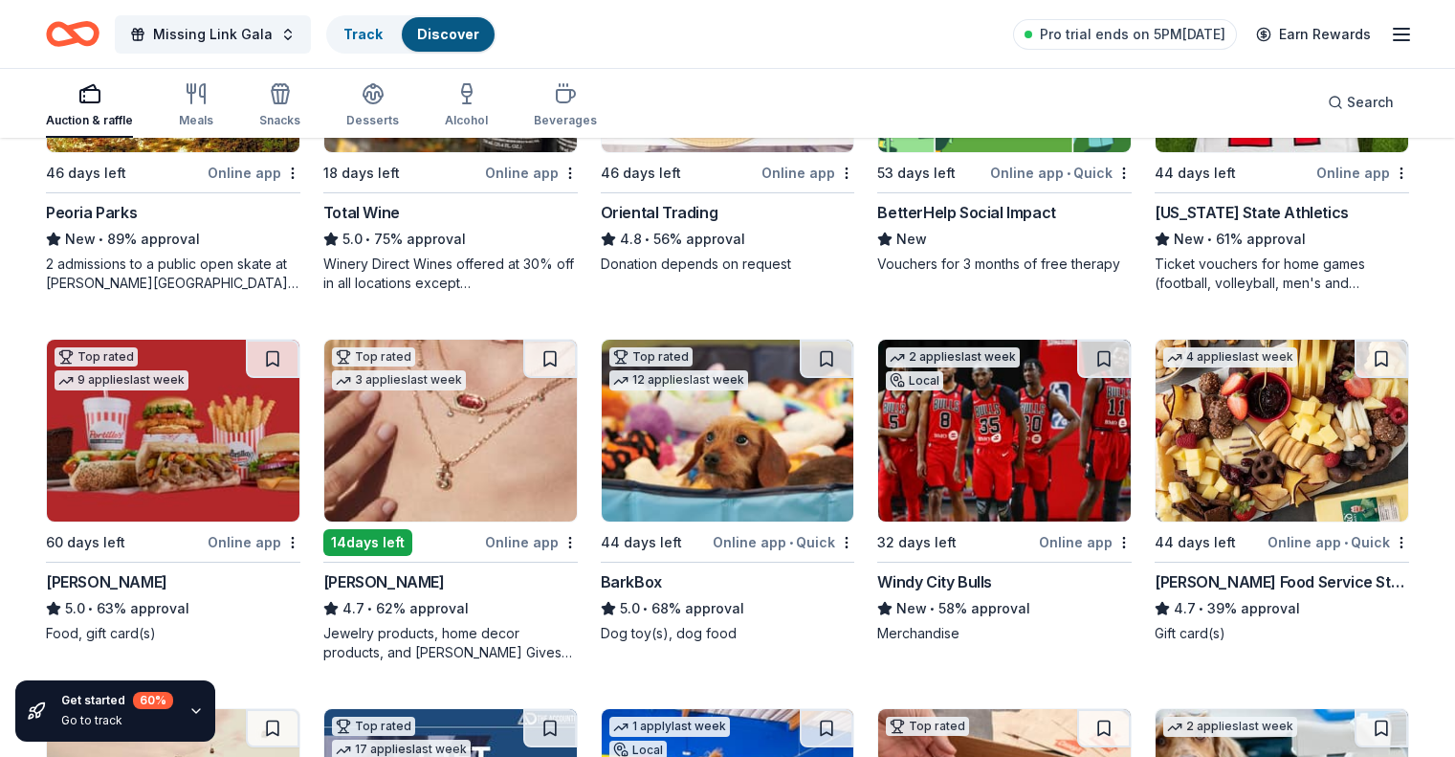
scroll to position [478, 0]
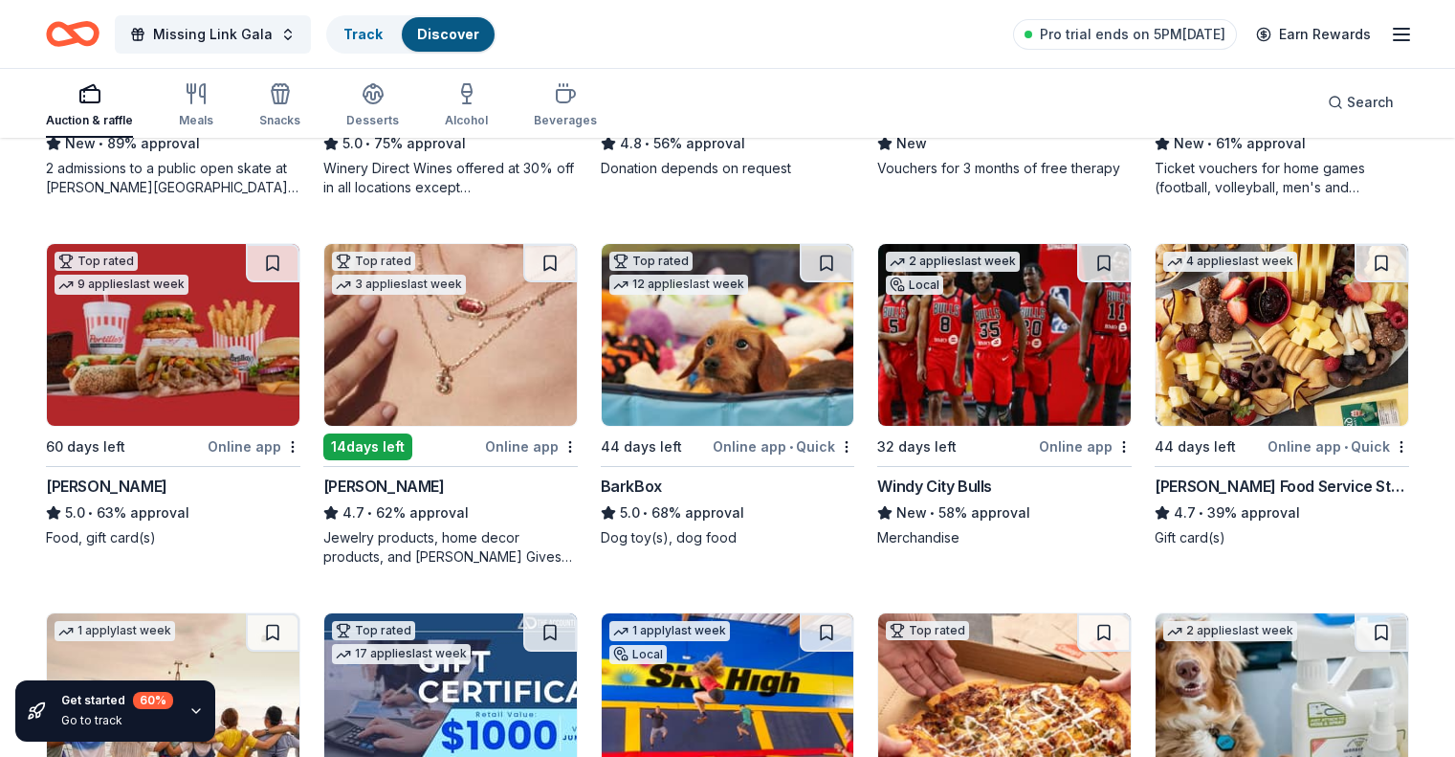
click at [286, 400] on img at bounding box center [173, 335] width 253 height 182
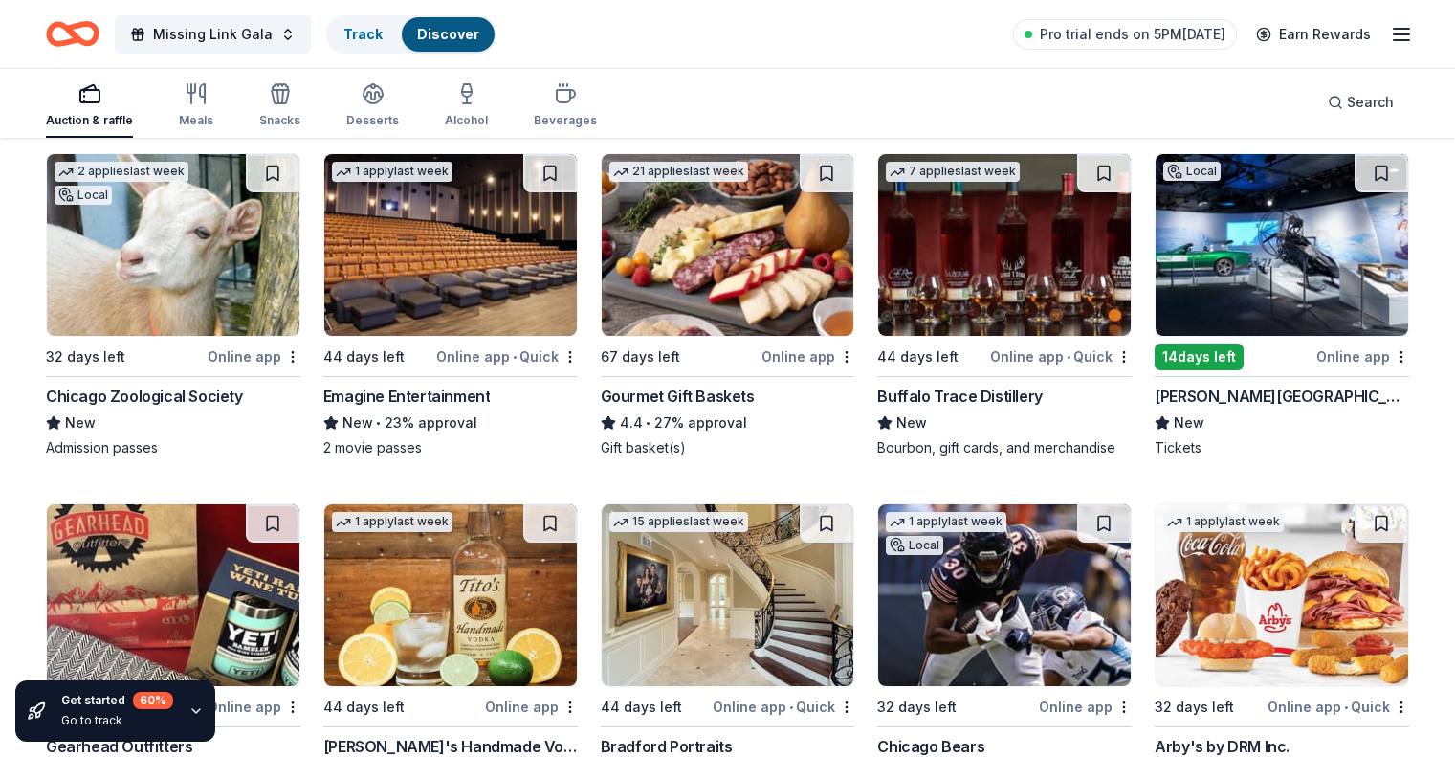
scroll to position [3135, 0]
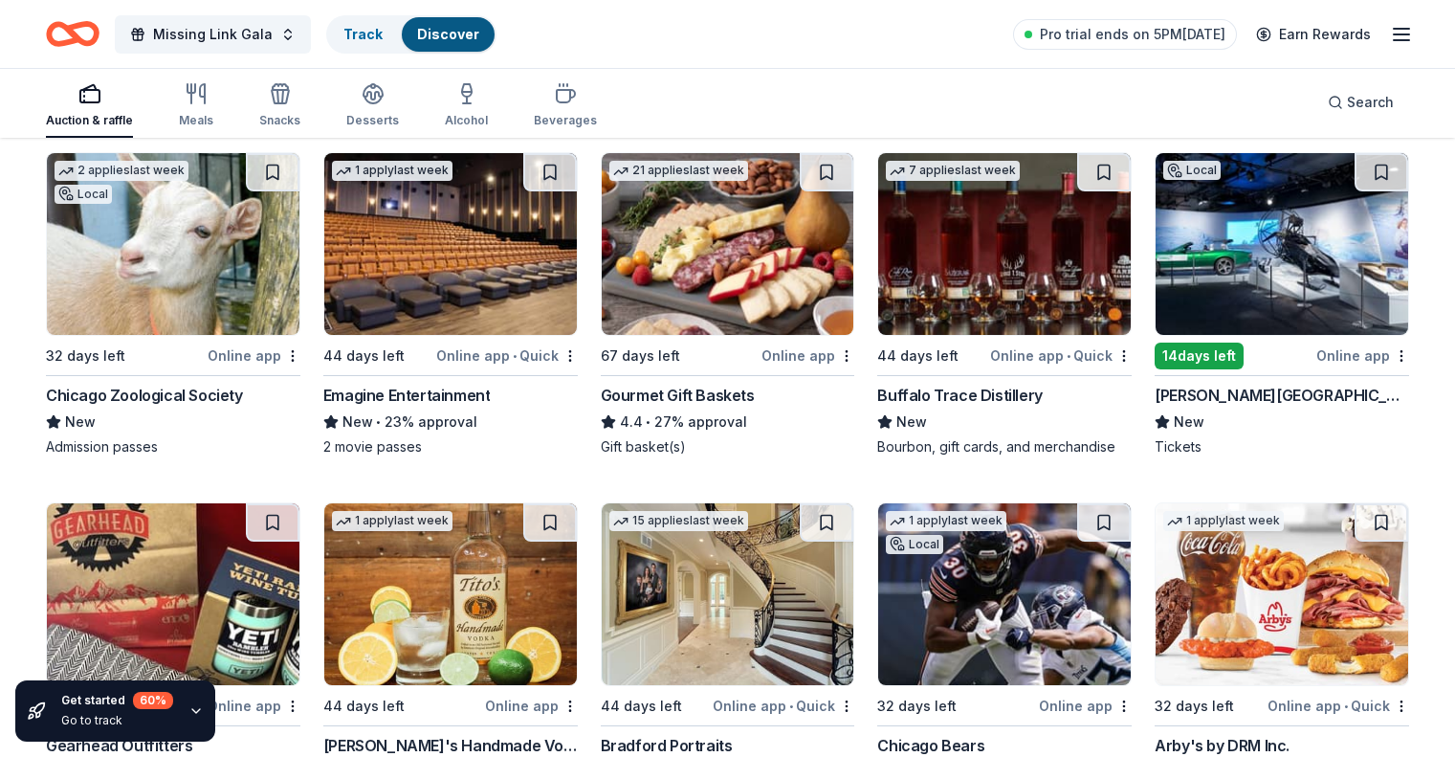
click at [777, 290] on img at bounding box center [728, 244] width 253 height 182
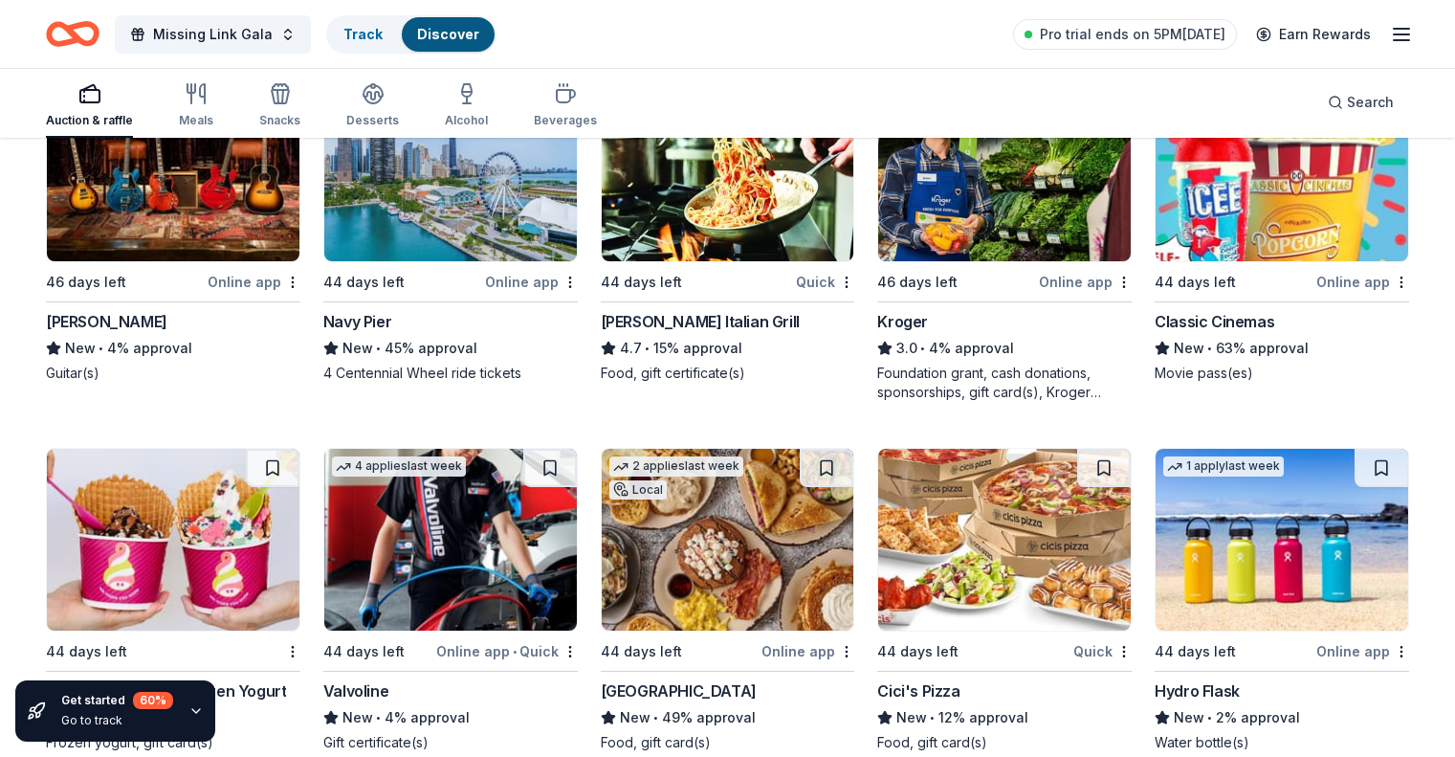
scroll to position [10459, 0]
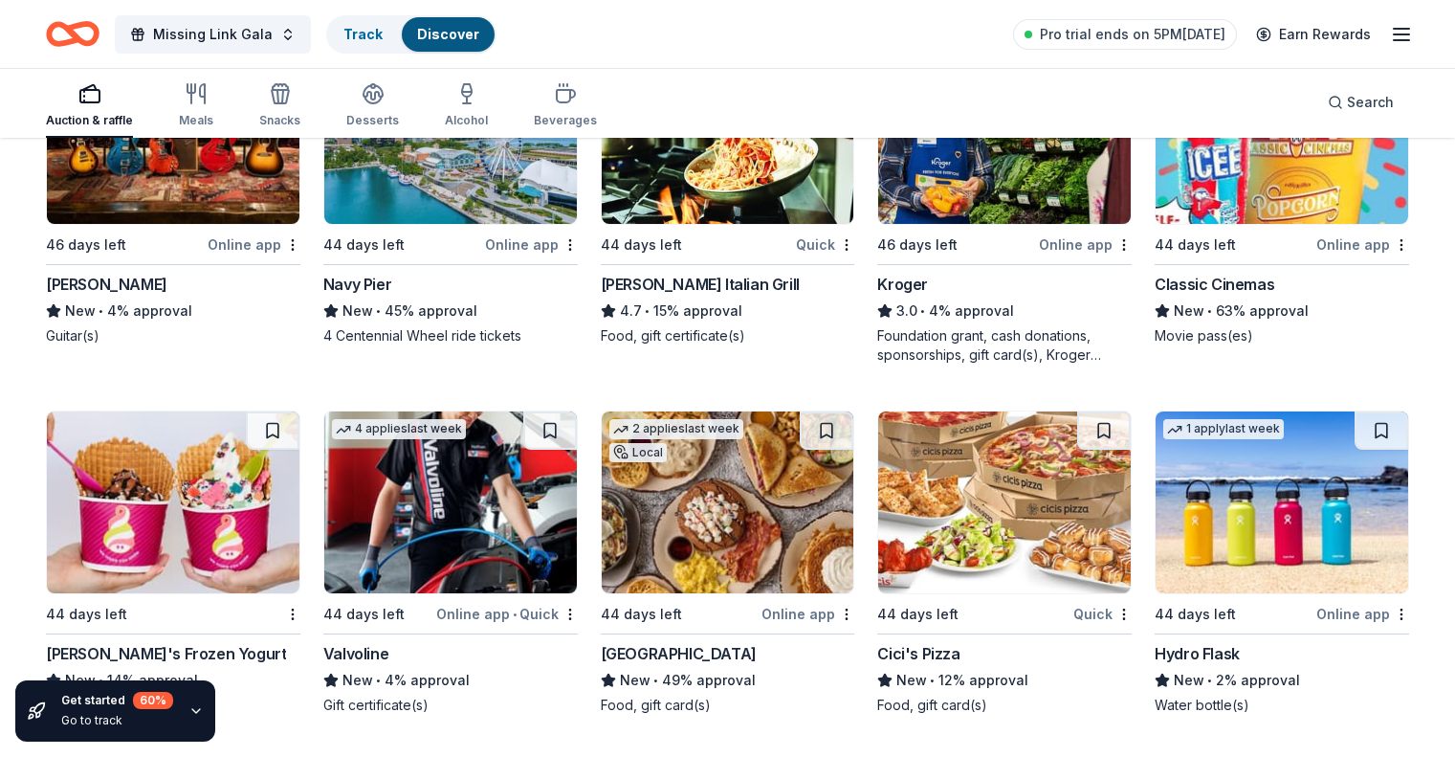
click at [186, 224] on img at bounding box center [173, 133] width 253 height 182
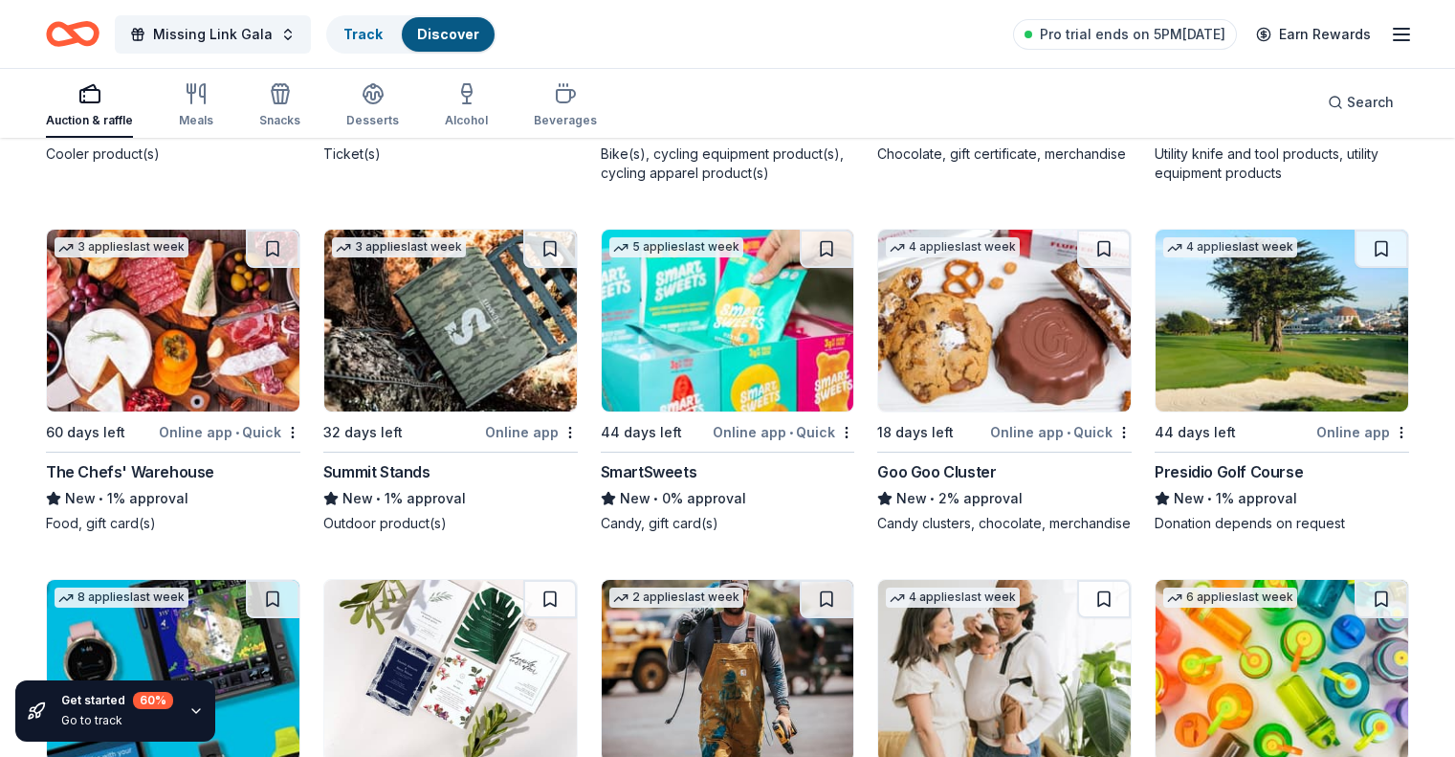
scroll to position [16365, 0]
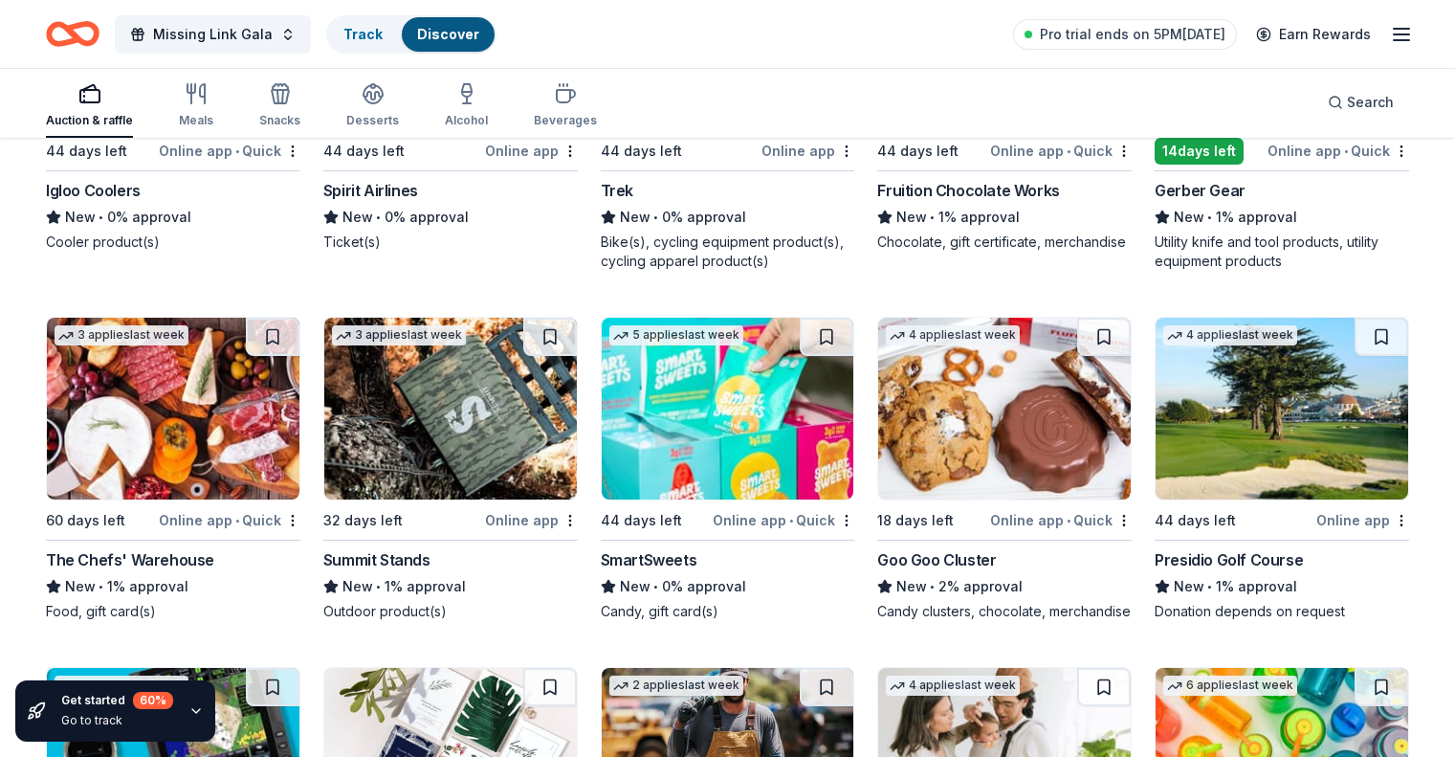
click at [971, 483] on img at bounding box center [1004, 409] width 253 height 182
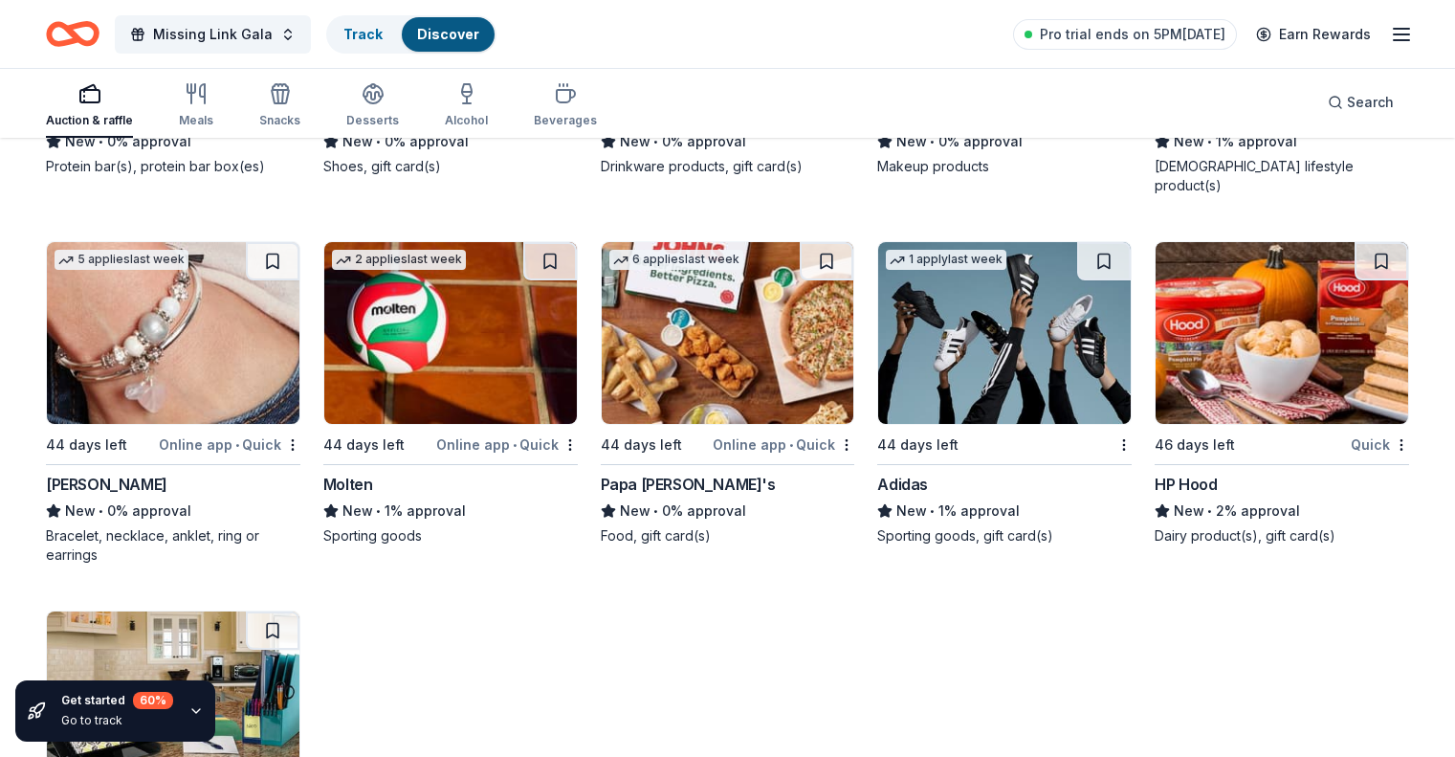
scroll to position [18661, 0]
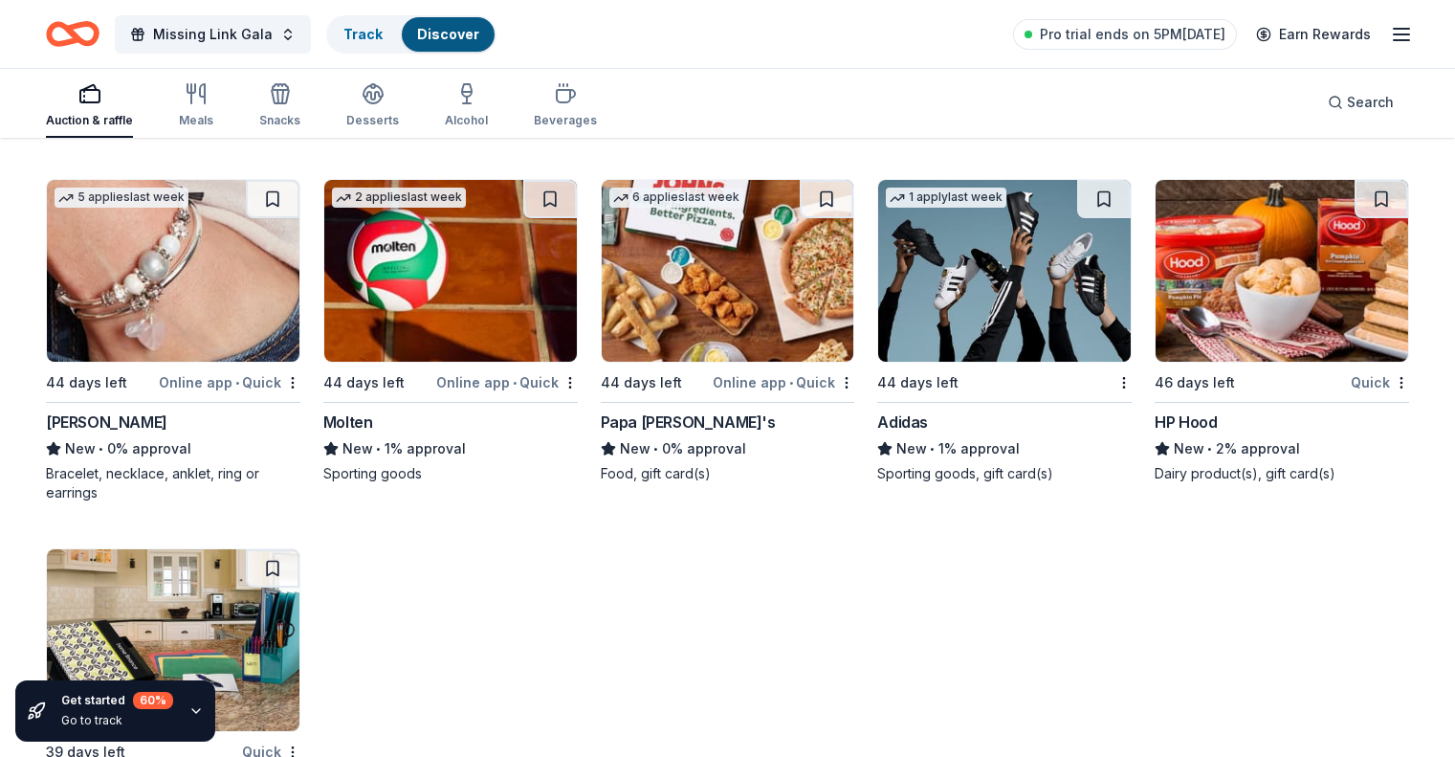
click at [647, 433] on div "Papa [PERSON_NAME]'s" at bounding box center [688, 421] width 175 height 23
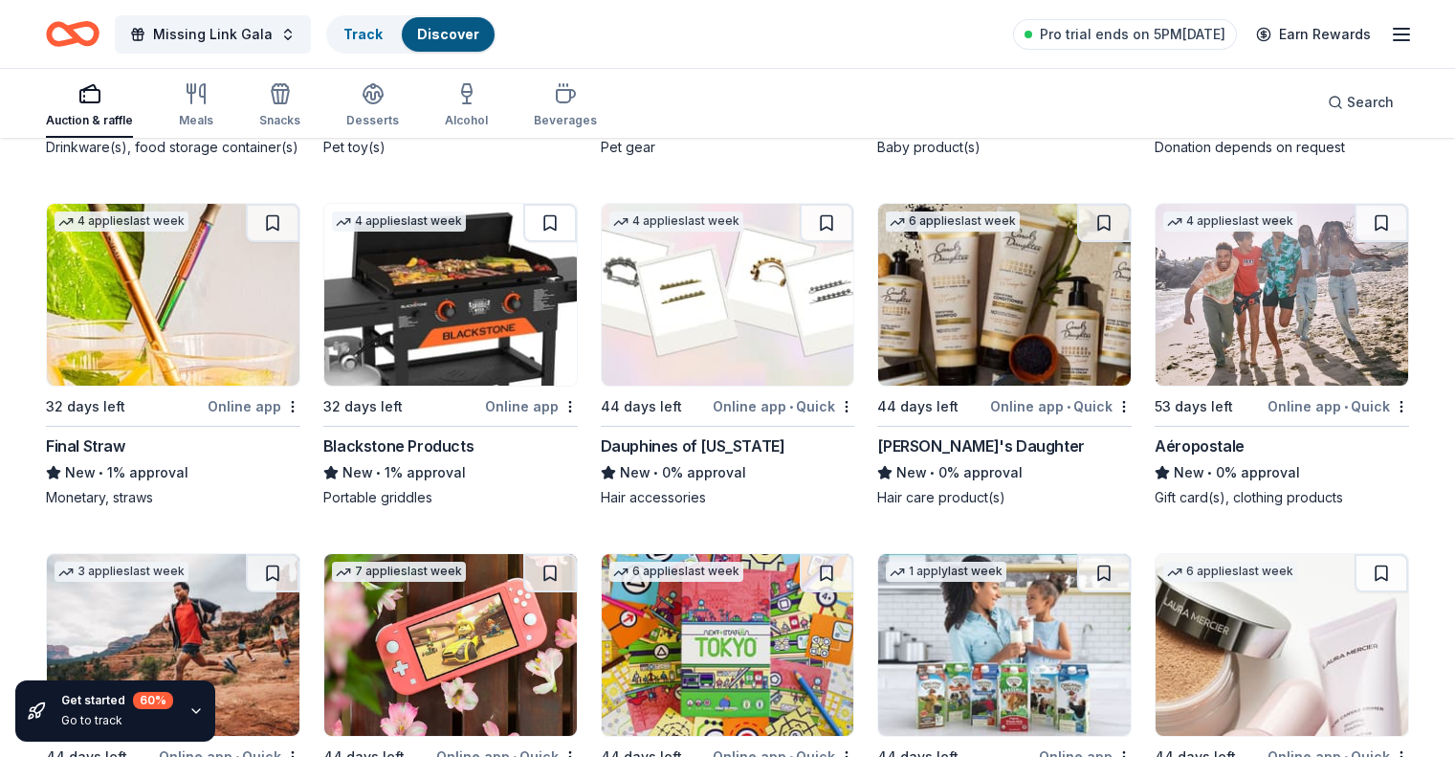
scroll to position [17513, 0]
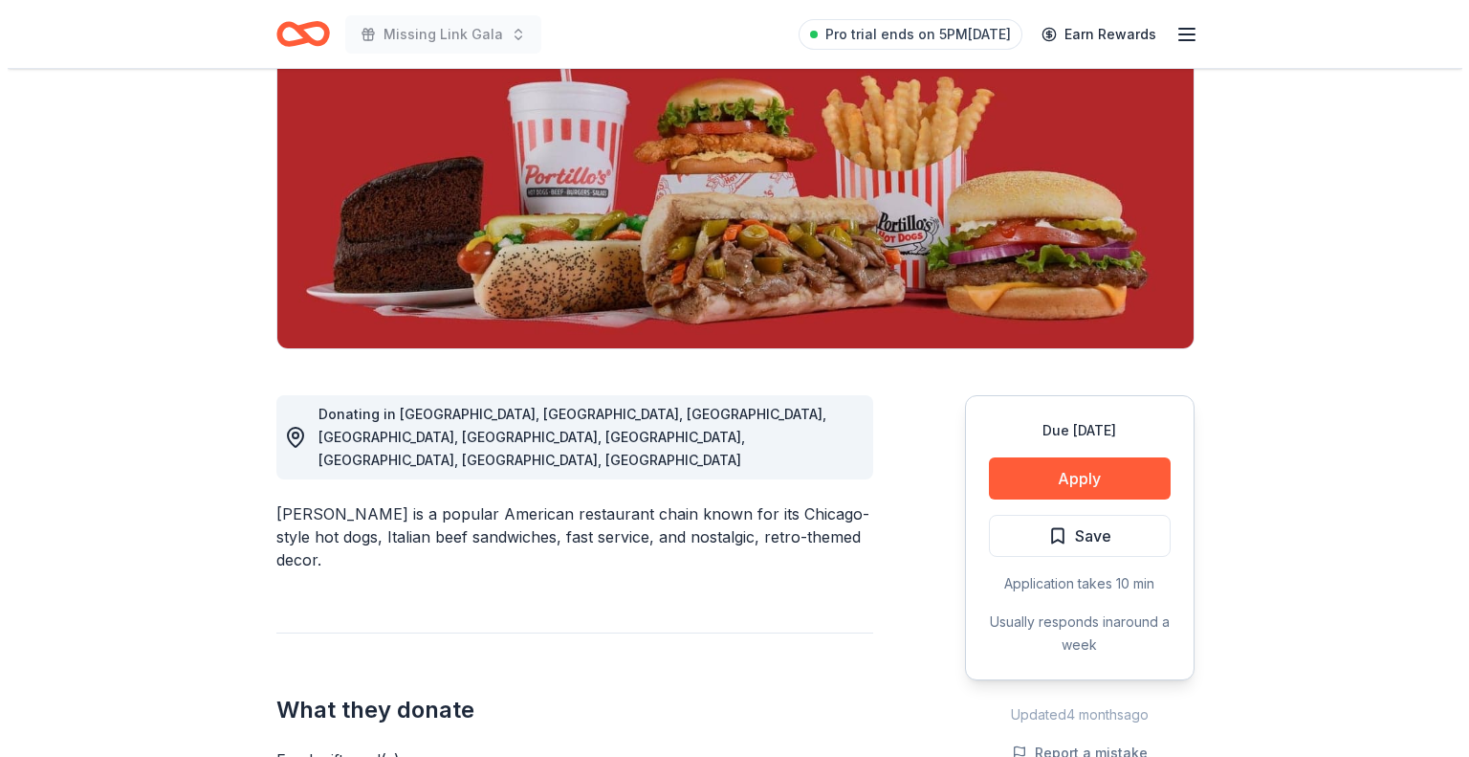
scroll to position [287, 0]
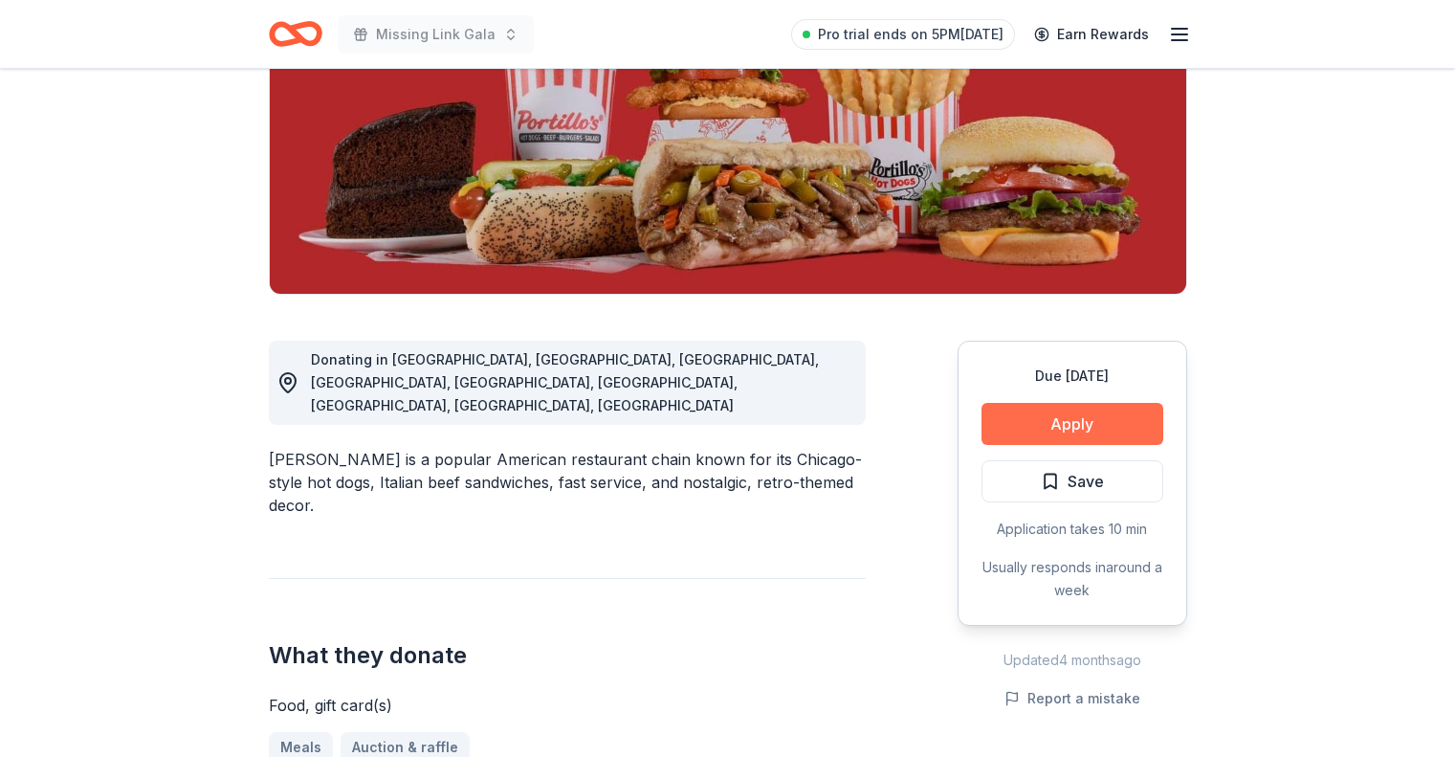
click at [1122, 418] on button "Apply" at bounding box center [1073, 424] width 182 height 42
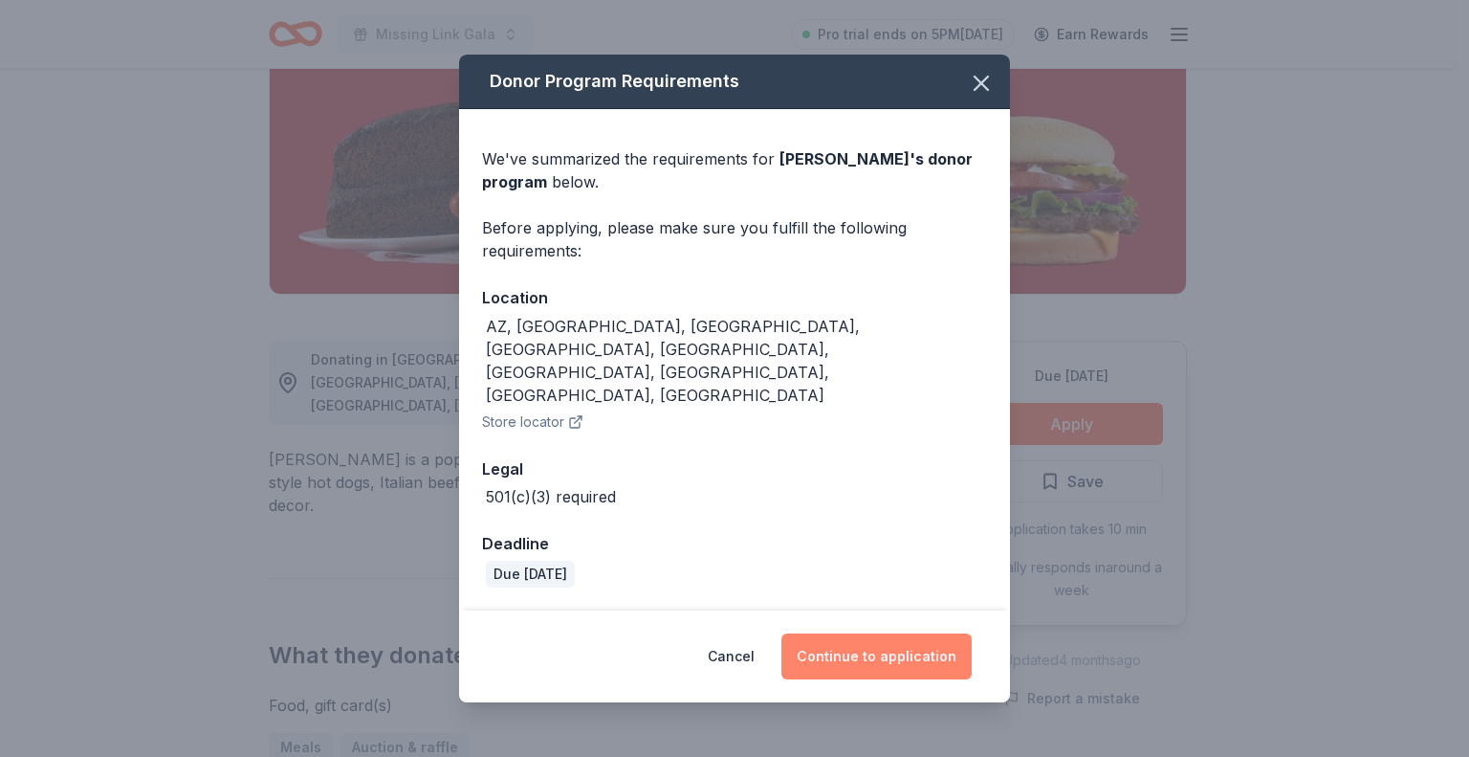
click at [895, 633] on button "Continue to application" at bounding box center [877, 656] width 190 height 46
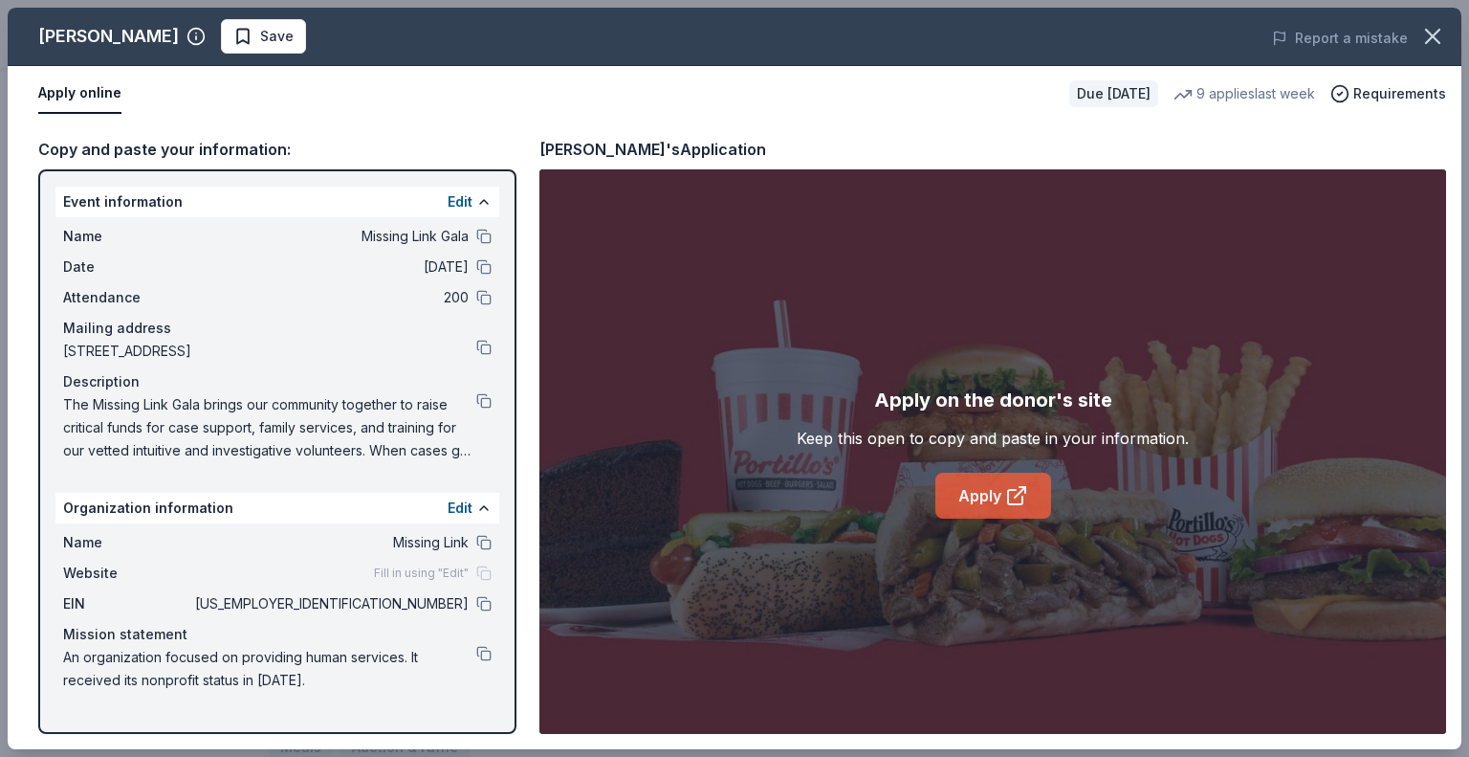
click at [962, 497] on link "Apply" at bounding box center [994, 496] width 116 height 46
click at [996, 498] on link "Apply" at bounding box center [994, 496] width 116 height 46
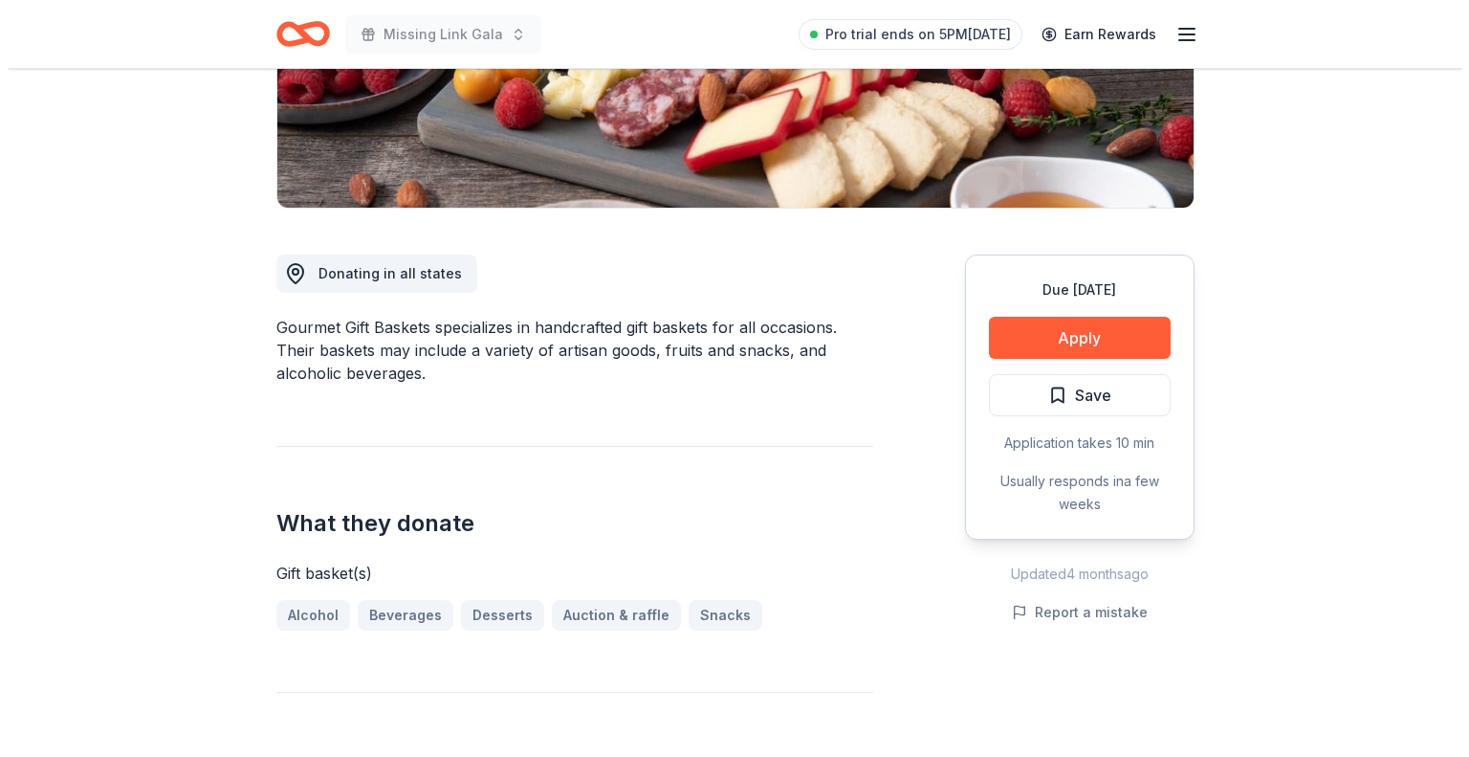
scroll to position [383, 0]
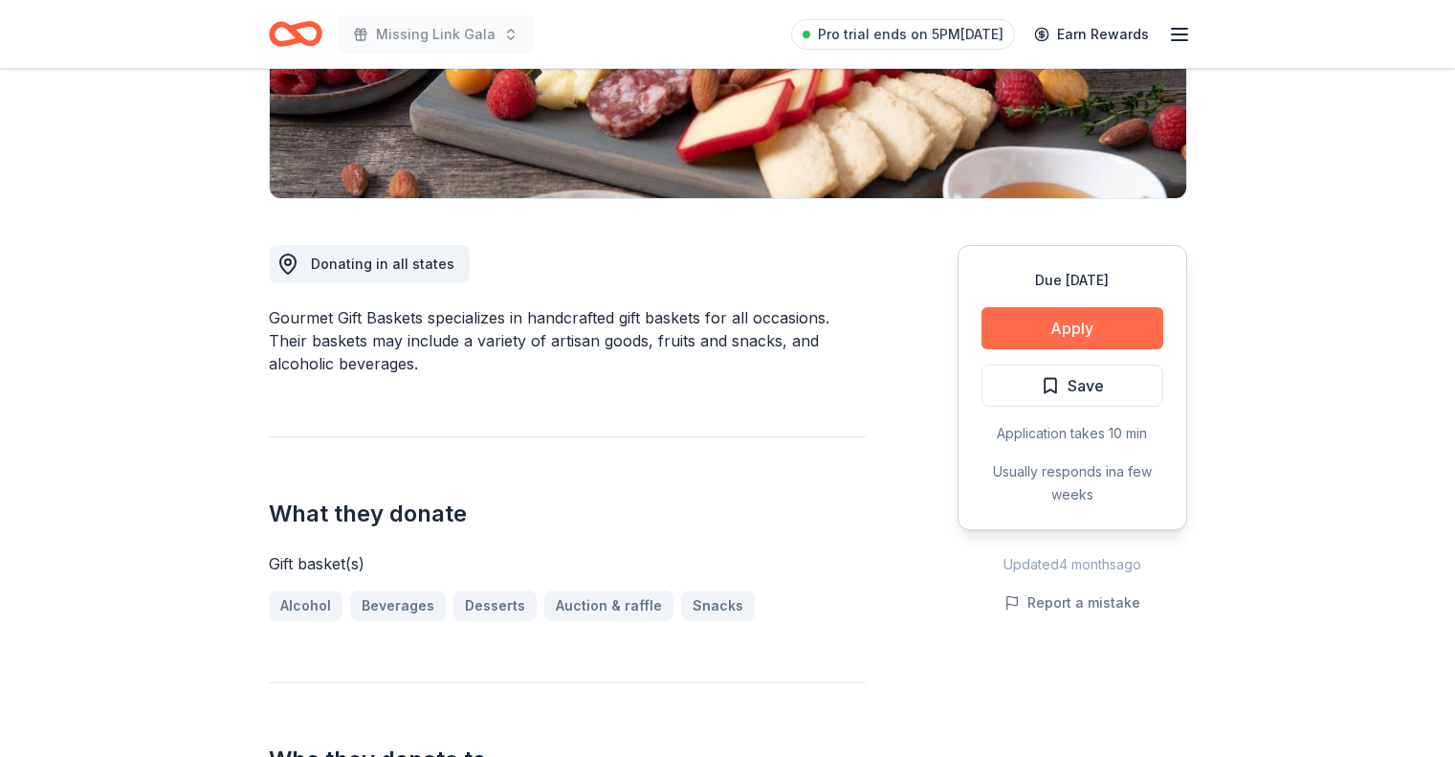
click at [1055, 327] on button "Apply" at bounding box center [1073, 328] width 182 height 42
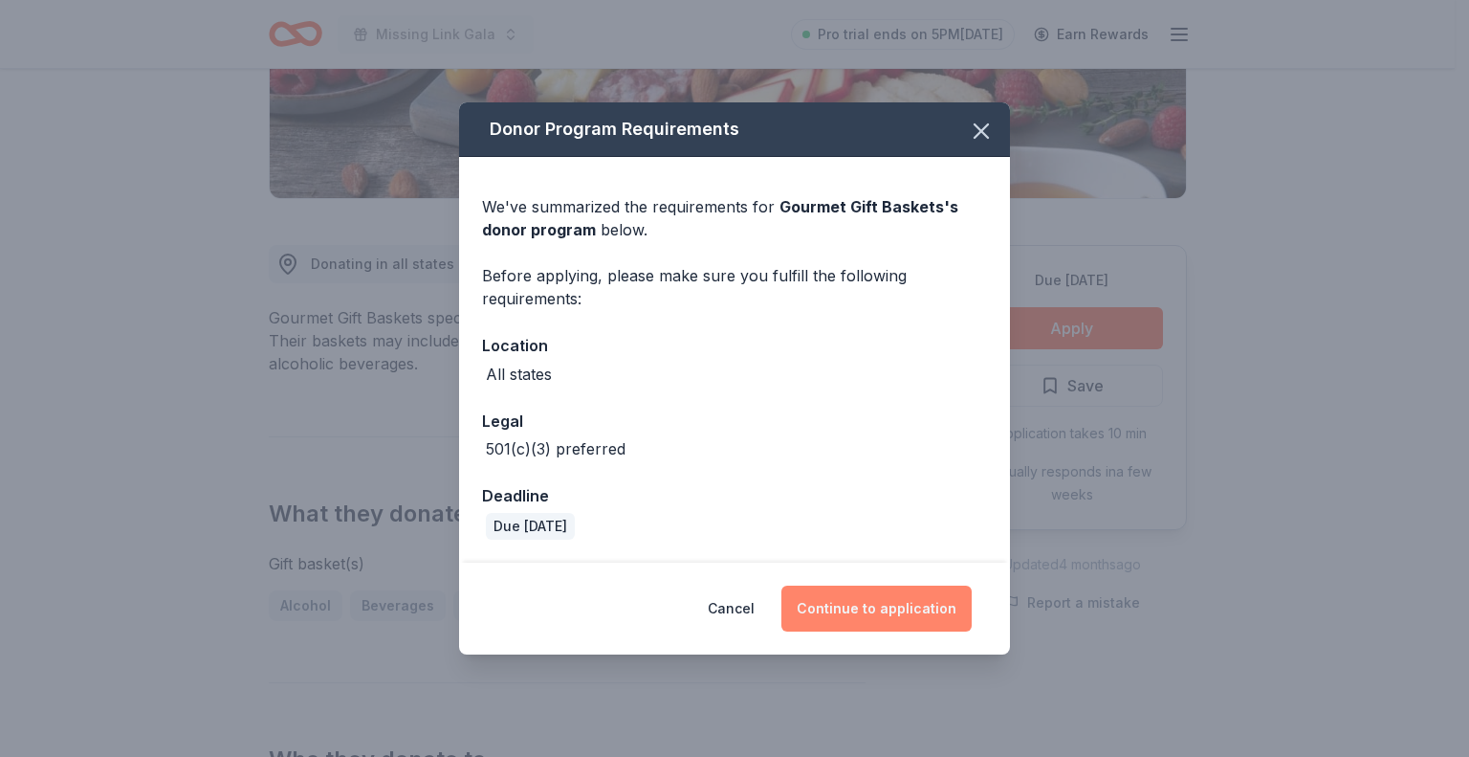
click at [908, 604] on button "Continue to application" at bounding box center [877, 608] width 190 height 46
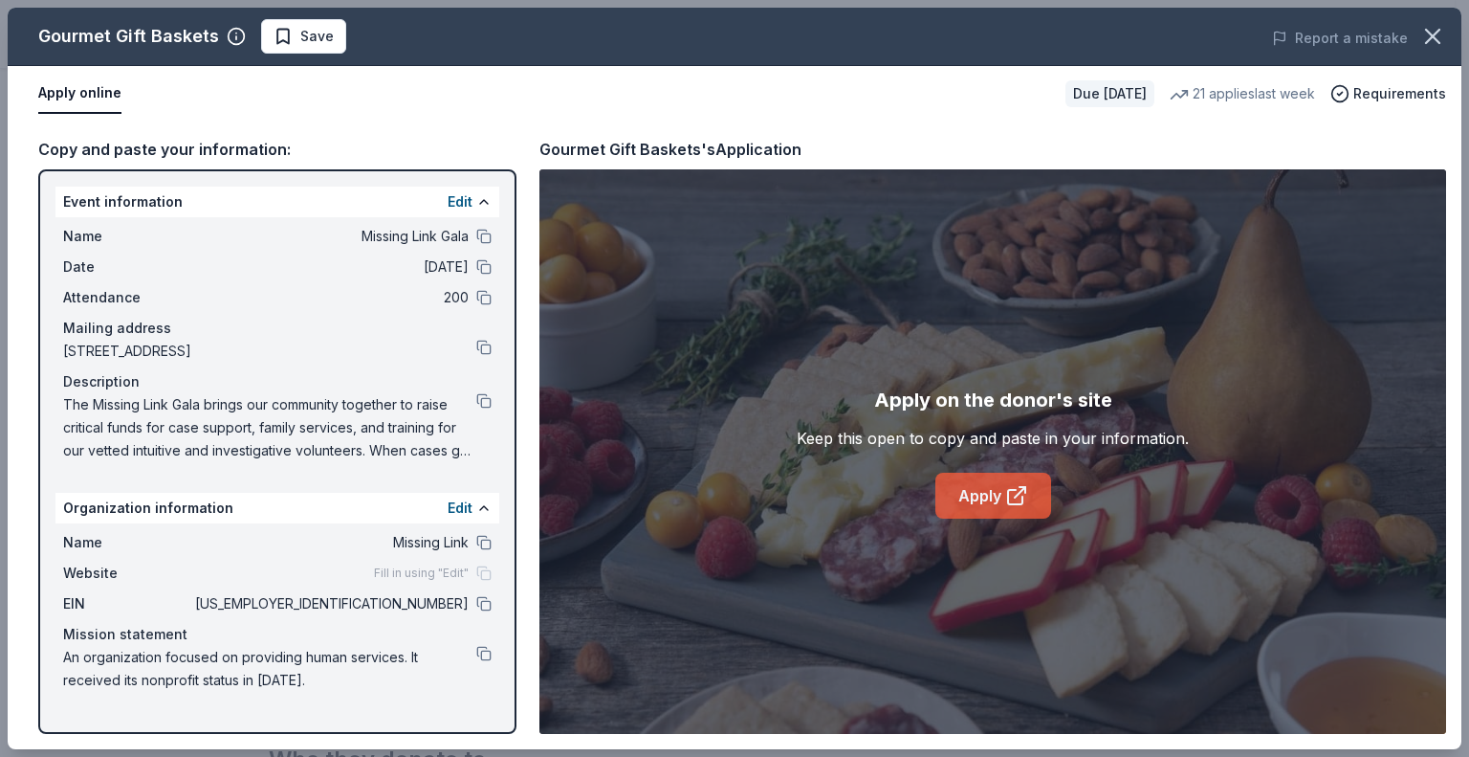
click at [965, 497] on link "Apply" at bounding box center [994, 496] width 116 height 46
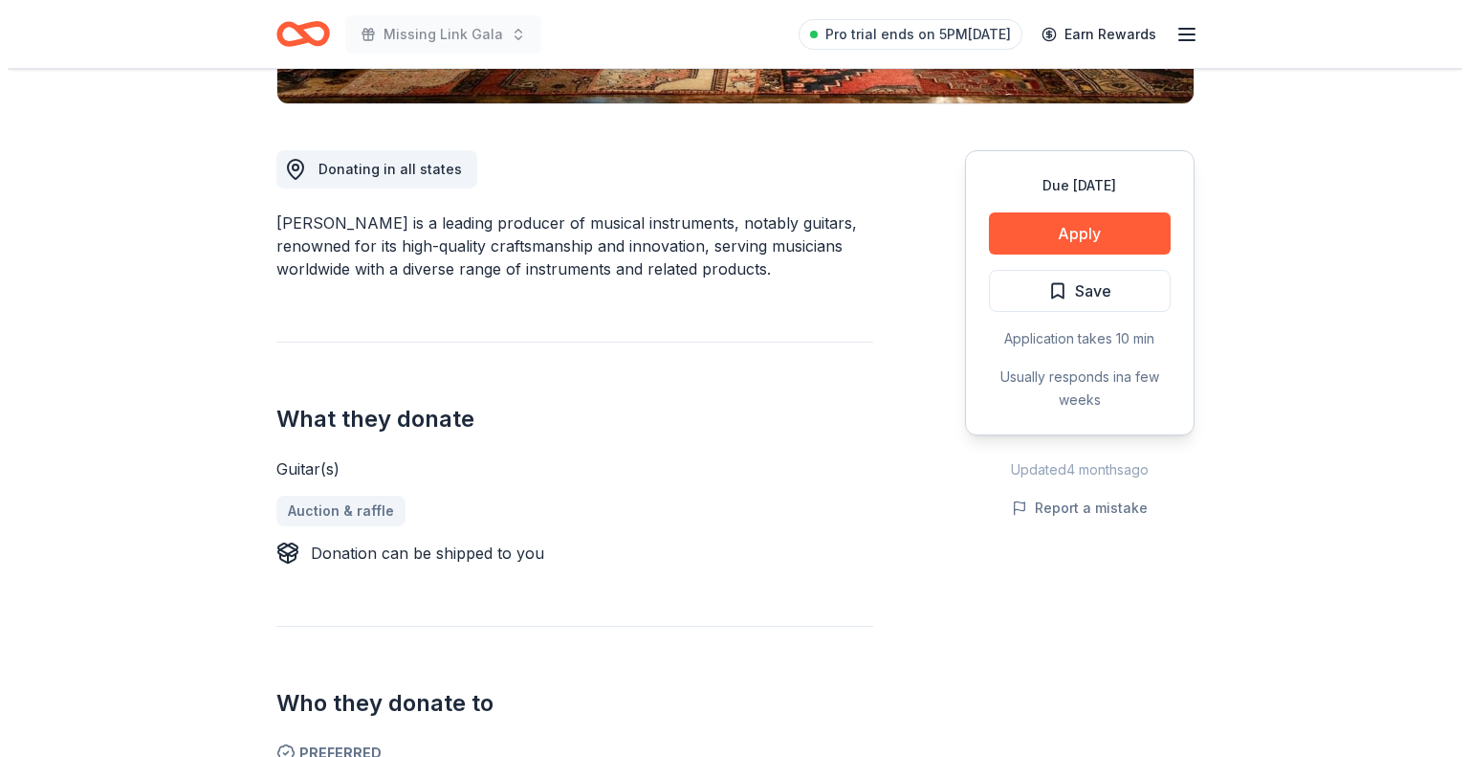
scroll to position [478, 0]
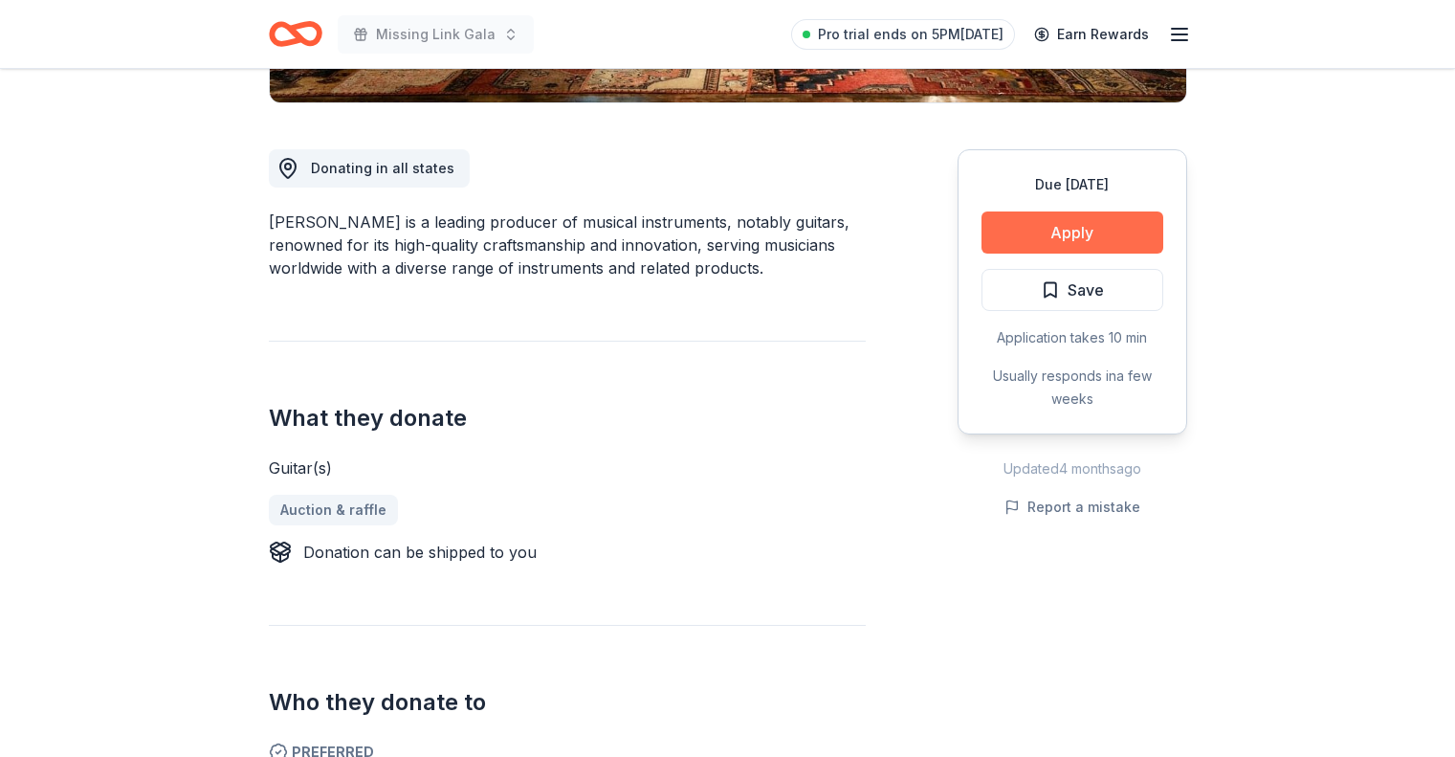
click at [1007, 225] on button "Apply" at bounding box center [1073, 232] width 182 height 42
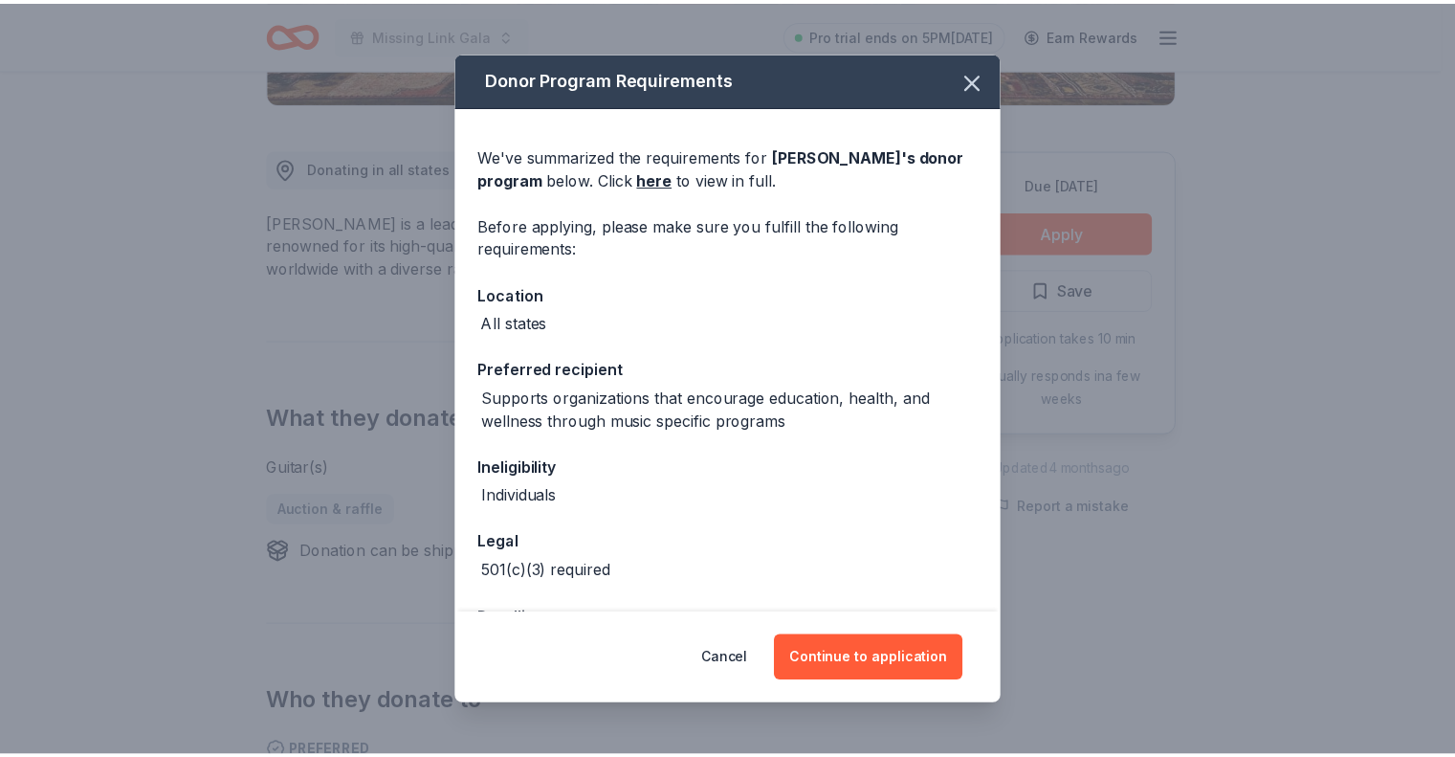
scroll to position [71, 0]
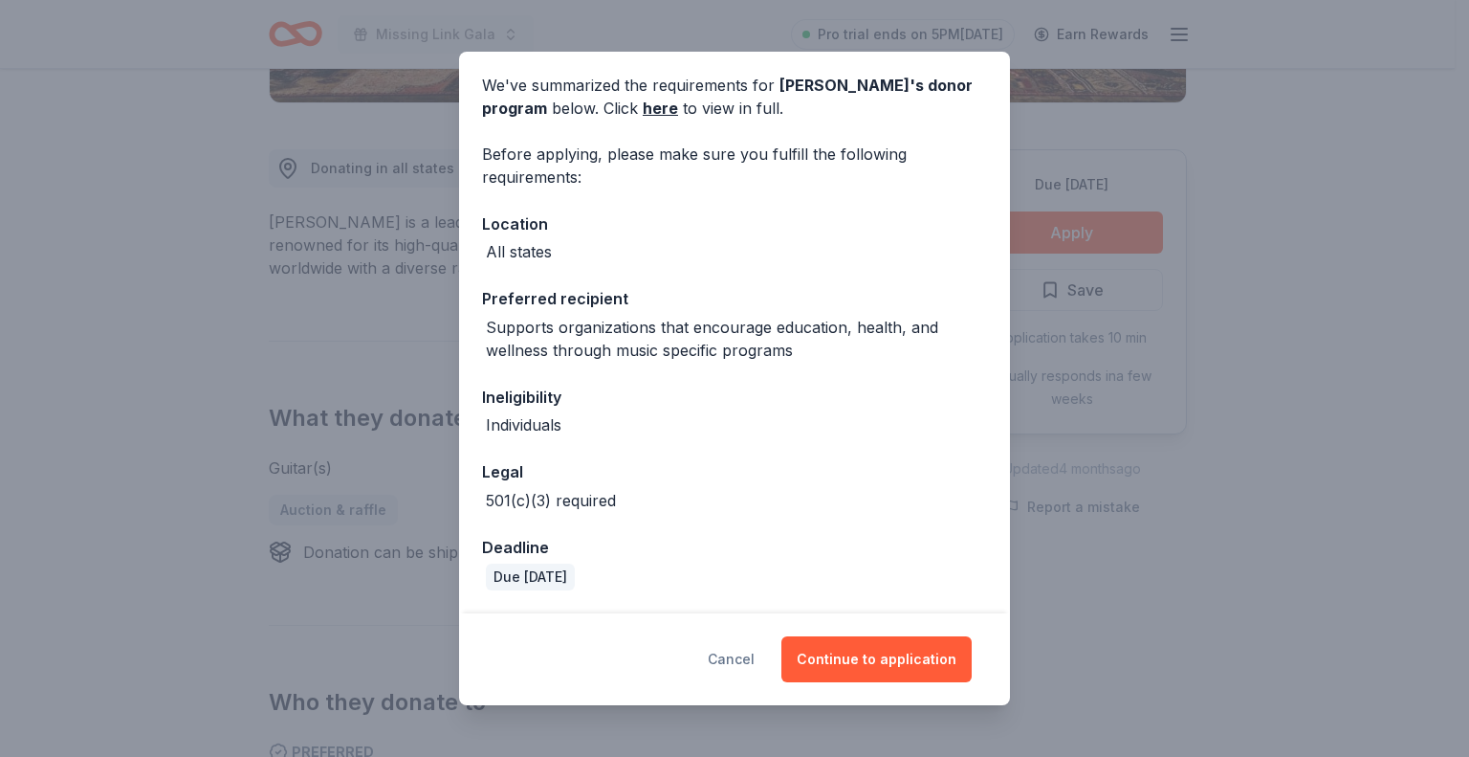
click at [745, 647] on button "Cancel" at bounding box center [731, 659] width 47 height 46
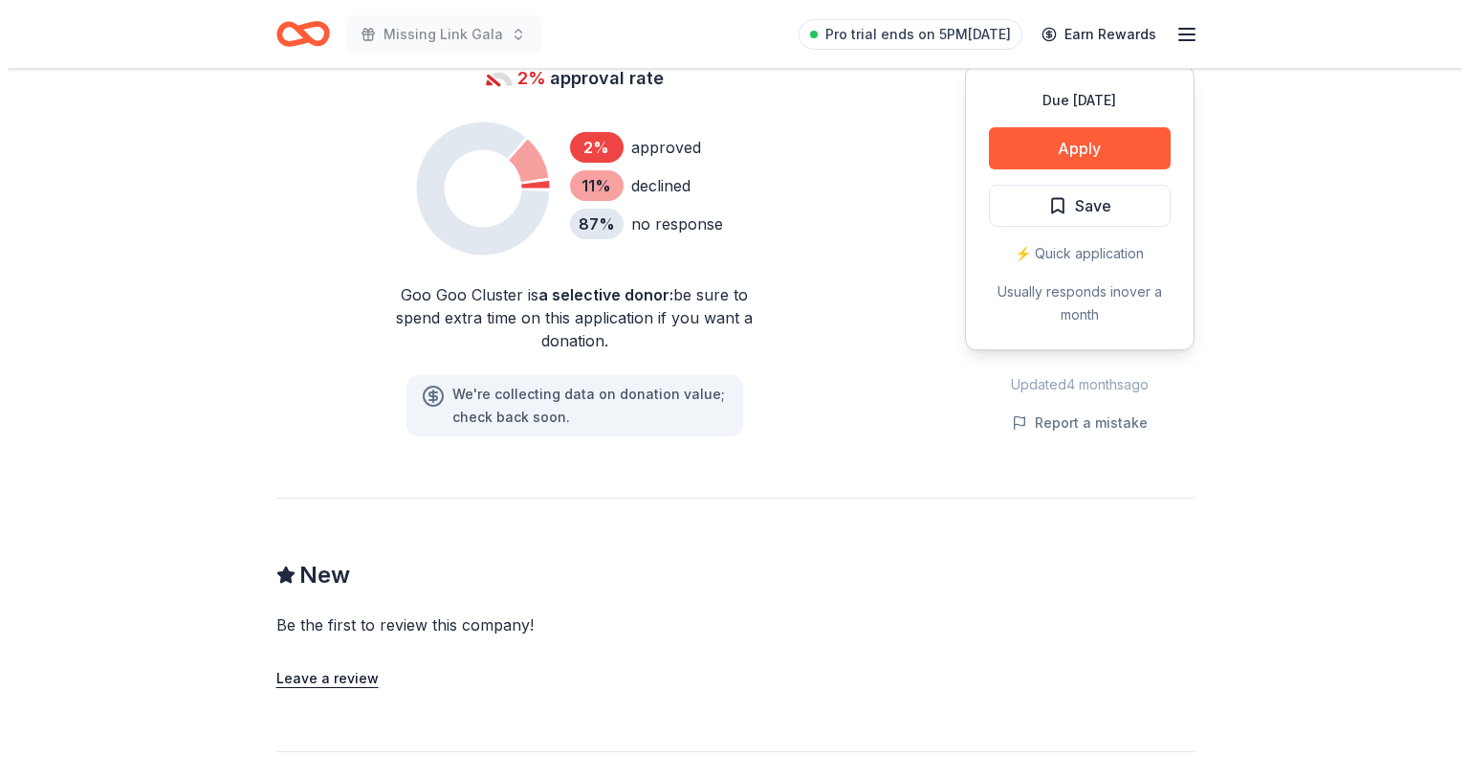
scroll to position [1626, 0]
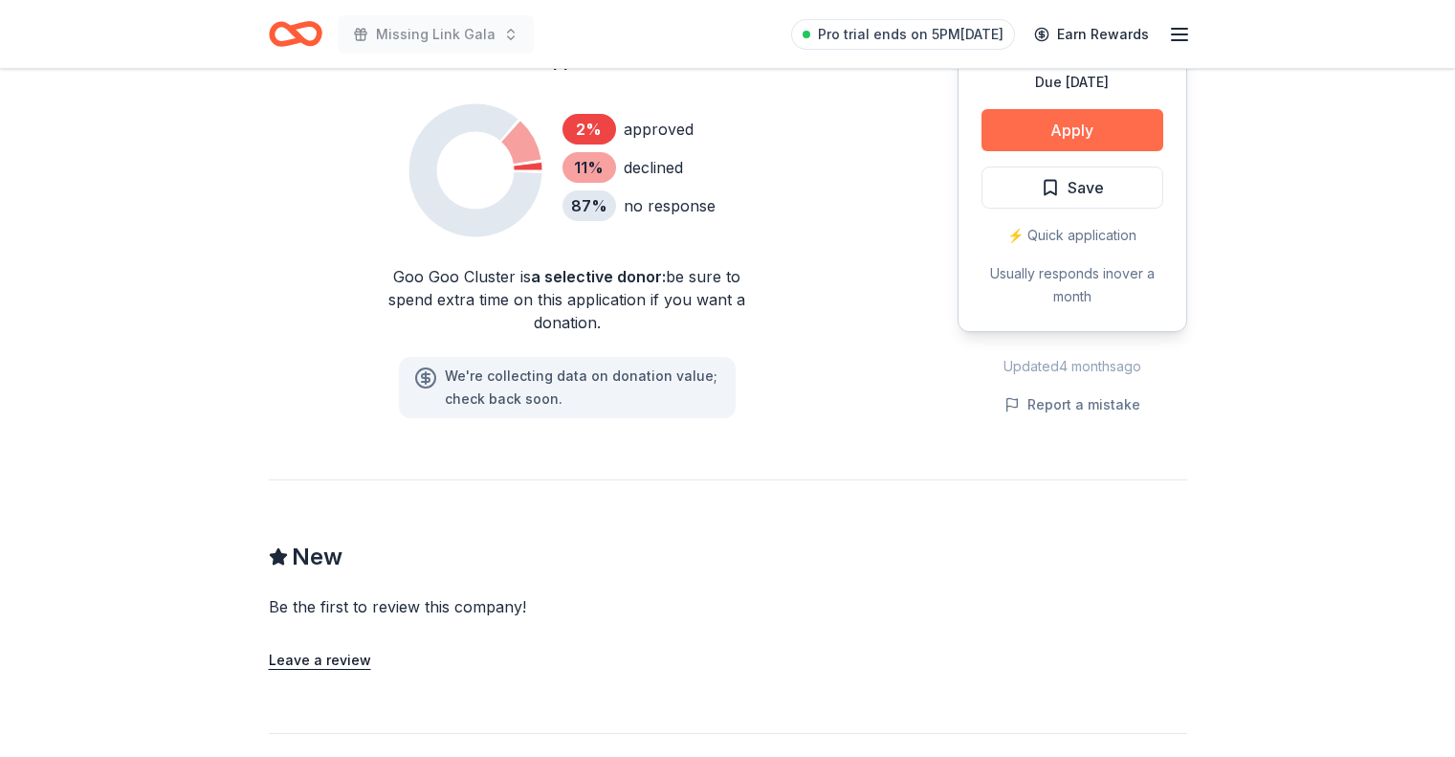
click at [1023, 136] on button "Apply" at bounding box center [1073, 130] width 182 height 42
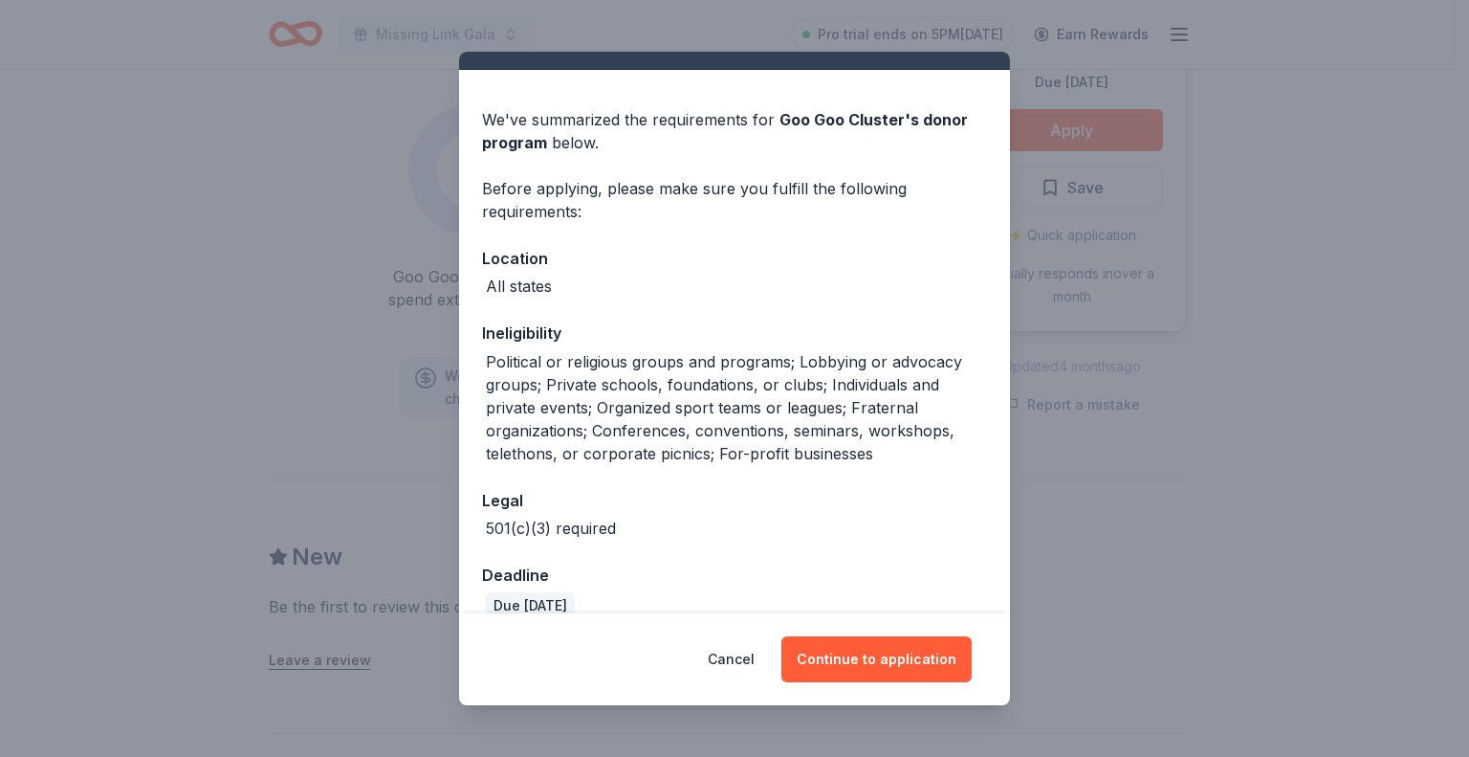
scroll to position [64, 0]
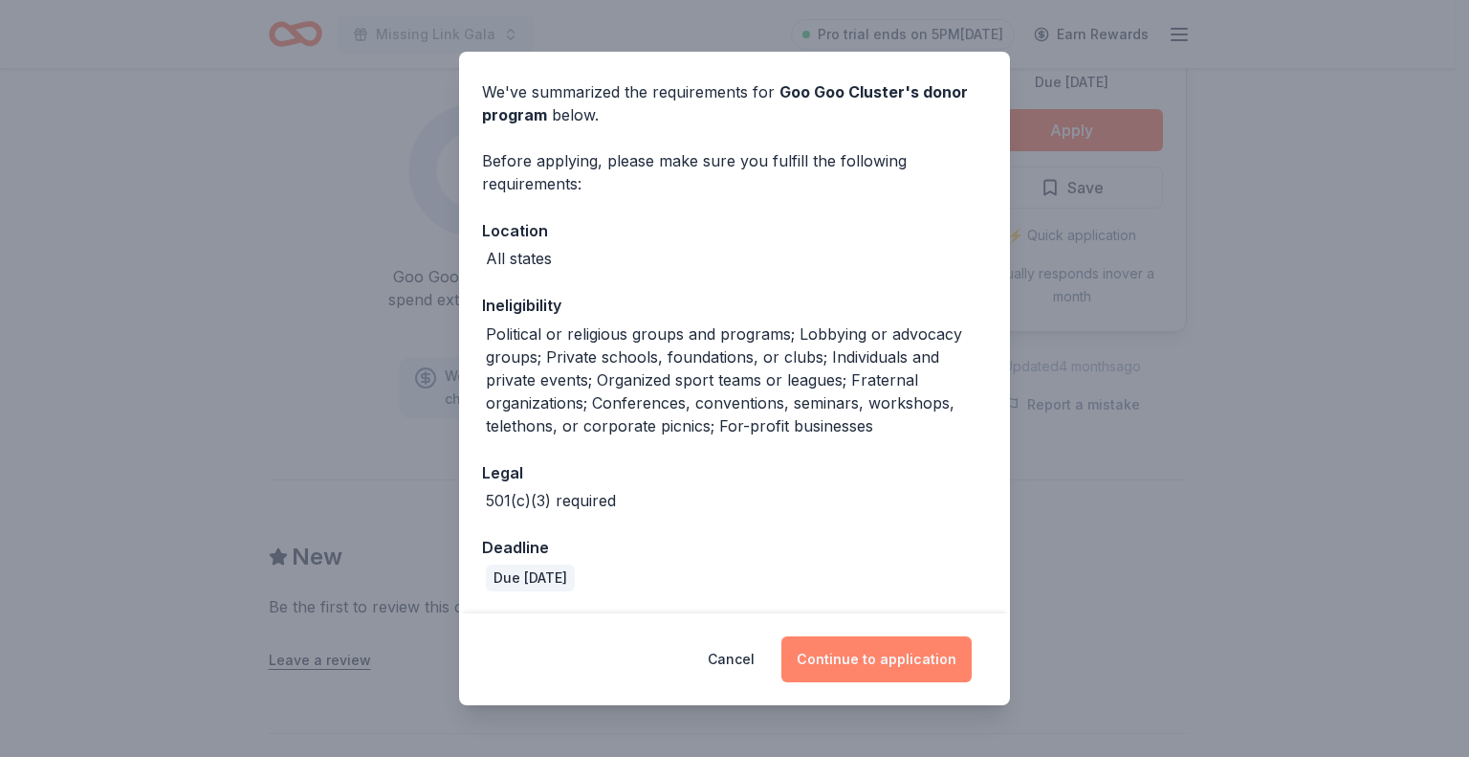
click at [862, 662] on button "Continue to application" at bounding box center [877, 659] width 190 height 46
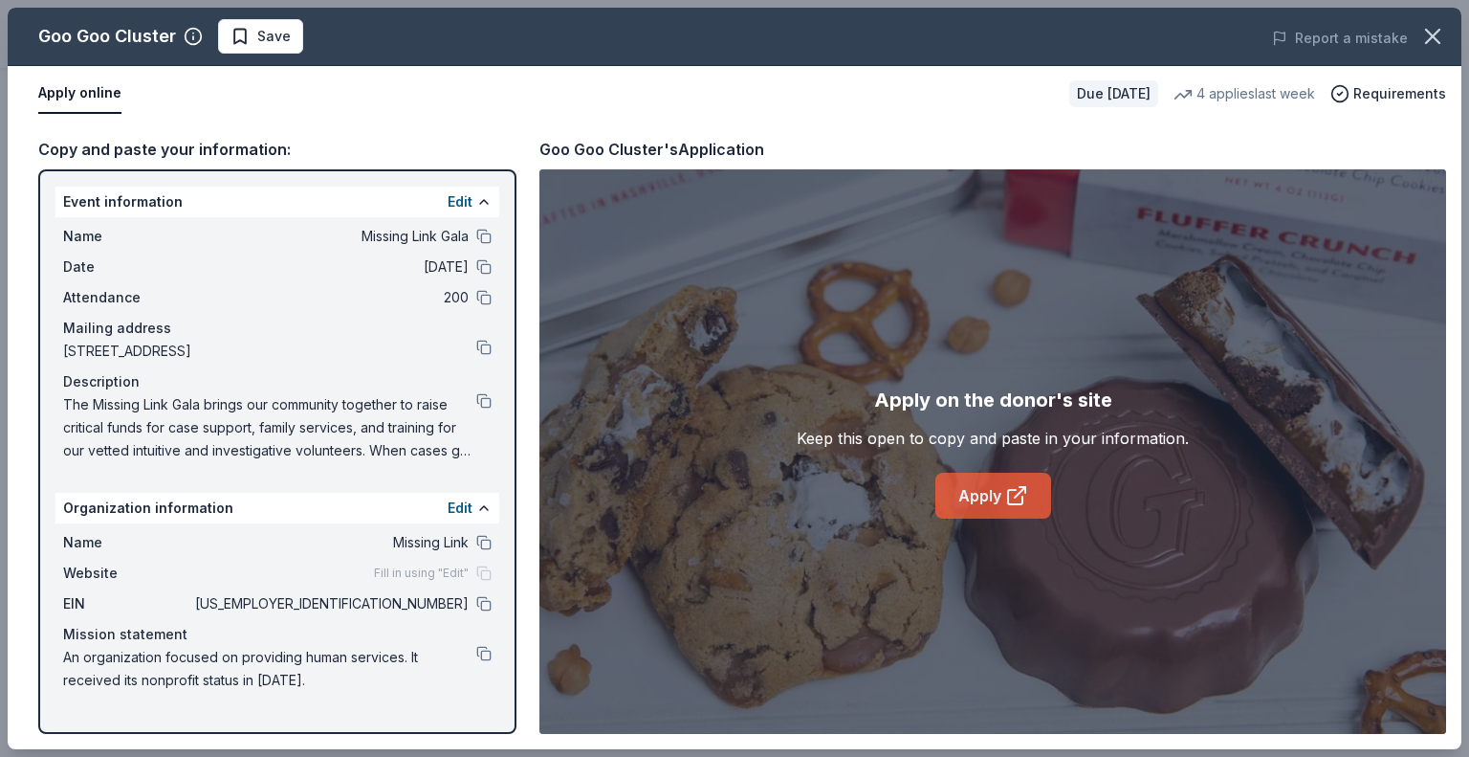
click at [945, 492] on link "Apply" at bounding box center [994, 496] width 116 height 46
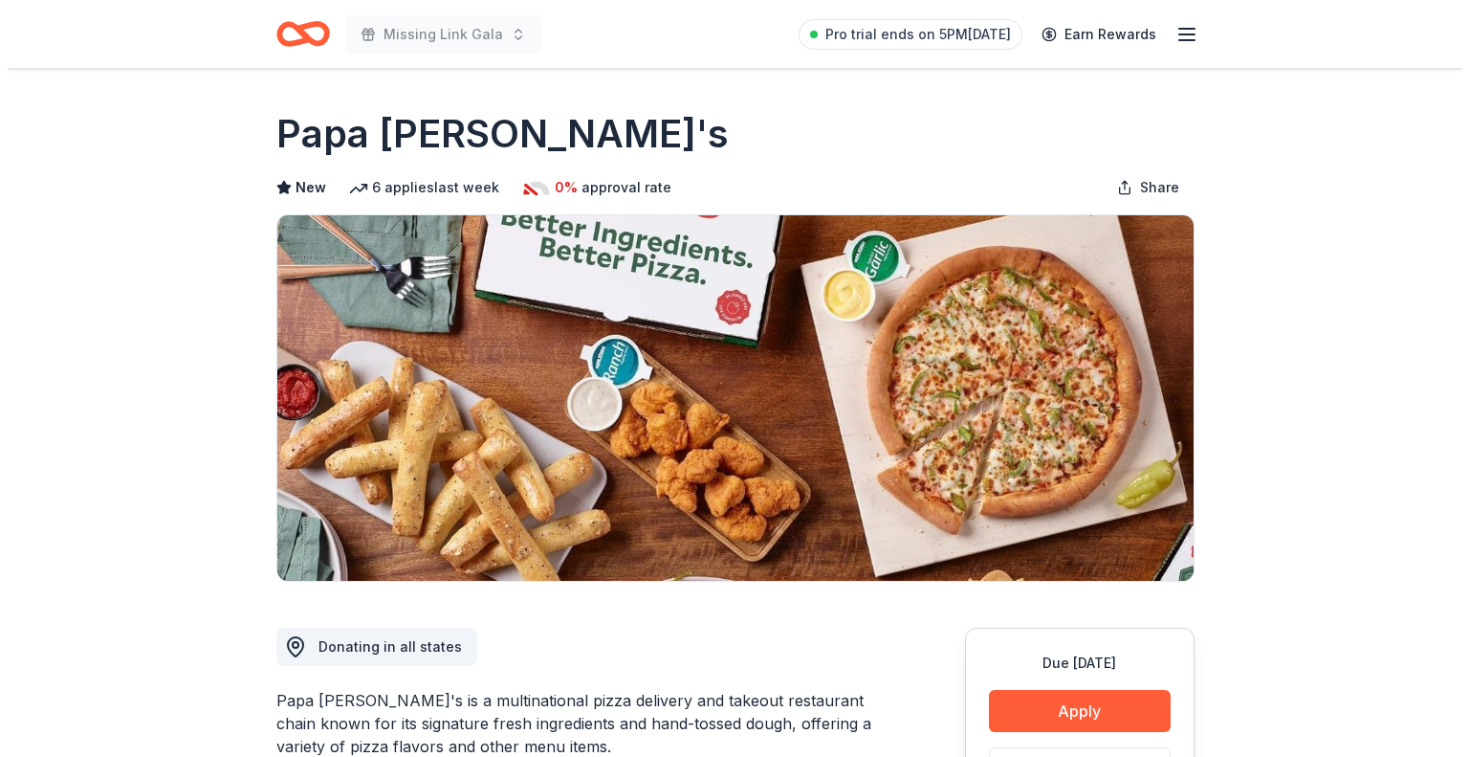
scroll to position [287, 0]
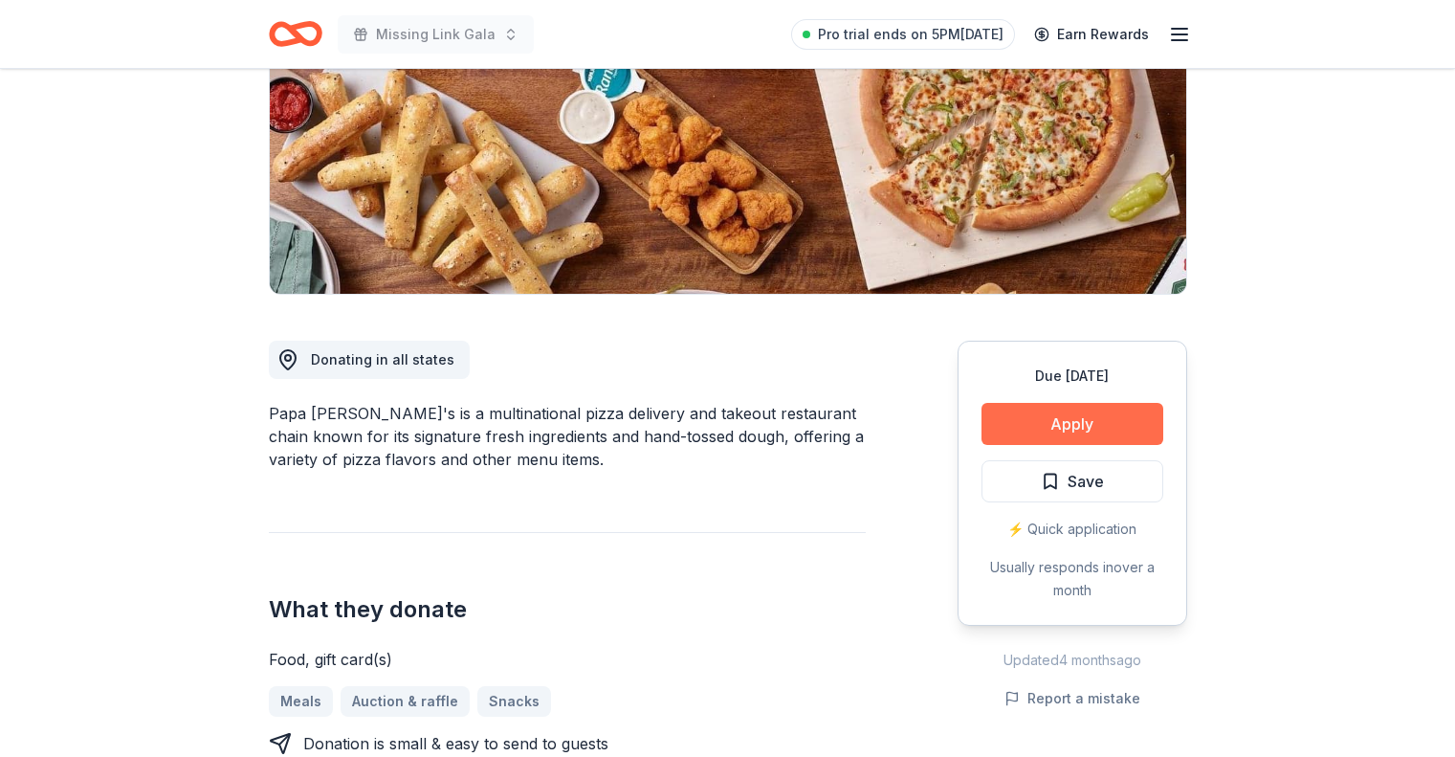
click at [1046, 423] on button "Apply" at bounding box center [1073, 424] width 182 height 42
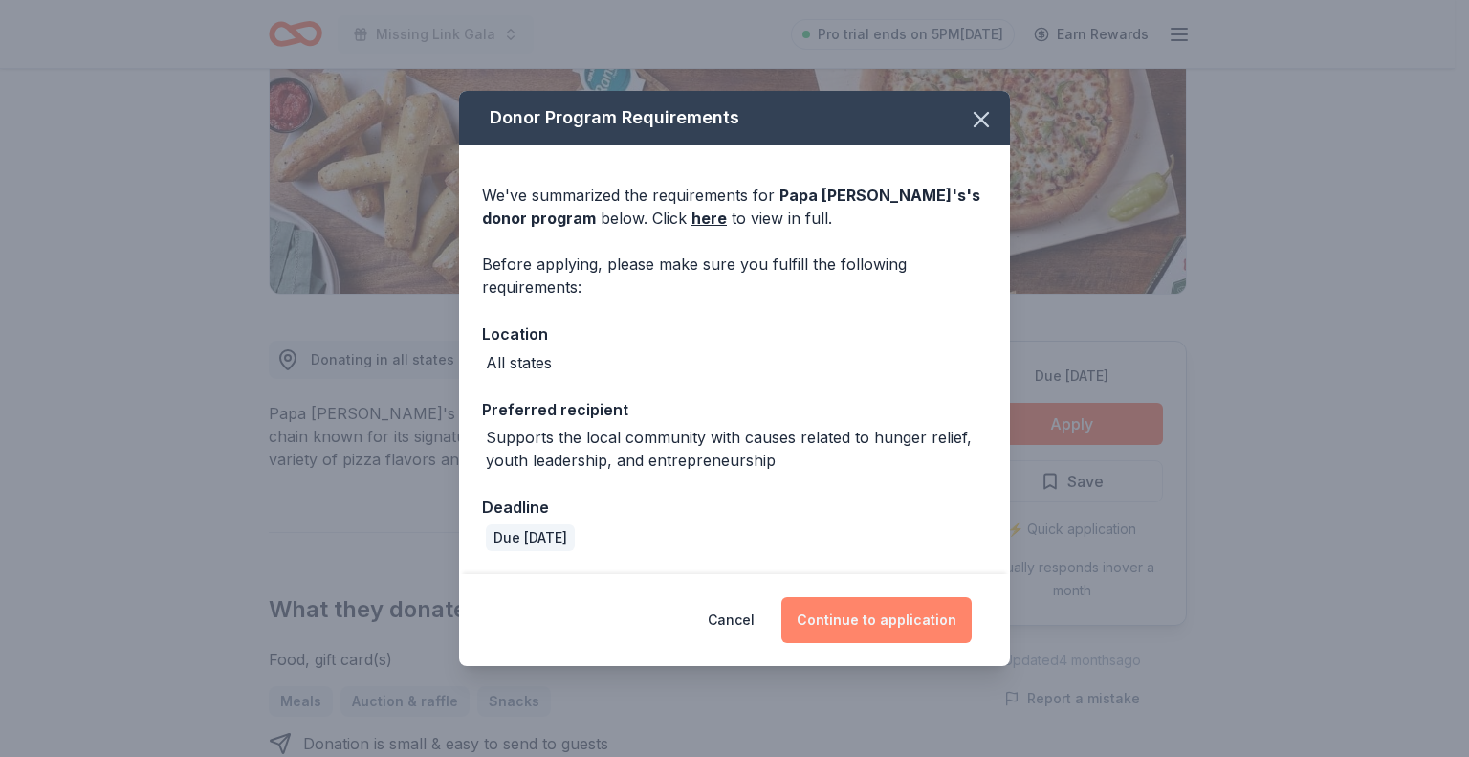
click at [896, 613] on button "Continue to application" at bounding box center [877, 620] width 190 height 46
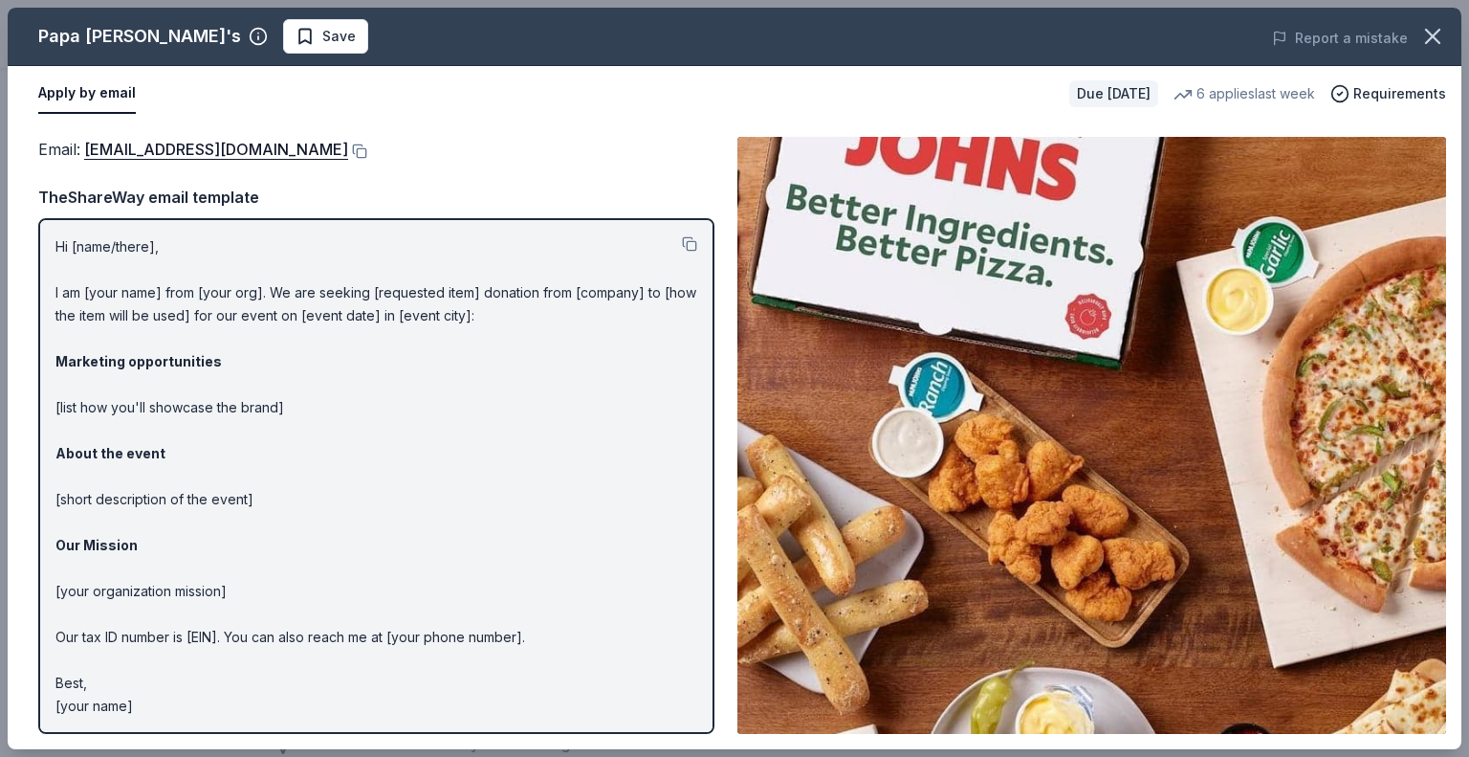
scroll to position [1, 0]
